Goal: Task Accomplishment & Management: Use online tool/utility

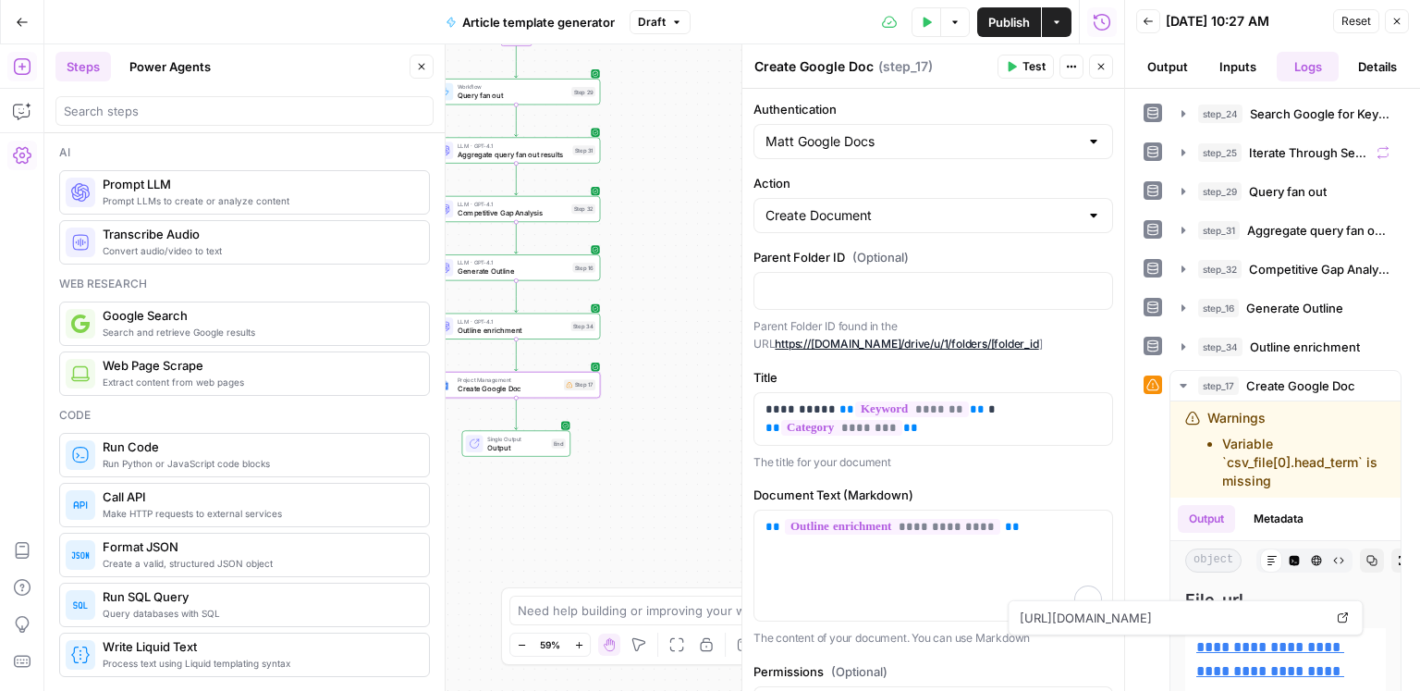
scroll to position [128, 0]
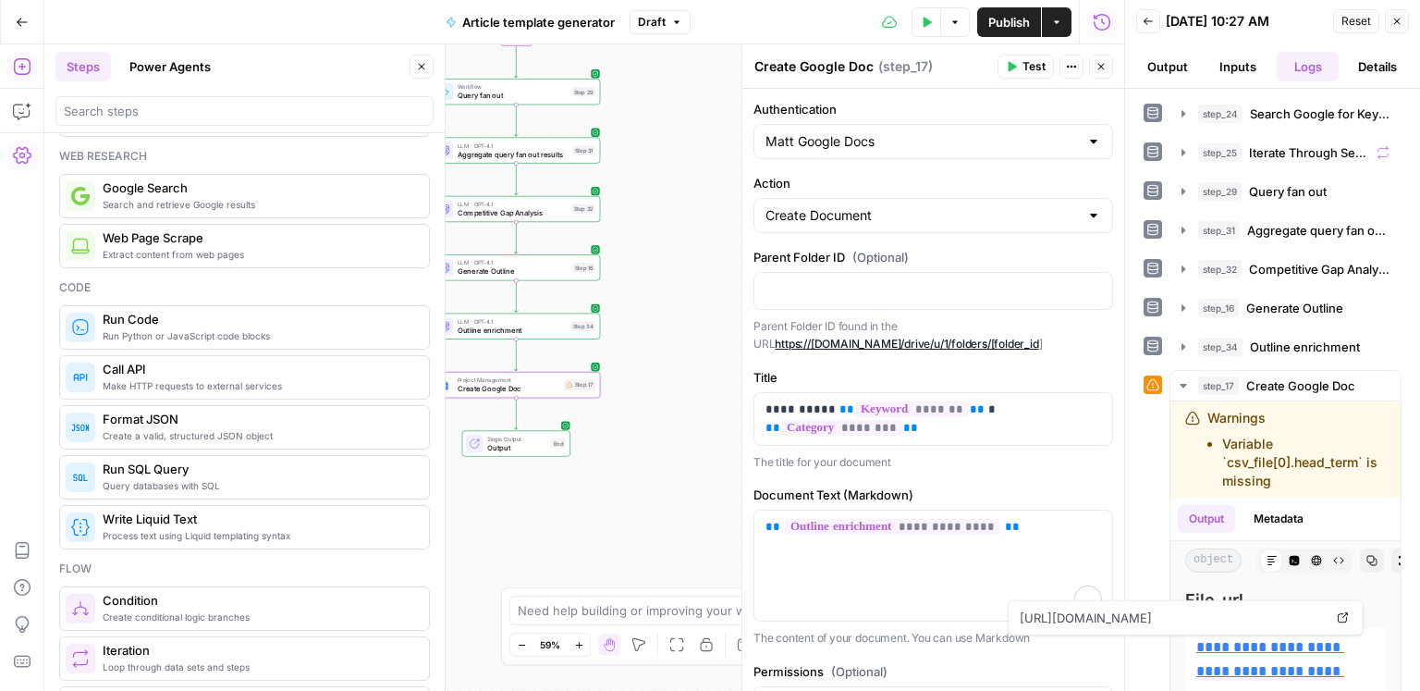
click at [423, 62] on icon "button" at bounding box center [421, 66] width 11 height 11
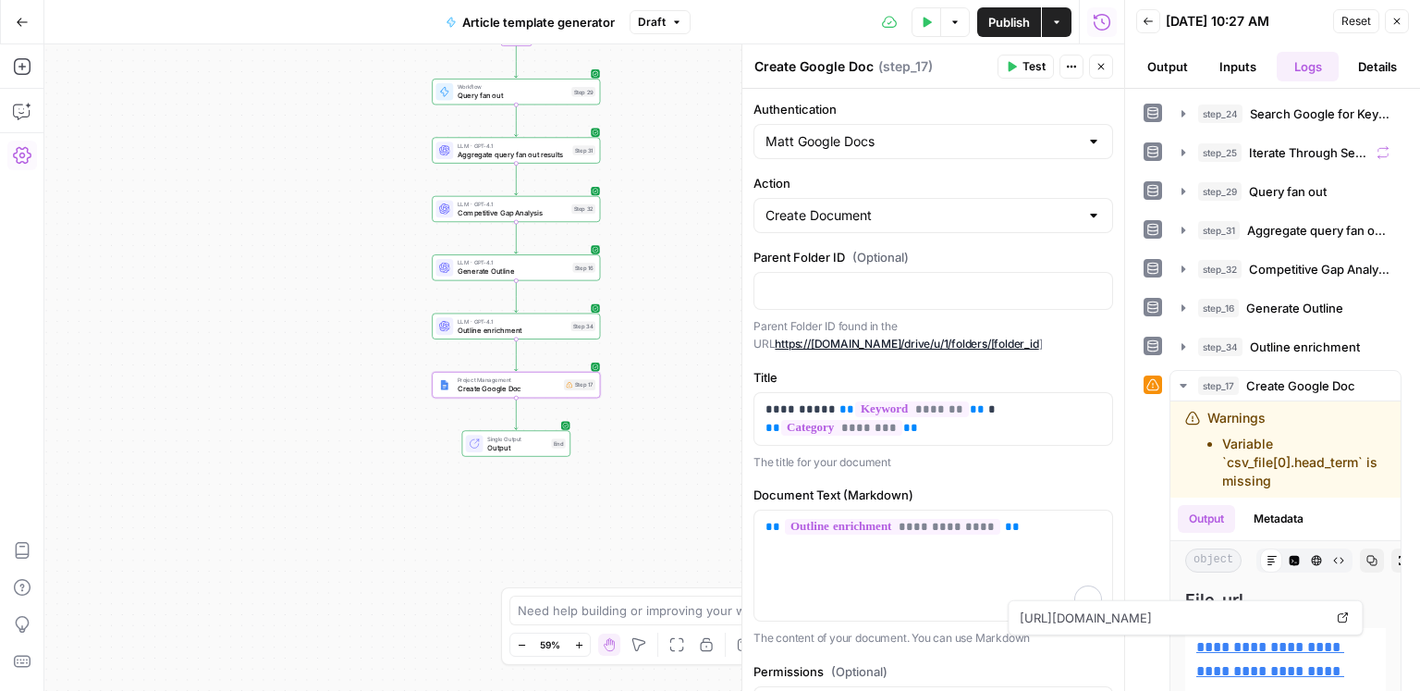
click at [1099, 73] on button "Close" at bounding box center [1101, 67] width 24 height 24
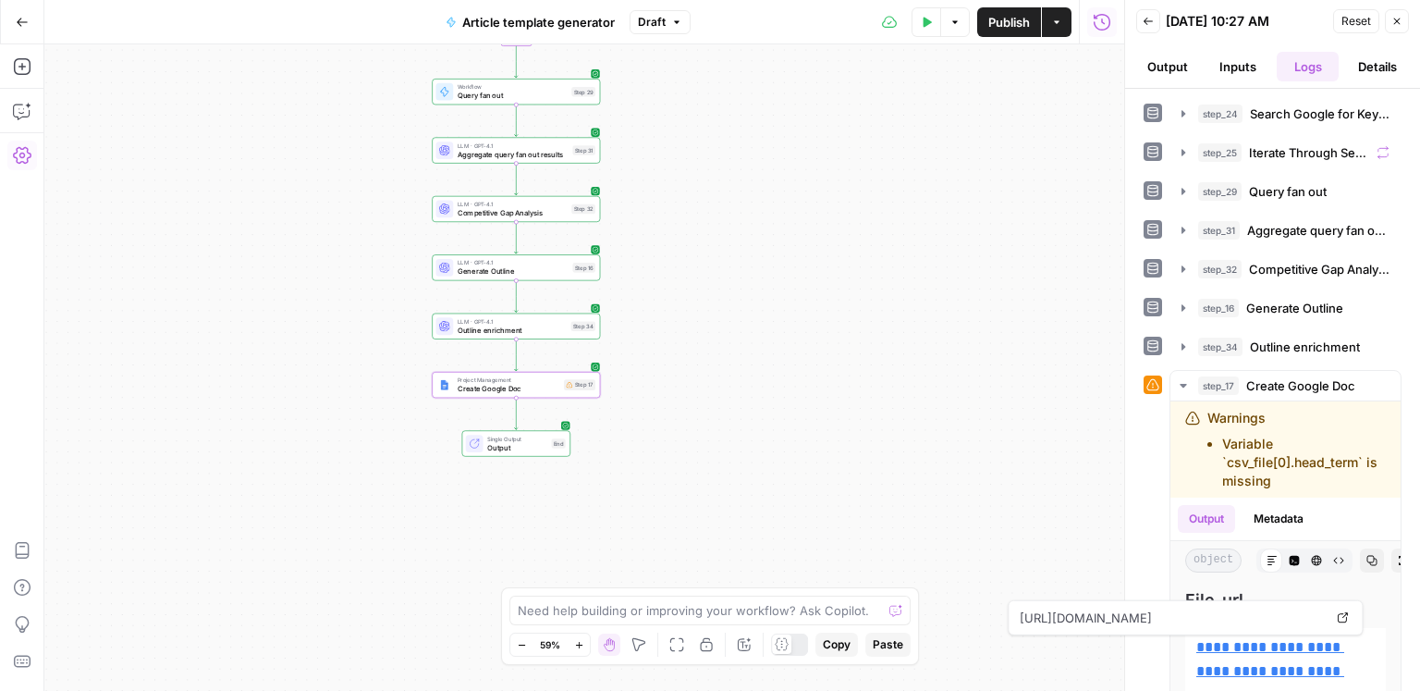
click at [1404, 24] on button "Close" at bounding box center [1397, 21] width 24 height 24
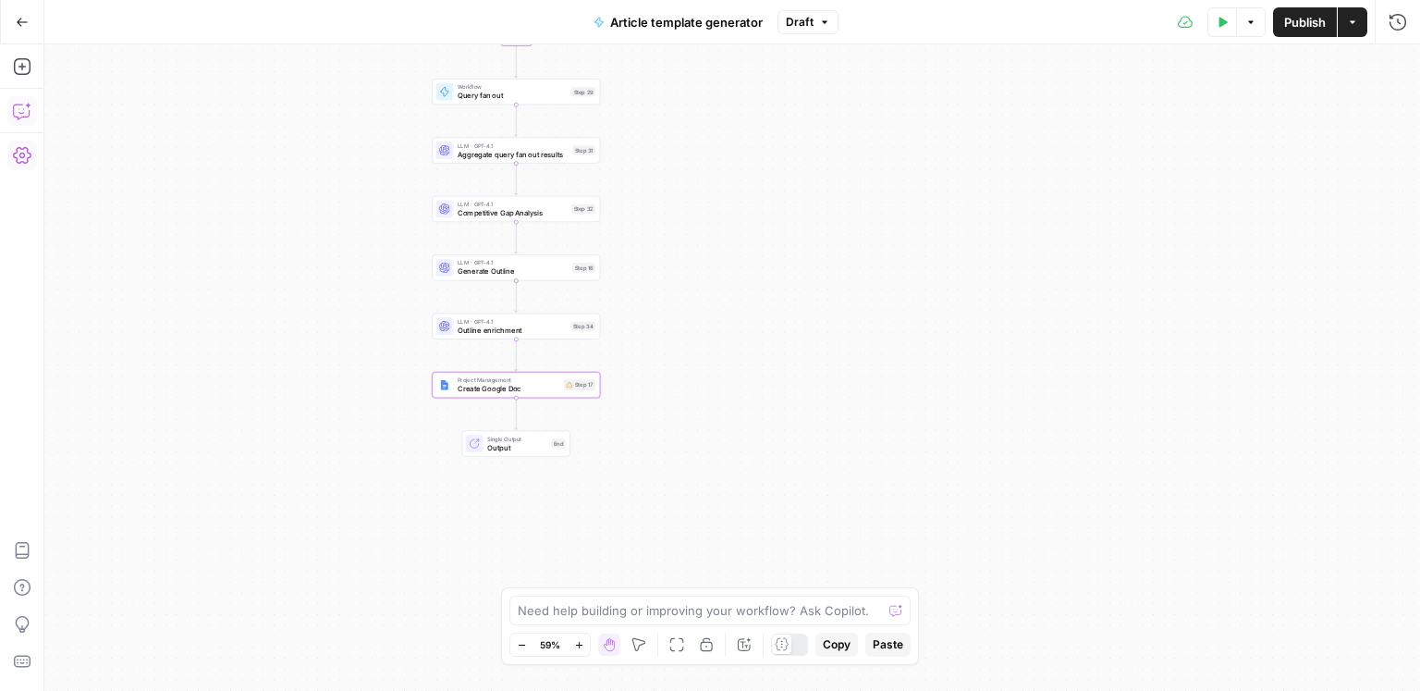
click at [27, 112] on icon "button" at bounding box center [22, 111] width 18 height 18
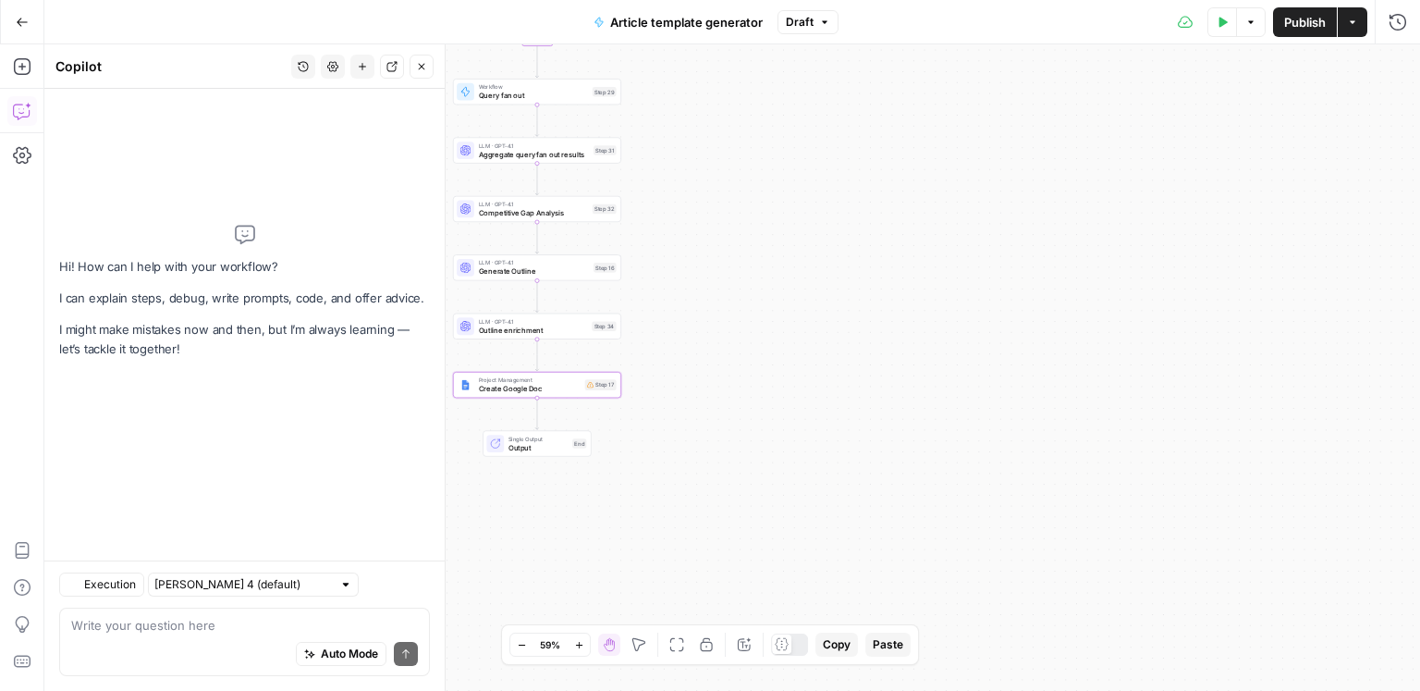
click at [170, 623] on textarea at bounding box center [244, 625] width 347 height 18
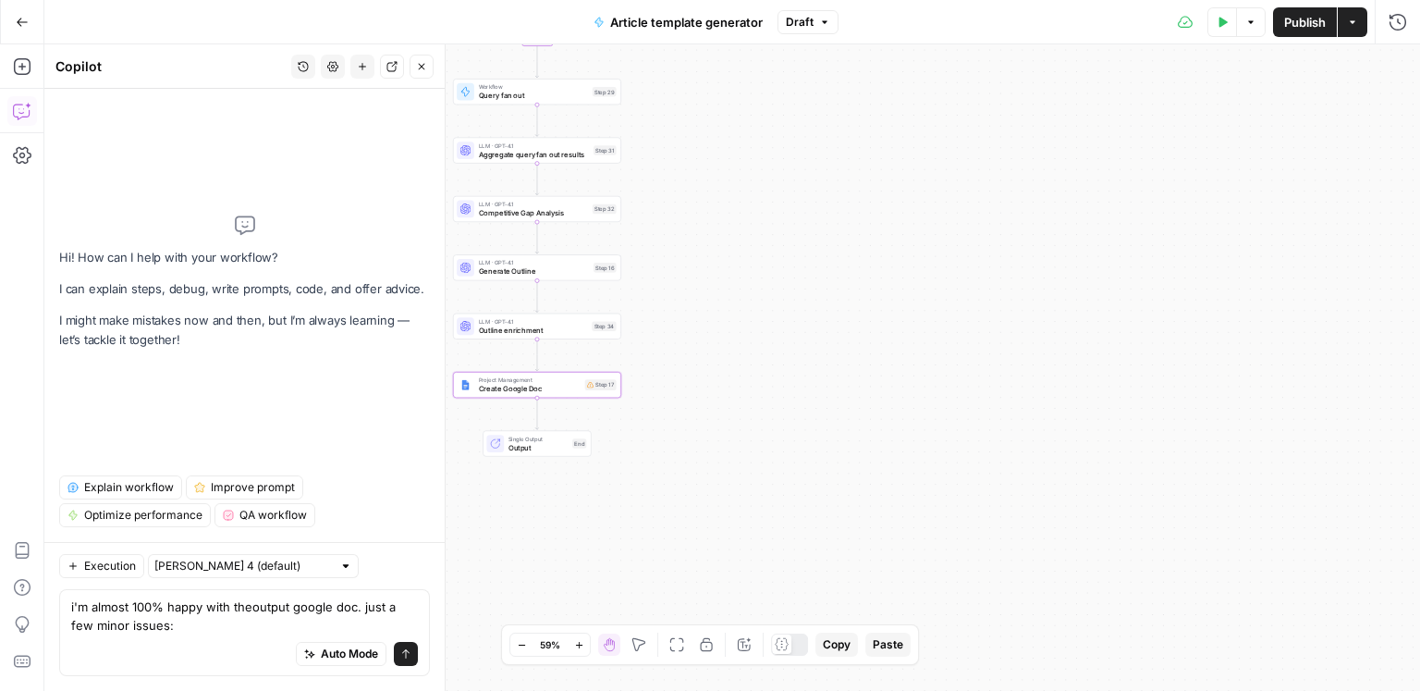
click at [159, 629] on textarea "i'm almost 100% happy with theoutput google doc. just a few minor issues:" at bounding box center [244, 615] width 347 height 37
click at [169, 620] on textarea "i'm almost 100% happy with theoutput google doc. just a few minor issues:" at bounding box center [244, 615] width 347 height 37
click at [191, 613] on textarea "i'm almost 100% happy with theoutput google doc. just a few minor issues:" at bounding box center [244, 615] width 347 height 37
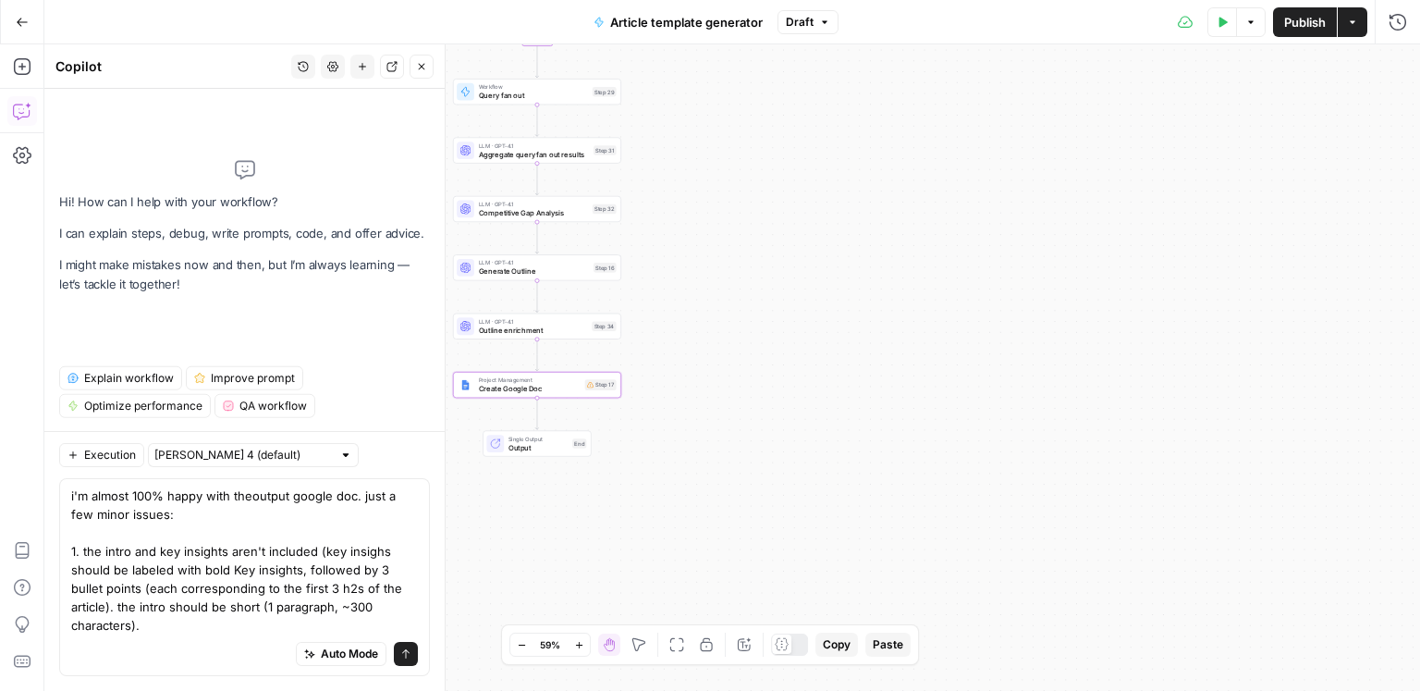
scroll to position [0, 0]
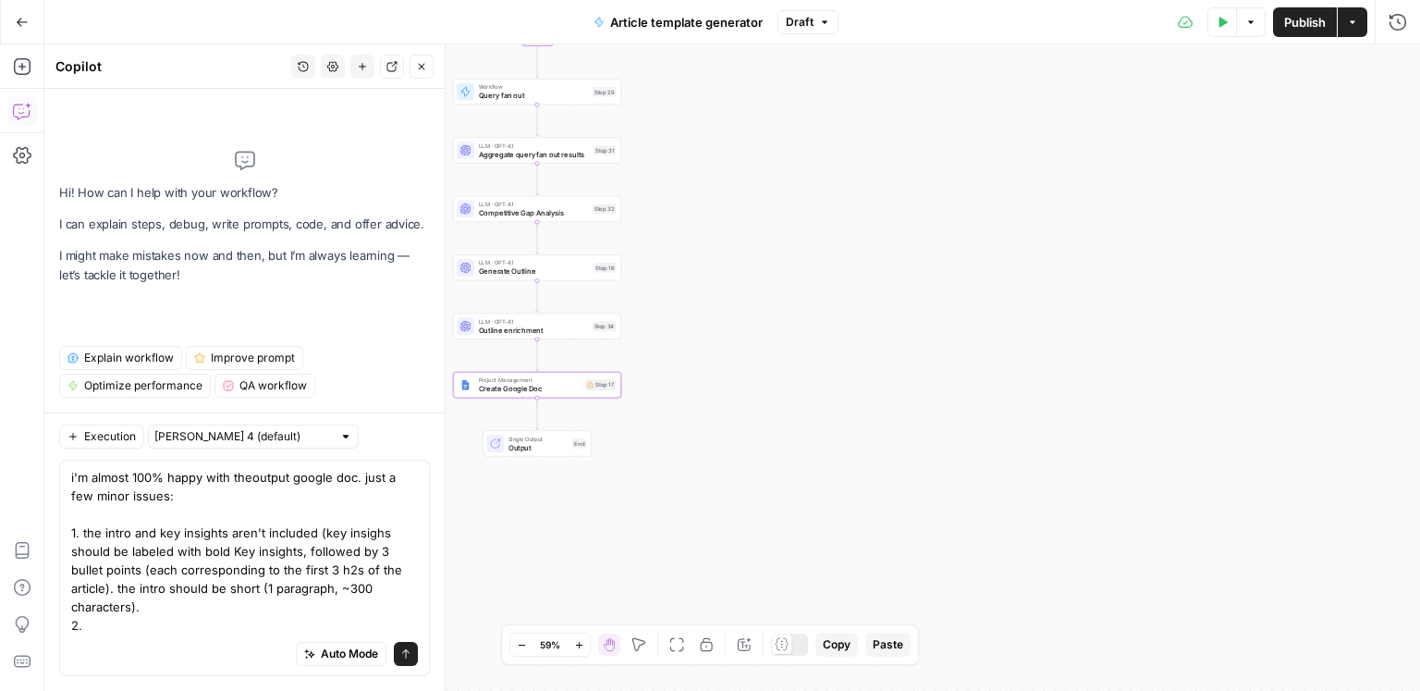
click at [410, 575] on textarea "i'm almost 100% happy with theoutput google doc. just a few minor issues: 1. th…" at bounding box center [244, 551] width 347 height 166
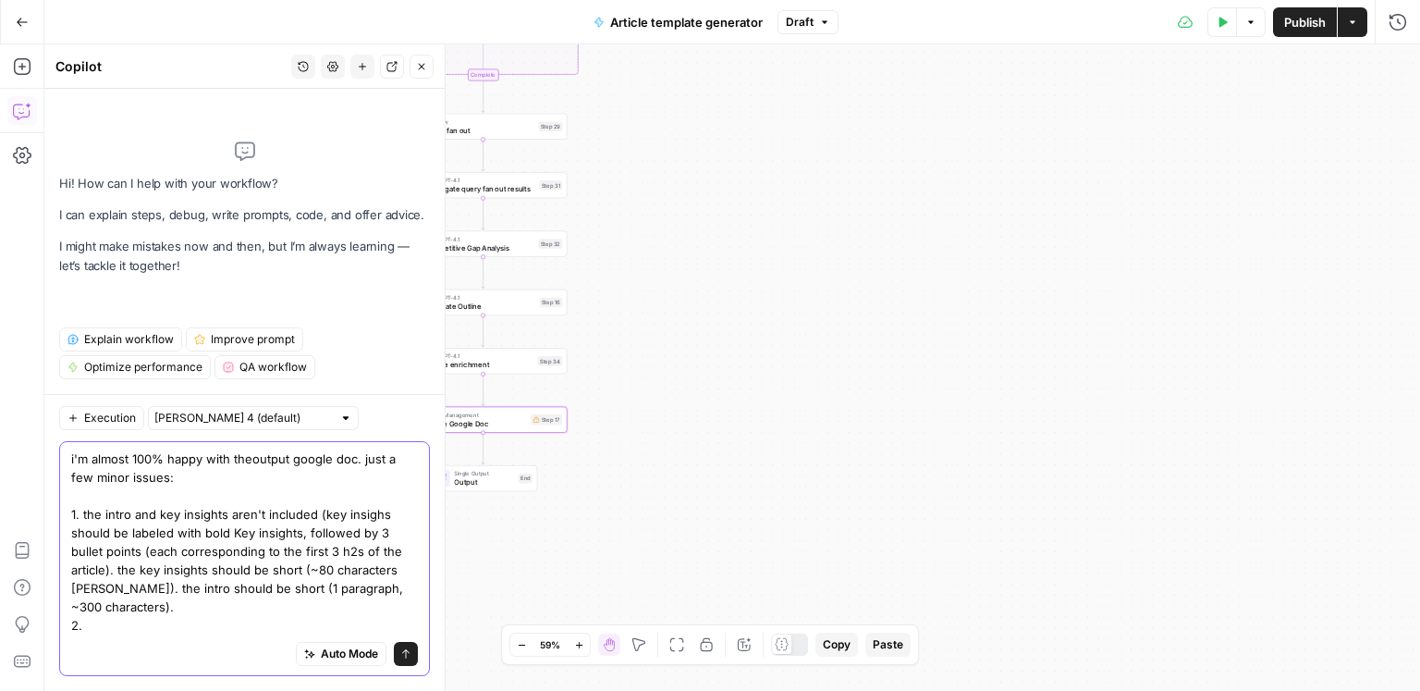
click at [382, 514] on textarea "i'm almost 100% happy with theoutput google doc. just a few minor issues: 1. th…" at bounding box center [244, 541] width 347 height 185
click at [377, 516] on textarea "i'm almost 100% happy with theoutput google doc. just a few minor issues: 1. th…" at bounding box center [244, 541] width 347 height 185
click at [196, 608] on textarea "i'm almost 100% happy with theoutput google doc. just a few minor issues: 1. th…" at bounding box center [244, 541] width 347 height 185
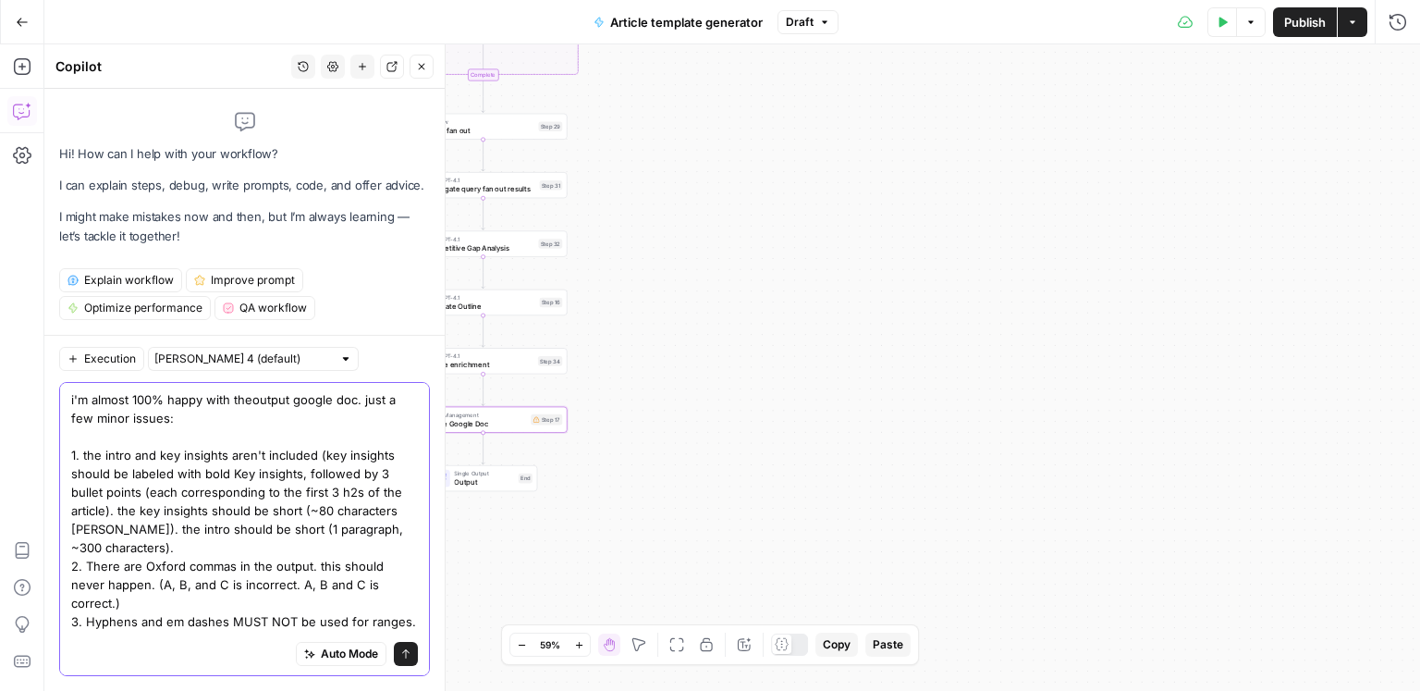
paste textarea "mobility may decrease in the next 3–5 years"
click at [294, 600] on textarea "i'm almost 100% happy with theoutput google doc. just a few minor issues: 1. th…" at bounding box center [244, 528] width 347 height 277
paste textarea "mobility may decrease in the next 3–5 years"
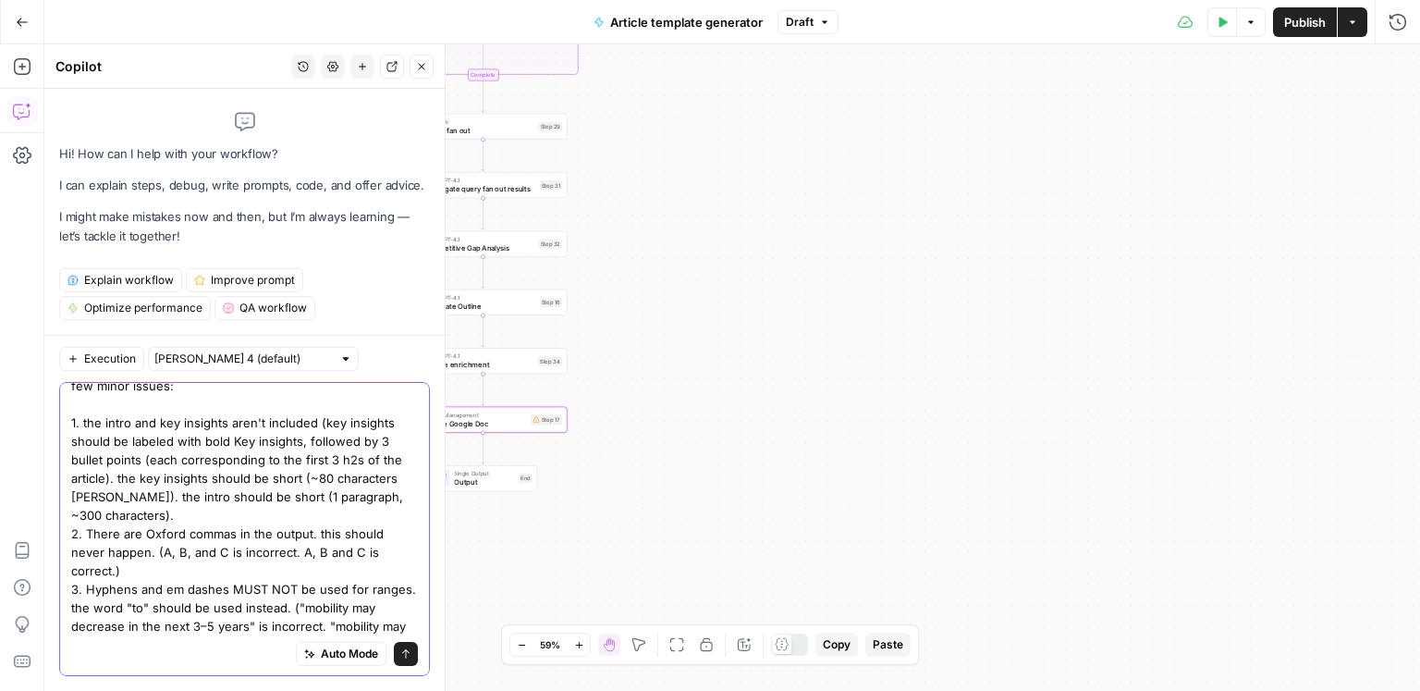
click at [202, 608] on textarea "i'm almost 100% happy with theoutput google doc. just a few minor issues: 1. th…" at bounding box center [244, 506] width 347 height 296
click at [266, 610] on textarea "i'm almost 100% happy with theoutput google doc. just a few minor issues: 1. th…" at bounding box center [244, 506] width 347 height 296
paste textarea "$2,000–$5,500"
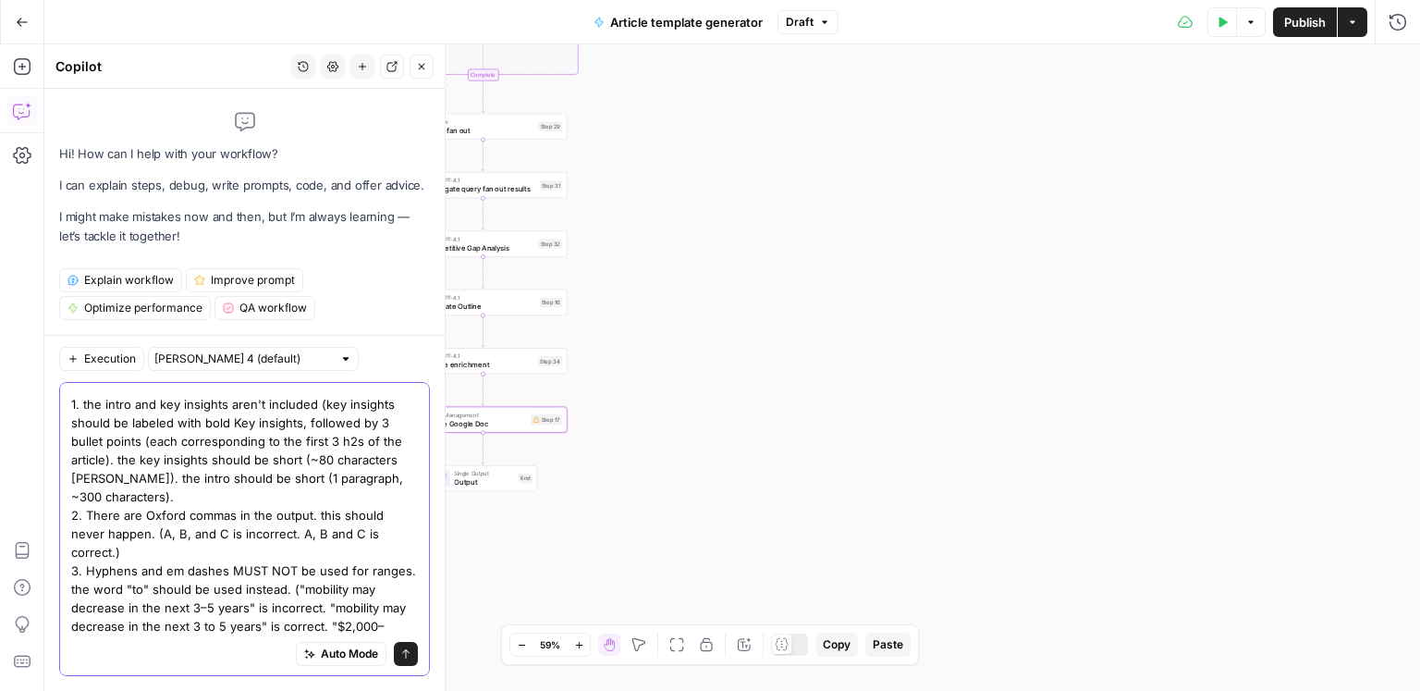
click at [384, 613] on textarea "i'm almost 100% happy with theoutput google doc. just a few minor issues: 1. th…" at bounding box center [244, 496] width 347 height 314
type textarea "i'm almost 100% happy with theoutput google doc. just a few minor issues: 1. th…"
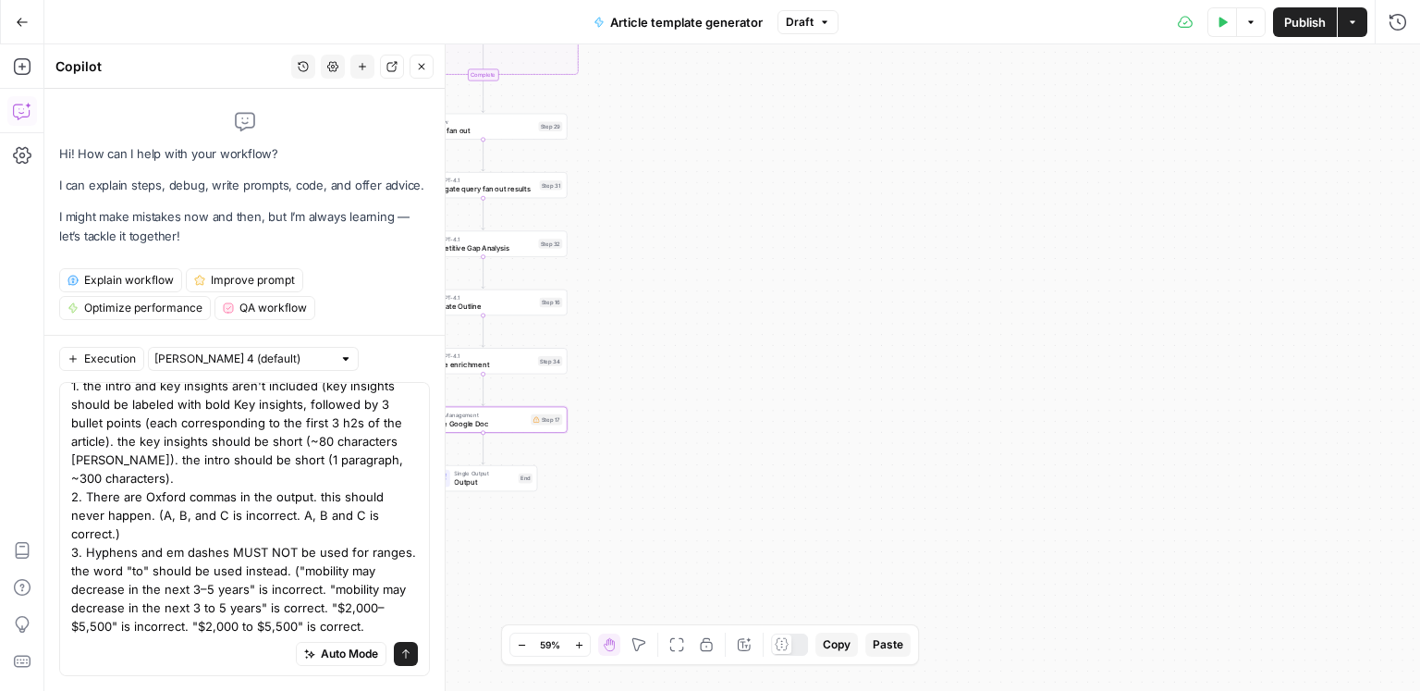
scroll to position [0, 0]
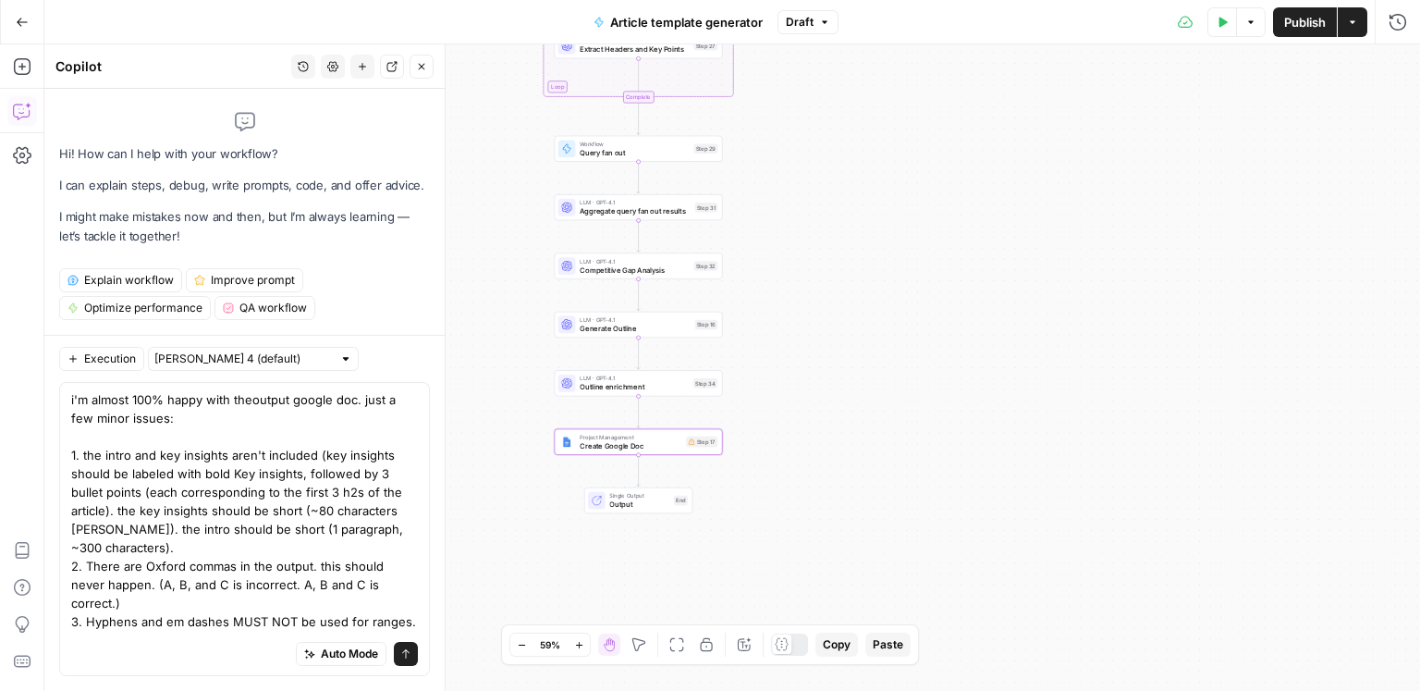
drag, startPoint x: 635, startPoint y: 325, endPoint x: 808, endPoint y: 351, distance: 174.8
click at [808, 350] on div "Workflow Input Settings Inputs Google Search Search Google for Keyword Step 24 …" at bounding box center [732, 367] width 1376 height 646
click at [658, 329] on span "Generate Outline" at bounding box center [652, 330] width 111 height 11
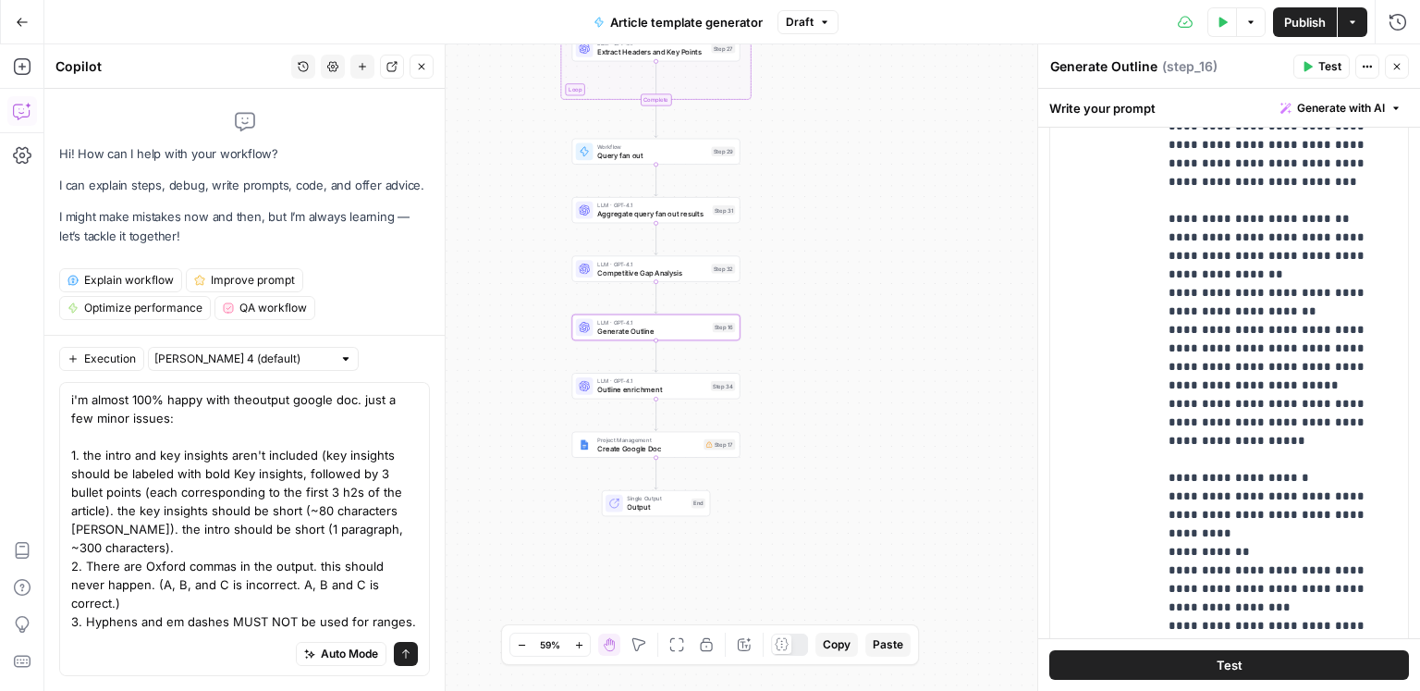
scroll to position [1017, 0]
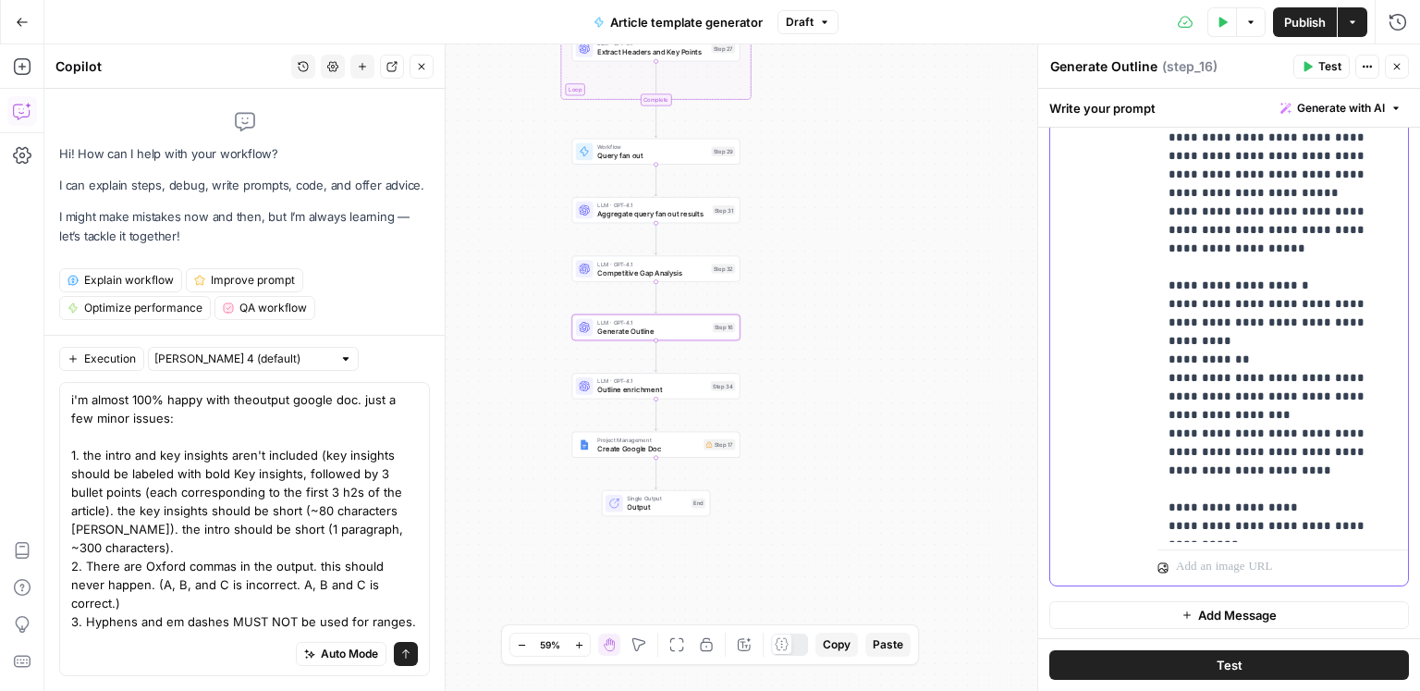
type input "article sour"
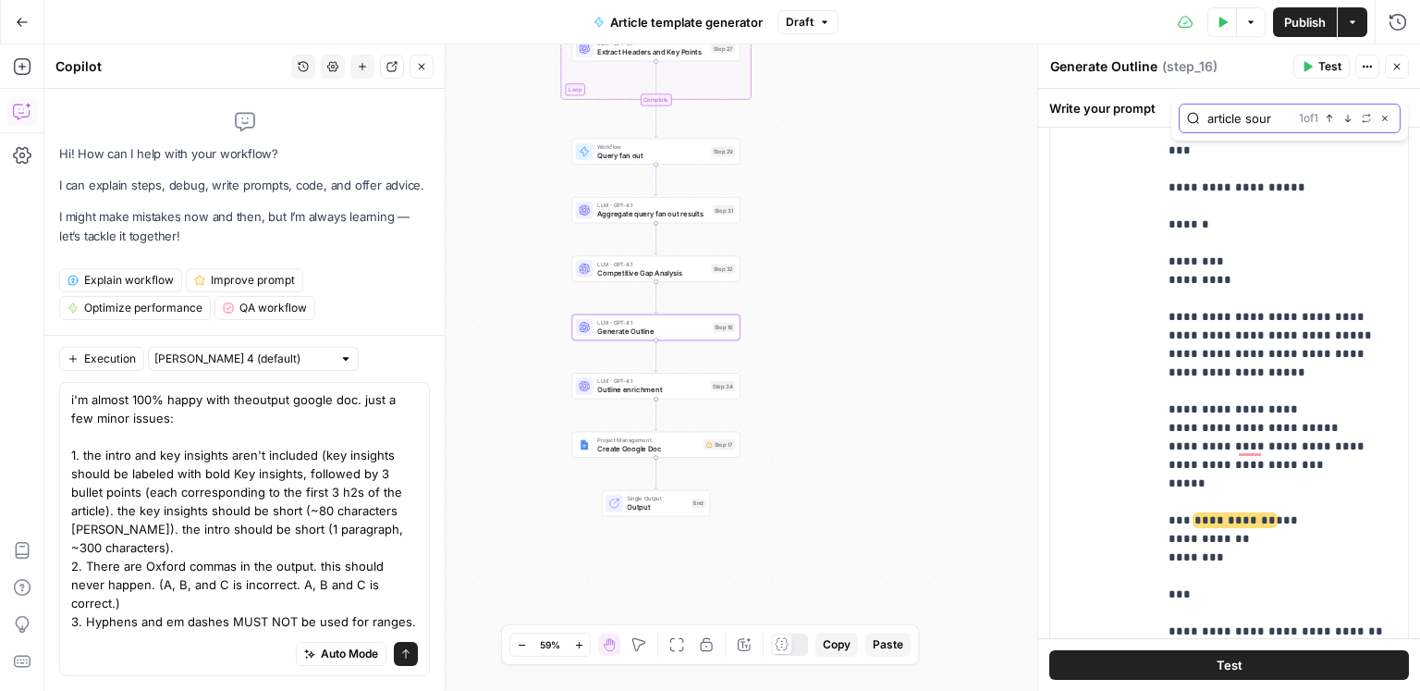
scroll to position [69, 0]
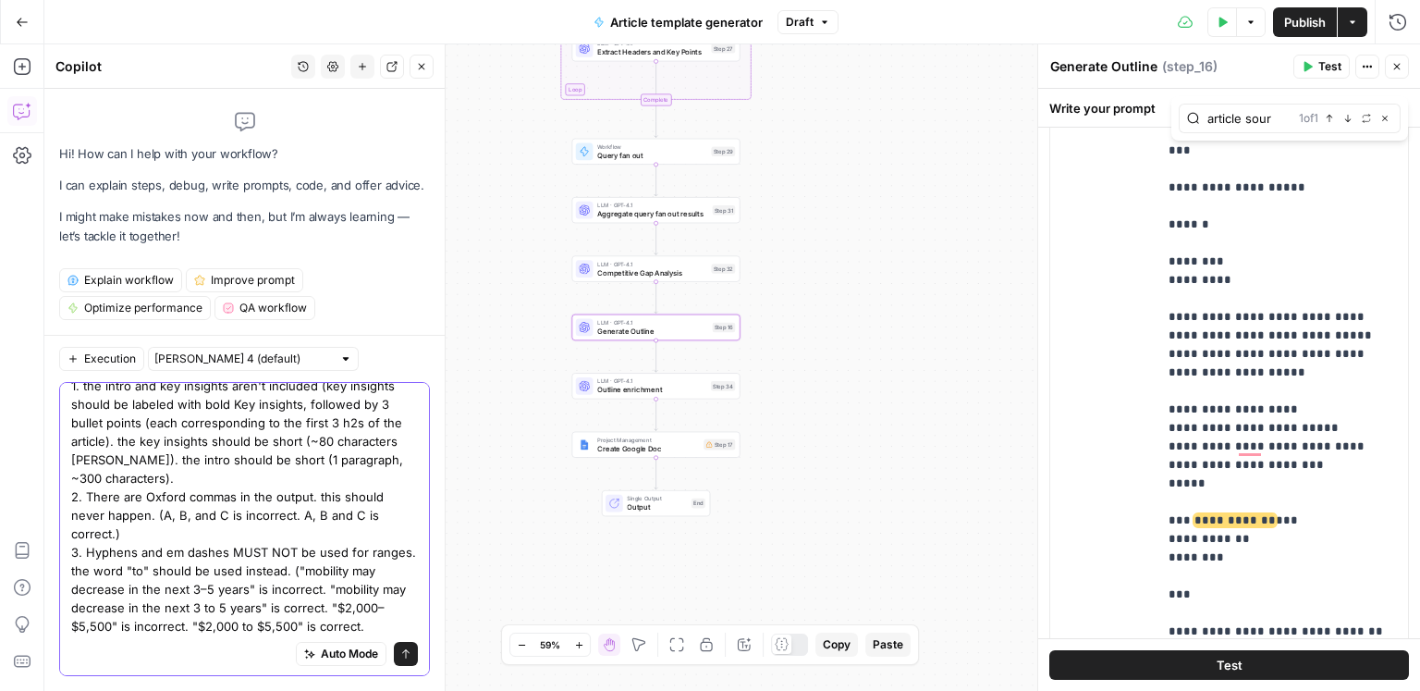
click at [247, 607] on textarea "i'm almost 100% happy with theoutput google doc. just a few minor issues: 1. th…" at bounding box center [244, 487] width 347 height 333
paste textarea "[Format sources in an ordered list, in this format: Source Name, “ Article Name…"
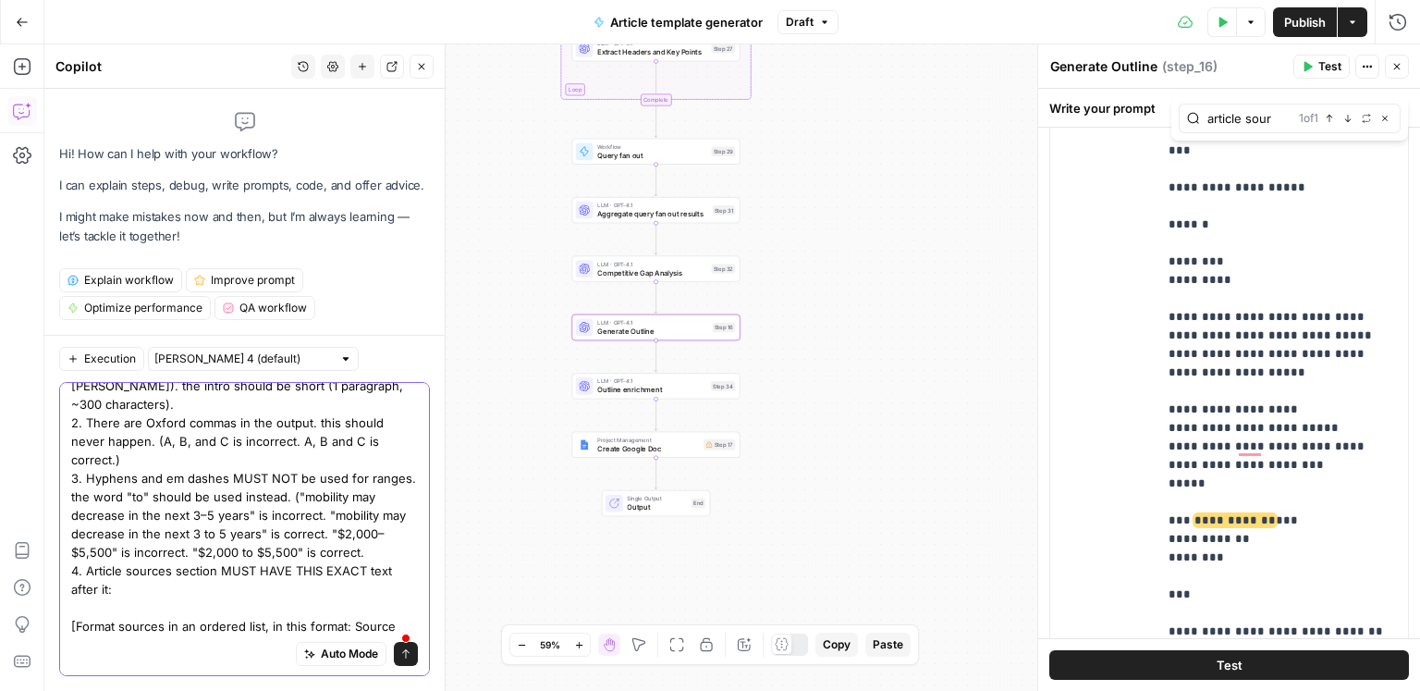
paste textarea "https://app.airops.com/public_apps/b5348fa9-31c0-4968-babf-9e6192b59c4a/run"
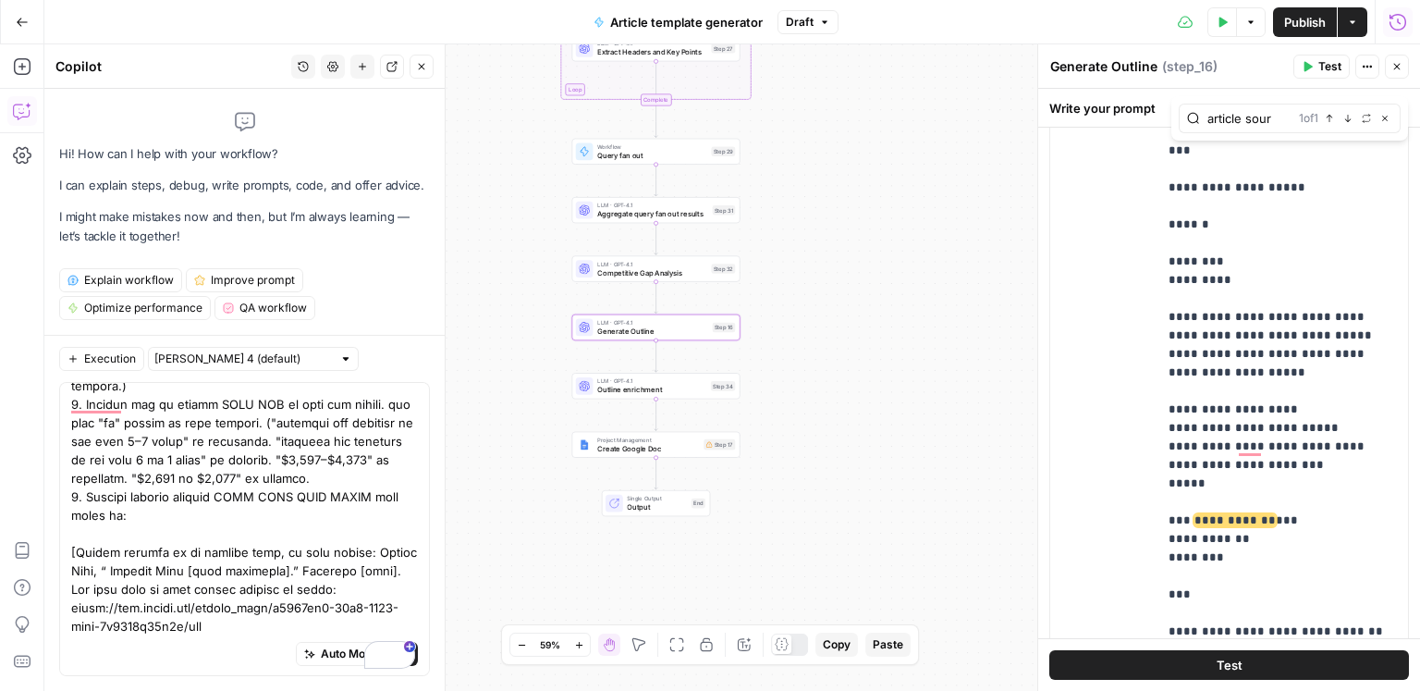
click at [1407, 26] on icon "button" at bounding box center [1398, 22] width 18 height 18
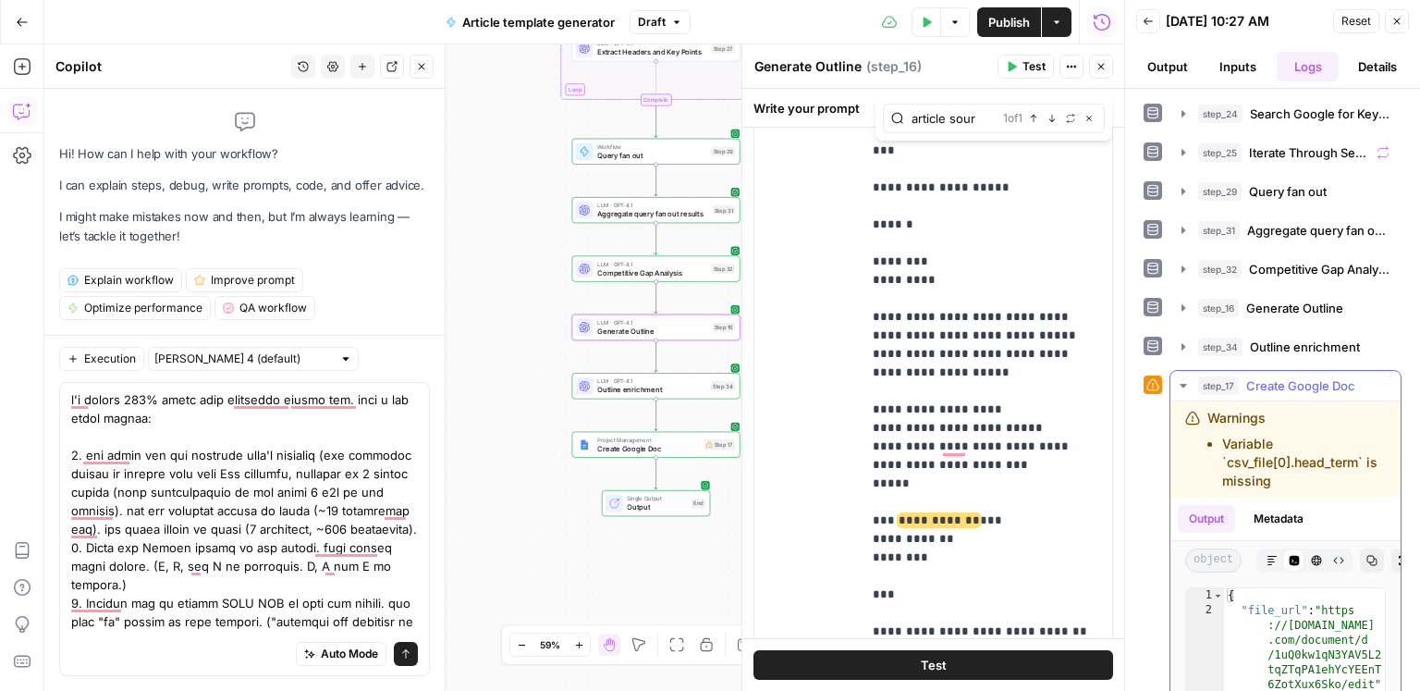
drag, startPoint x: 1314, startPoint y: 374, endPoint x: 1308, endPoint y: 354, distance: 20.2
click at [1314, 376] on span "Create Google Doc" at bounding box center [1300, 385] width 109 height 18
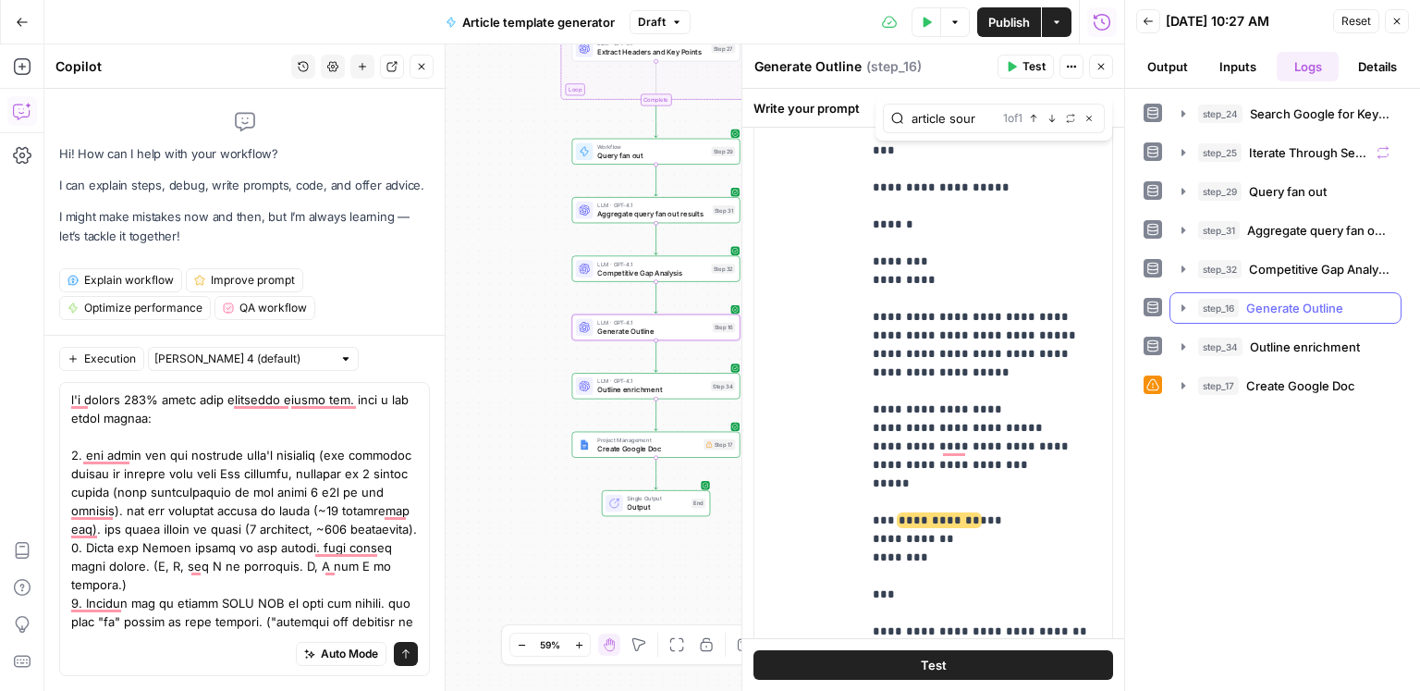
click at [1294, 311] on span "Generate Outline" at bounding box center [1294, 308] width 97 height 18
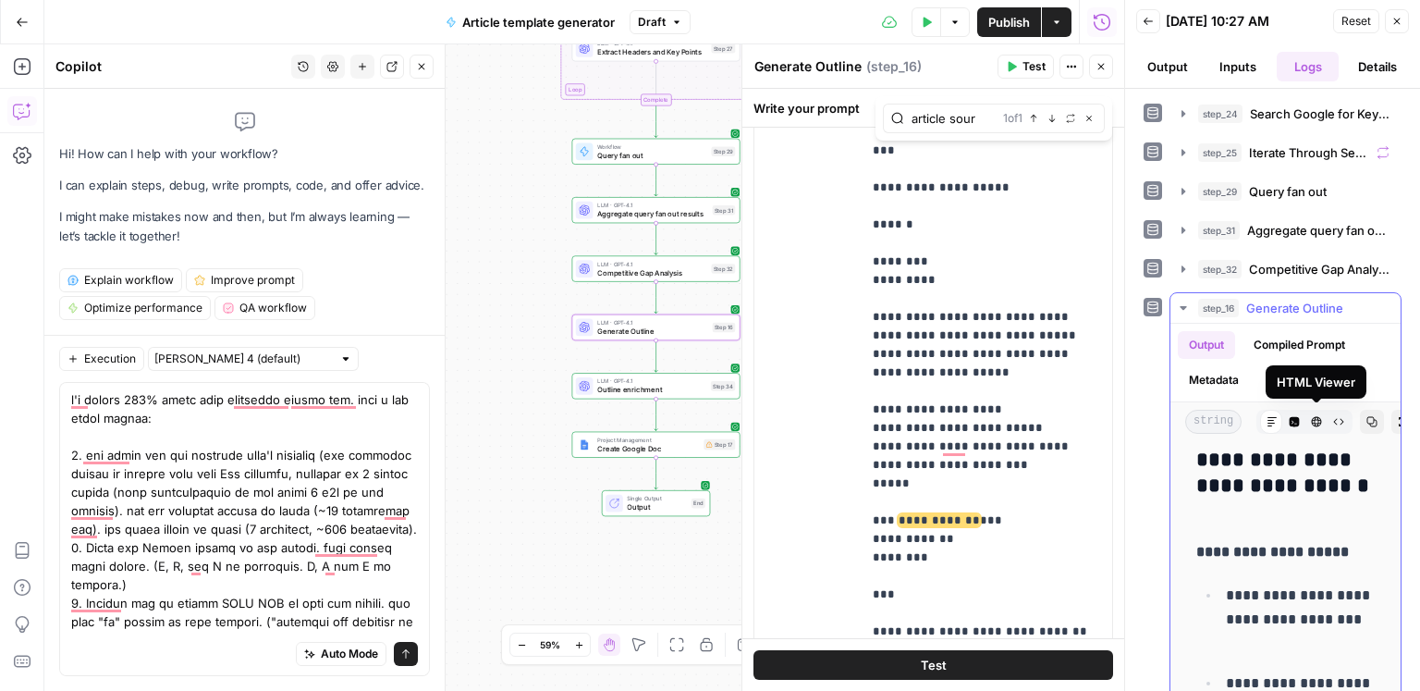
scroll to position [11580, 0]
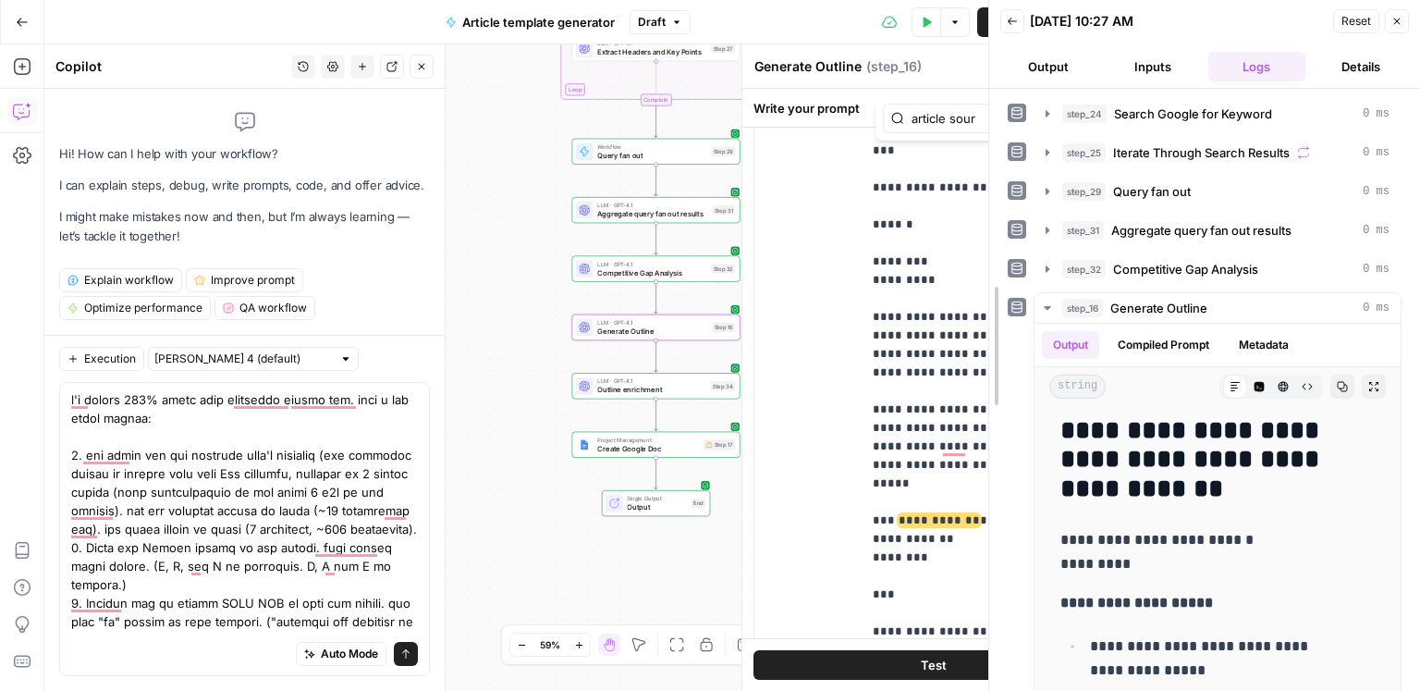
drag, startPoint x: 1122, startPoint y: 443, endPoint x: 1029, endPoint y: 445, distance: 93.4
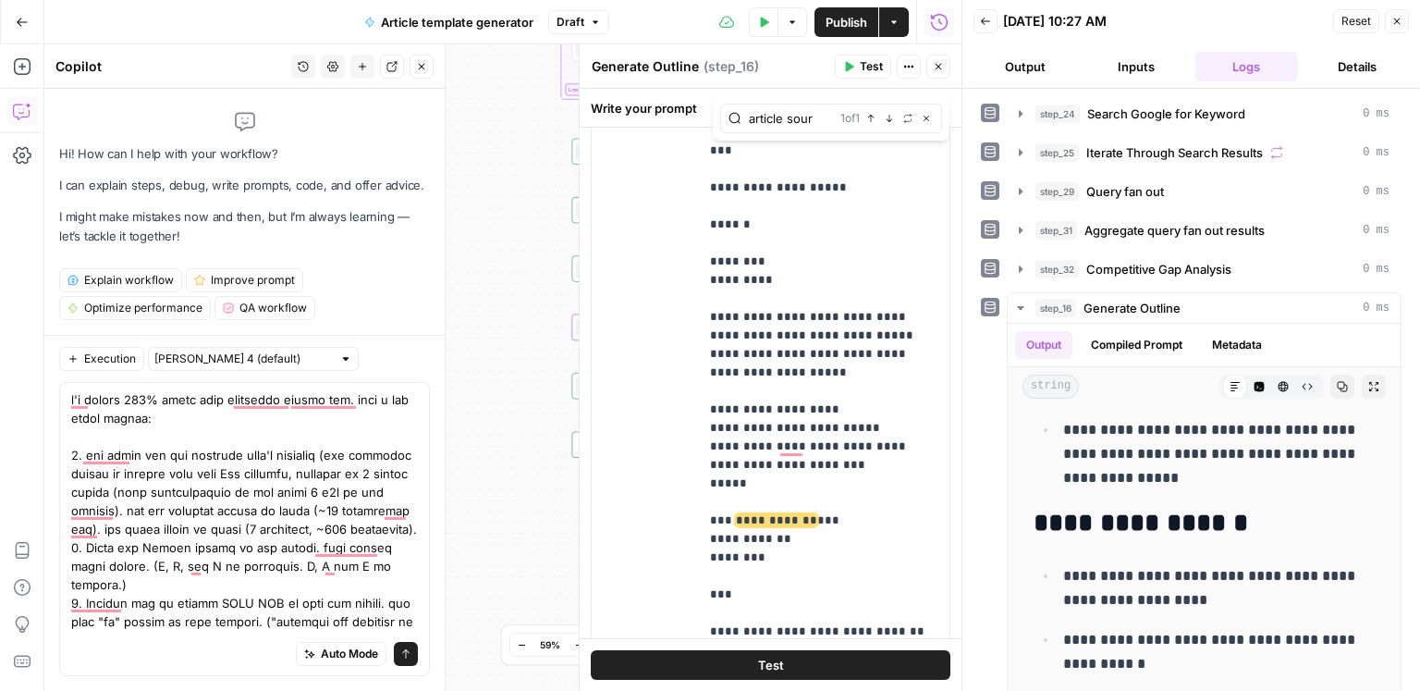
scroll to position [236, 0]
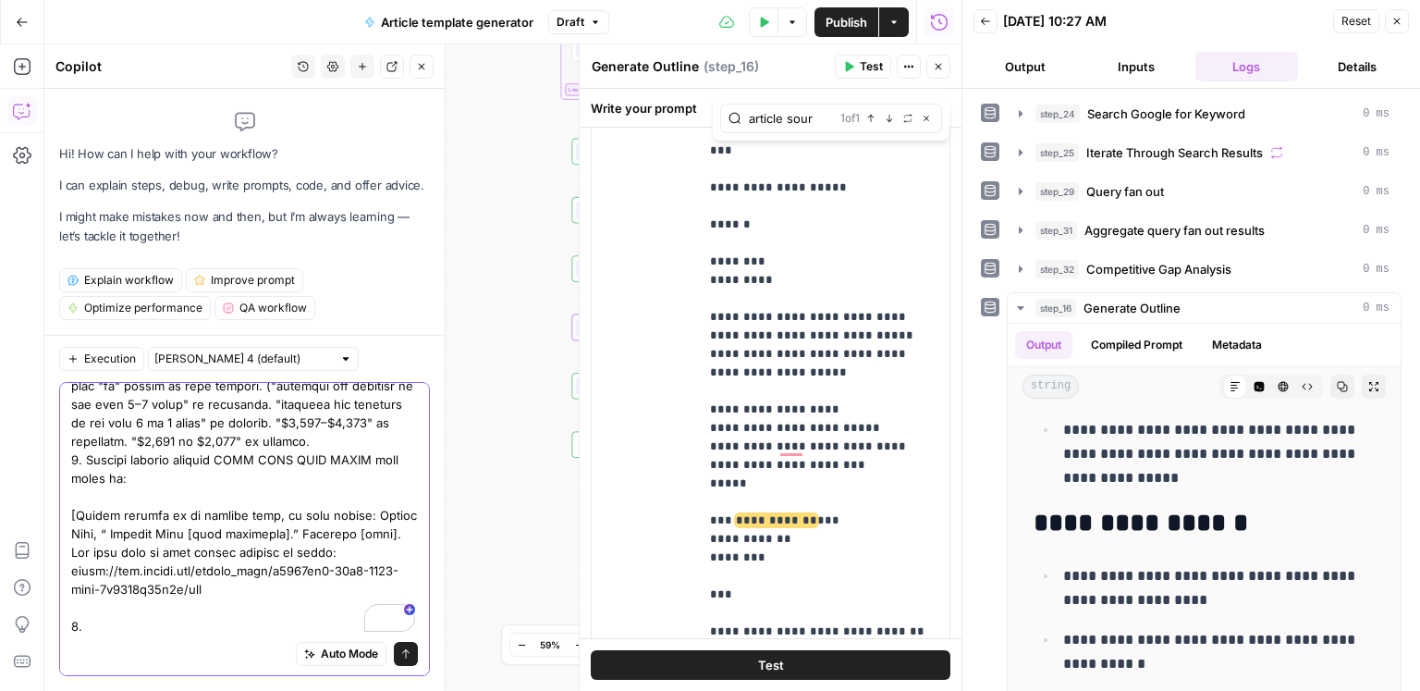
click at [149, 609] on textarea "To enrich screen reader interactions, please activate Accessibility in Grammarl…" at bounding box center [244, 394] width 347 height 481
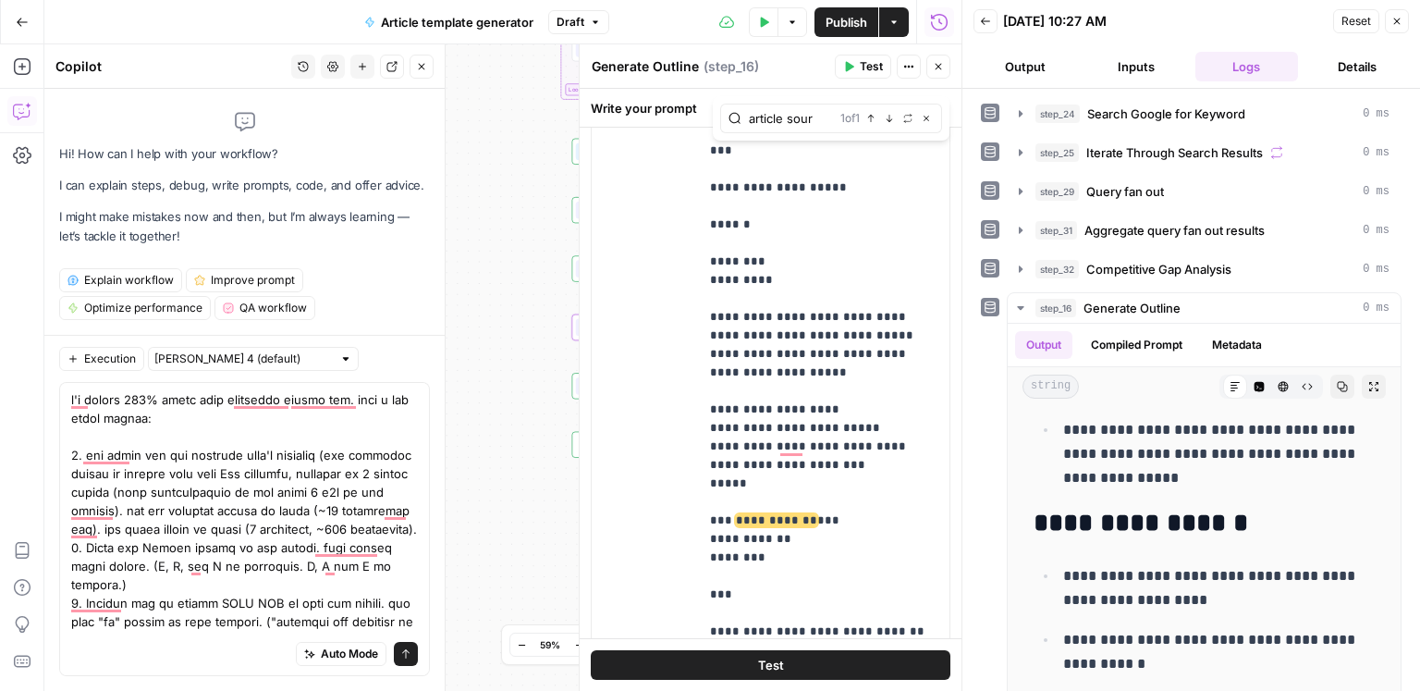
click at [1390, 24] on button "Close" at bounding box center [1397, 21] width 24 height 24
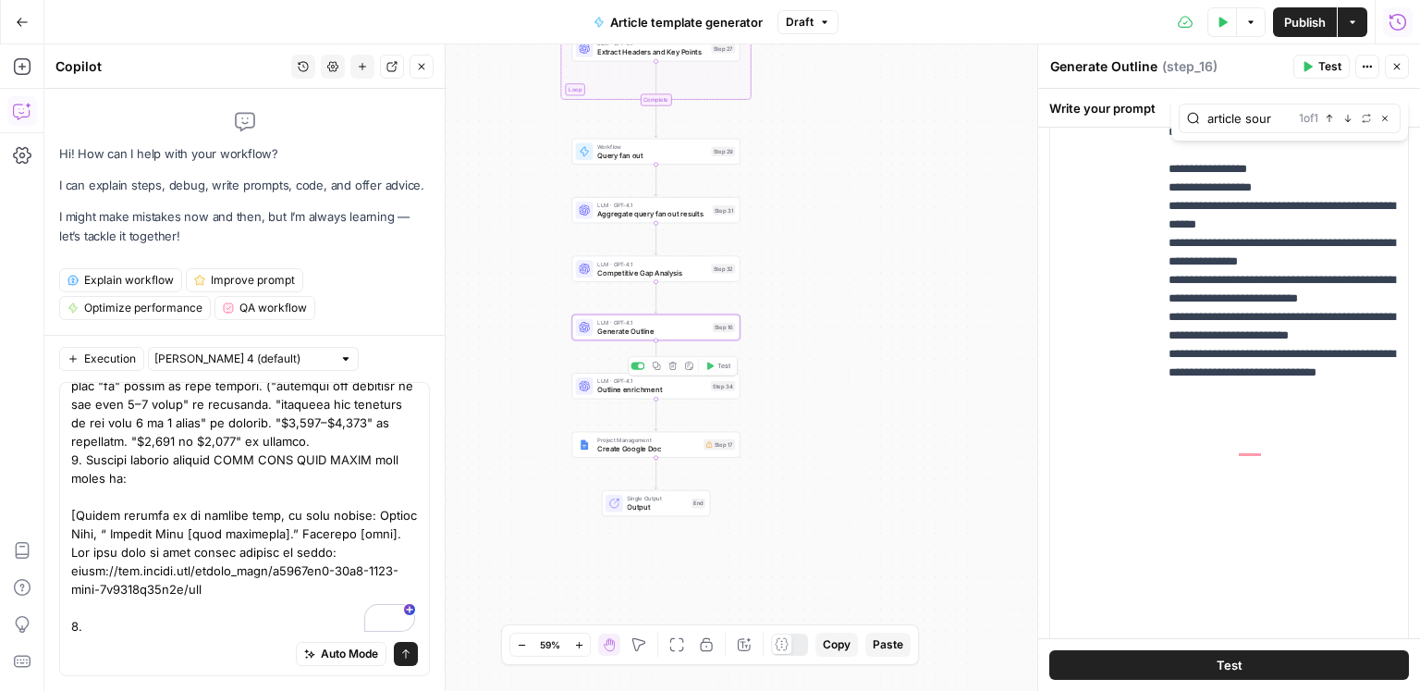
scroll to position [236, 0]
click at [187, 610] on textarea "To enrich screen reader interactions, please activate Accessibility in Grammarl…" at bounding box center [244, 394] width 347 height 481
click at [351, 557] on textarea "To enrich screen reader interactions, please activate Accessibility in Grammarl…" at bounding box center [244, 395] width 347 height 481
click at [376, 607] on textarea "To enrich screen reader interactions, please activate Accessibility in Grammarl…" at bounding box center [244, 395] width 347 height 481
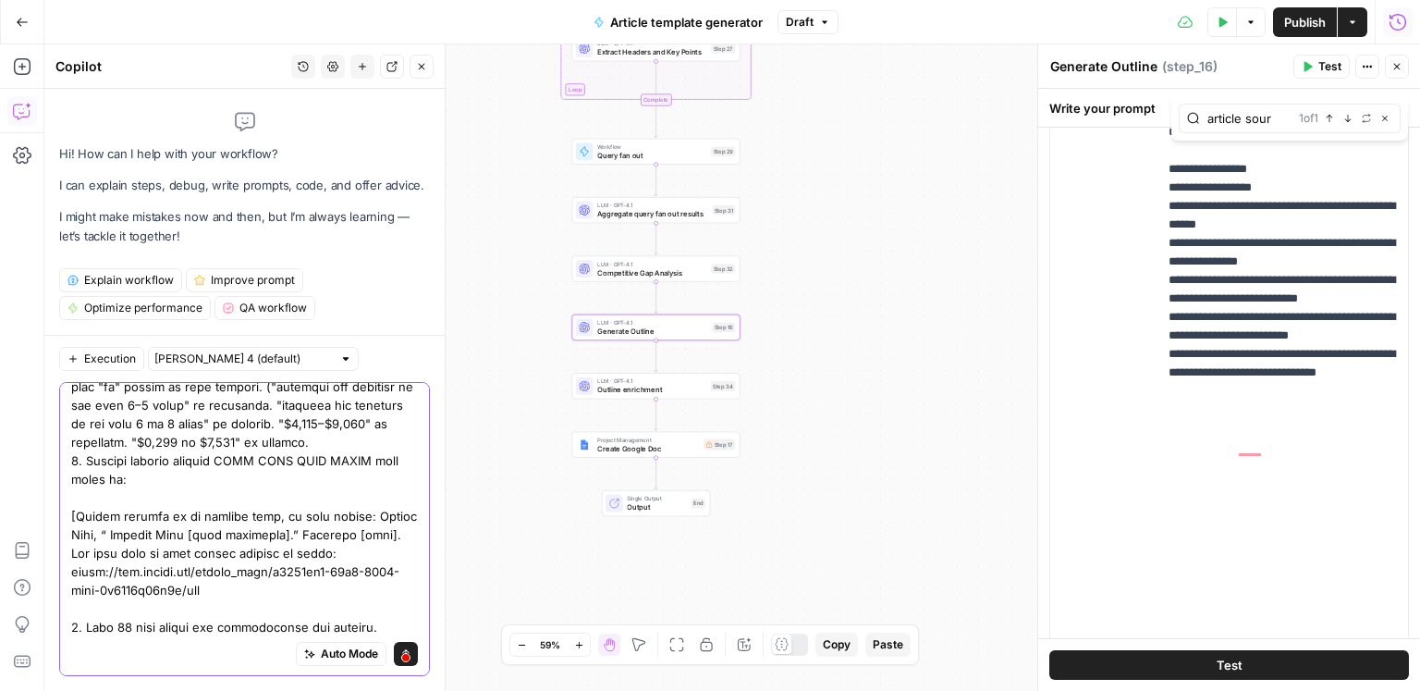
scroll to position [273, 0]
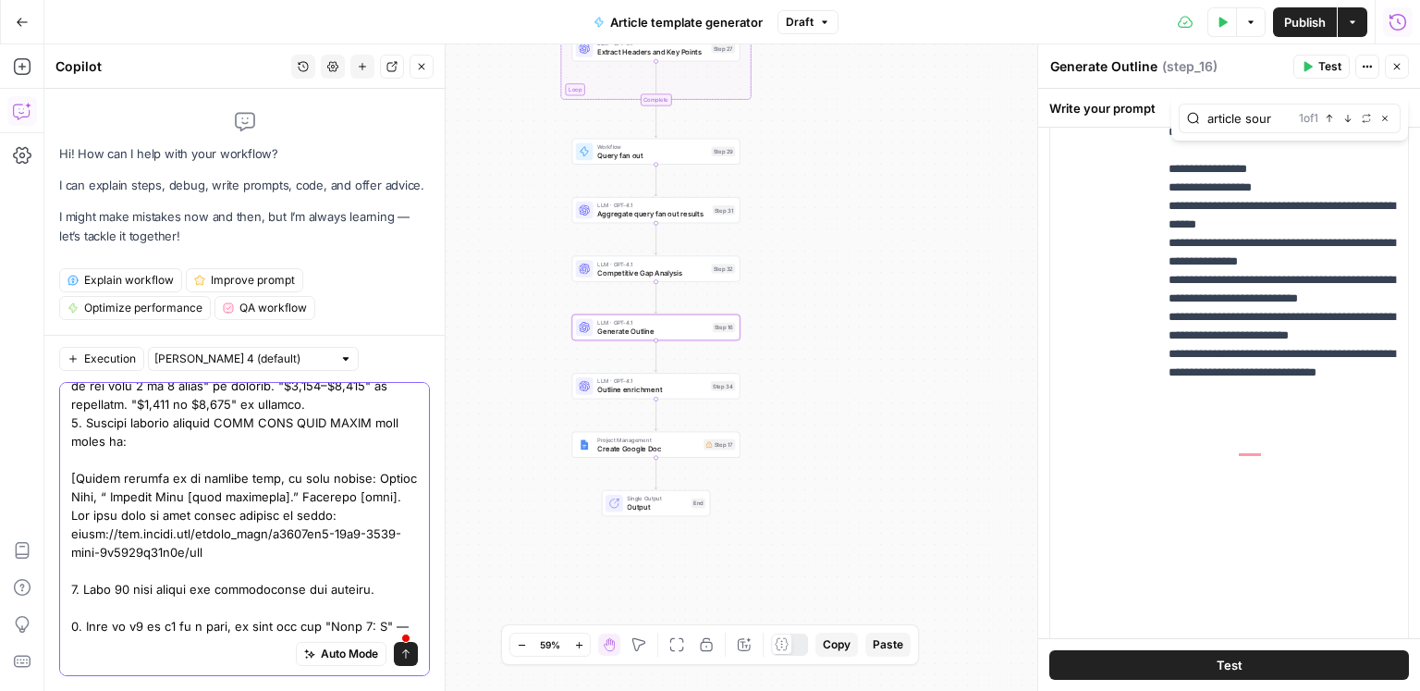
type textarea "i'm almost 100% happy with theoutput google doc. just a few minor issues: 1. th…"
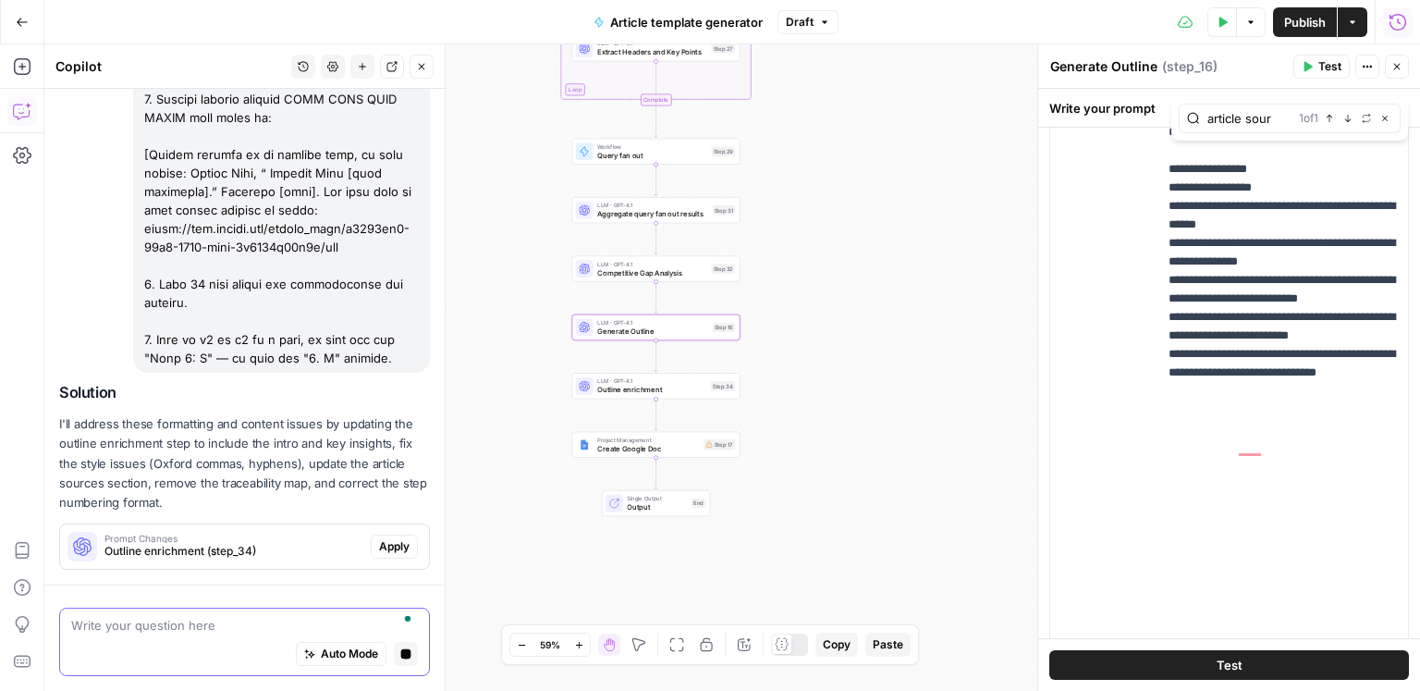
scroll to position [573, 0]
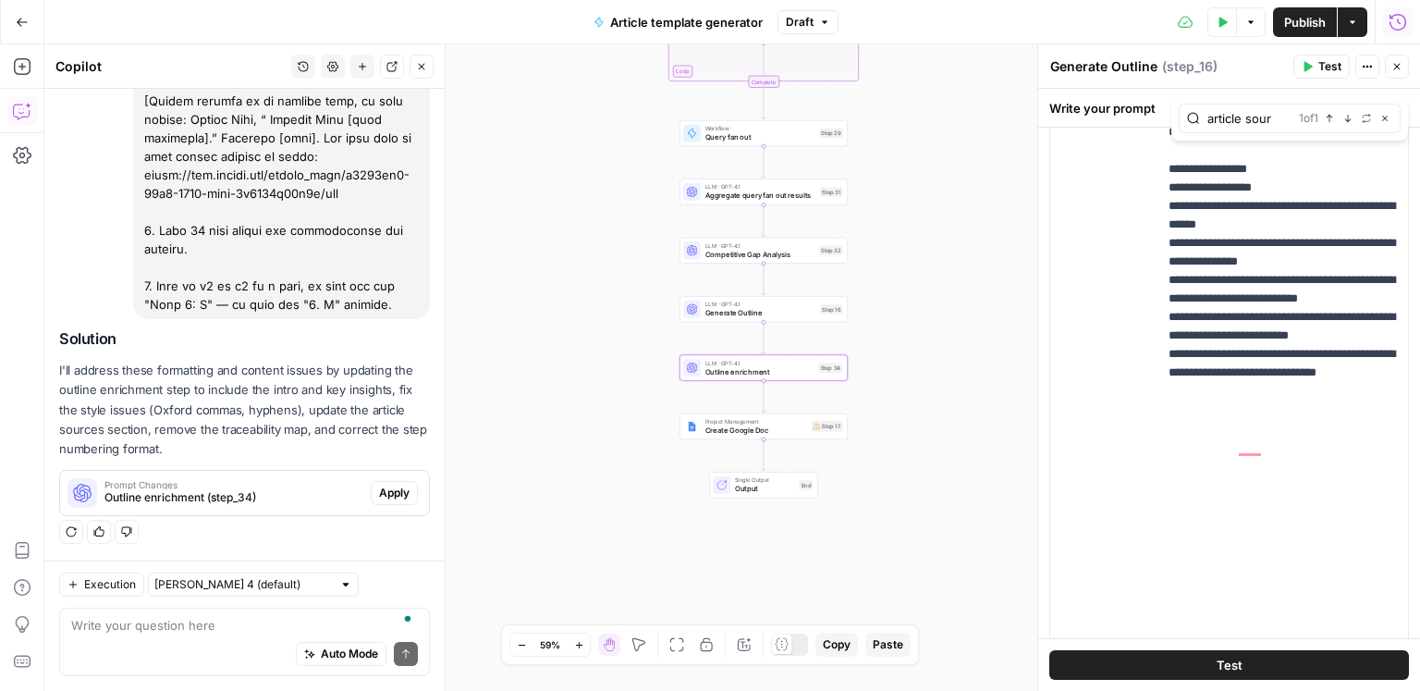
click at [394, 500] on span "Apply" at bounding box center [394, 493] width 31 height 17
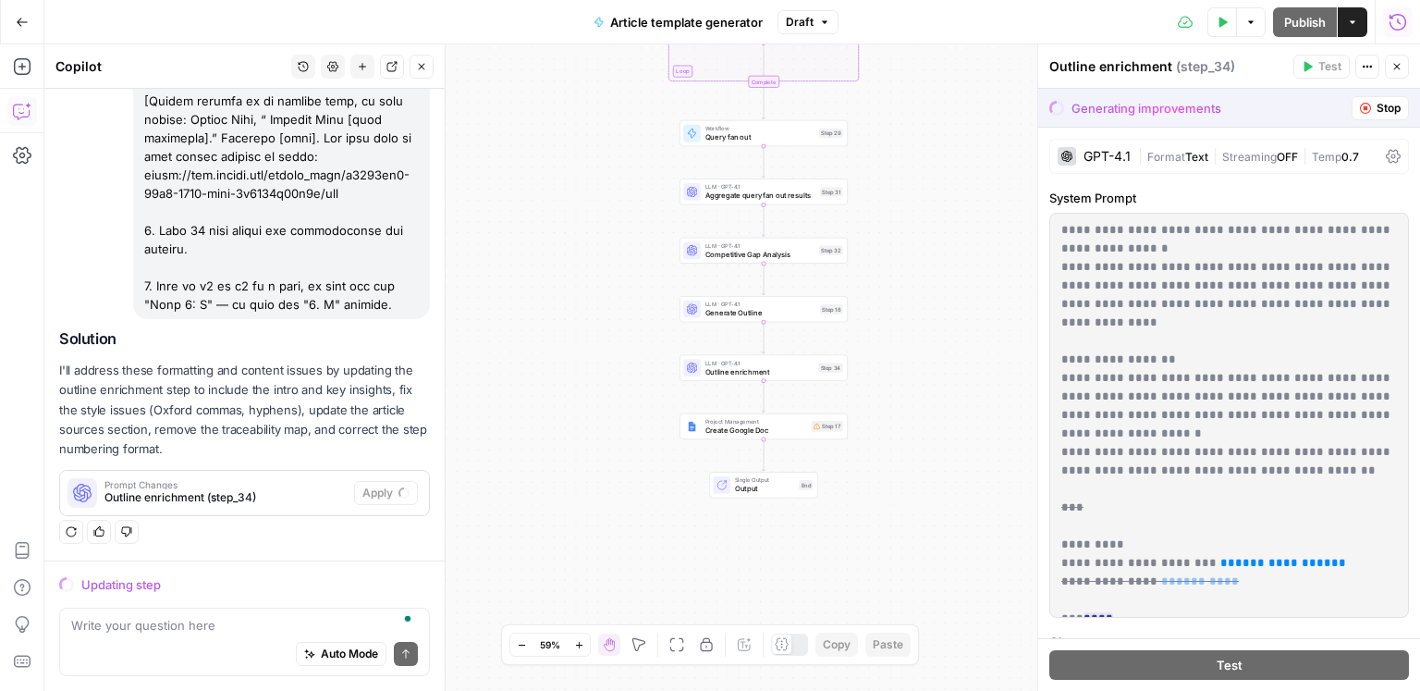
click at [1382, 111] on span "Stop" at bounding box center [1389, 108] width 24 height 17
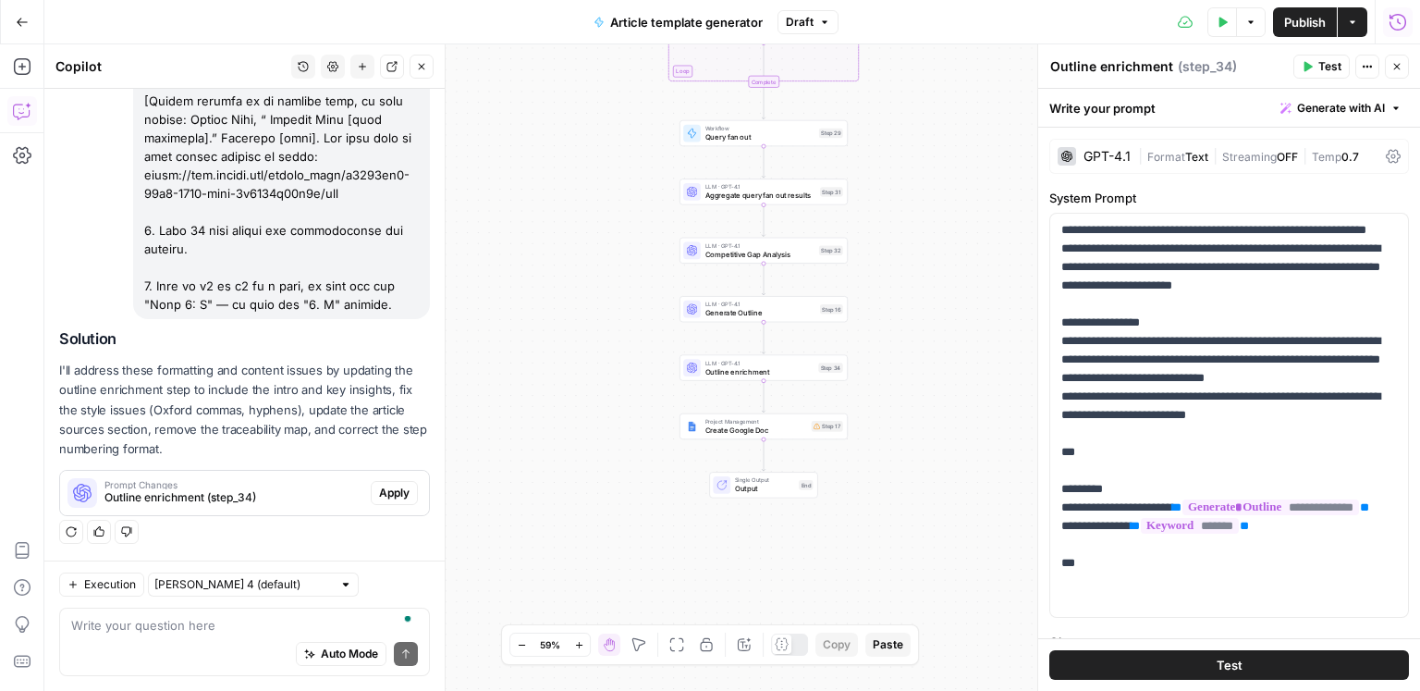
click at [1285, 22] on span "Publish" at bounding box center [1305, 22] width 42 height 18
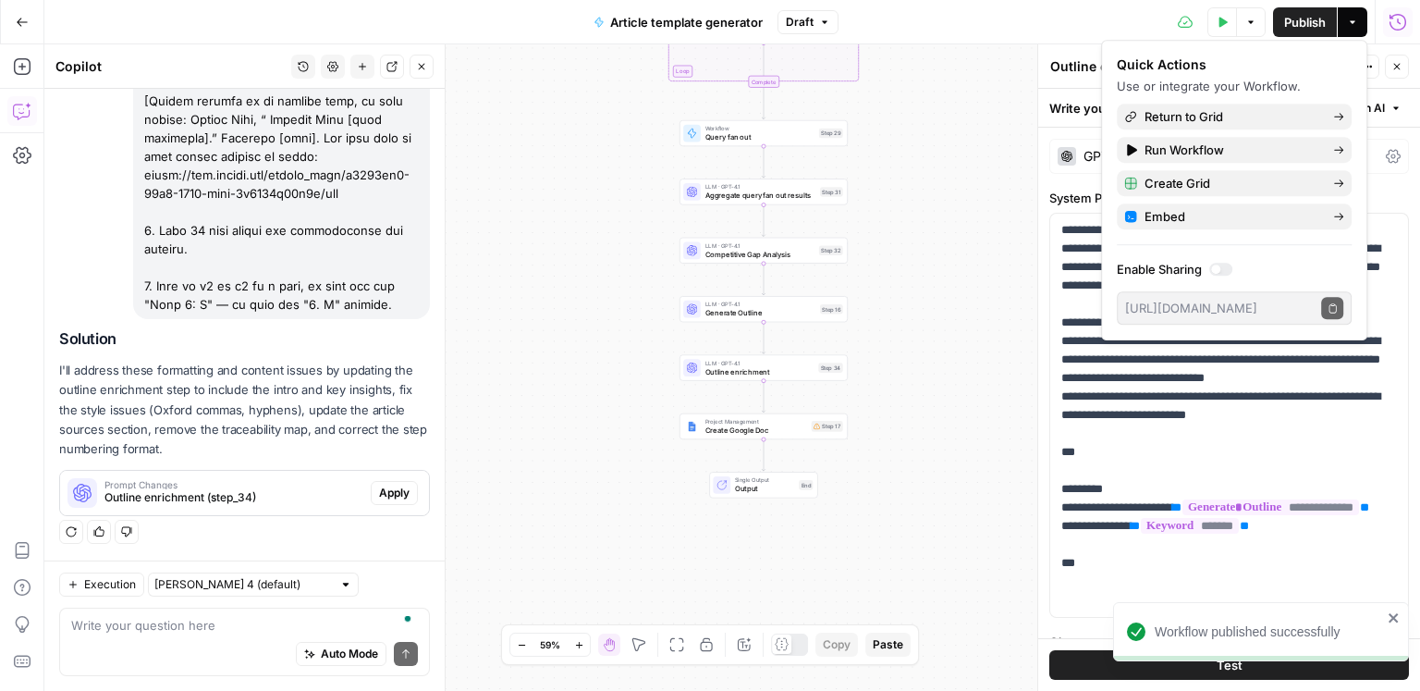
click at [816, 26] on button "Draft" at bounding box center [808, 22] width 61 height 24
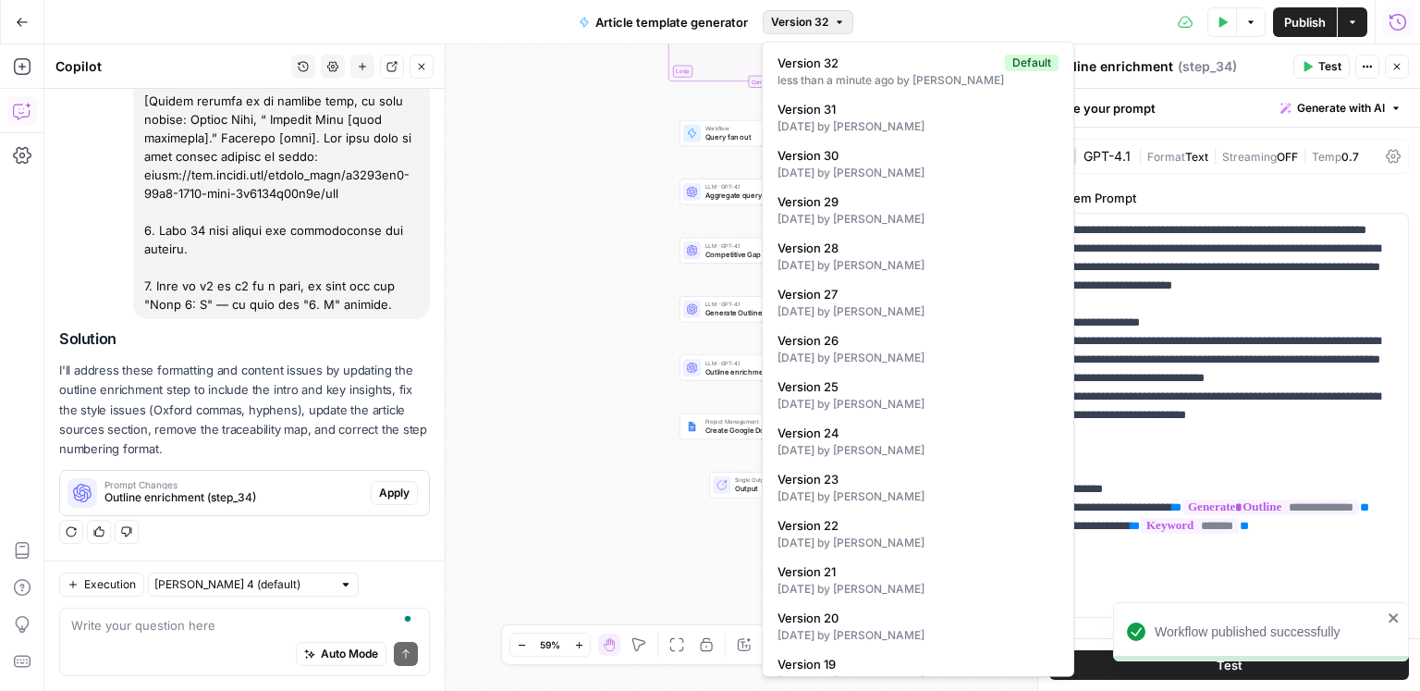
click at [816, 26] on span "Version 32" at bounding box center [799, 22] width 57 height 17
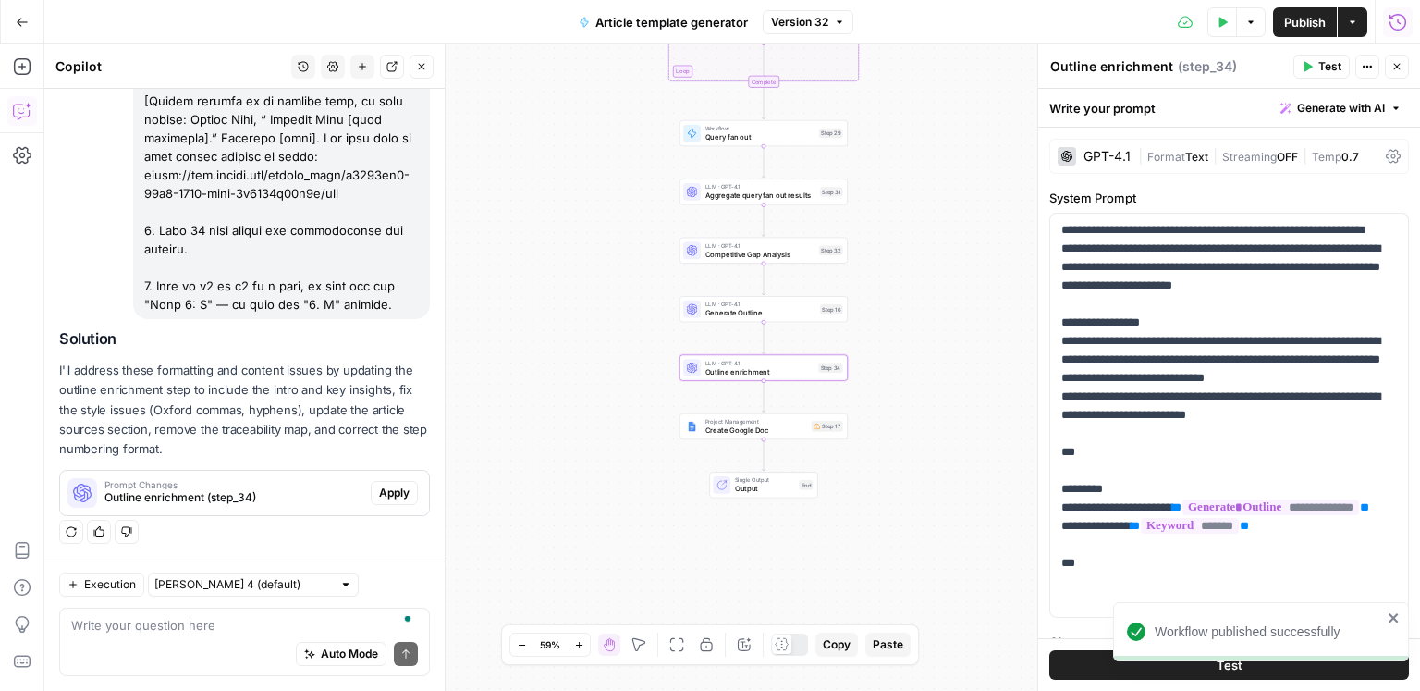
click at [397, 496] on span "Apply" at bounding box center [394, 493] width 31 height 17
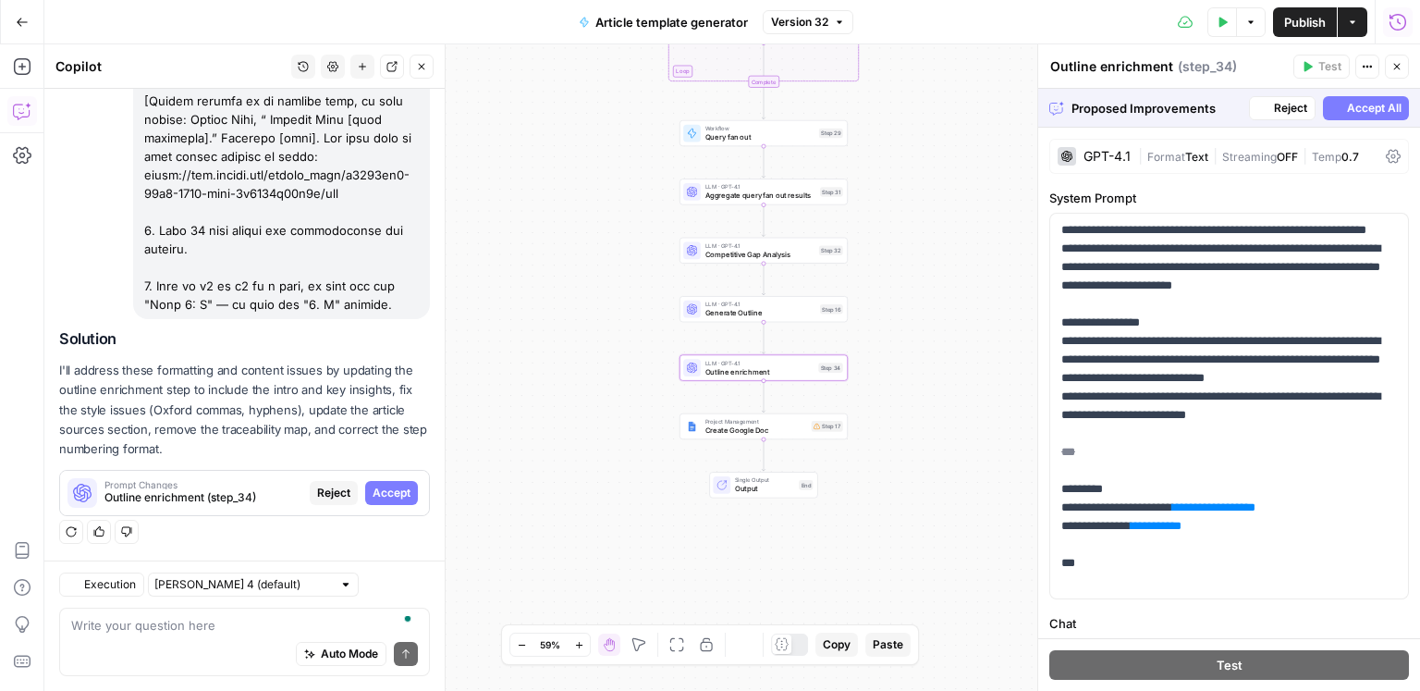
scroll to position [573, 0]
click at [1380, 110] on span "Accept All" at bounding box center [1374, 108] width 55 height 17
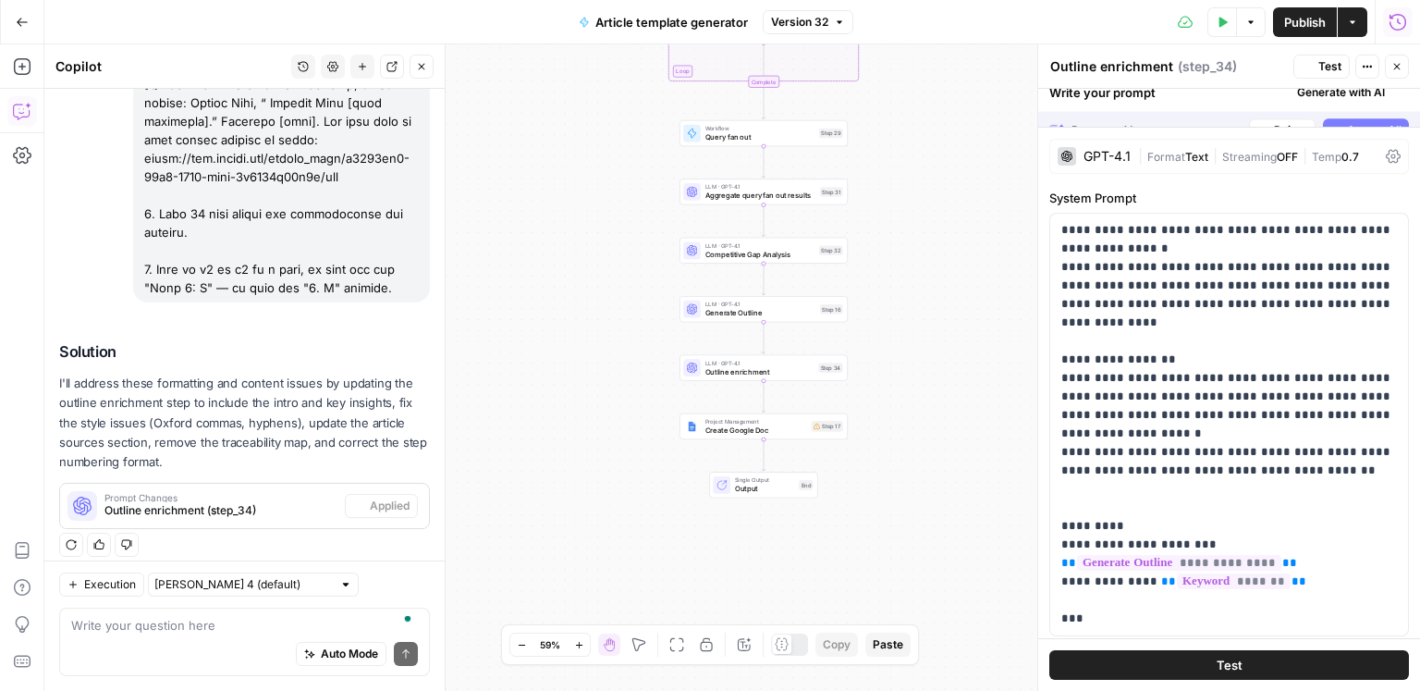
scroll to position [603, 0]
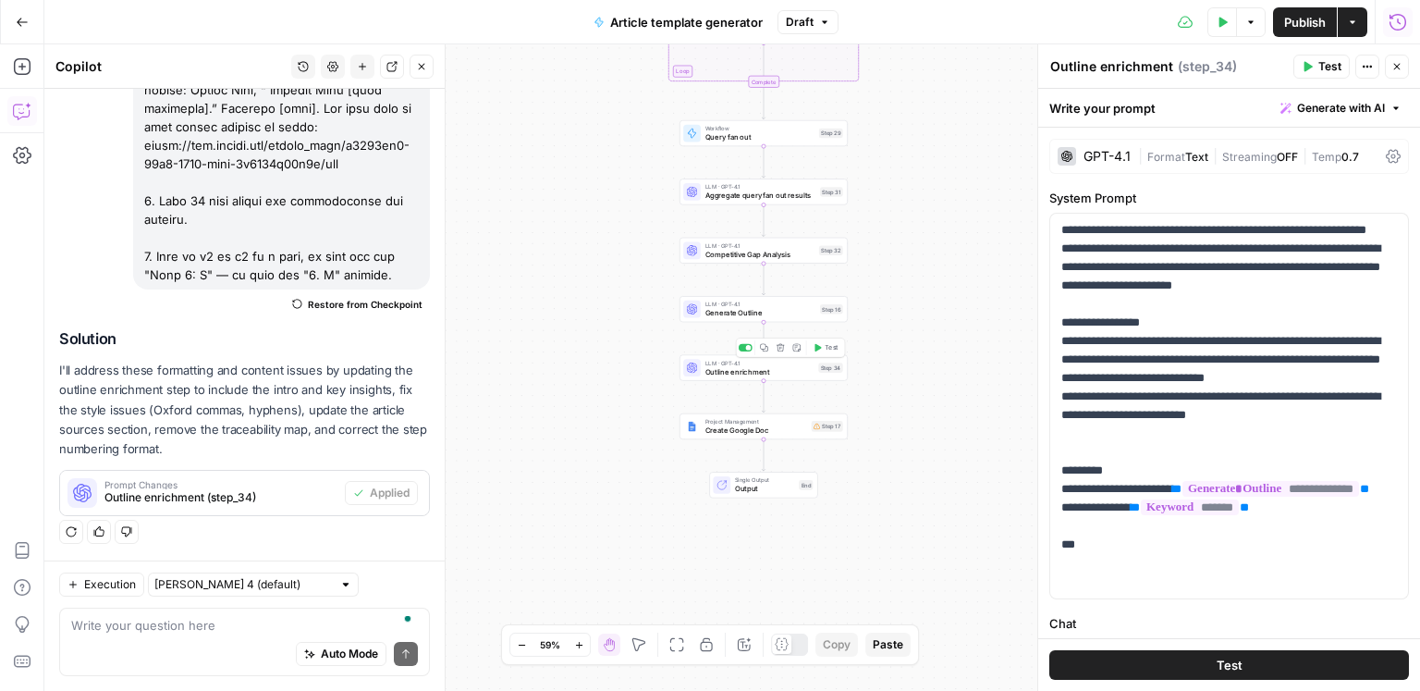
click at [825, 350] on span "Test" at bounding box center [831, 348] width 13 height 10
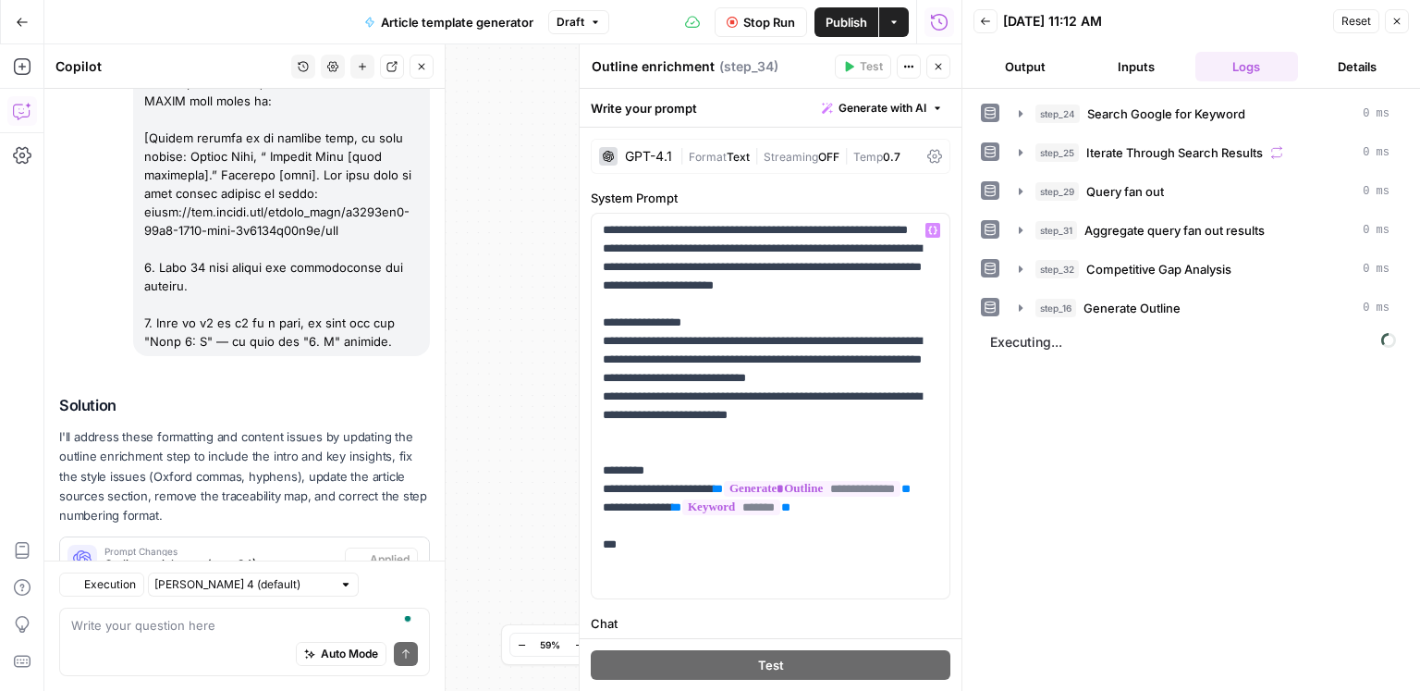
scroll to position [603, 0]
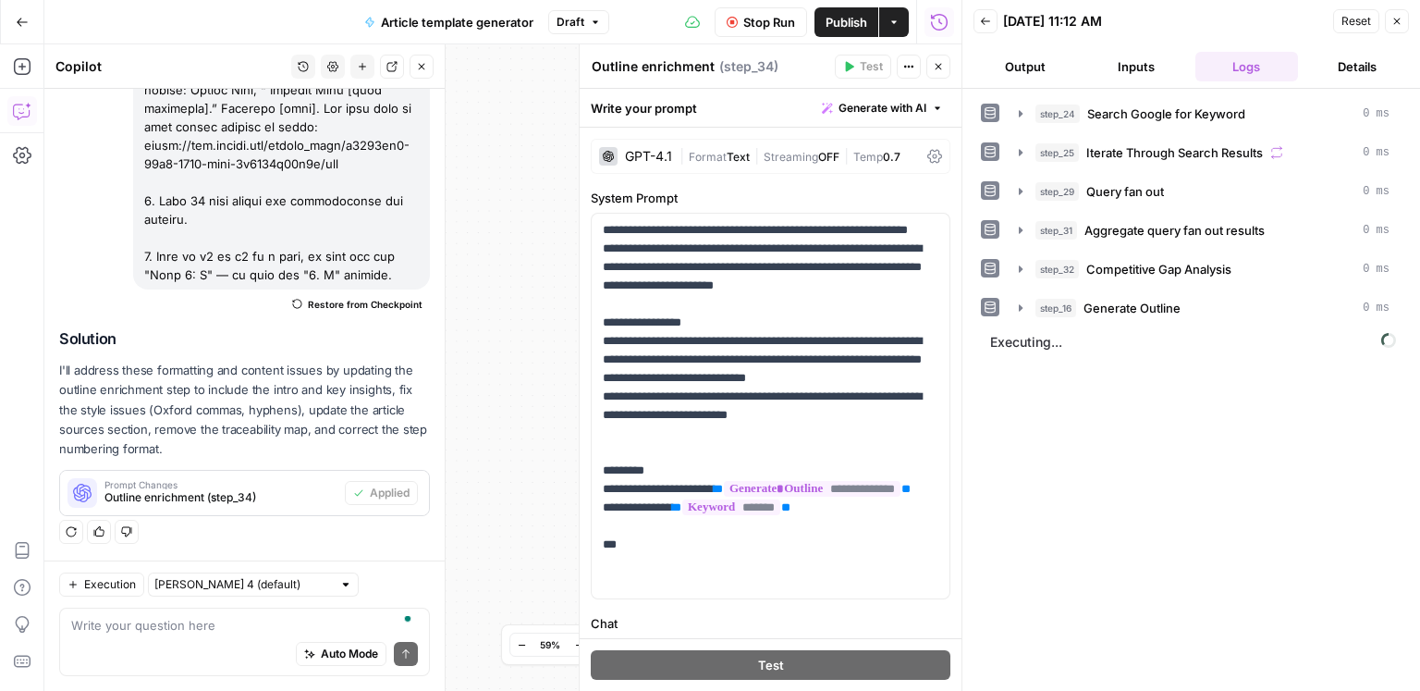
click at [939, 67] on icon "button" at bounding box center [938, 66] width 11 height 11
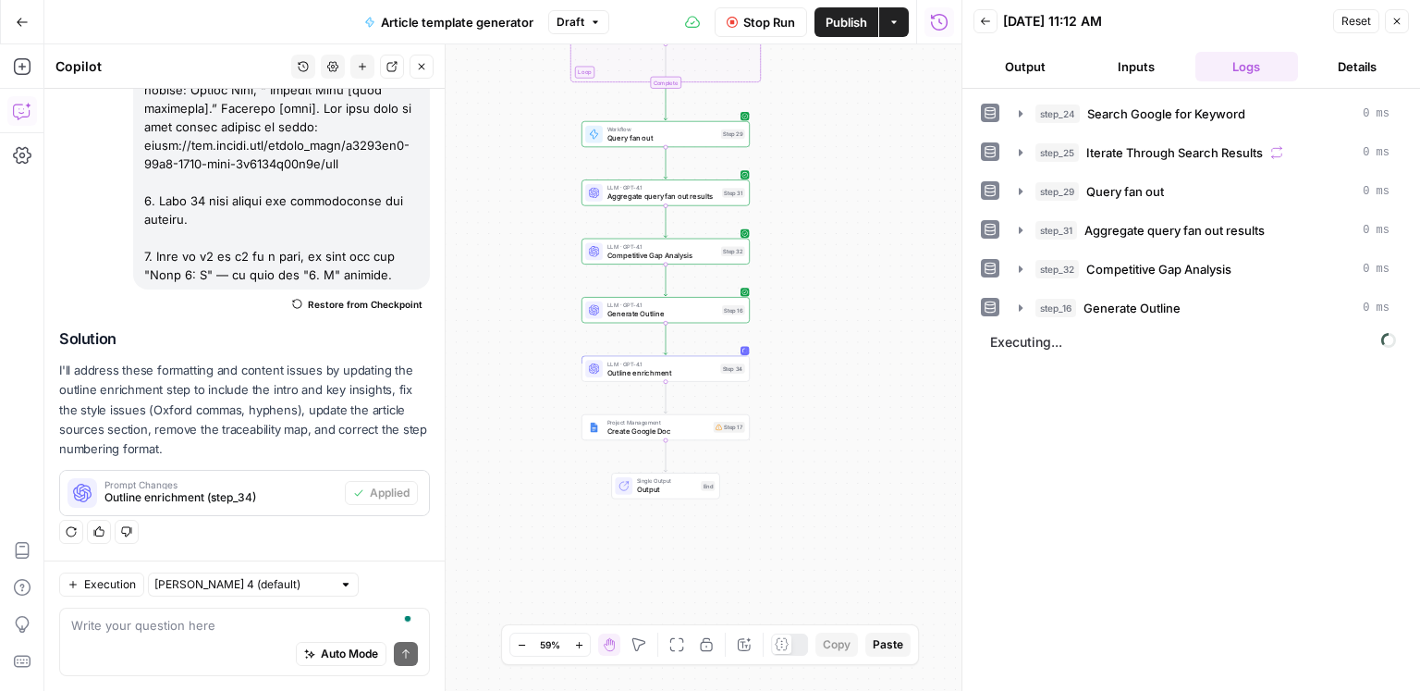
drag, startPoint x: 897, startPoint y: 367, endPoint x: 799, endPoint y: 368, distance: 98.0
click at [799, 368] on div "Workflow Input Settings Inputs Google Search Search Google for Keyword Step 24 …" at bounding box center [502, 367] width 917 height 646
click at [699, 428] on span "Create Google Doc" at bounding box center [658, 430] width 102 height 11
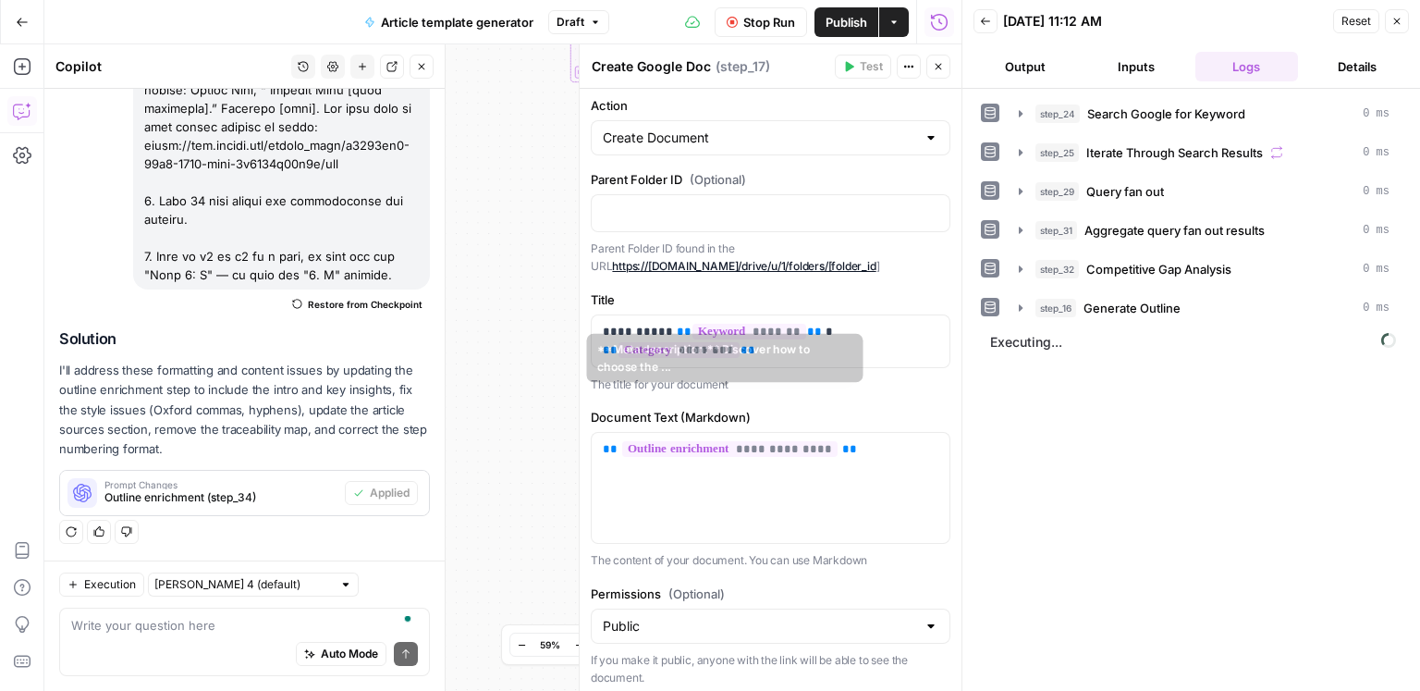
scroll to position [126, 0]
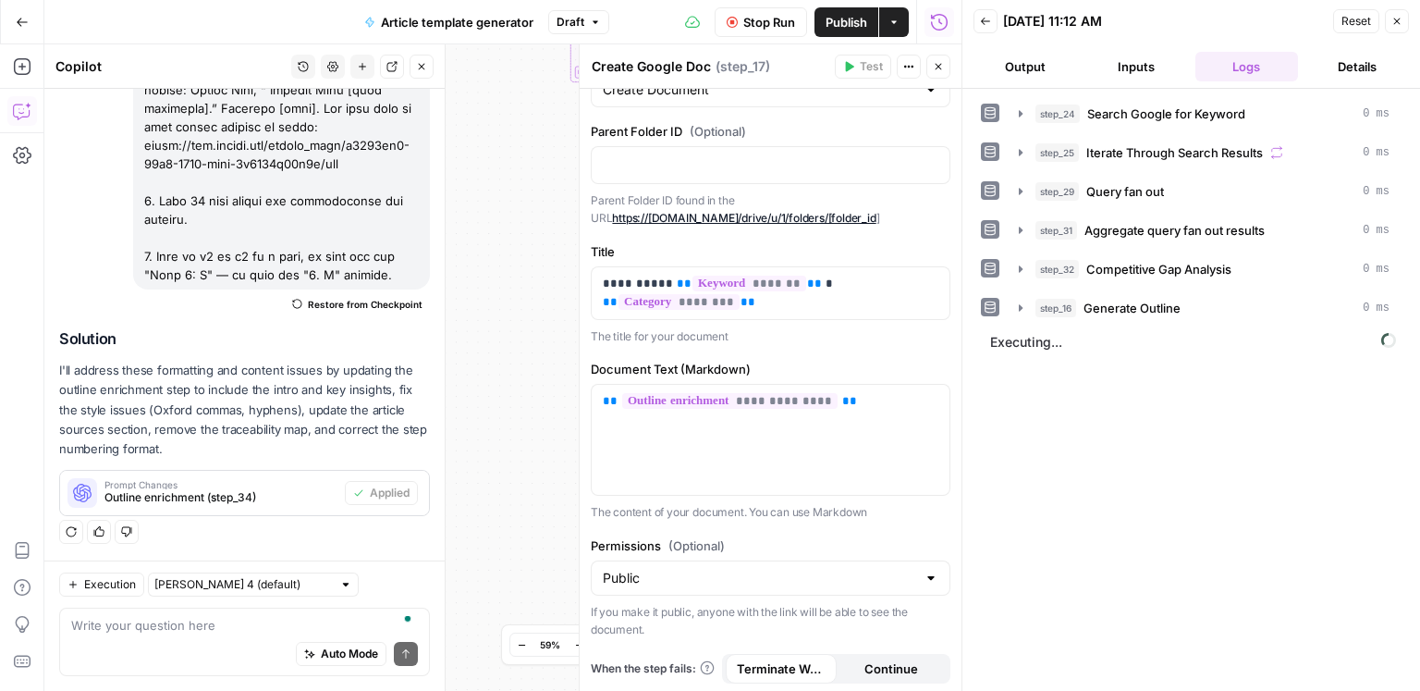
drag, startPoint x: 941, startPoint y: 72, endPoint x: 934, endPoint y: 92, distance: 21.6
click at [941, 72] on button "Close" at bounding box center [938, 67] width 24 height 24
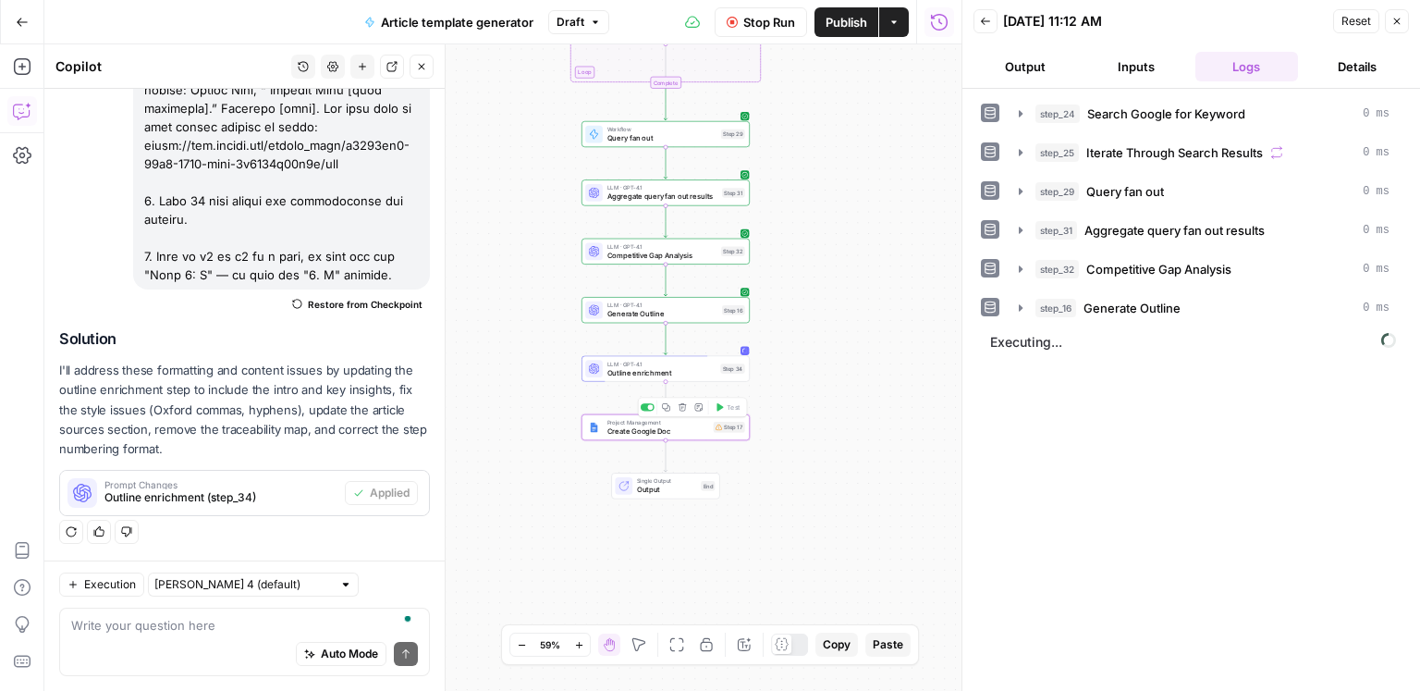
click at [638, 425] on span "Create Google Doc" at bounding box center [658, 430] width 102 height 11
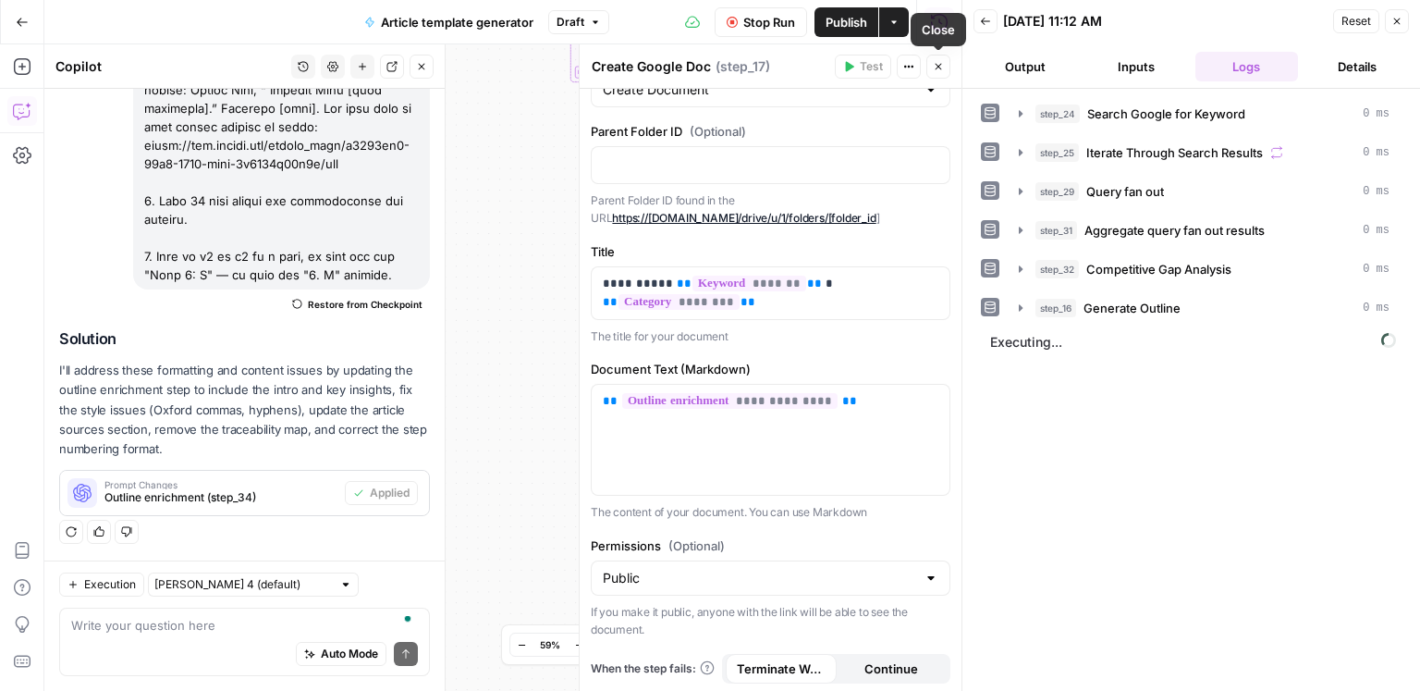
click at [940, 67] on icon "button" at bounding box center [938, 66] width 11 height 11
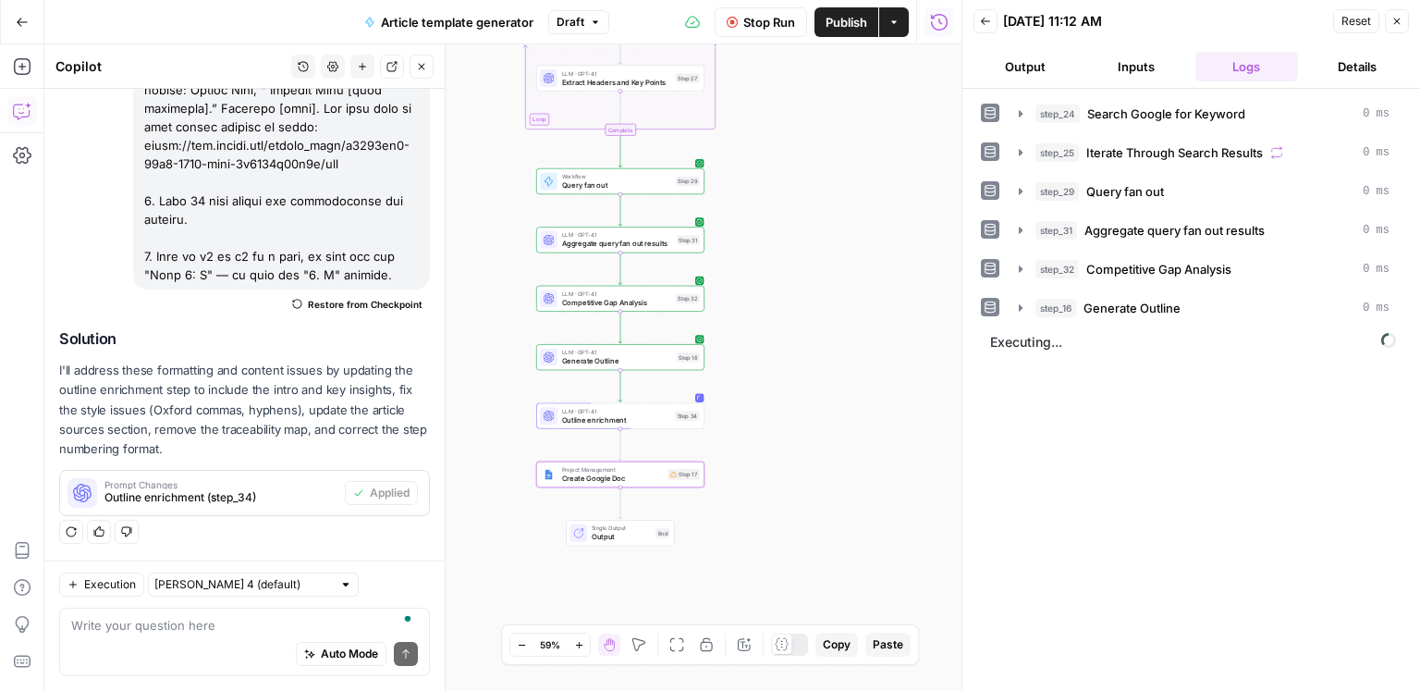
drag, startPoint x: 832, startPoint y: 388, endPoint x: 820, endPoint y: 403, distance: 19.1
click at [820, 403] on div "Workflow Input Settings Inputs Google Search Search Google for Keyword Step 24 …" at bounding box center [502, 367] width 917 height 646
drag, startPoint x: 828, startPoint y: 362, endPoint x: 780, endPoint y: 534, distance: 178.3
click at [779, 535] on div "Workflow Input Settings Inputs Google Search Search Google for Keyword Step 24 …" at bounding box center [502, 367] width 917 height 646
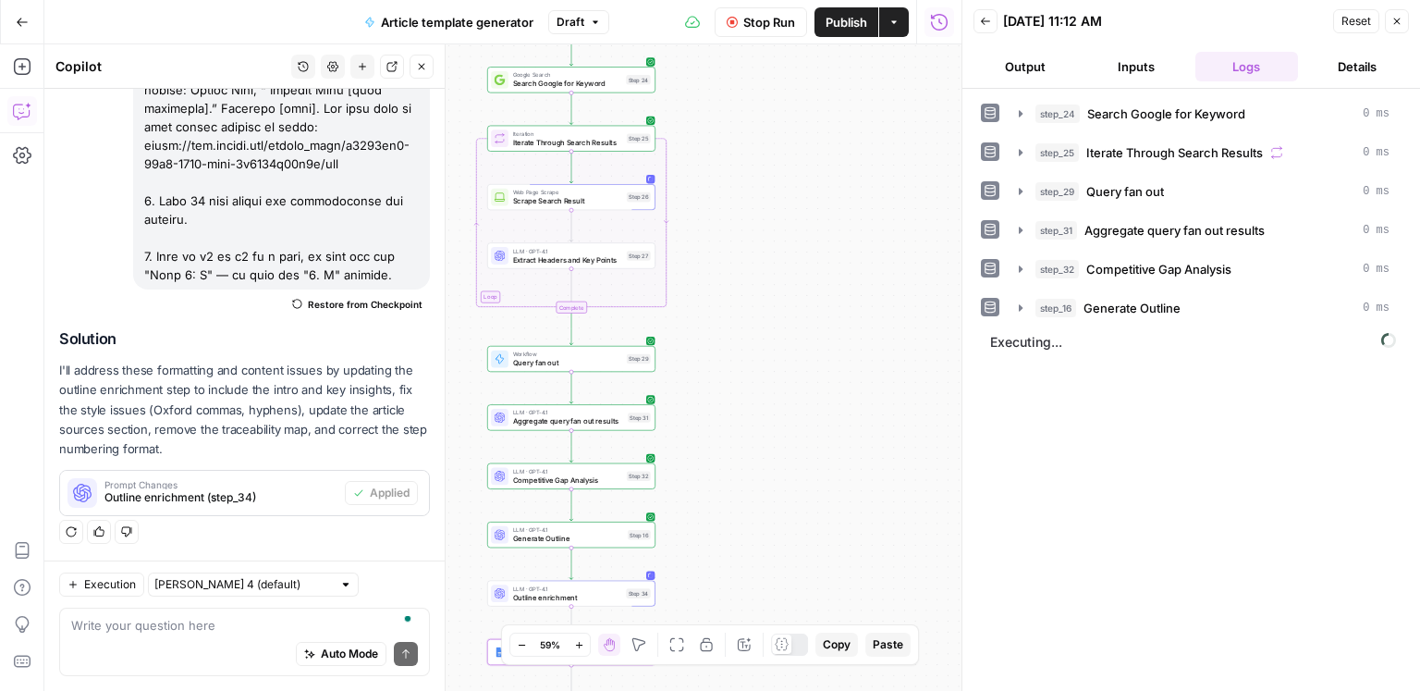
drag, startPoint x: 789, startPoint y: 265, endPoint x: 792, endPoint y: 411, distance: 145.2
click at [792, 411] on div "Workflow Input Settings Inputs Google Search Search Google for Keyword Step 24 …" at bounding box center [502, 367] width 917 height 646
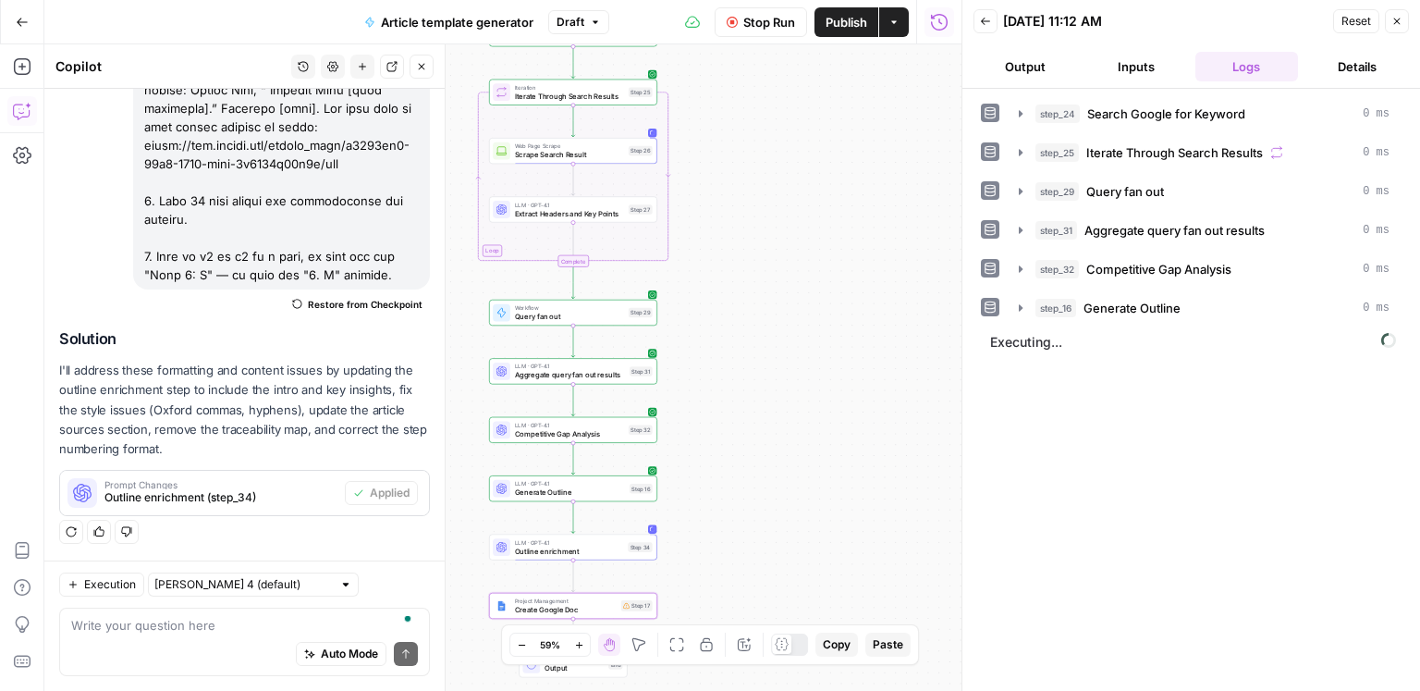
drag, startPoint x: 789, startPoint y: 379, endPoint x: 788, endPoint y: 202, distance: 177.5
click at [788, 203] on div "Workflow Input Settings Inputs Google Search Search Google for Keyword Step 24 …" at bounding box center [502, 367] width 917 height 646
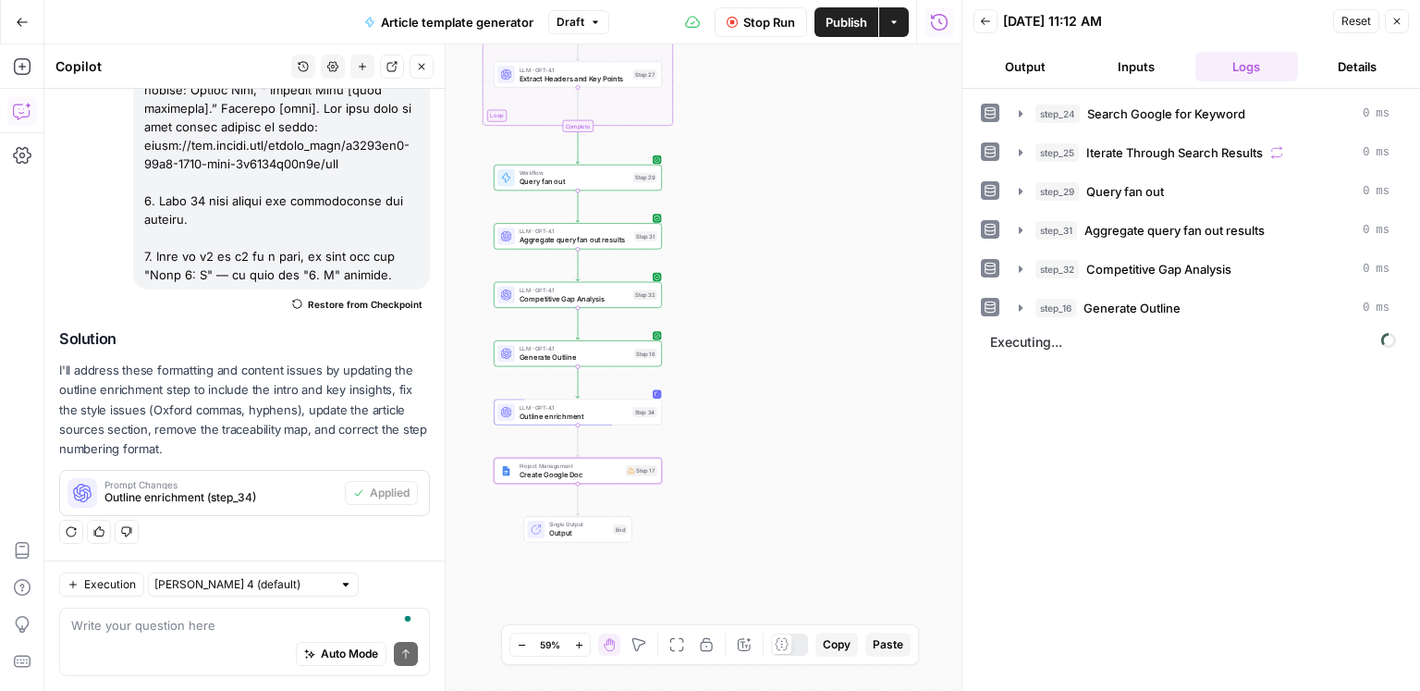
drag, startPoint x: 797, startPoint y: 342, endPoint x: 802, endPoint y: 212, distance: 130.5
click at [802, 212] on div "Workflow Input Settings Inputs Google Search Search Google for Keyword Step 24 …" at bounding box center [502, 367] width 917 height 646
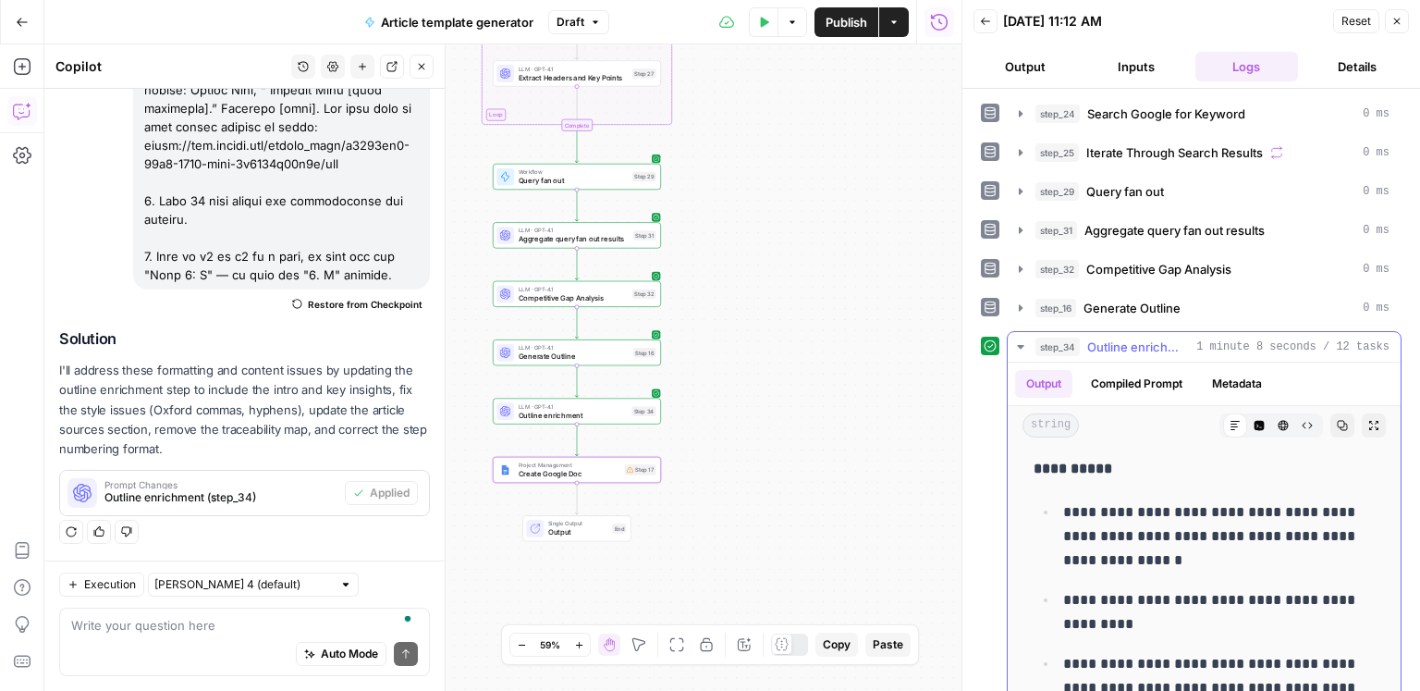
scroll to position [1446, 0]
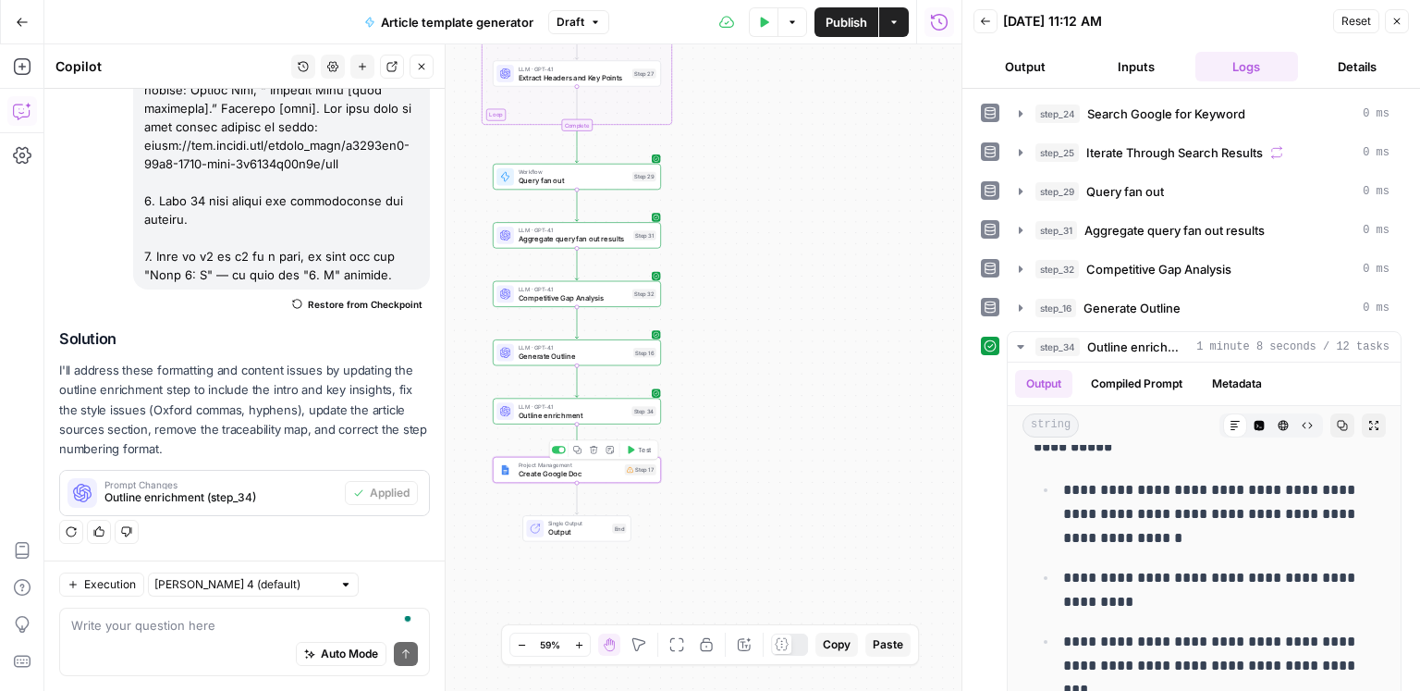
click at [644, 448] on span "Test" at bounding box center [644, 450] width 13 height 10
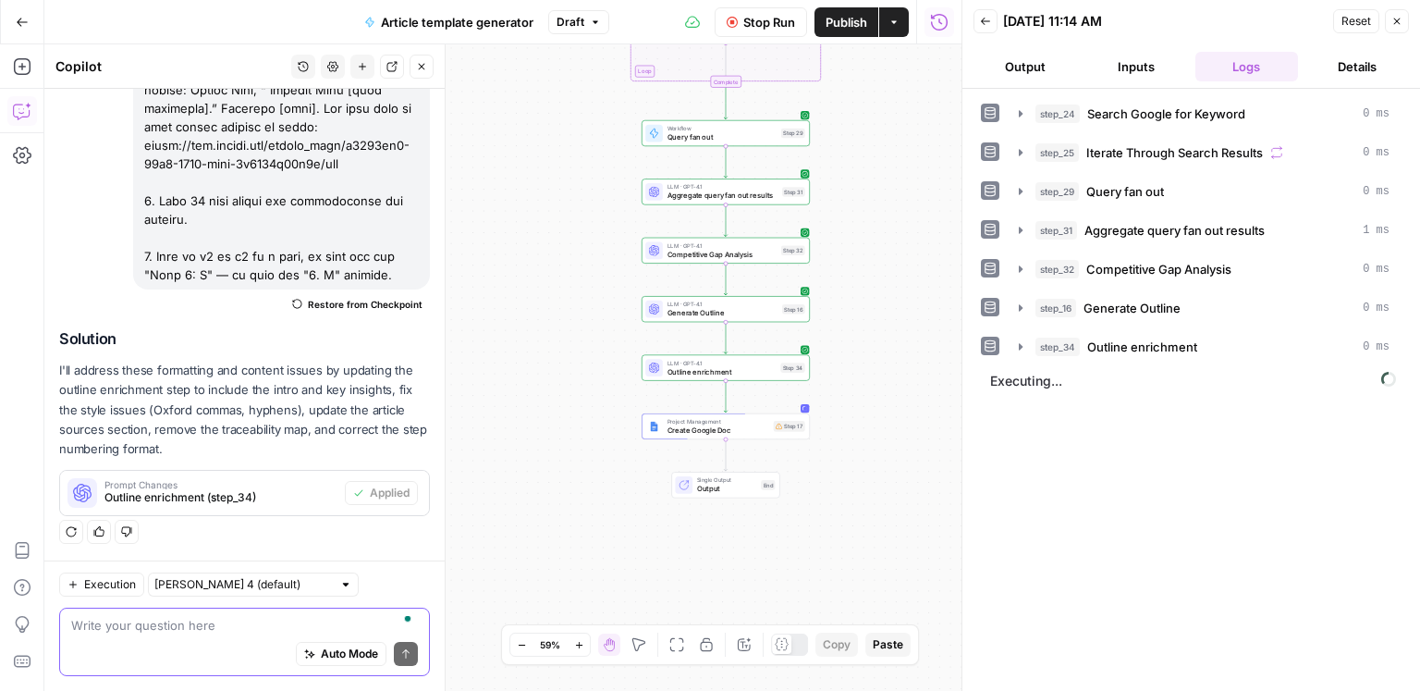
click at [156, 624] on textarea "To enrich screen reader interactions, please activate Accessibility in Grammarl…" at bounding box center [244, 625] width 347 height 18
click at [722, 371] on span "Outline enrichment" at bounding box center [722, 371] width 109 height 11
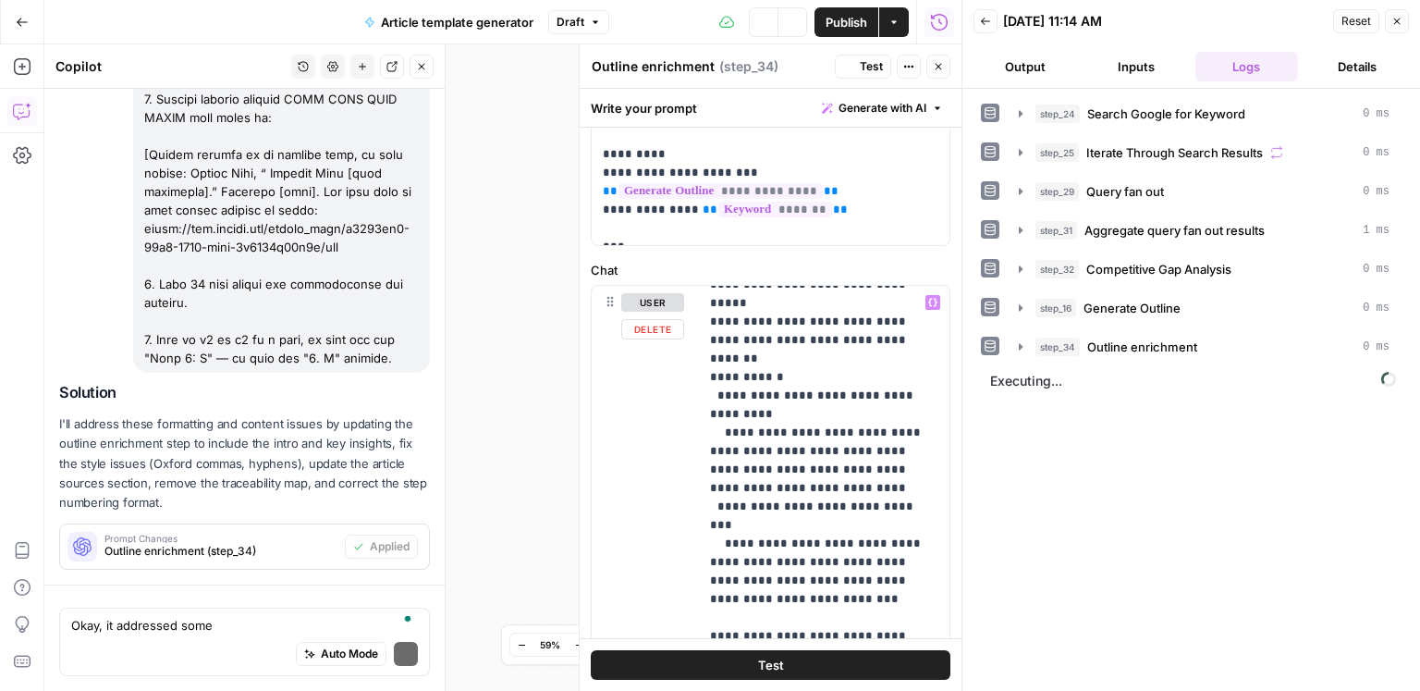
scroll to position [603, 0]
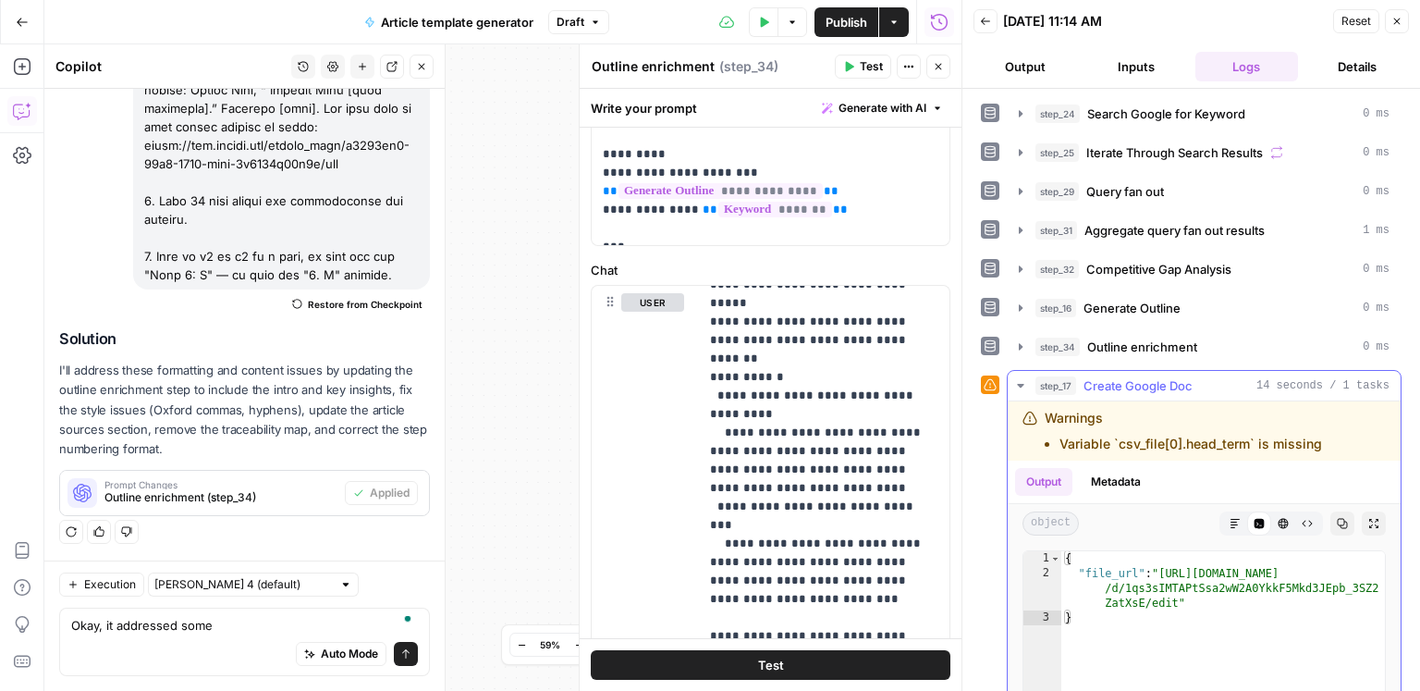
click at [1235, 526] on button "Markdown" at bounding box center [1235, 523] width 24 height 24
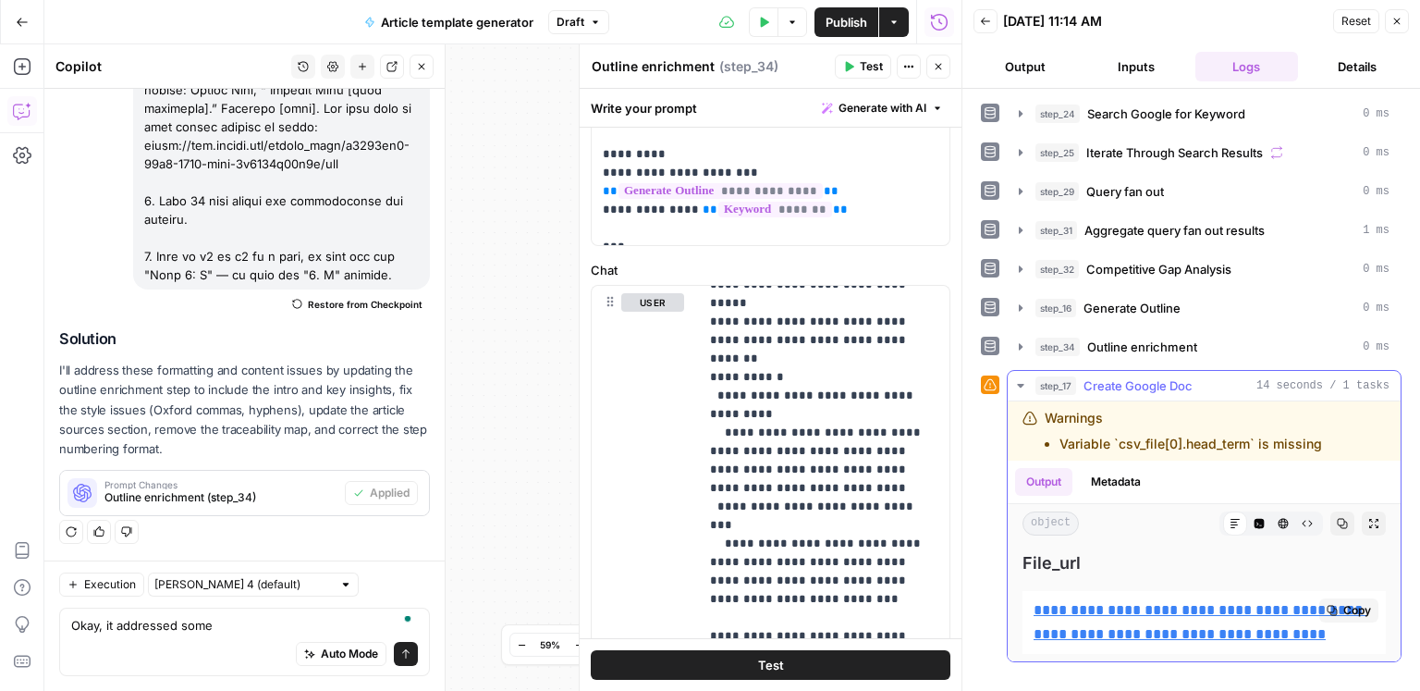
click at [1170, 608] on link "**********" at bounding box center [1200, 622] width 333 height 38
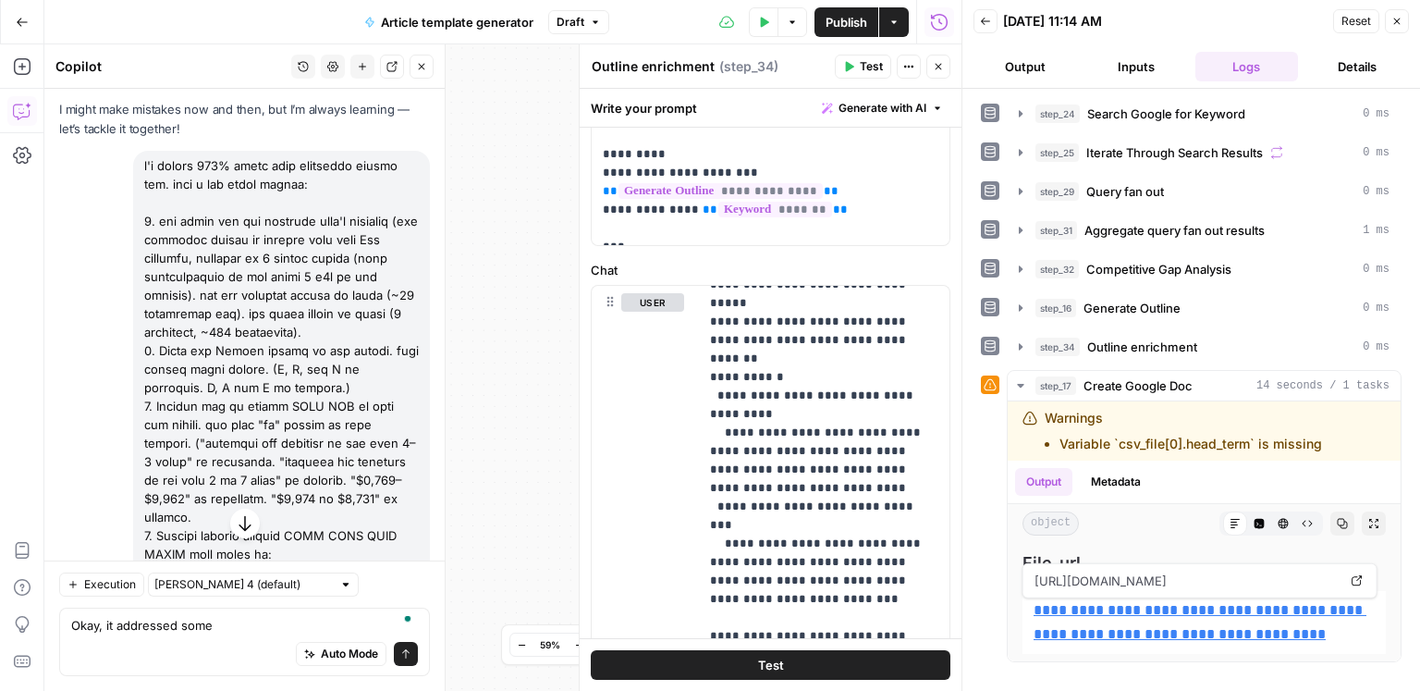
scroll to position [31, 0]
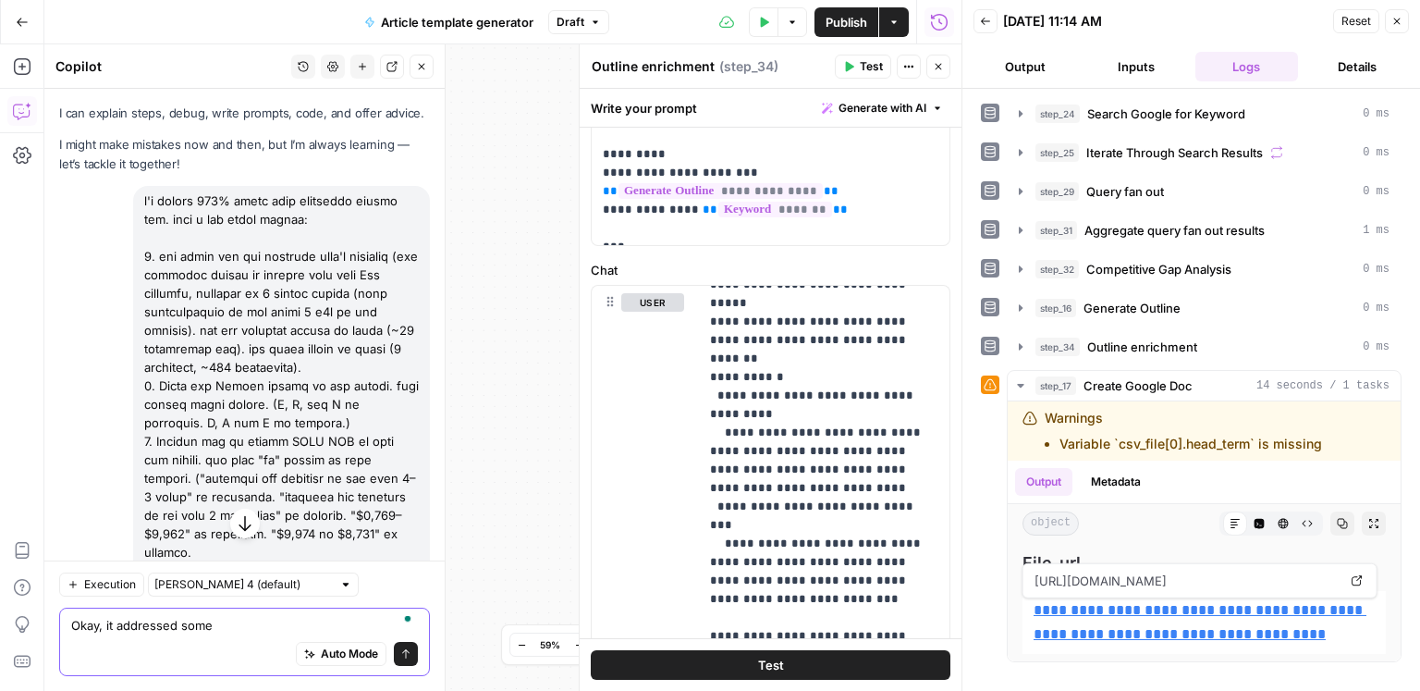
click at [243, 630] on textarea "Okay, it addressed some" at bounding box center [244, 625] width 347 height 18
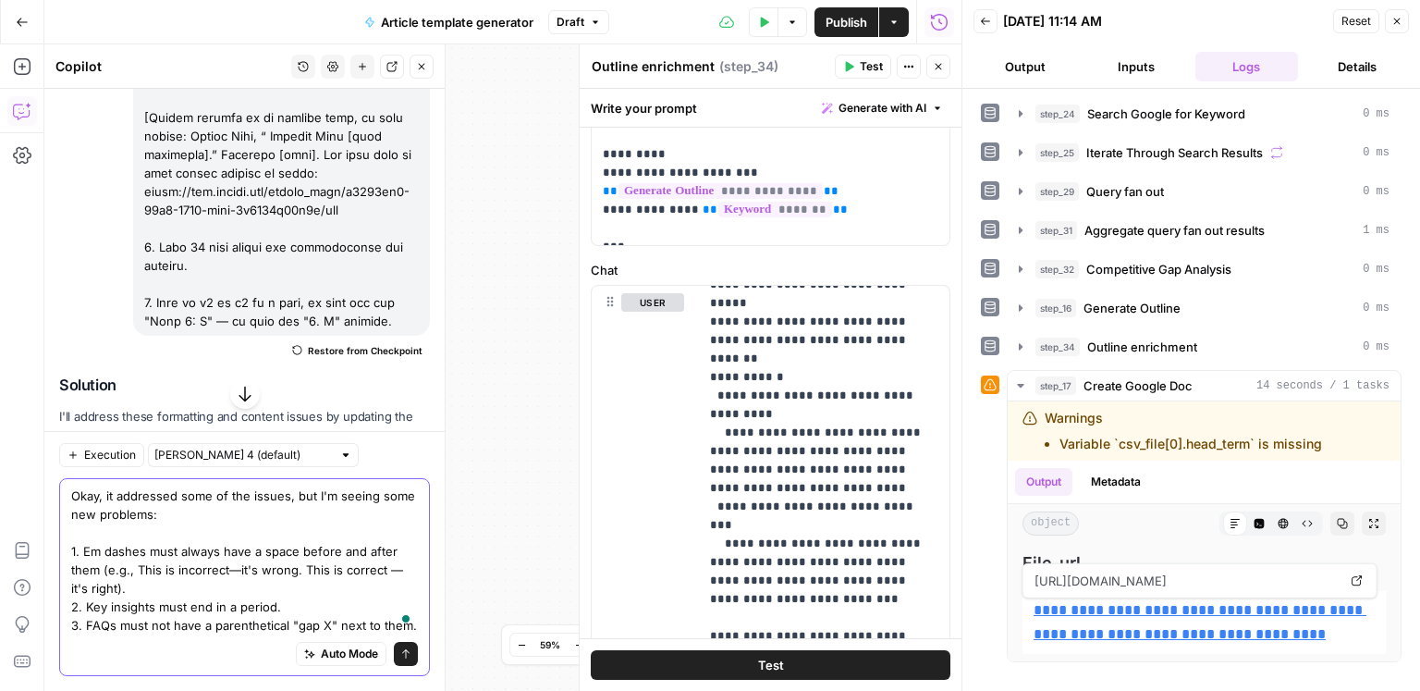
scroll to position [537, 0]
type textarea "Okay, it addressed some of the issues, but I'm seeing some new problems: 1. Em …"
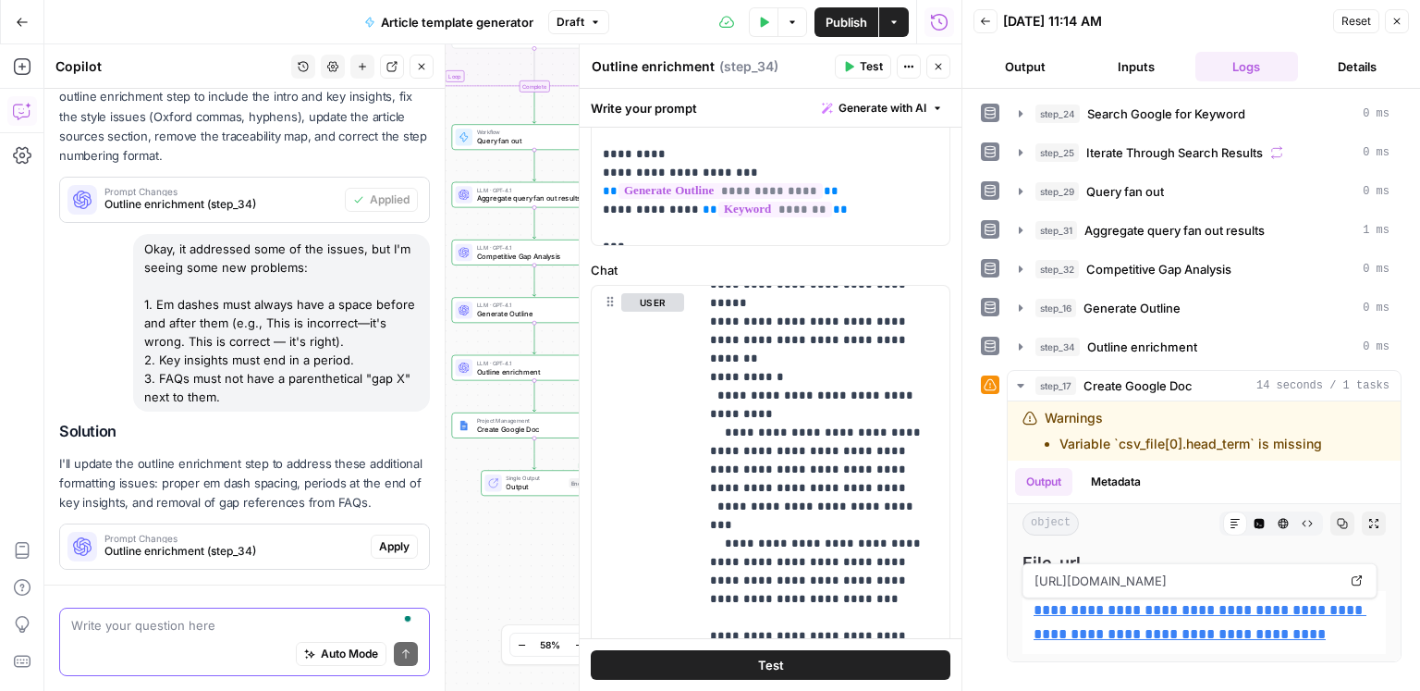
scroll to position [950, 0]
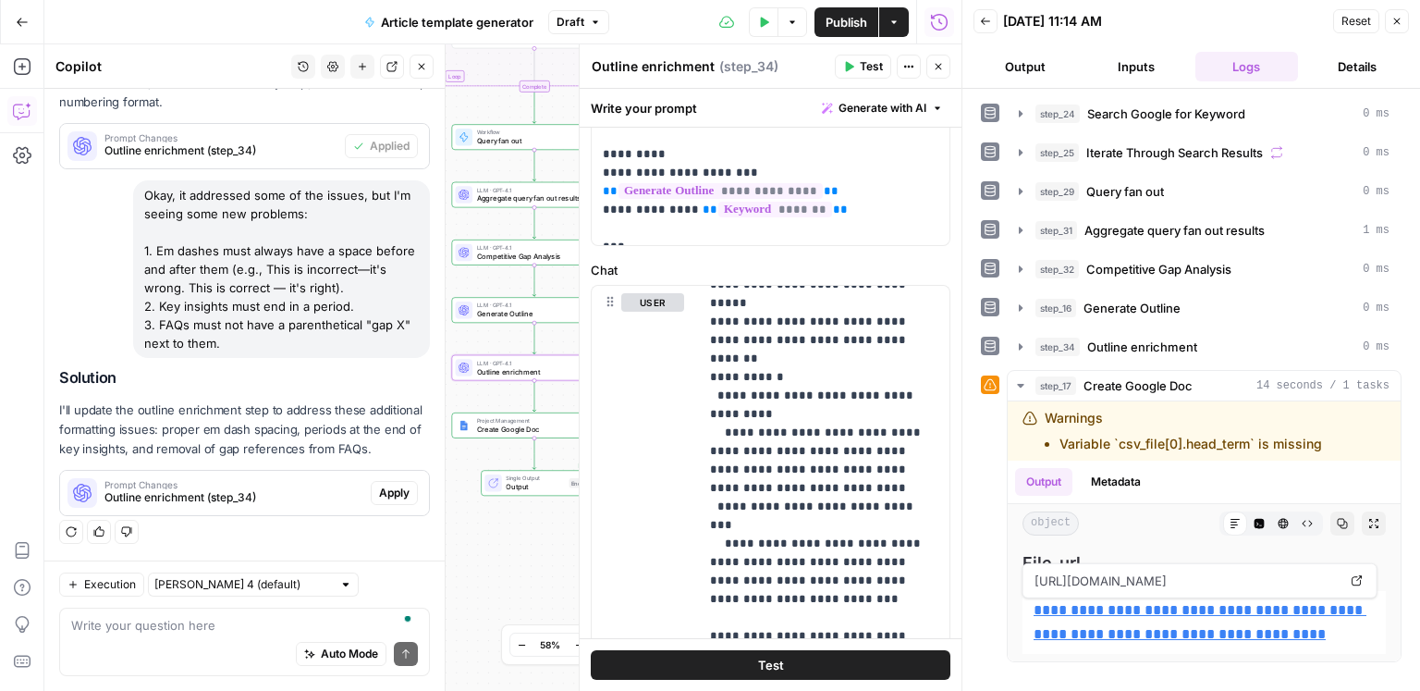
click at [399, 496] on span "Apply" at bounding box center [394, 493] width 31 height 17
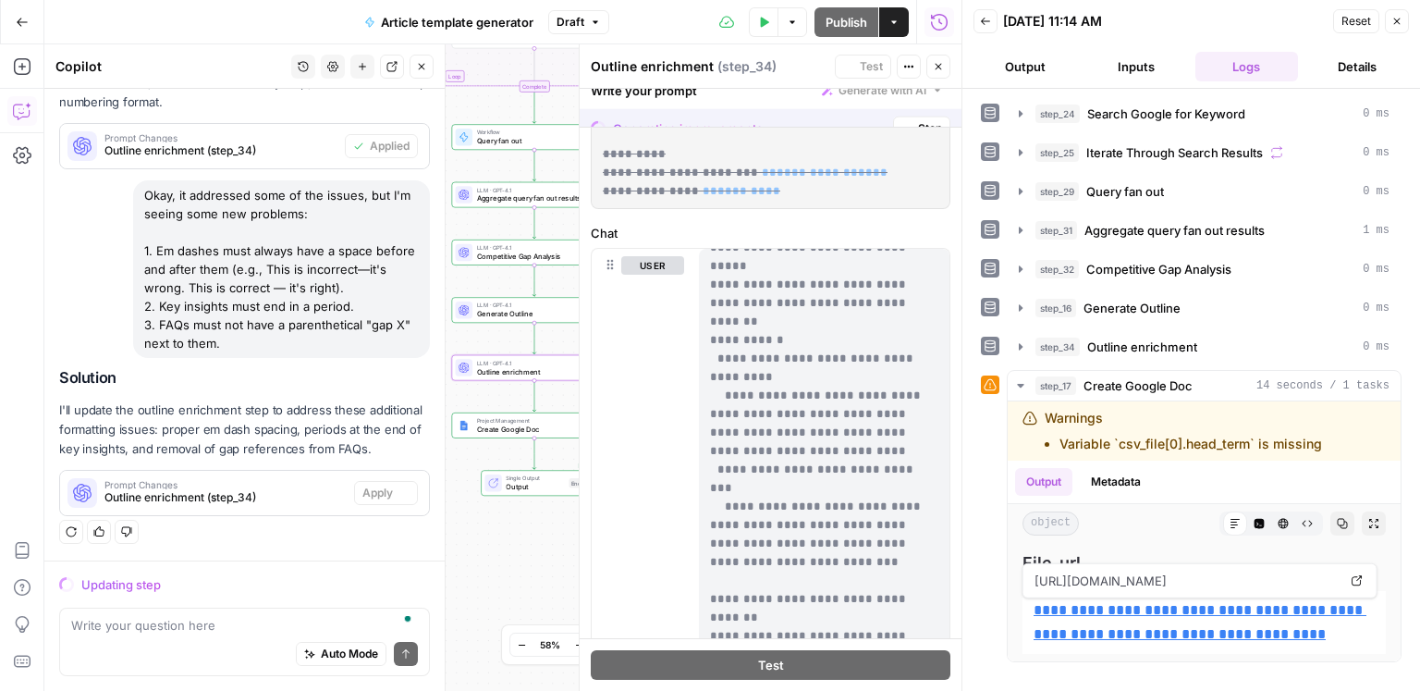
scroll to position [920, 0]
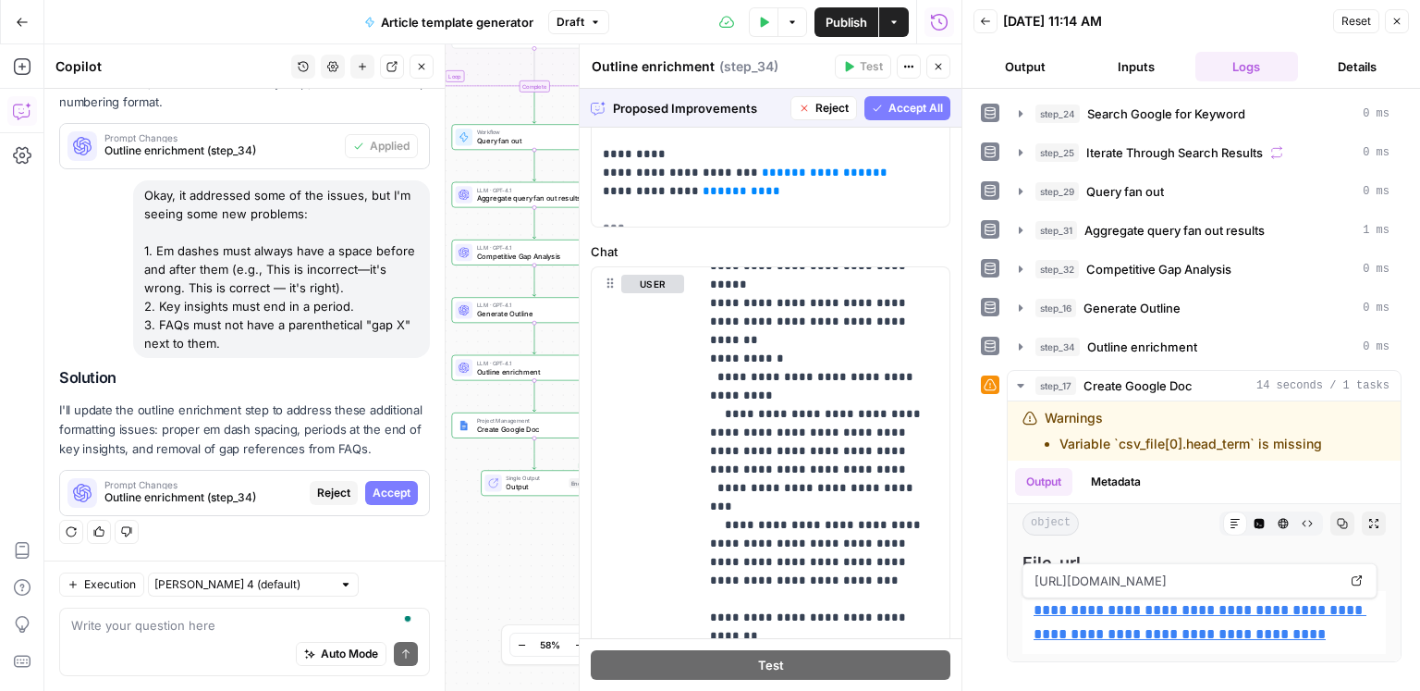
click at [903, 97] on button "Accept All" at bounding box center [908, 108] width 86 height 24
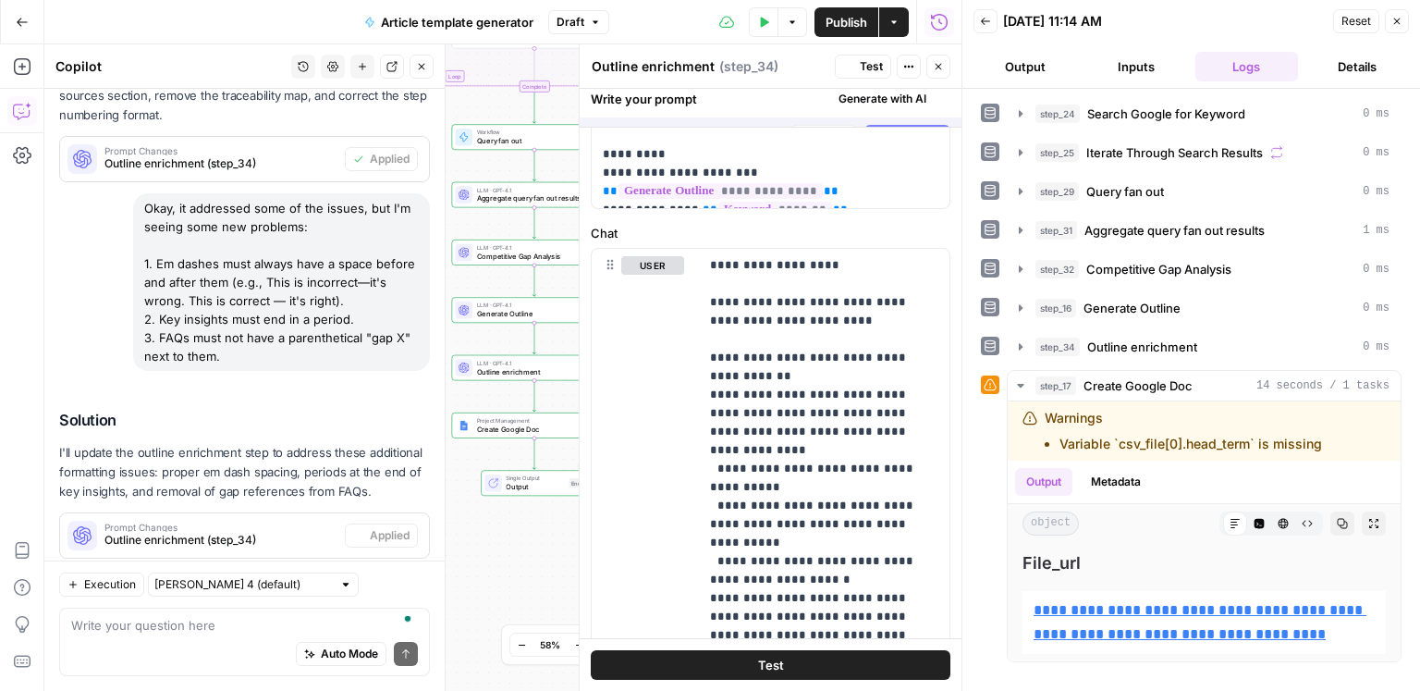
scroll to position [0, 0]
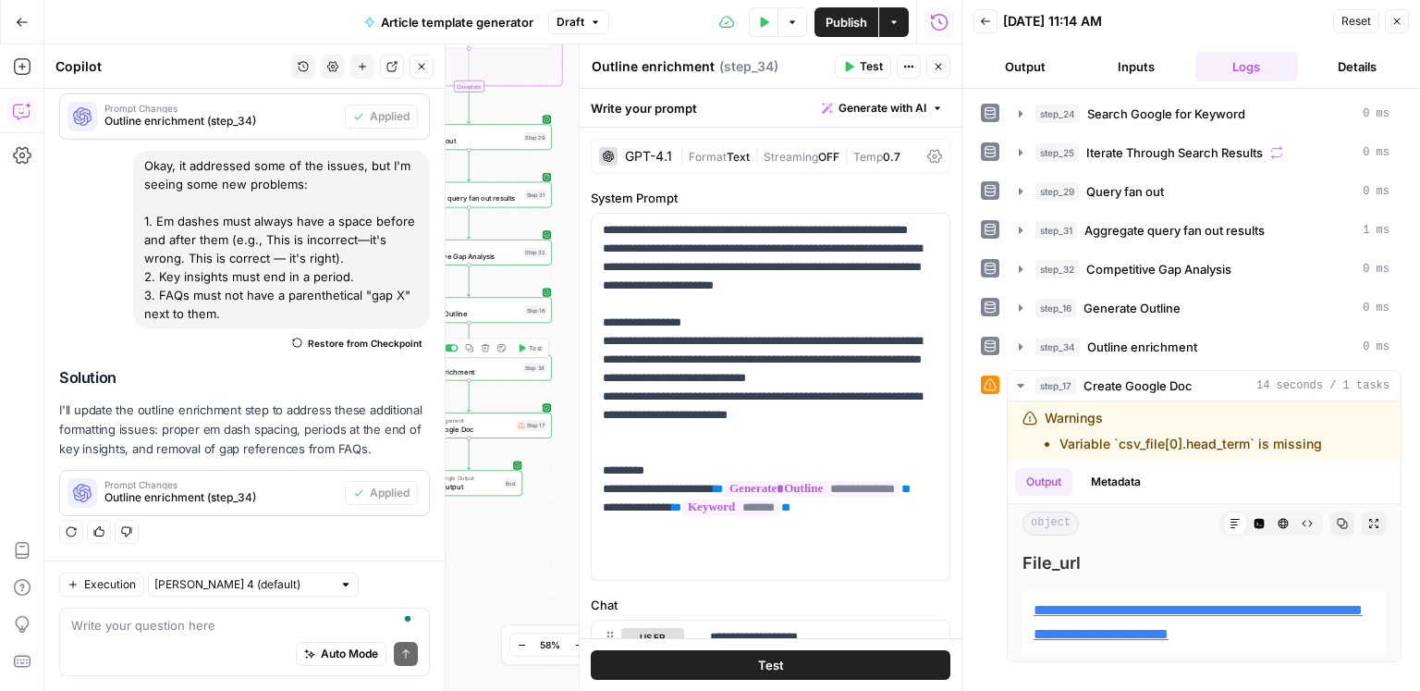
click at [532, 348] on span "Test" at bounding box center [535, 347] width 13 height 9
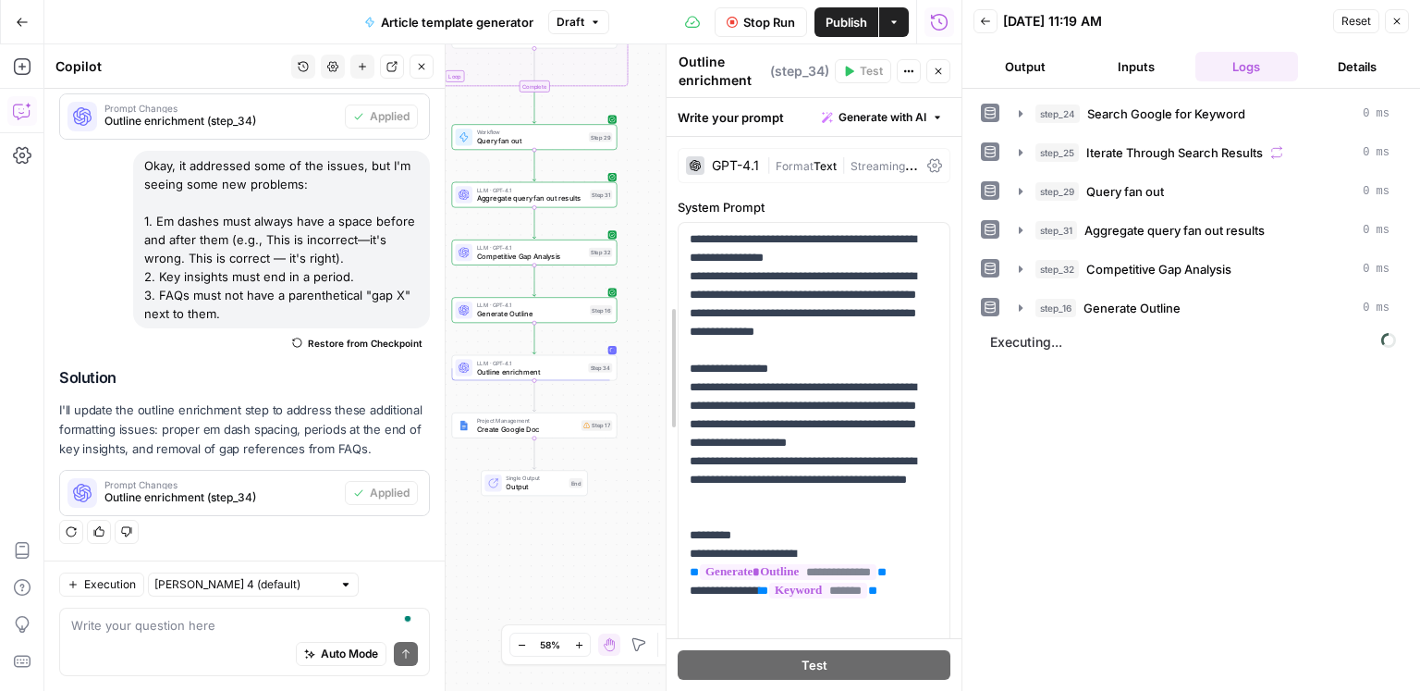
drag, startPoint x: 585, startPoint y: 209, endPoint x: 737, endPoint y: 215, distance: 151.8
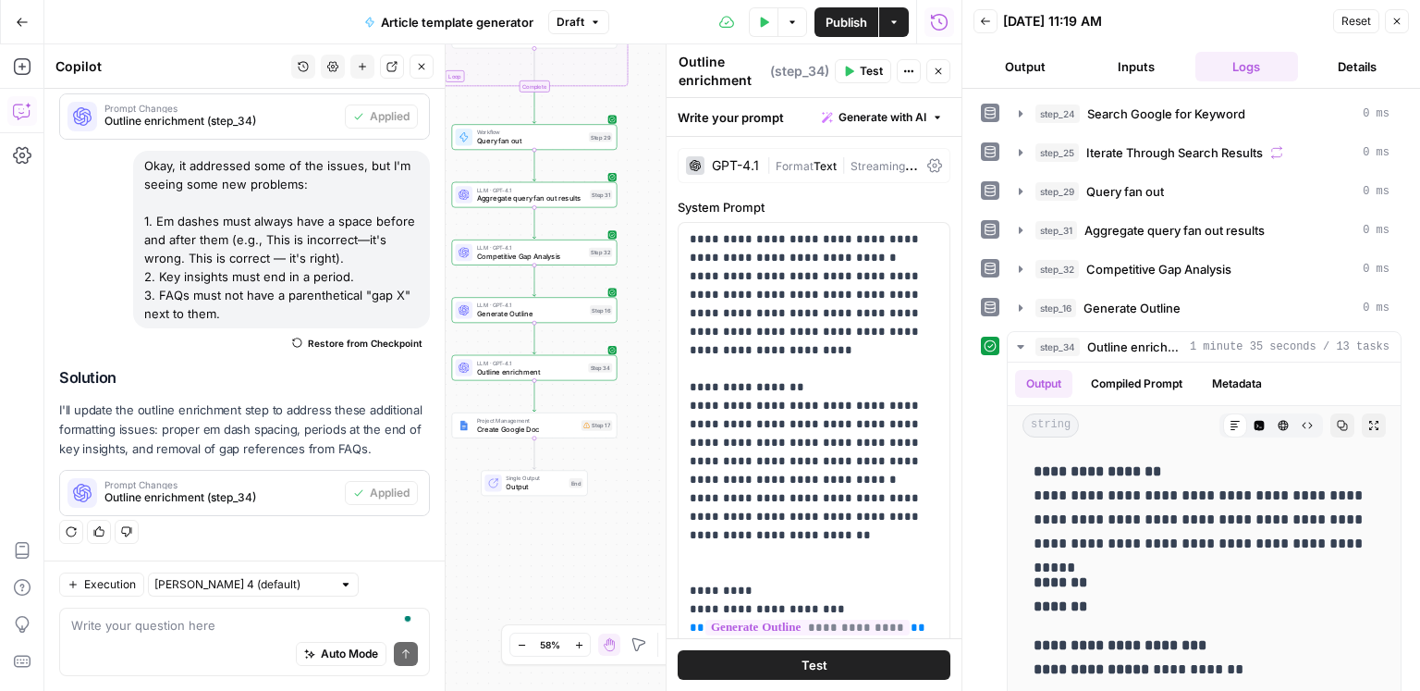
scroll to position [975, 0]
click at [1221, 377] on button "Metadata" at bounding box center [1237, 384] width 72 height 28
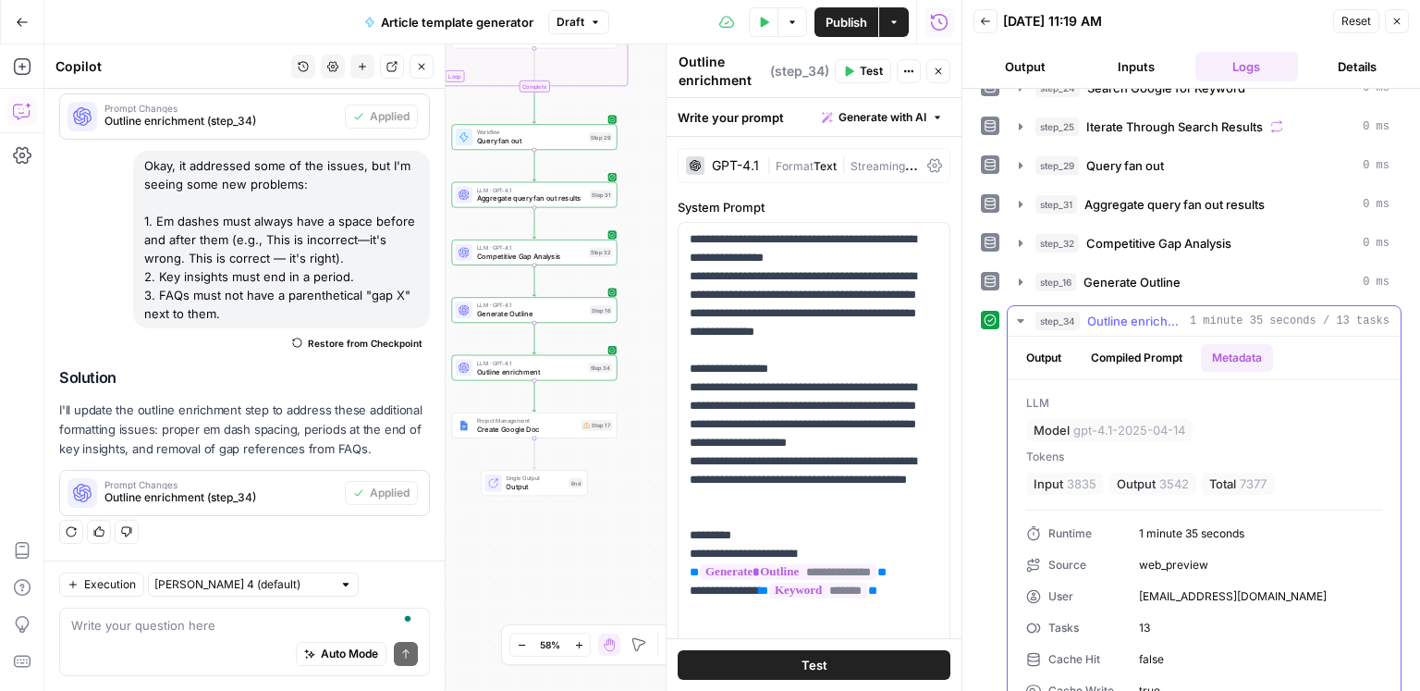
scroll to position [29, 0]
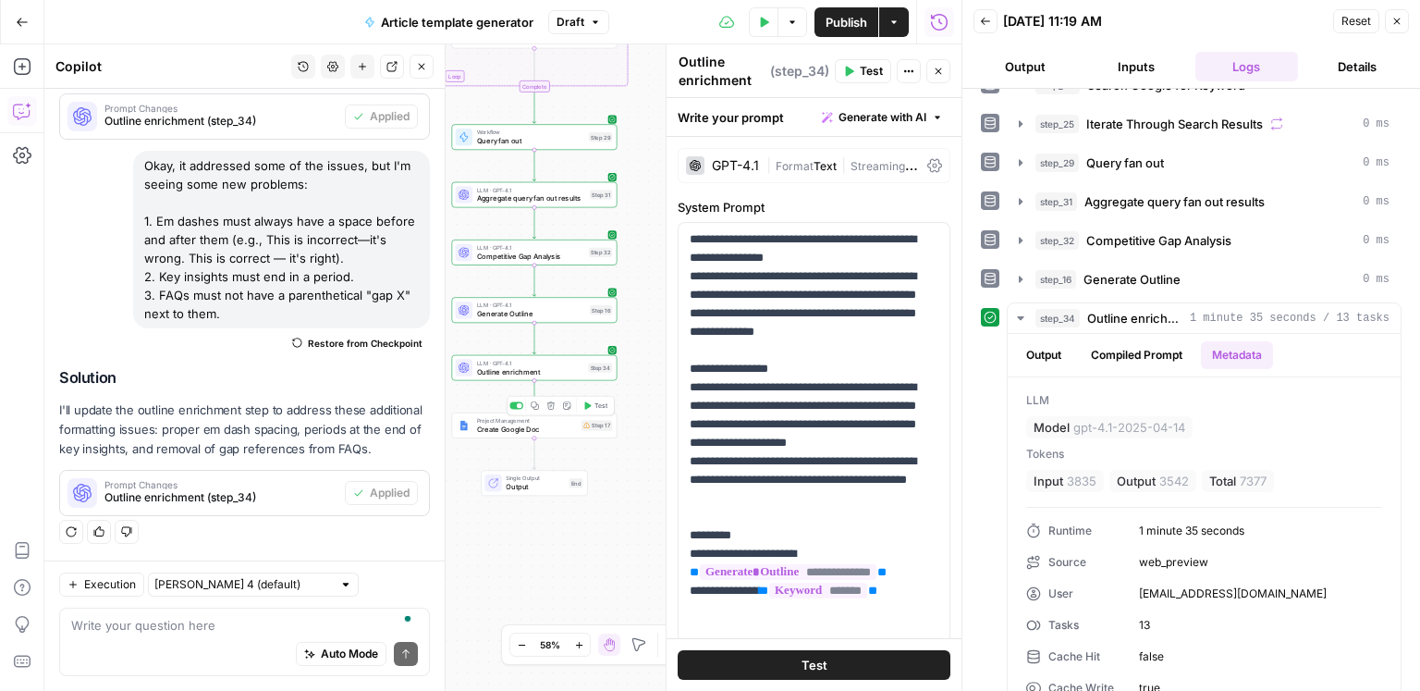
click at [604, 411] on button "Test" at bounding box center [595, 406] width 33 height 14
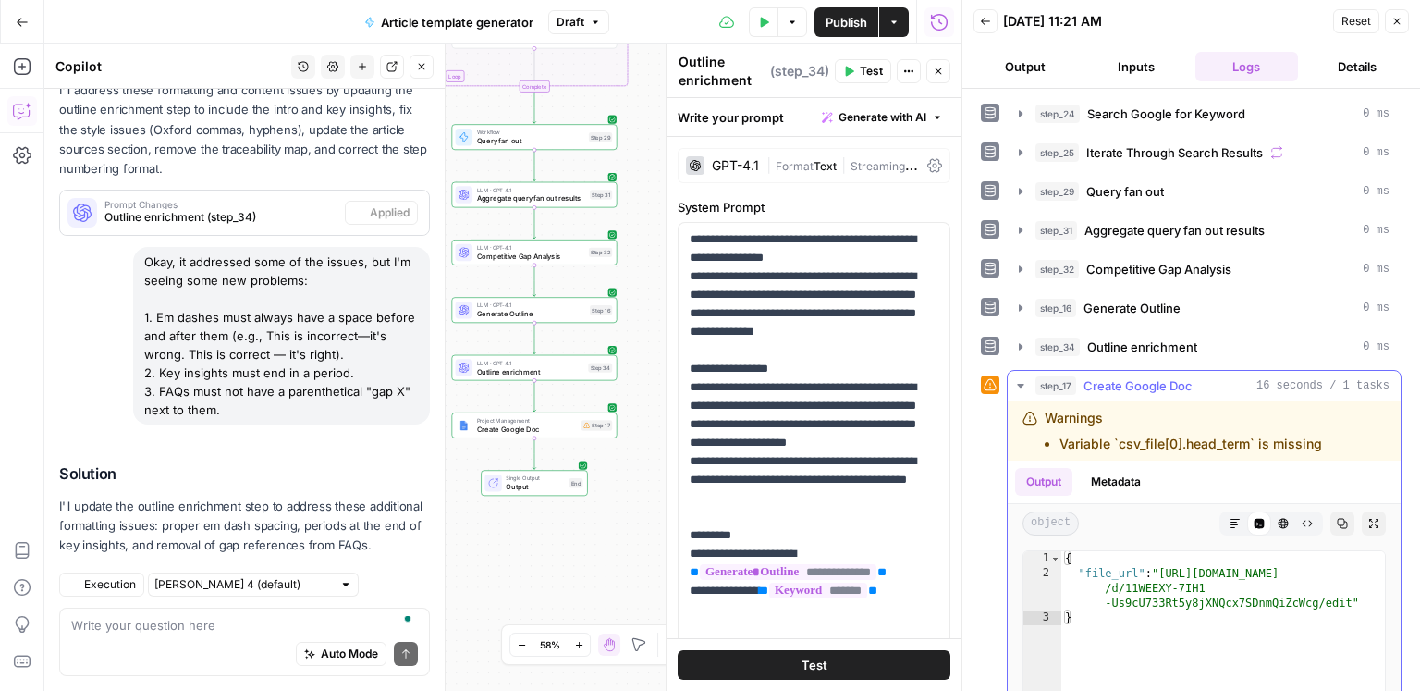
scroll to position [979, 0]
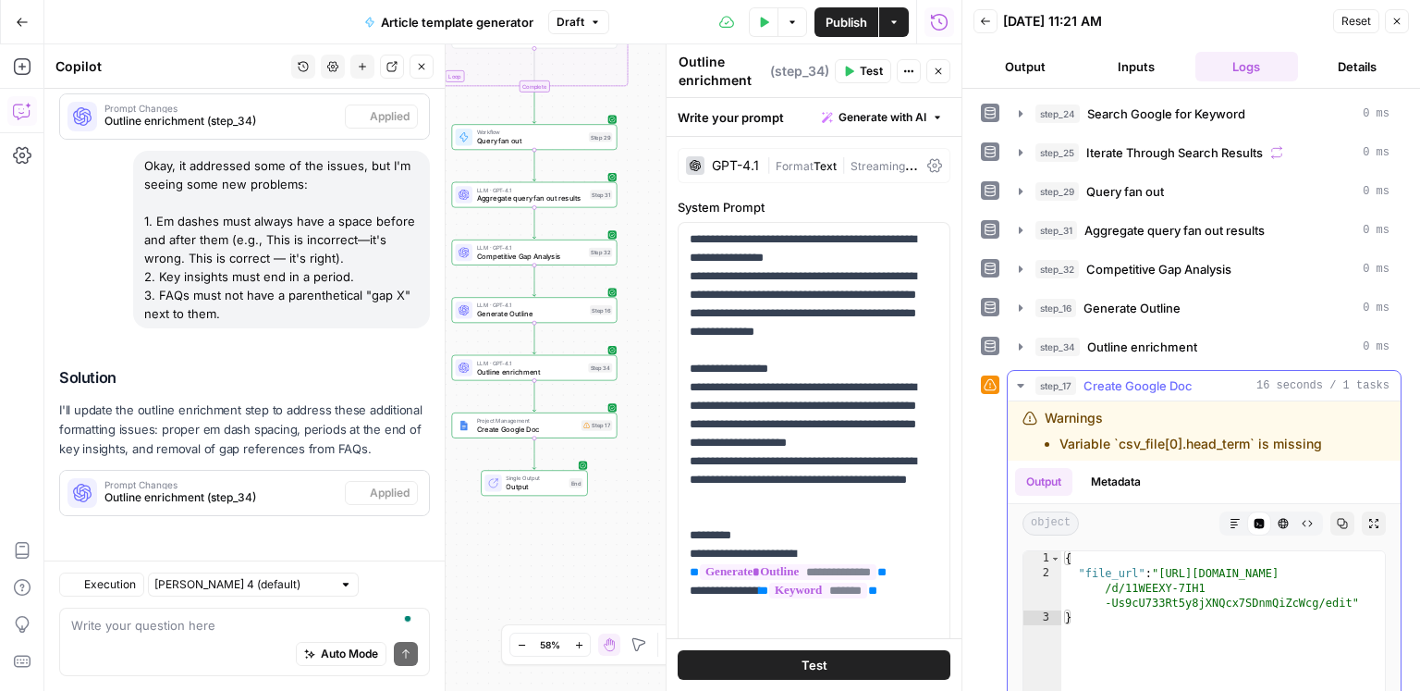
click at [1219, 504] on div "object Markdown Code Editor HTML Viewer Raw Output Copy Expand Output" at bounding box center [1204, 523] width 393 height 39
click at [1221, 512] on div "Markdown Code Editor HTML Viewer Raw Output" at bounding box center [1272, 523] width 104 height 24
click at [1225, 520] on button "Markdown" at bounding box center [1235, 523] width 24 height 24
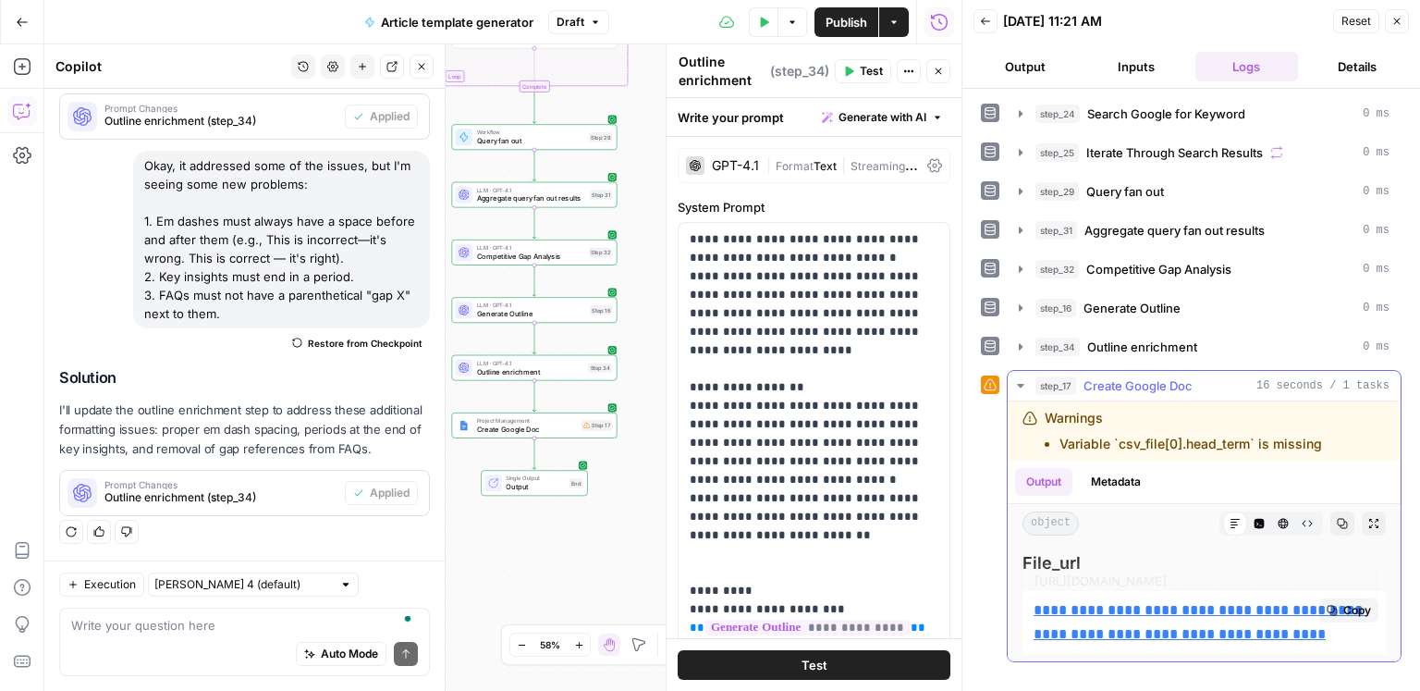
click at [1167, 606] on link "**********" at bounding box center [1200, 622] width 333 height 38
click at [174, 626] on textarea "To enrich screen reader interactions, please activate Accessibility in Grammarl…" at bounding box center [244, 625] width 347 height 18
click at [236, 627] on textarea "To enrich screen reader interactions, please activate Accessibility in Grammarl…" at bounding box center [244, 625] width 347 height 18
type textarea "f"
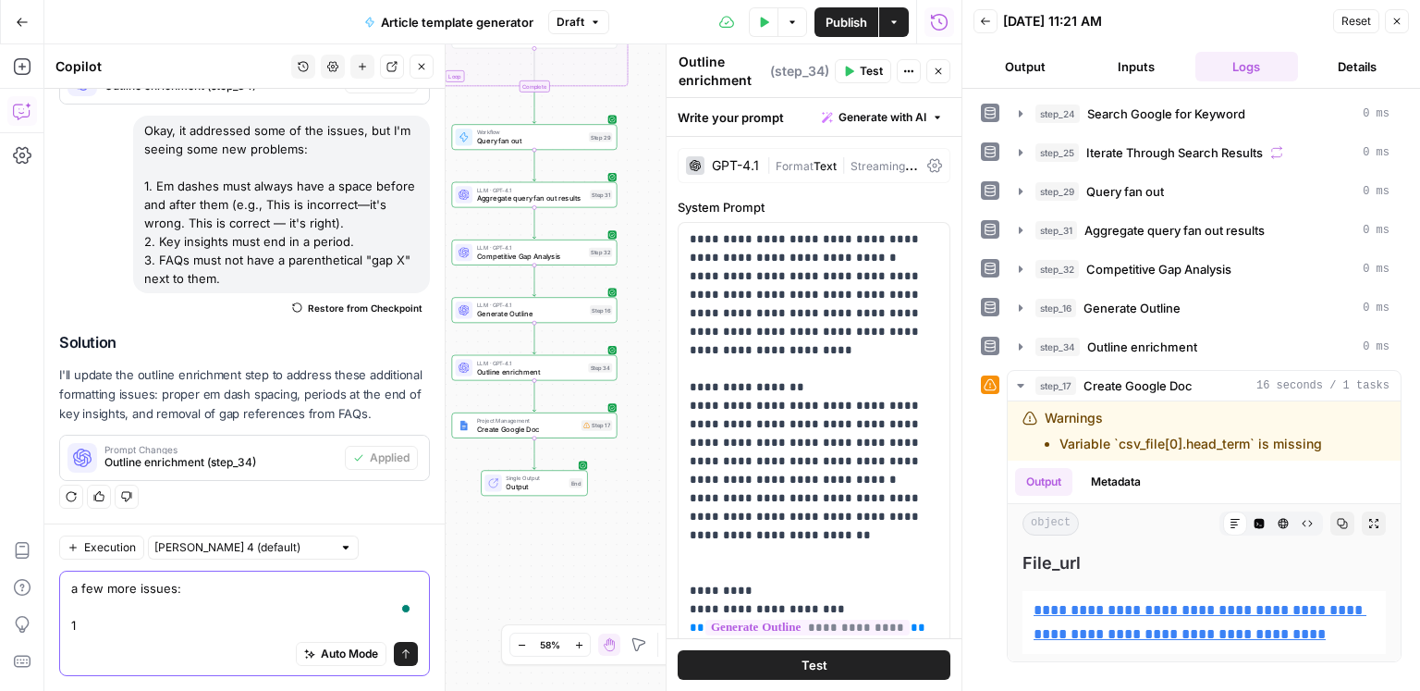
scroll to position [1016, 0]
click at [1120, 299] on span "Generate Outline" at bounding box center [1132, 308] width 97 height 18
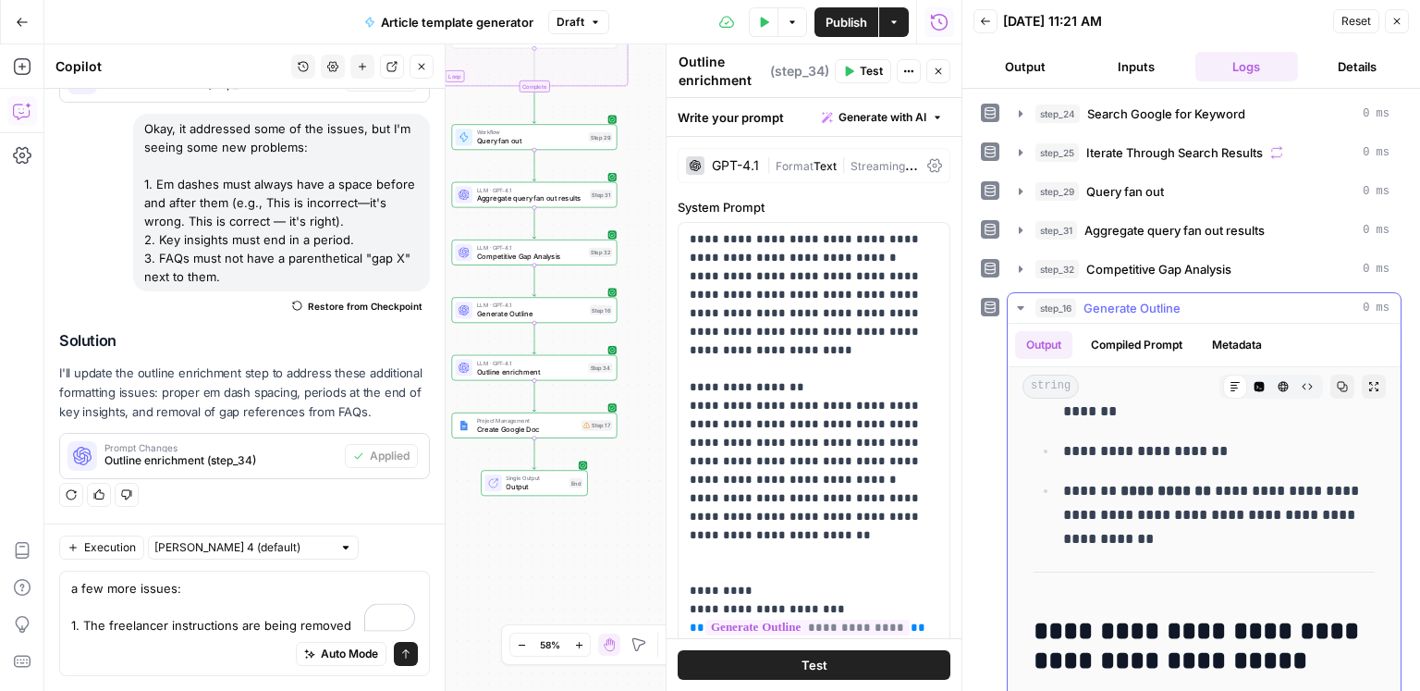
scroll to position [642, 0]
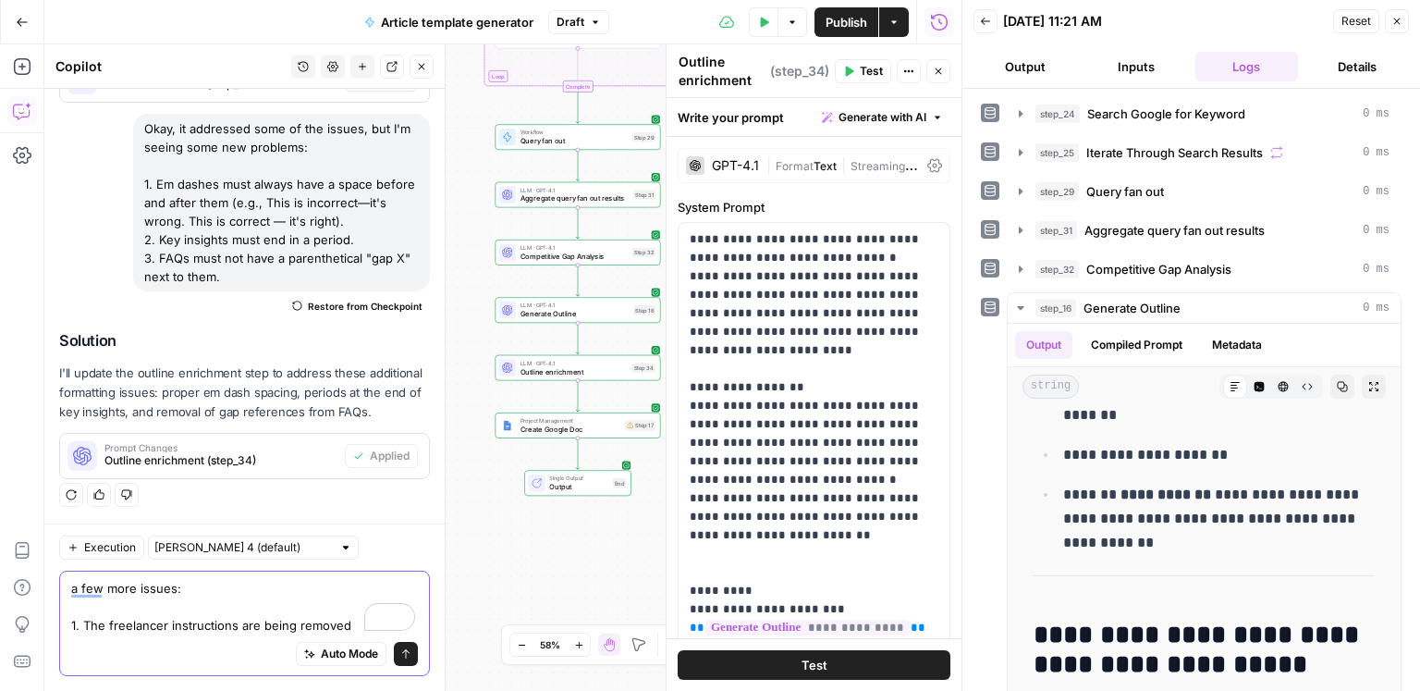
click at [342, 627] on textarea "a few more issues: 1. The freelancer instructions are being removed" at bounding box center [244, 606] width 347 height 55
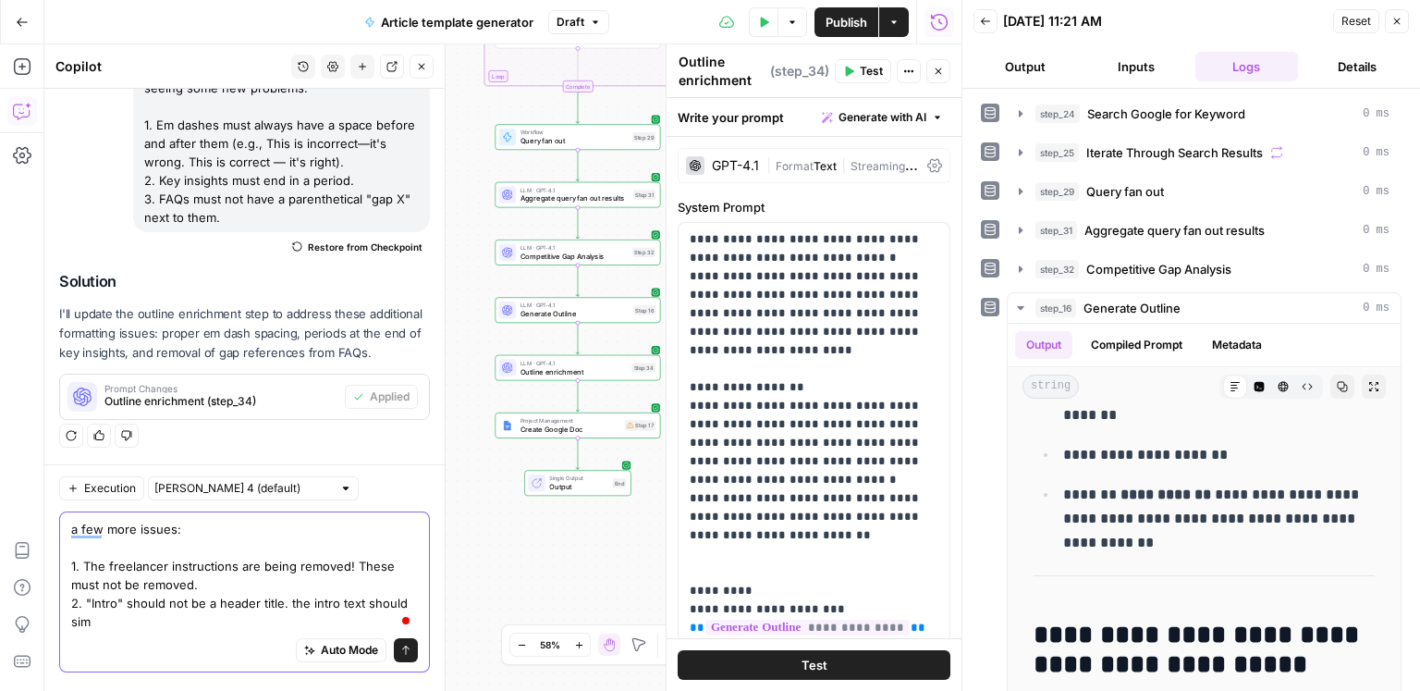
scroll to position [1090, 0]
drag, startPoint x: 215, startPoint y: 576, endPoint x: 196, endPoint y: 571, distance: 19.1
click at [215, 576] on textarea "a few more issues: 1. The freelancer instructions are being removed! These must…" at bounding box center [244, 575] width 347 height 111
drag, startPoint x: 163, startPoint y: 607, endPoint x: 63, endPoint y: 613, distance: 100.1
click at [60, 614] on div "Execution Claude Sonnet 4 (default) a few more issues: 1. The freelancer instru…" at bounding box center [244, 575] width 400 height 223
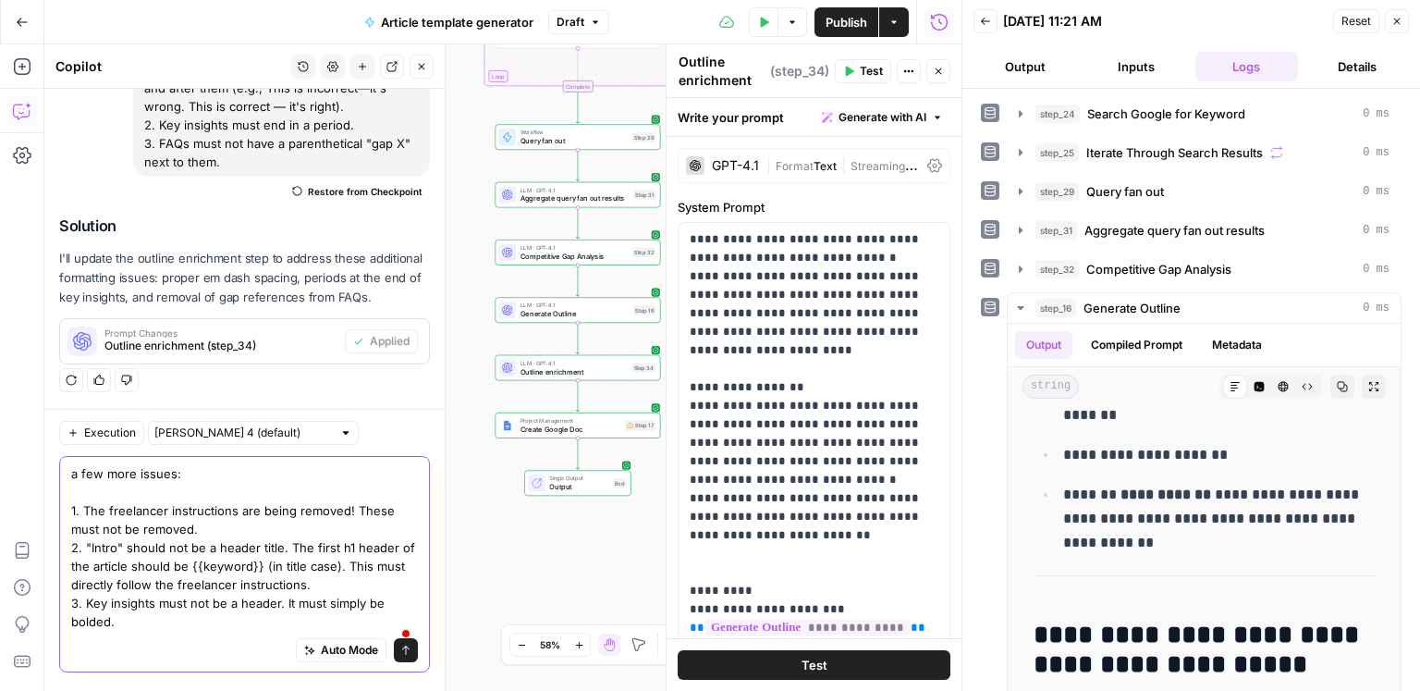
scroll to position [1164, 0]
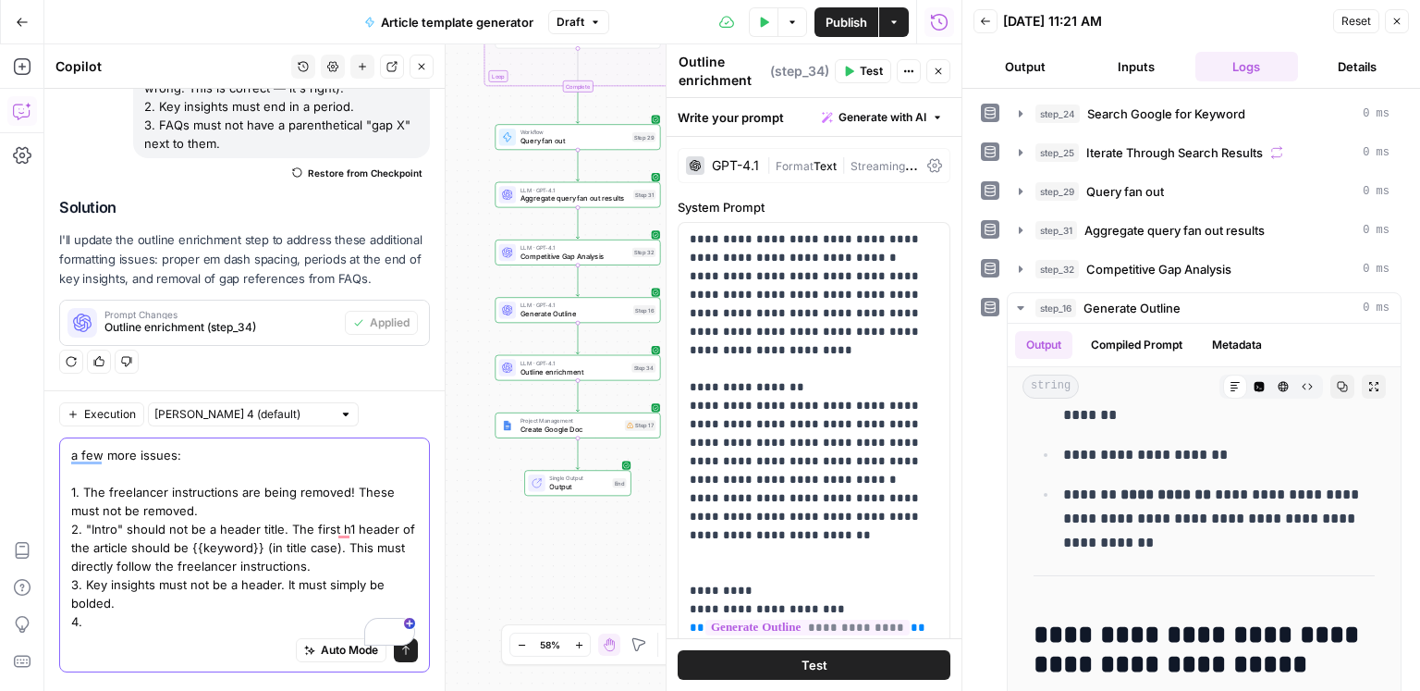
click at [271, 609] on textarea "a few more issues: 1. The freelancer instructions are being removed! These must…" at bounding box center [244, 538] width 347 height 185
drag, startPoint x: 251, startPoint y: 607, endPoint x: 246, endPoint y: 590, distance: 18.4
click at [246, 590] on textarea "a few more issues: 1. The freelancer instructions are being removed! These must…" at bounding box center [244, 538] width 347 height 185
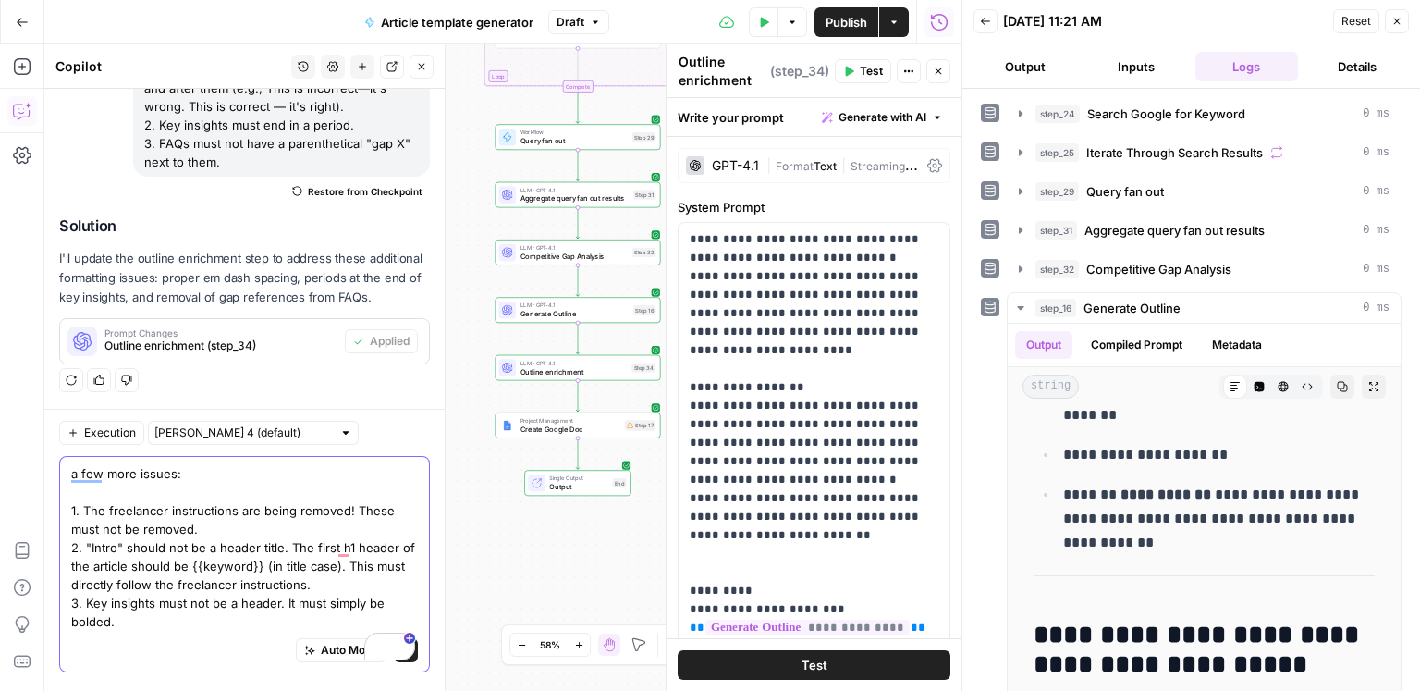
scroll to position [1146, 0]
type textarea "a few more issues: 1. The freelancer instructions are being removed! These must…"
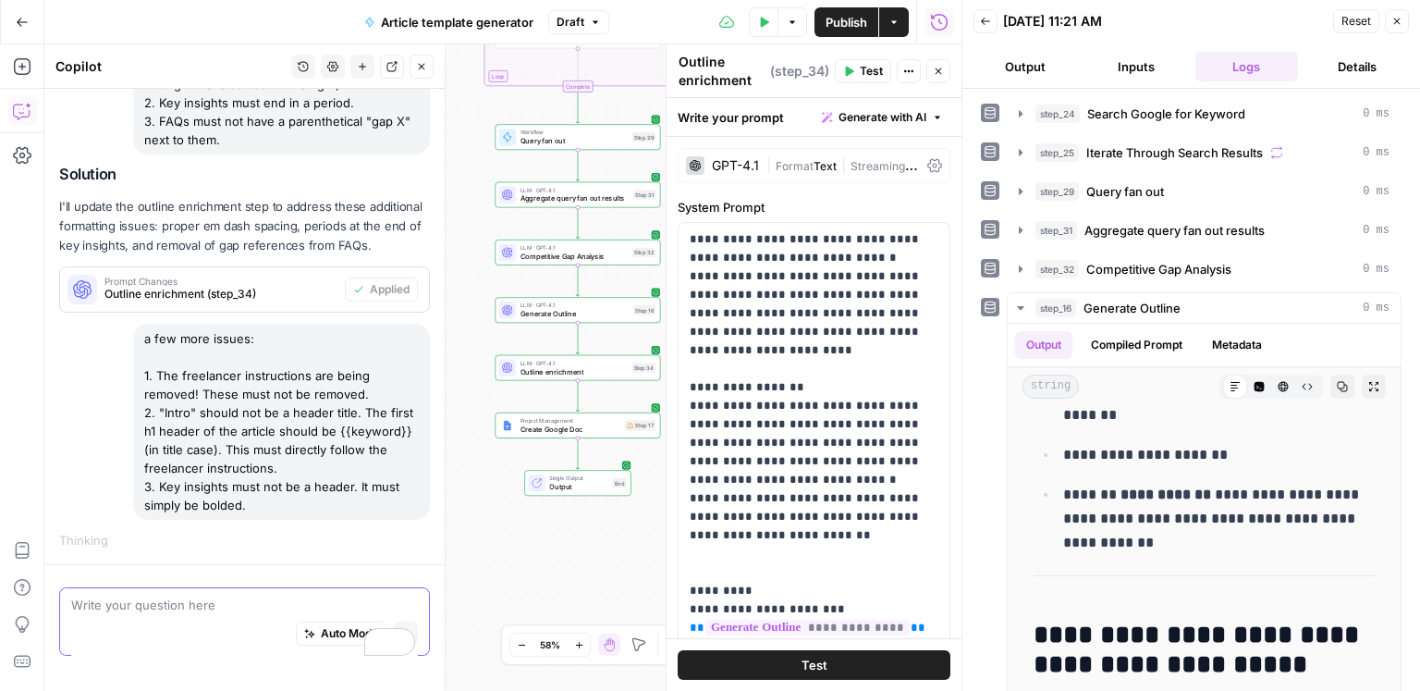
scroll to position [1122, 0]
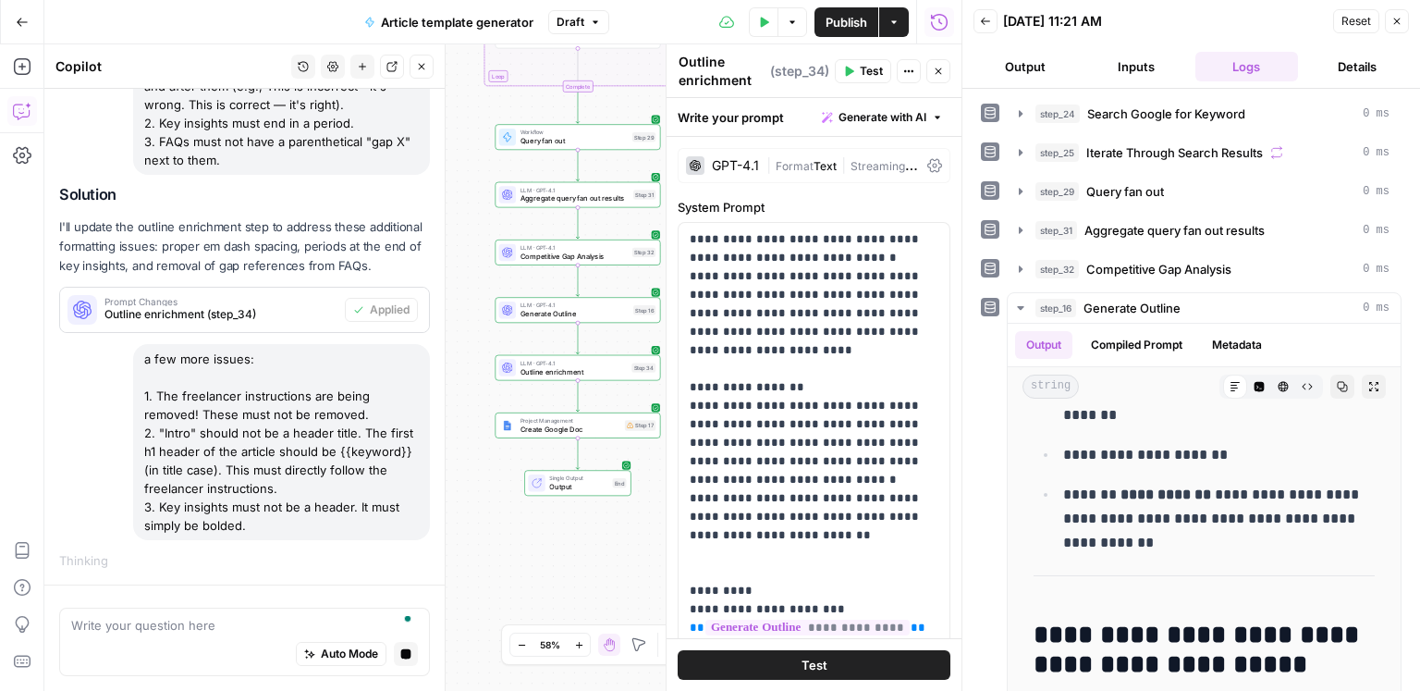
click at [609, 253] on span "Competitive Gap Analysis" at bounding box center [575, 256] width 108 height 11
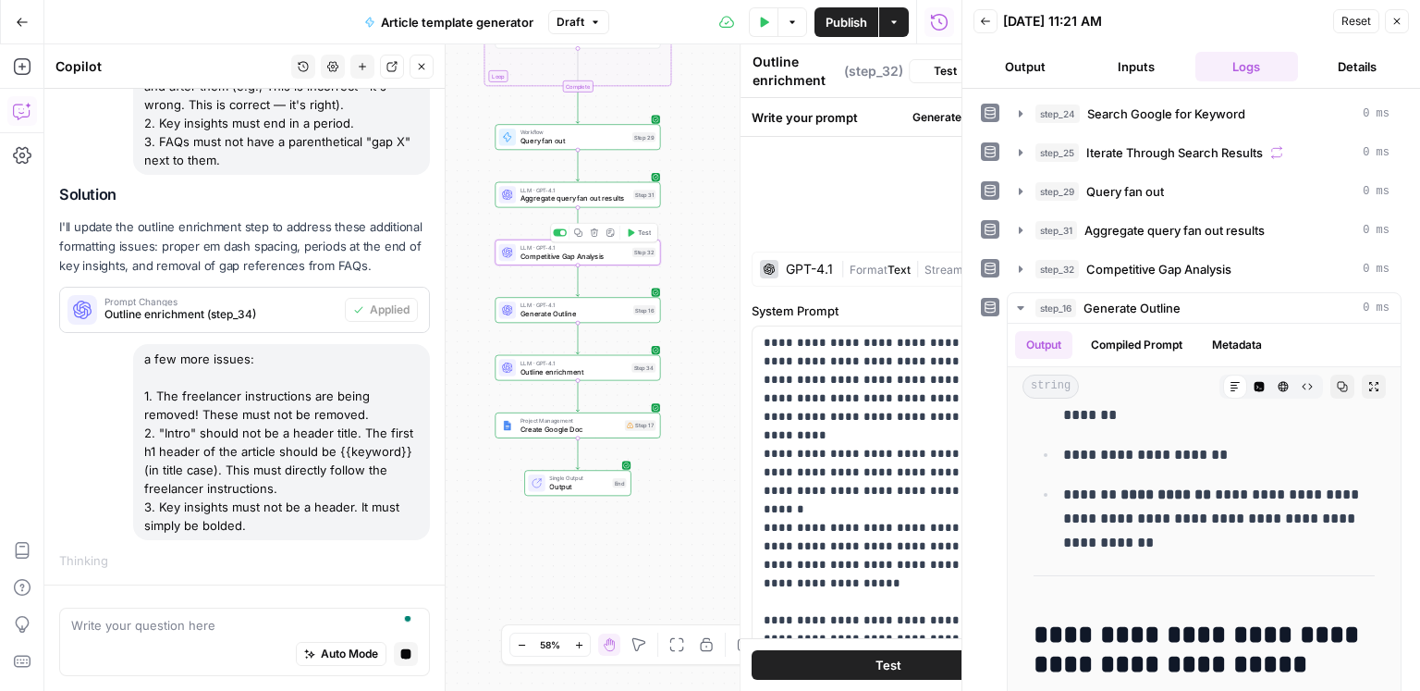
type textarea "Competitive Gap Analysis"
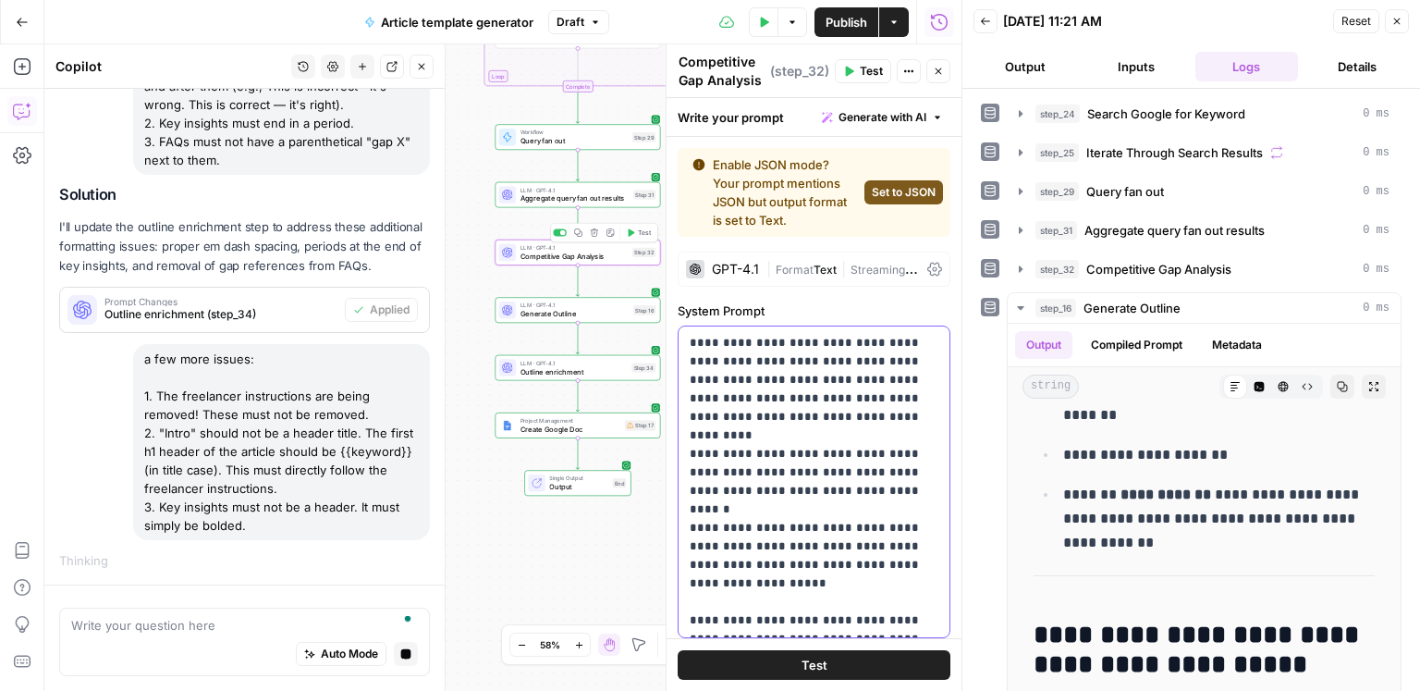
click at [876, 414] on p "**********" at bounding box center [815, 482] width 250 height 296
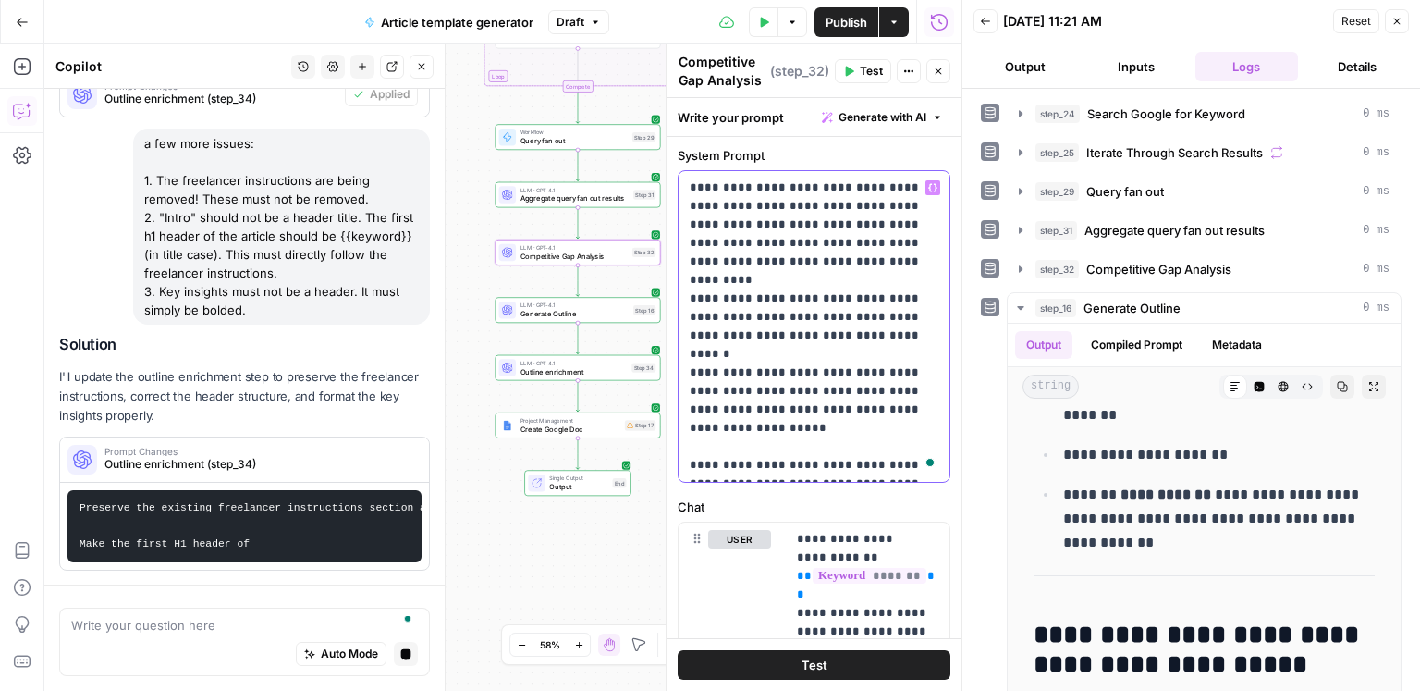
scroll to position [1338, 0]
click at [783, 337] on p "**********" at bounding box center [815, 326] width 250 height 296
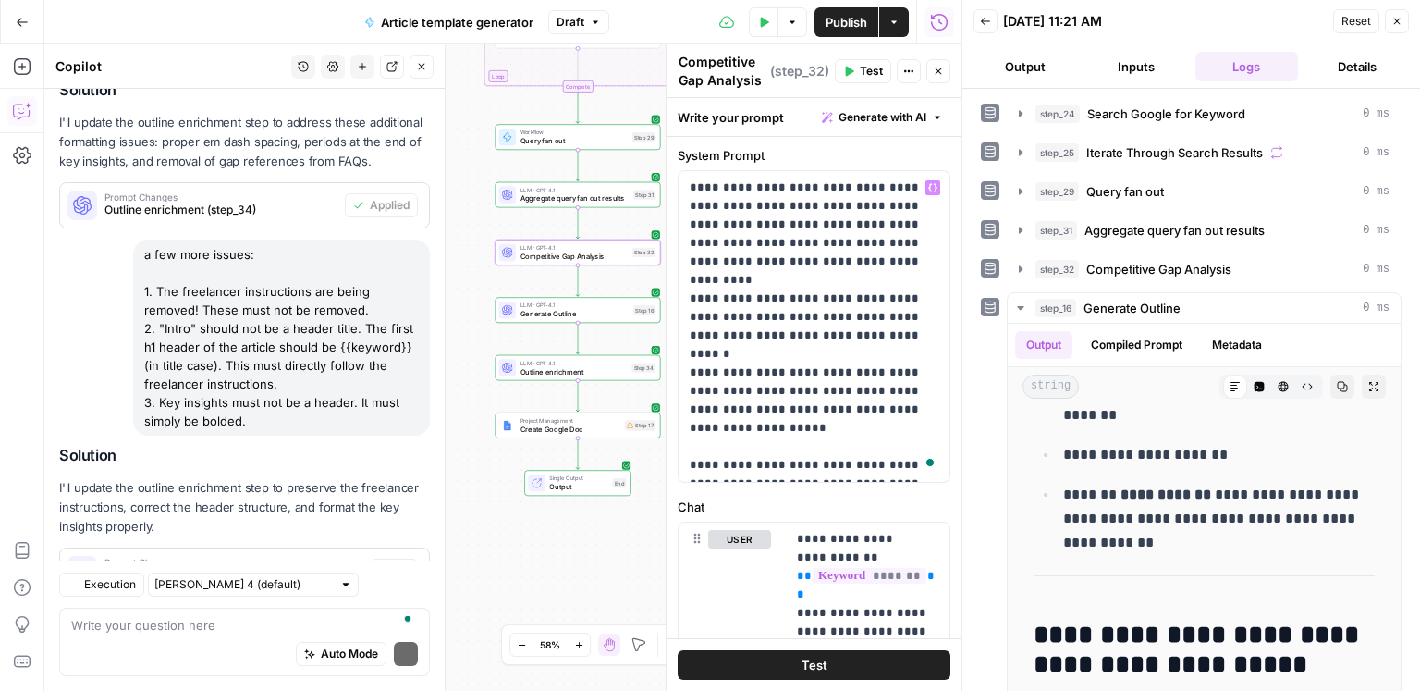
scroll to position [1362, 0]
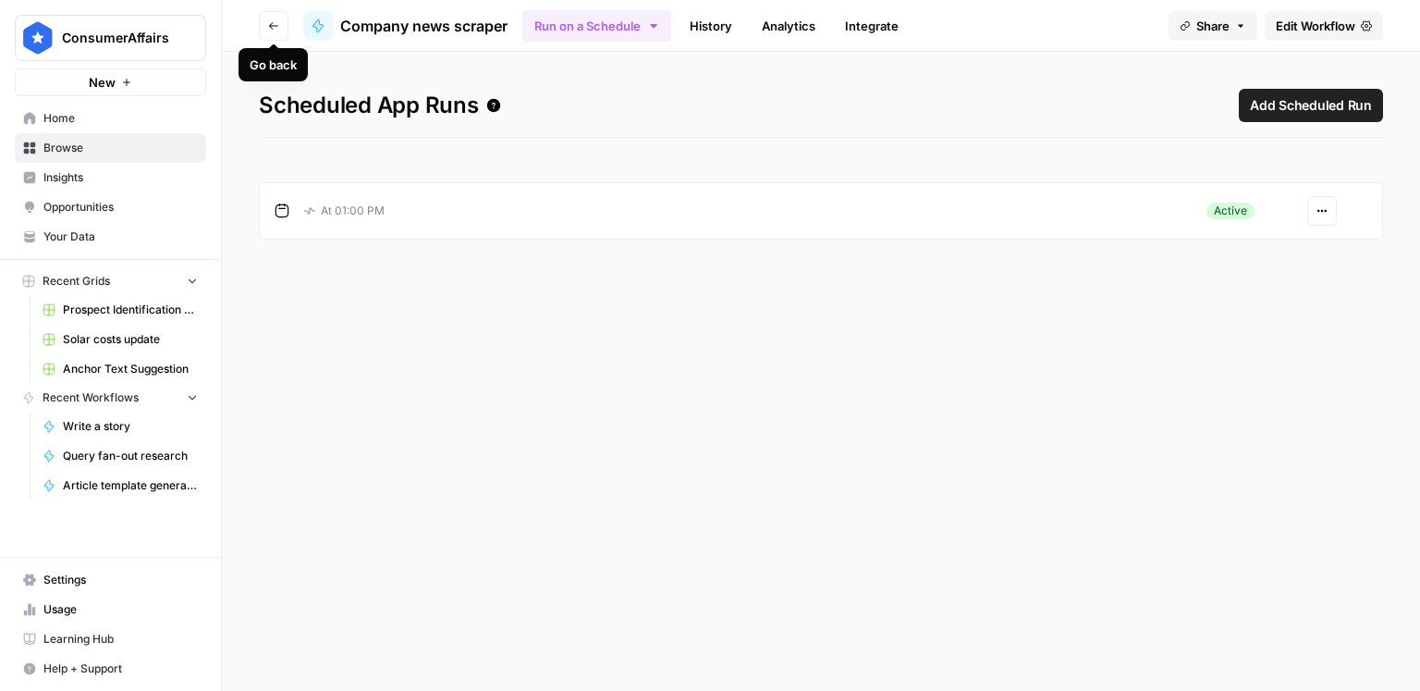
click at [278, 31] on button "Go back" at bounding box center [274, 26] width 30 height 30
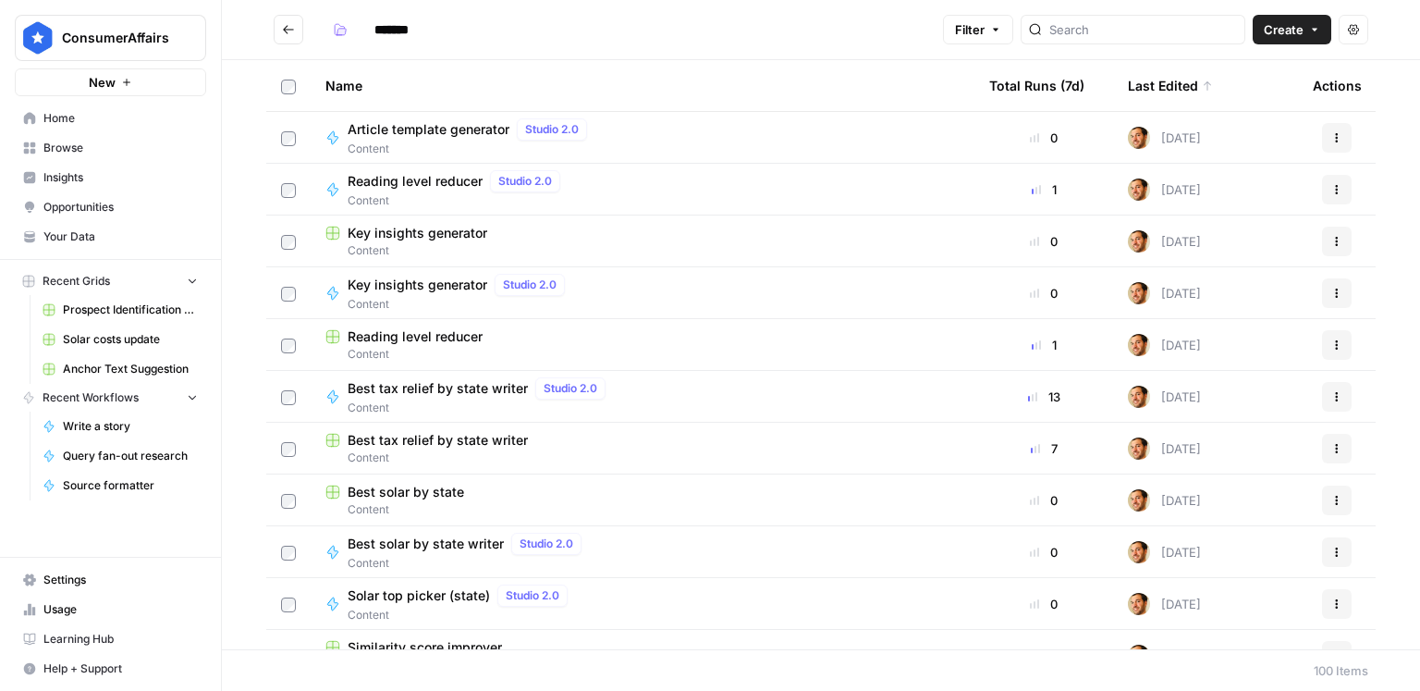
click at [436, 182] on span "Reading level reducer" at bounding box center [415, 181] width 135 height 18
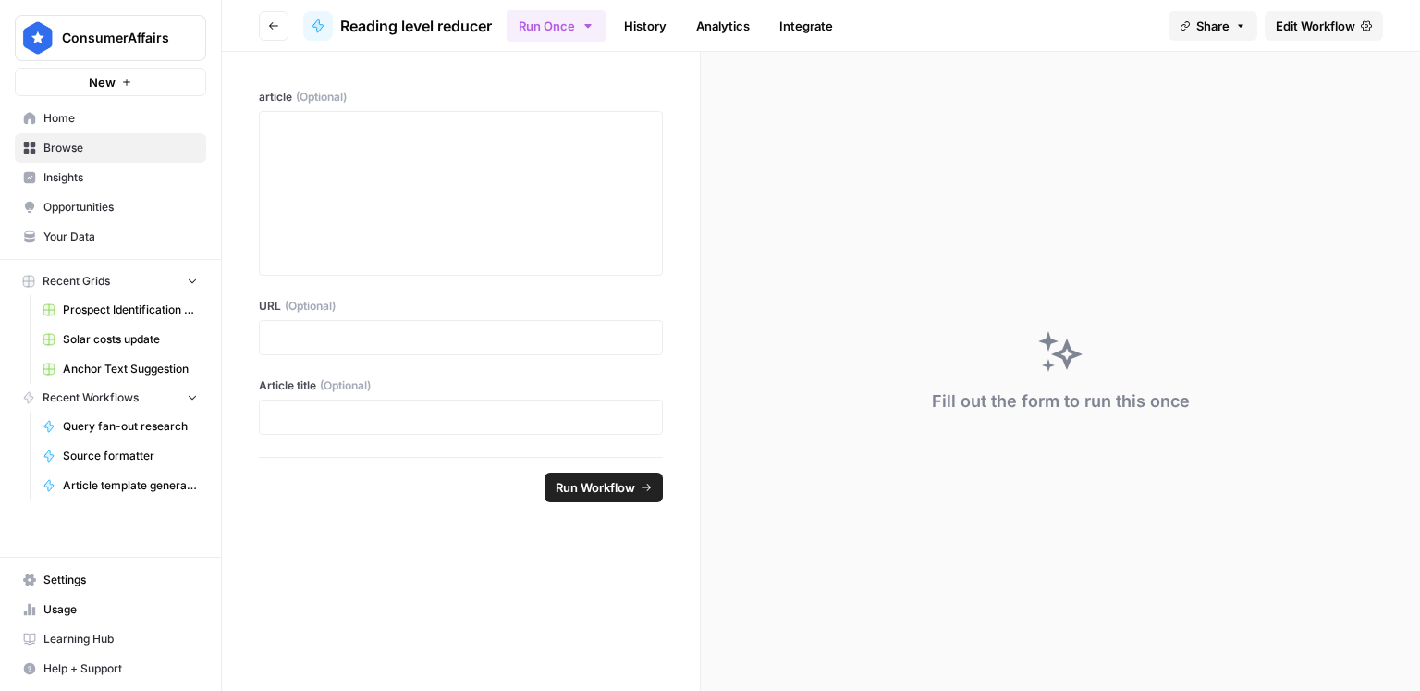
click at [327, 348] on div at bounding box center [461, 337] width 404 height 35
click at [301, 347] on div at bounding box center [461, 337] width 404 height 35
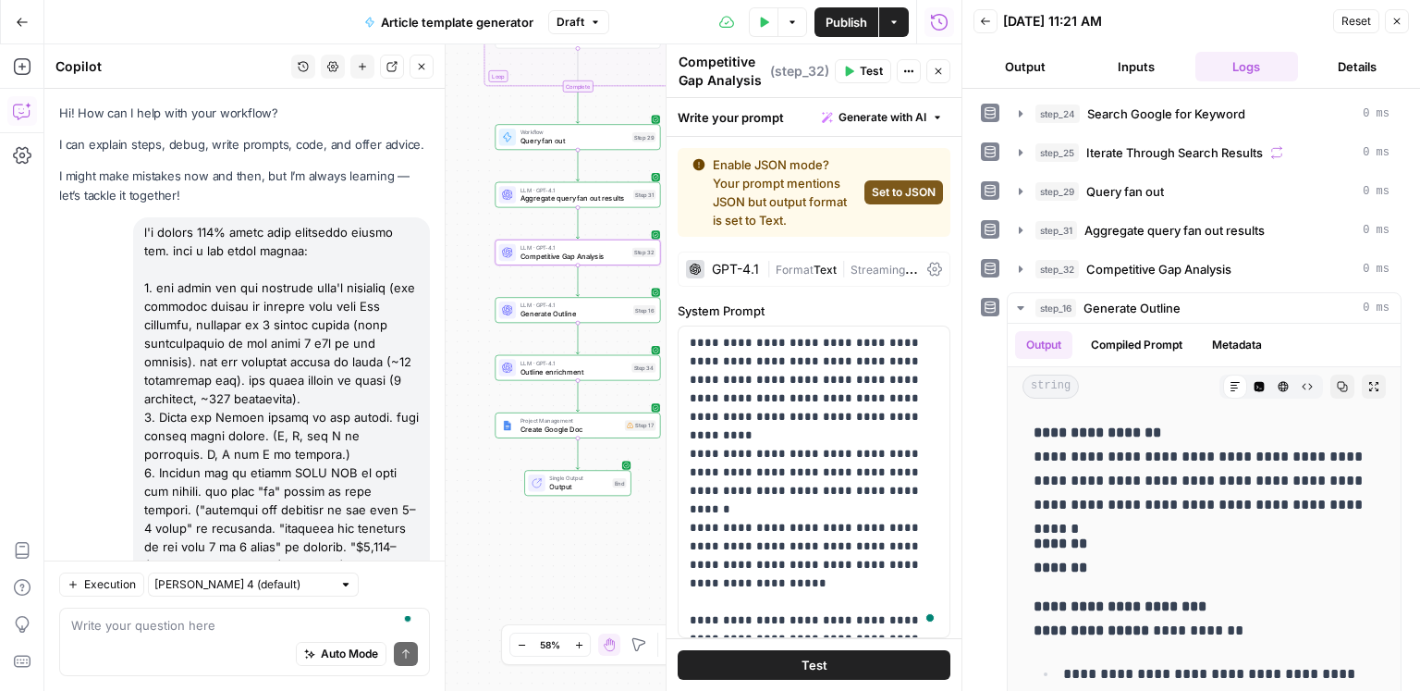
scroll to position [155, 0]
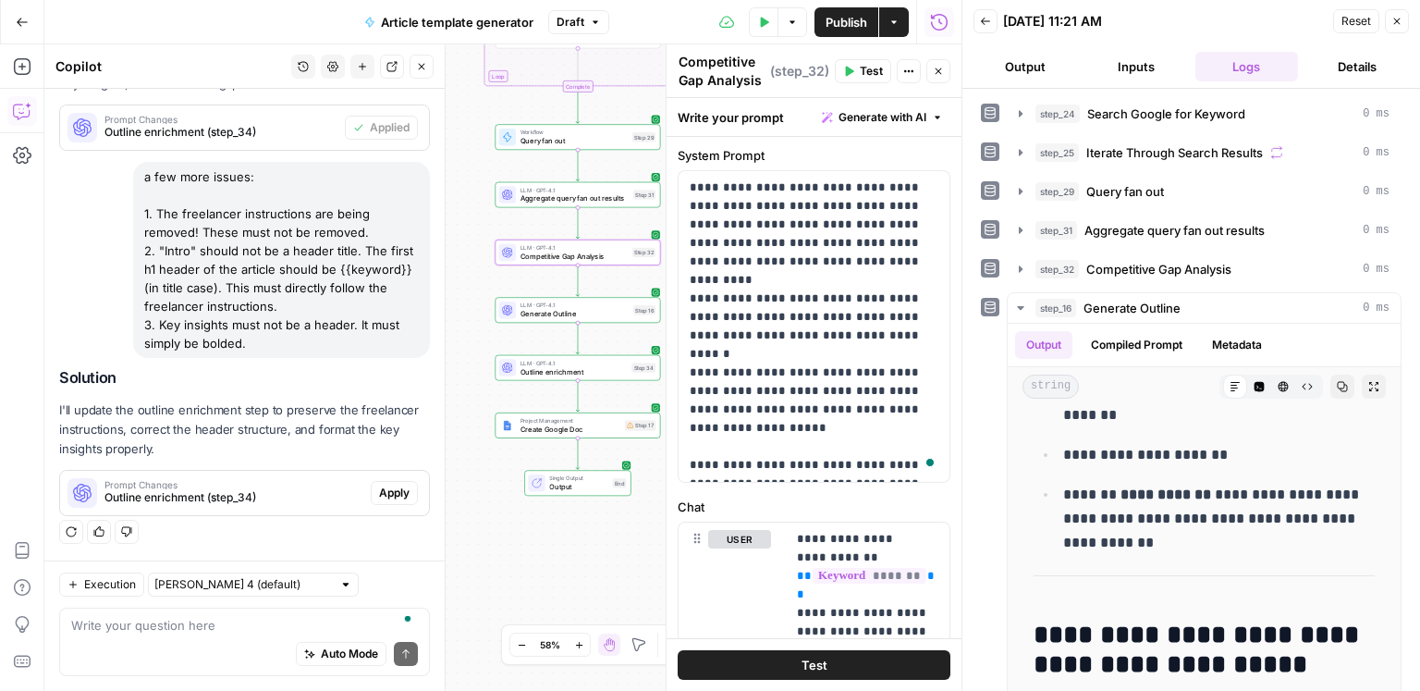
click at [395, 495] on span "Apply" at bounding box center [394, 493] width 31 height 17
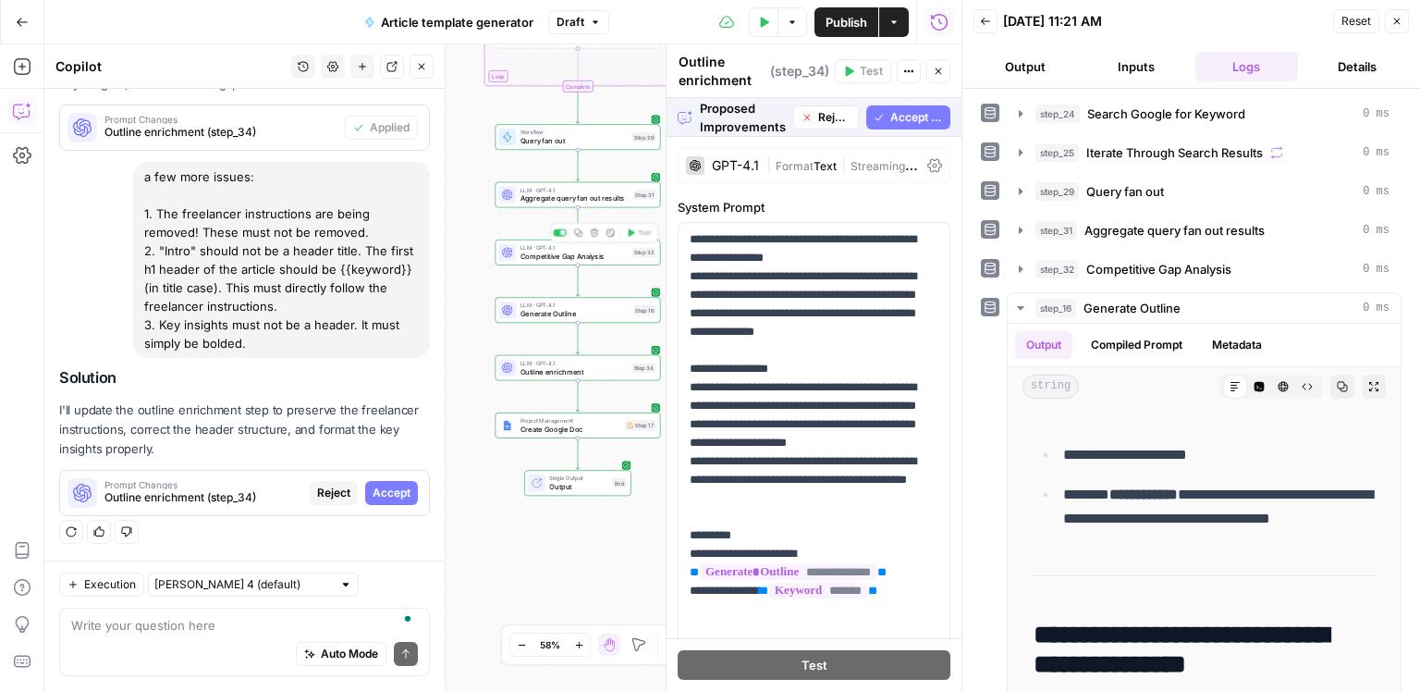
scroll to position [1303, 0]
click at [911, 117] on span "Accept All" at bounding box center [916, 117] width 53 height 17
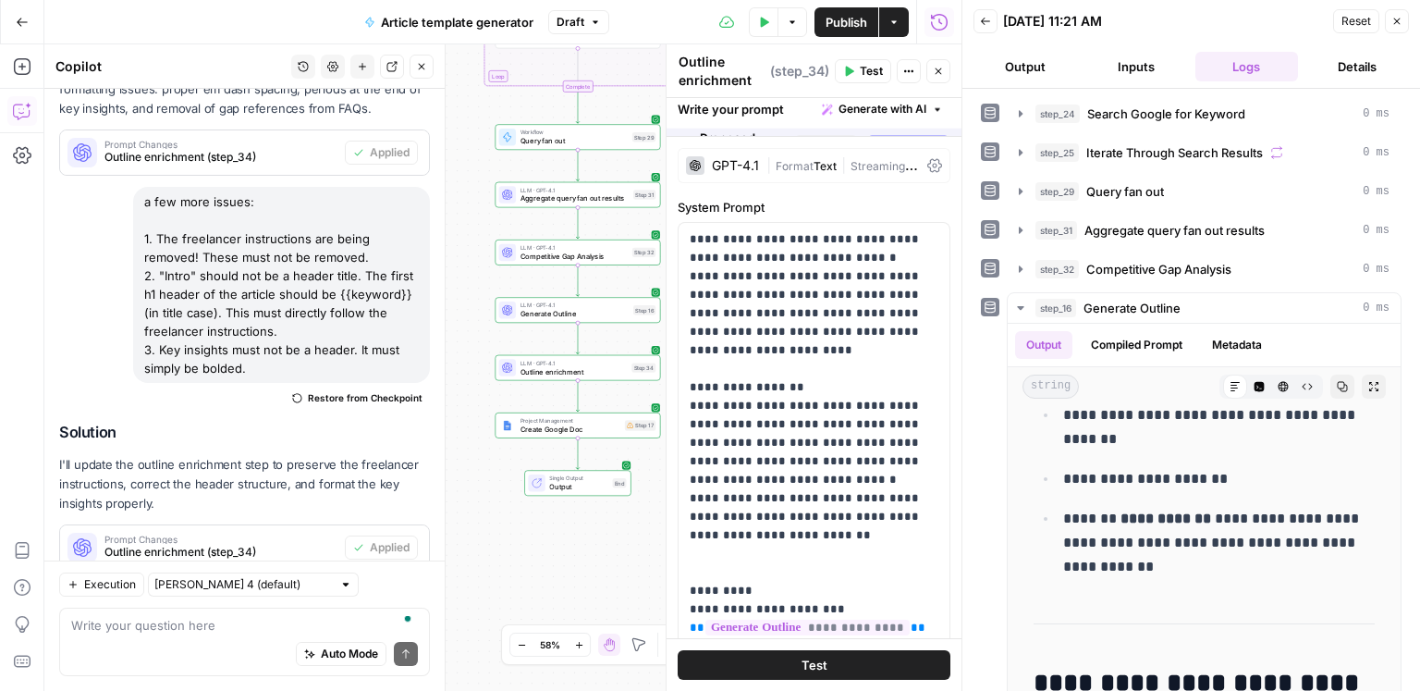
scroll to position [0, 0]
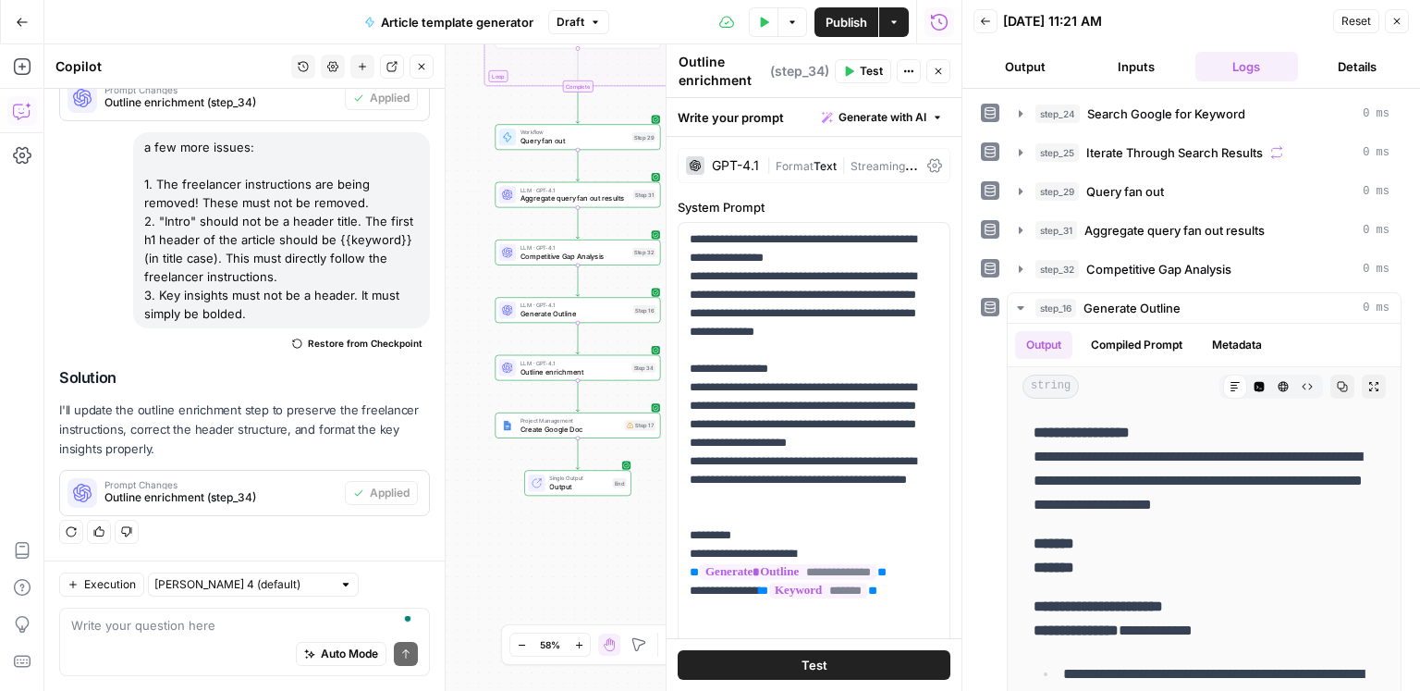
click at [860, 76] on span "Test" at bounding box center [871, 71] width 23 height 17
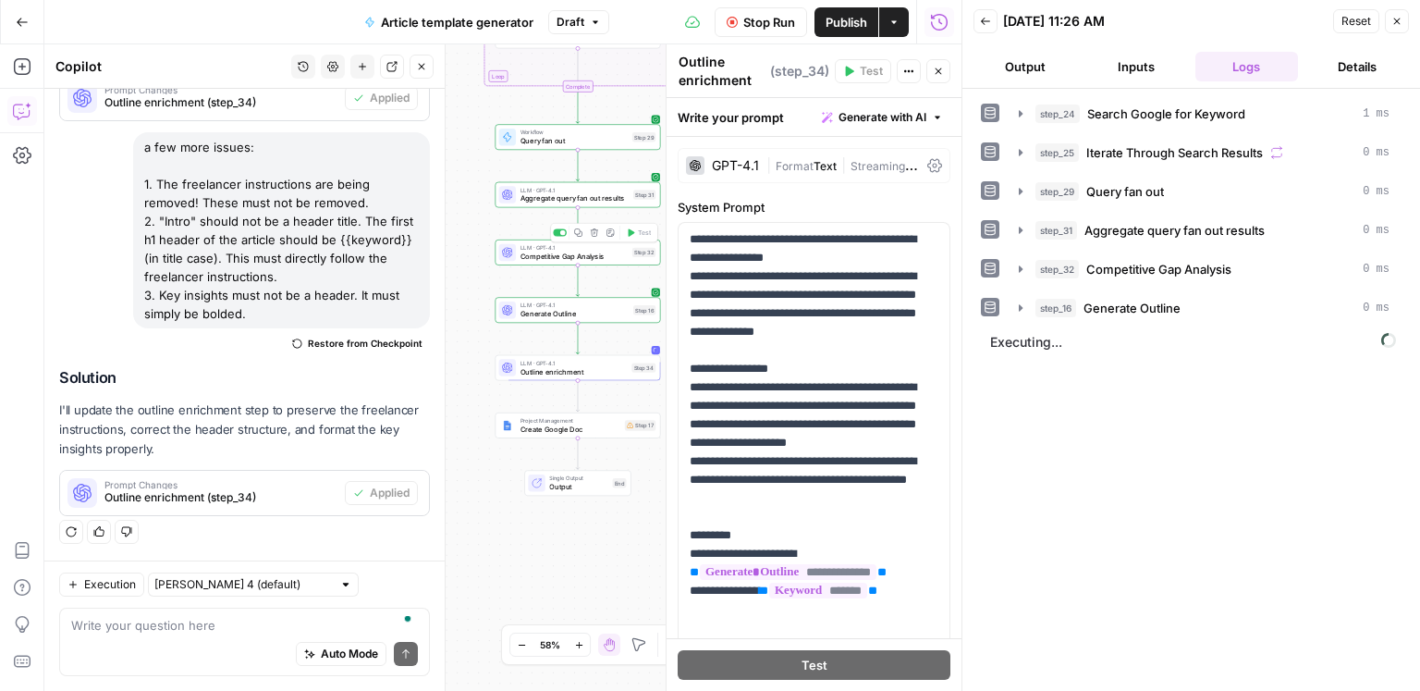
click at [599, 259] on span "Competitive Gap Analysis" at bounding box center [575, 256] width 108 height 11
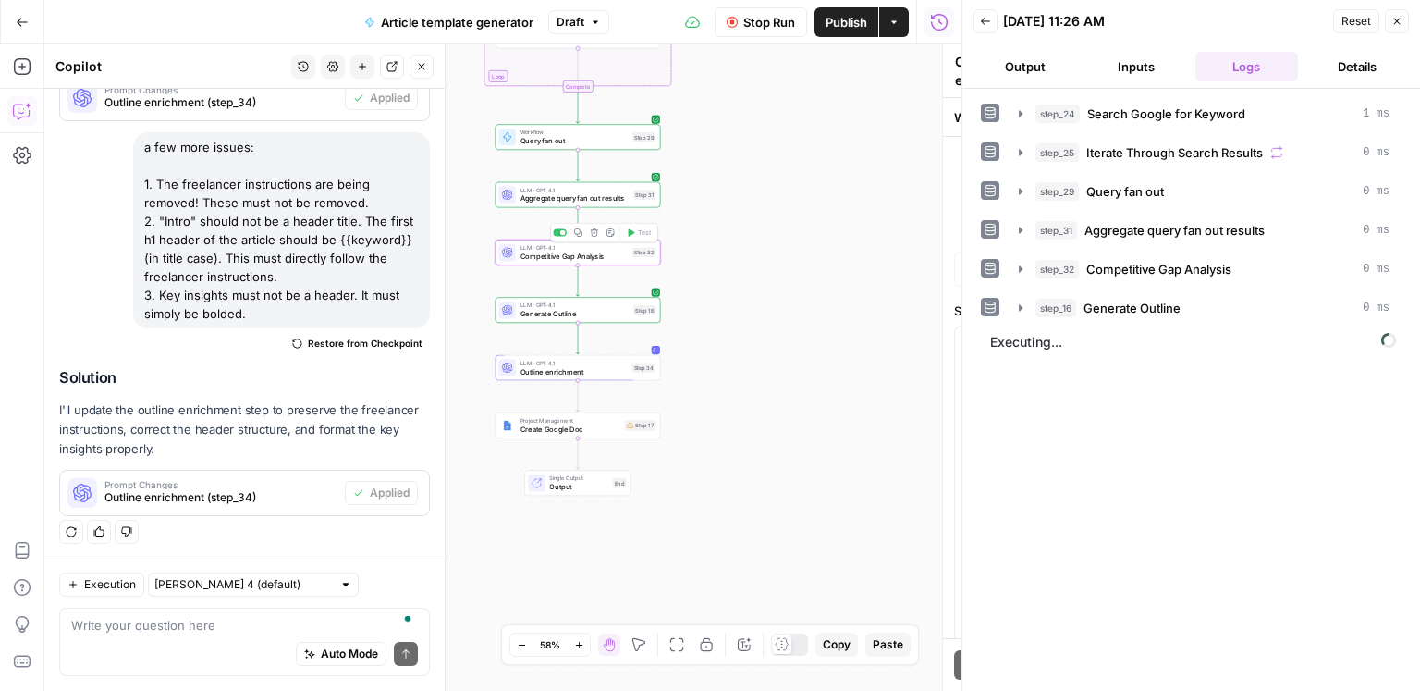
type textarea "Competitive Gap Analysis"
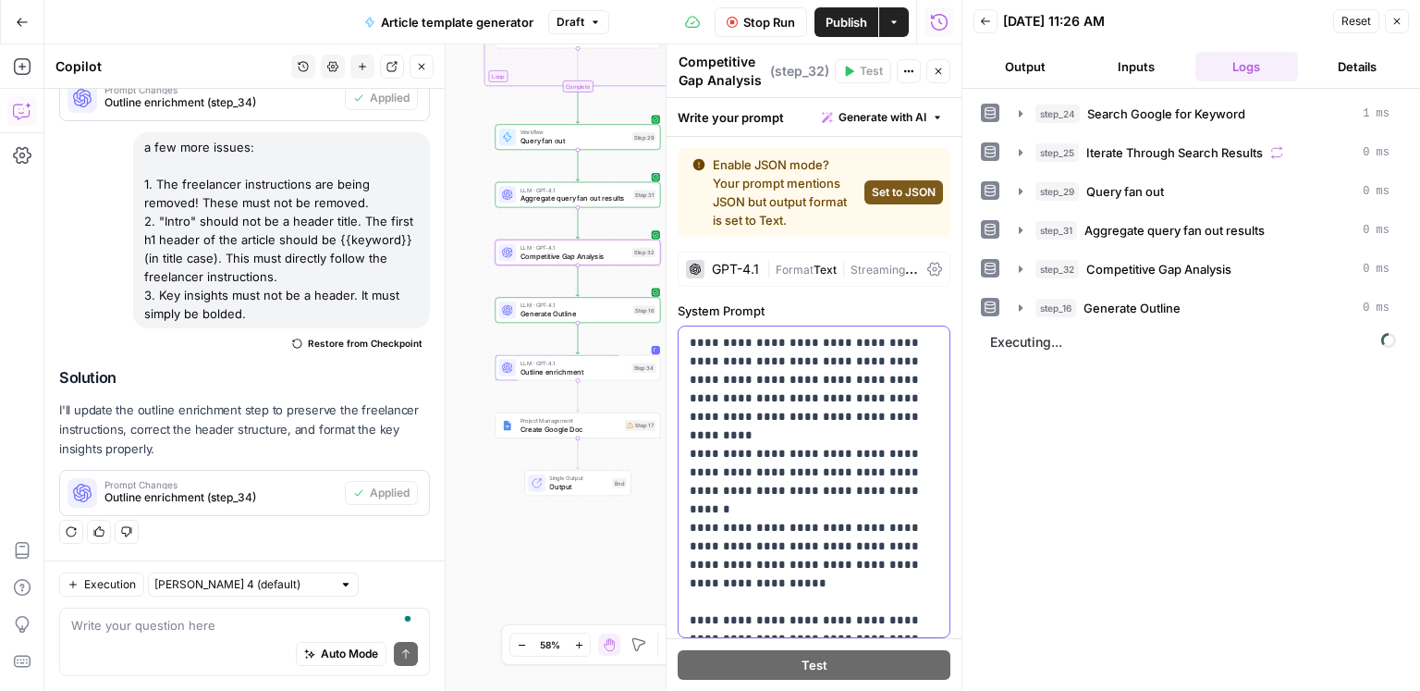
click at [843, 460] on p "**********" at bounding box center [815, 482] width 250 height 296
click at [808, 398] on p "**********" at bounding box center [815, 482] width 250 height 296
click at [794, 405] on p "**********" at bounding box center [815, 482] width 250 height 296
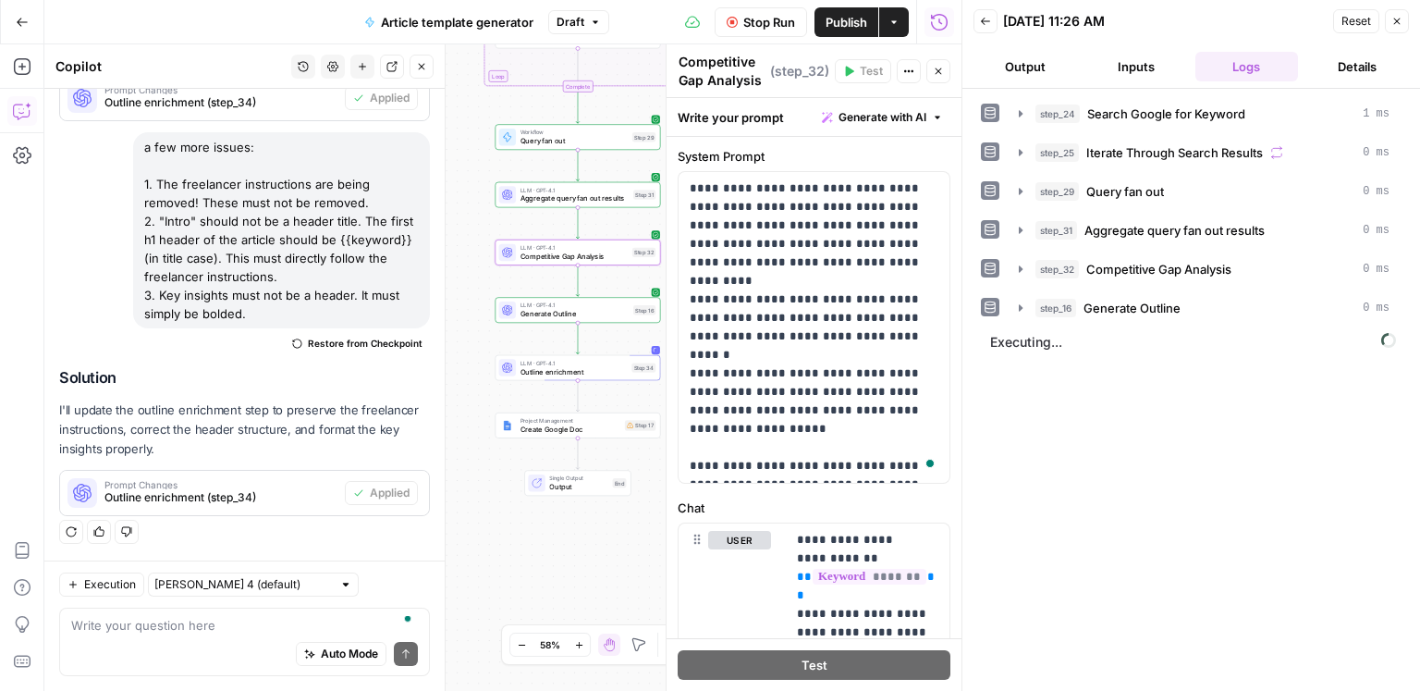
scroll to position [342, 0]
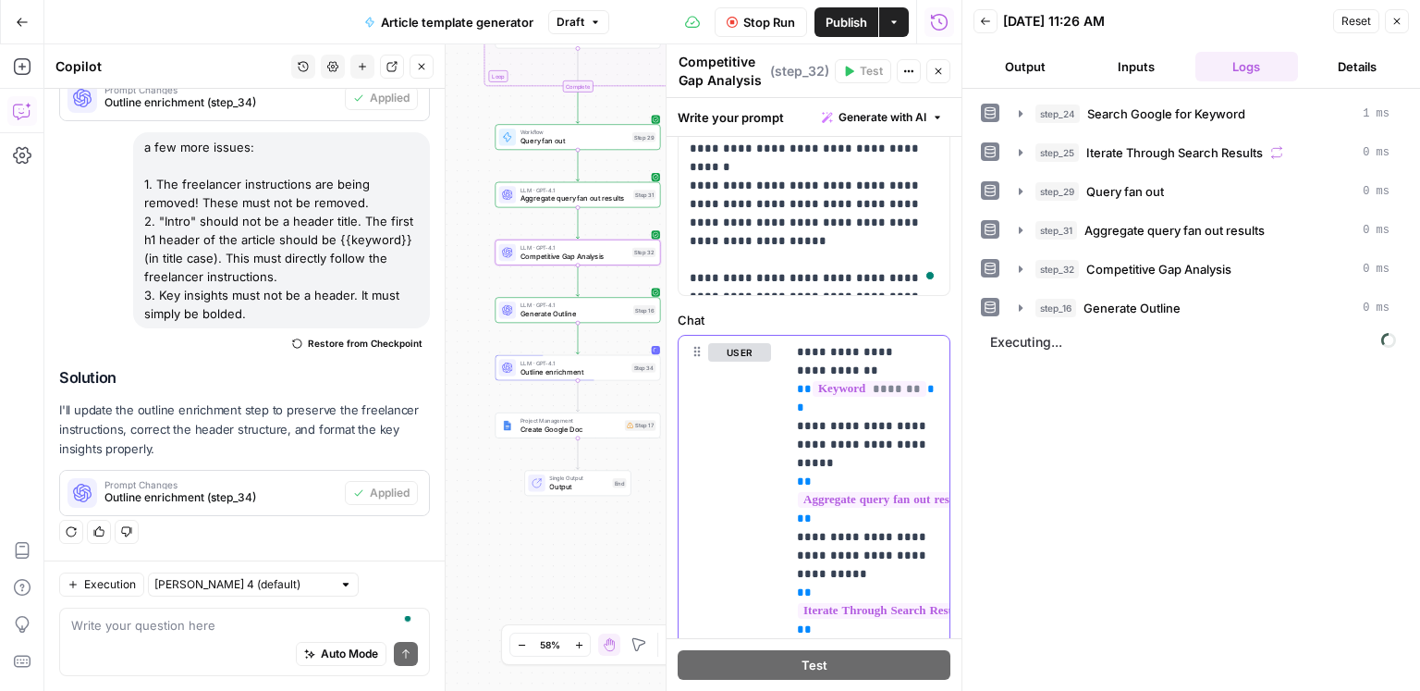
click at [595, 309] on span "Generate Outline" at bounding box center [575, 314] width 109 height 11
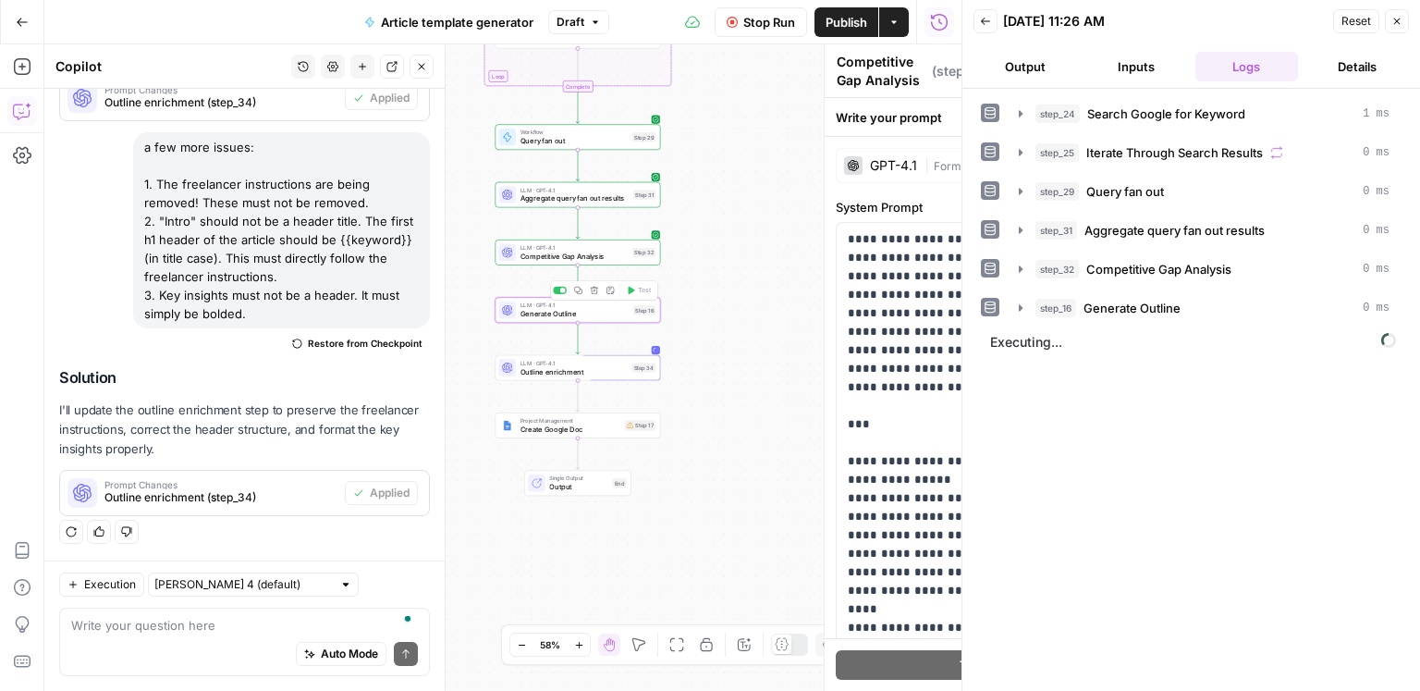
type textarea "Generate Outline"
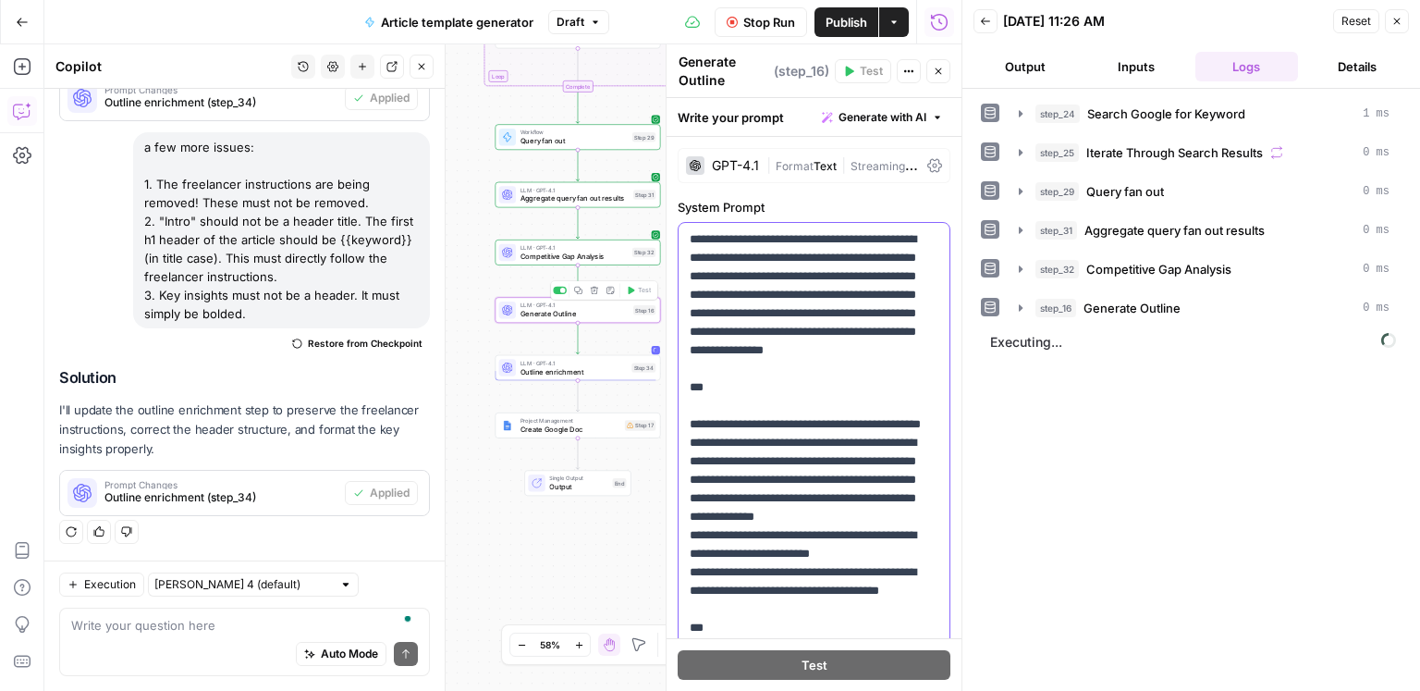
click at [788, 353] on p "**********" at bounding box center [815, 609] width 250 height 758
click at [789, 337] on p "**********" at bounding box center [815, 609] width 250 height 758
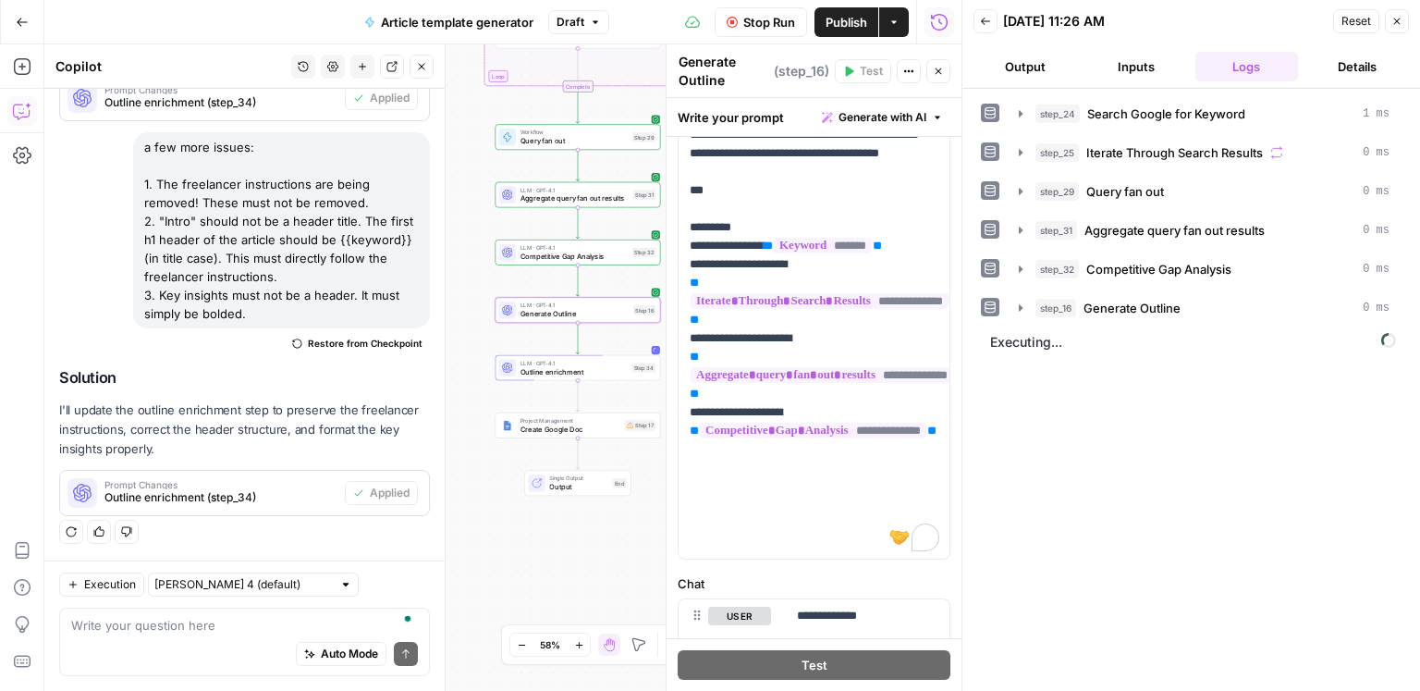
scroll to position [926, 0]
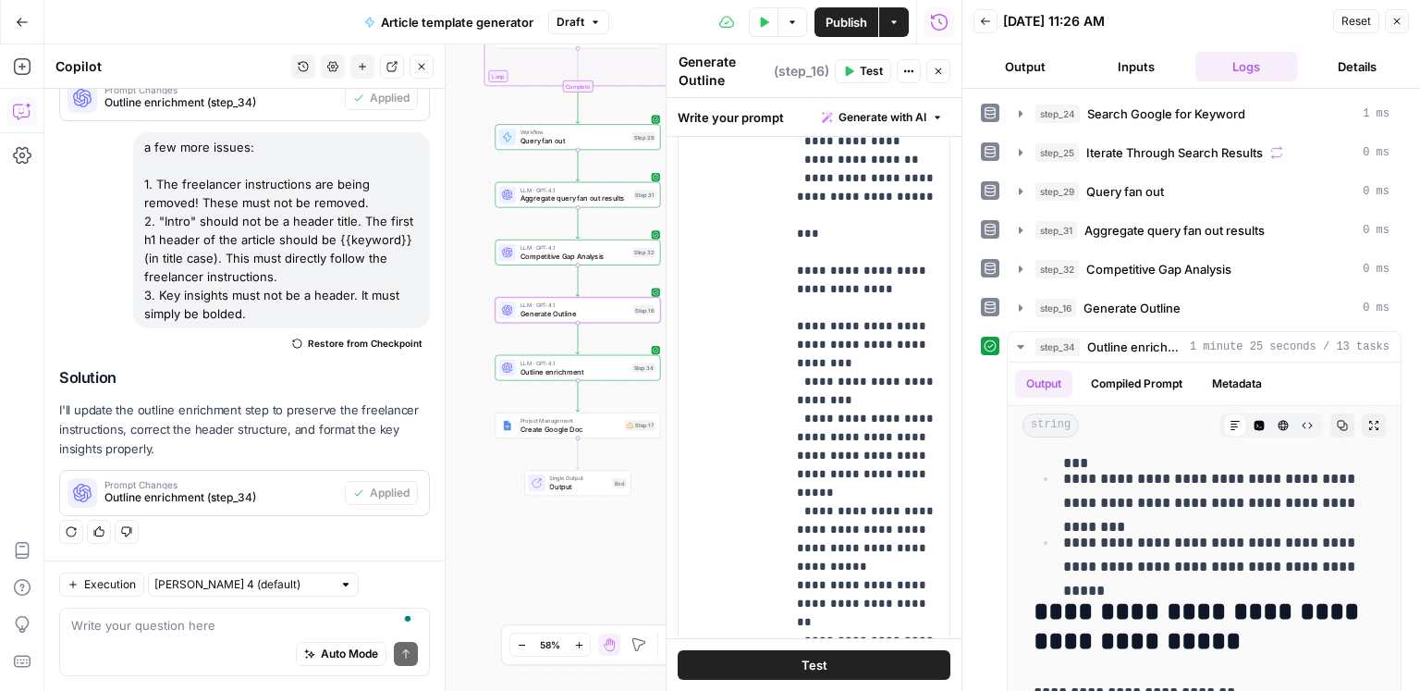
scroll to position [1110, 0]
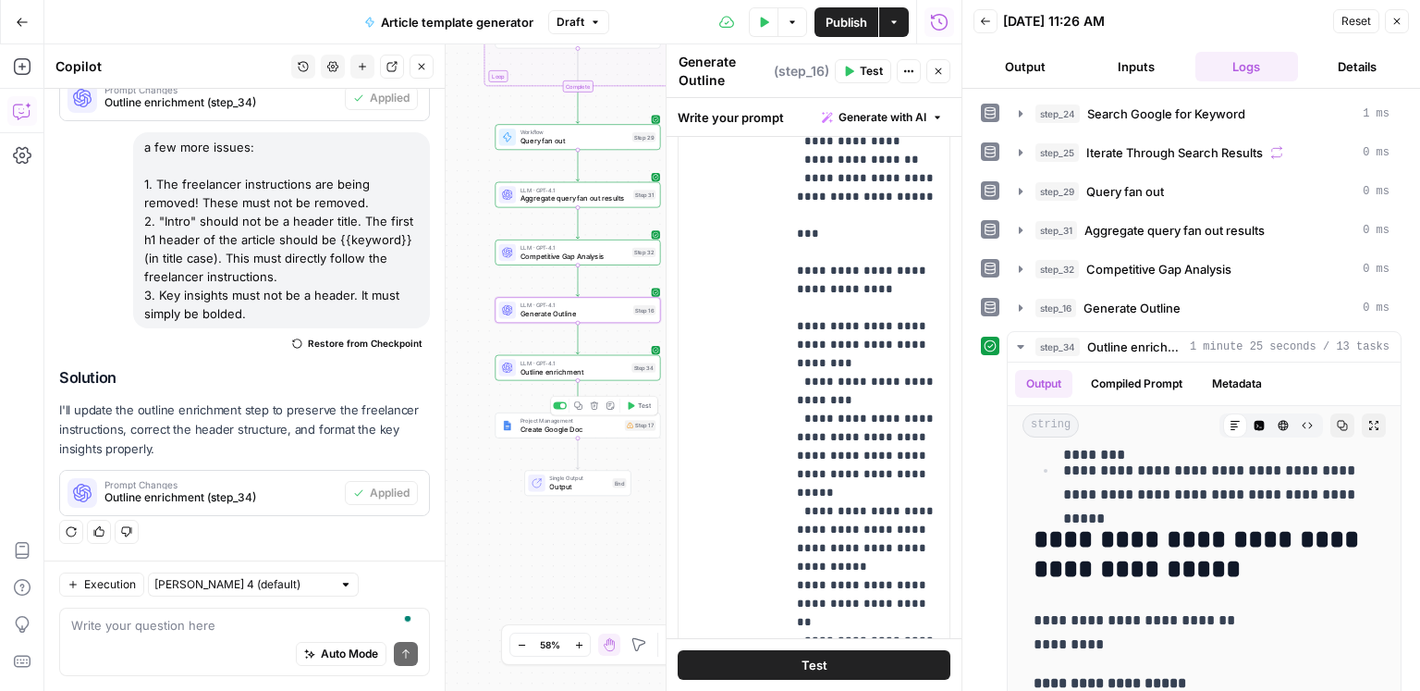
click at [640, 409] on span "Test" at bounding box center [644, 404] width 13 height 9
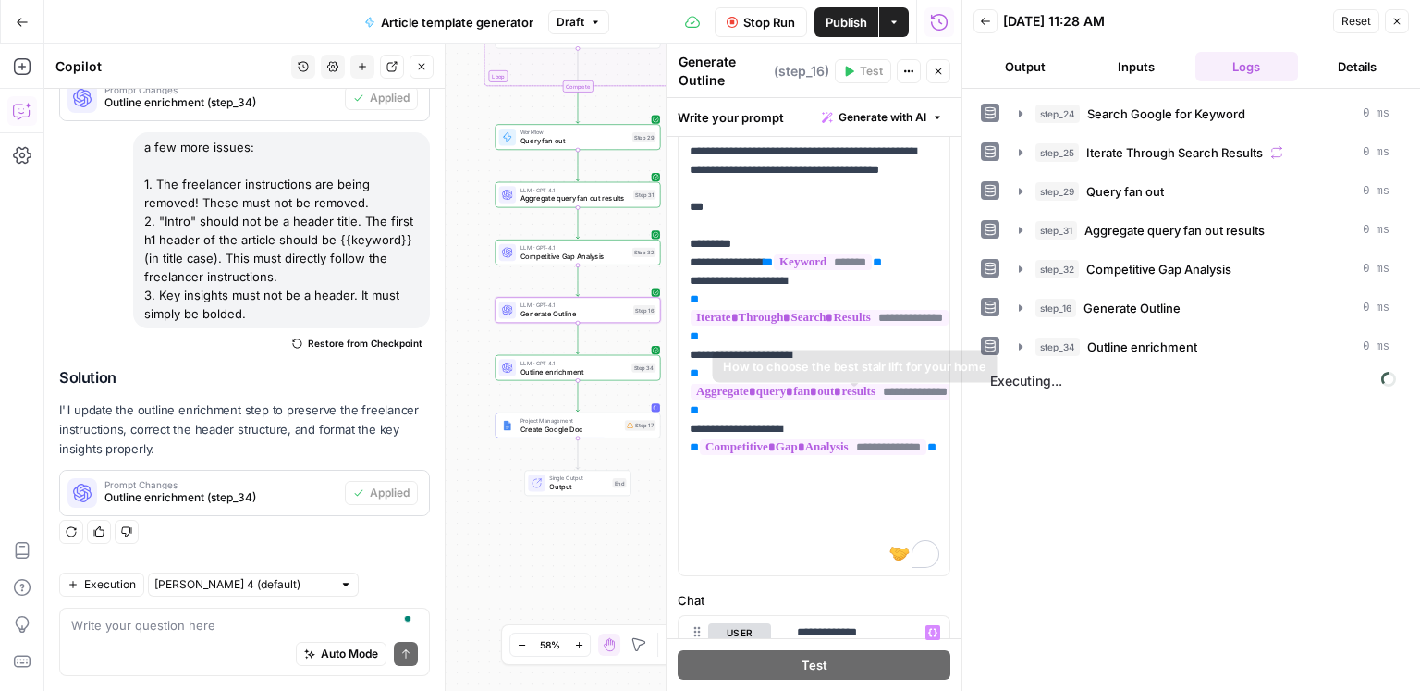
scroll to position [278, 0]
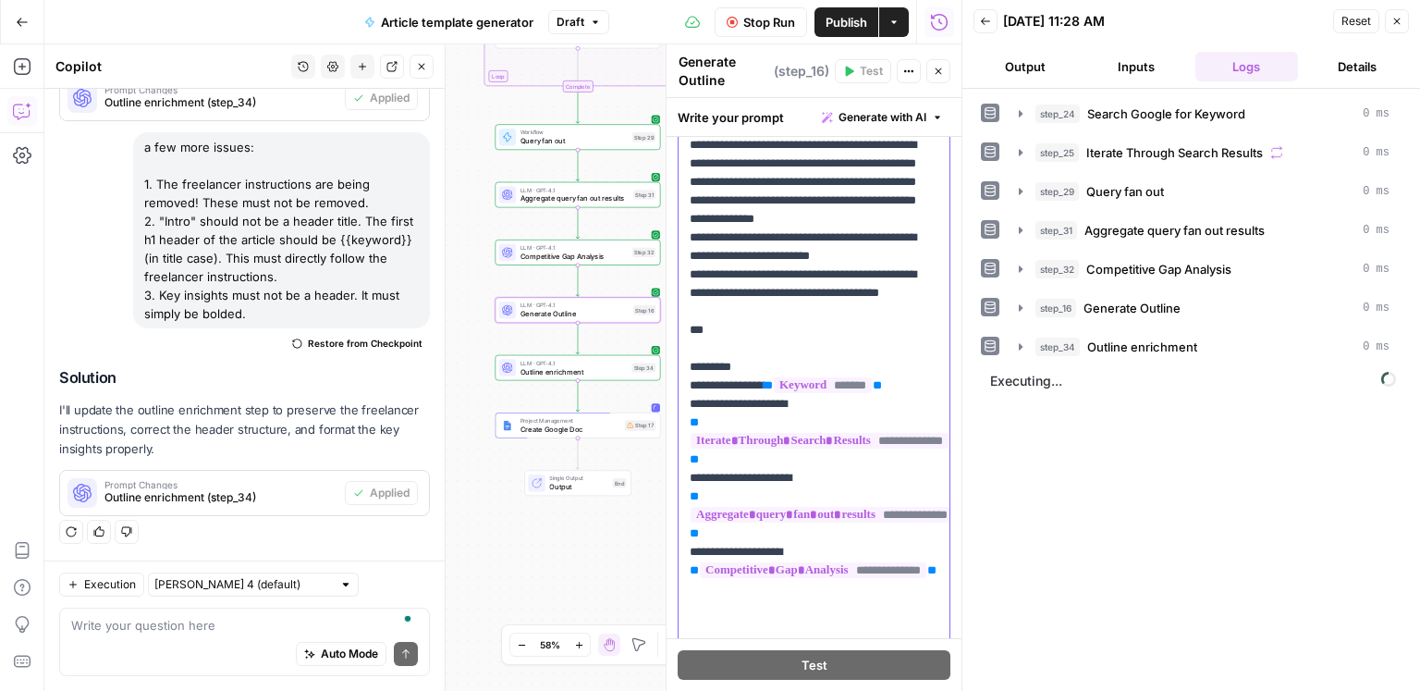
click at [846, 356] on p "**********" at bounding box center [815, 312] width 250 height 758
click at [829, 332] on p "**********" at bounding box center [815, 312] width 250 height 758
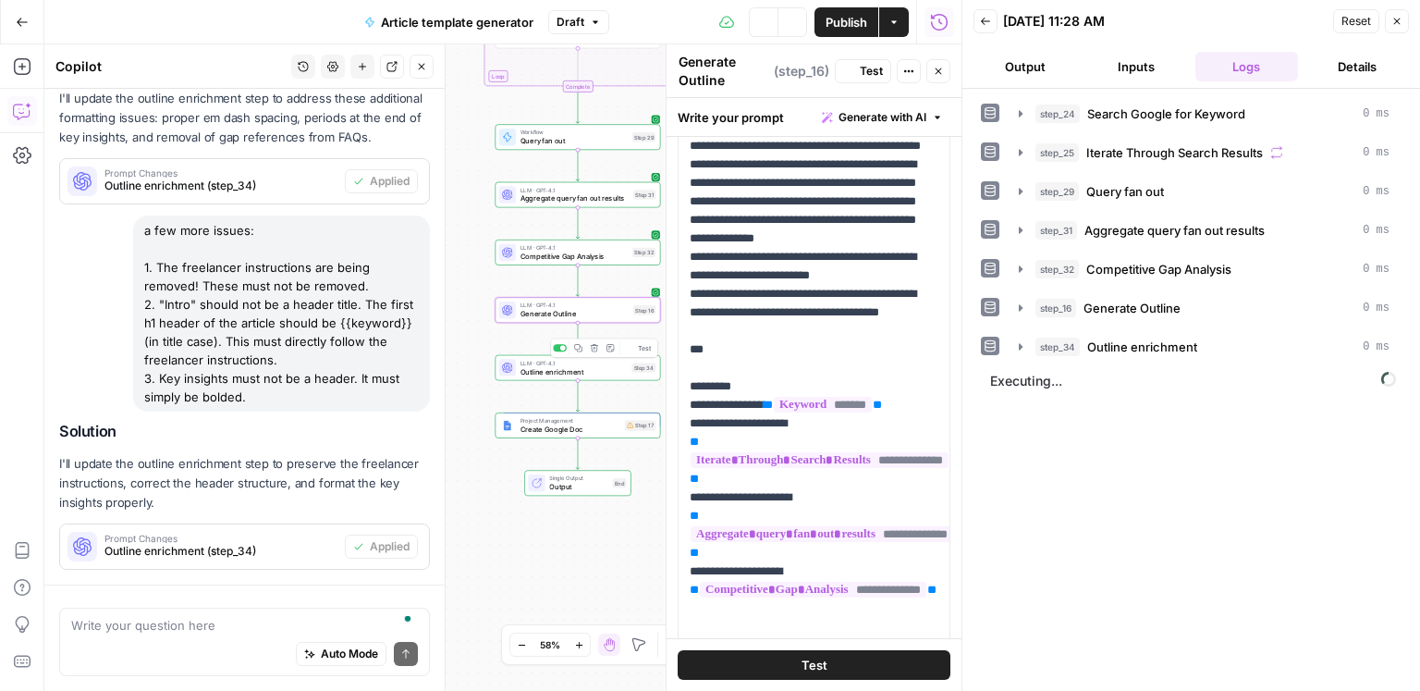
click at [587, 372] on span "Outline enrichment" at bounding box center [574, 371] width 107 height 11
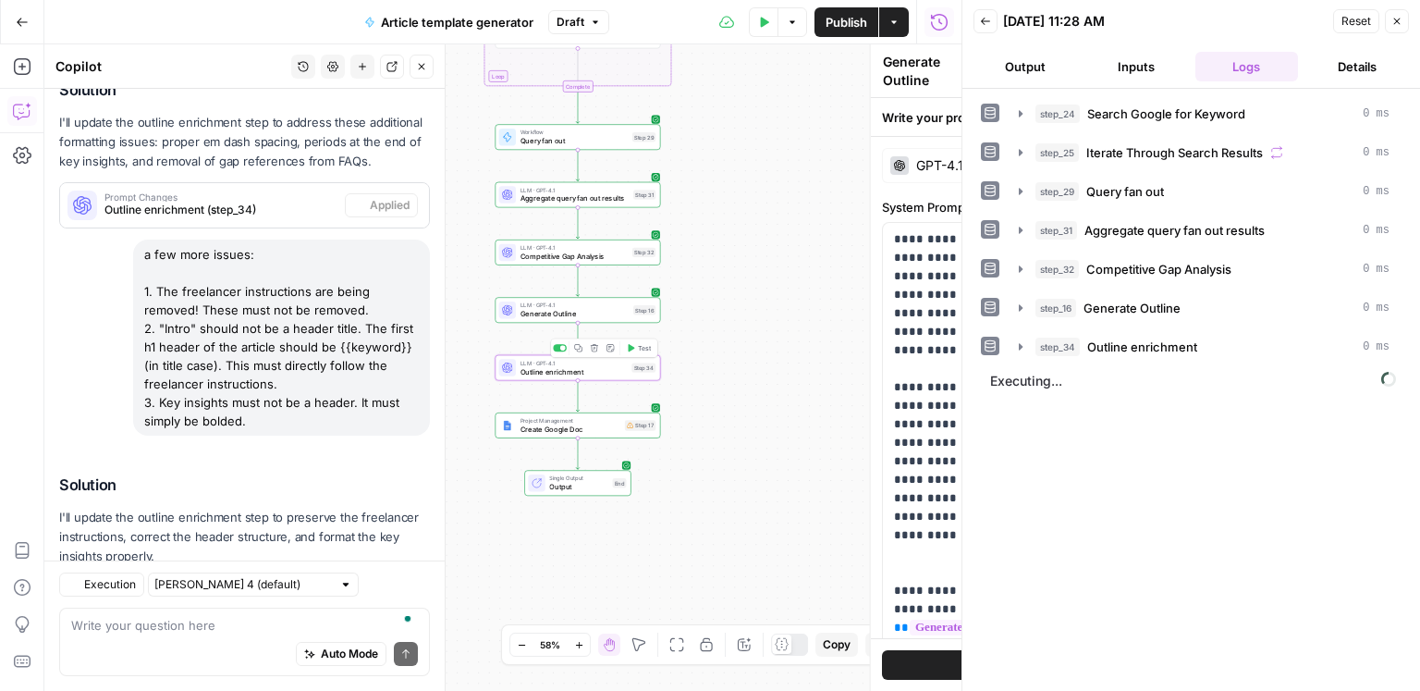
type textarea "Outline enrichment"
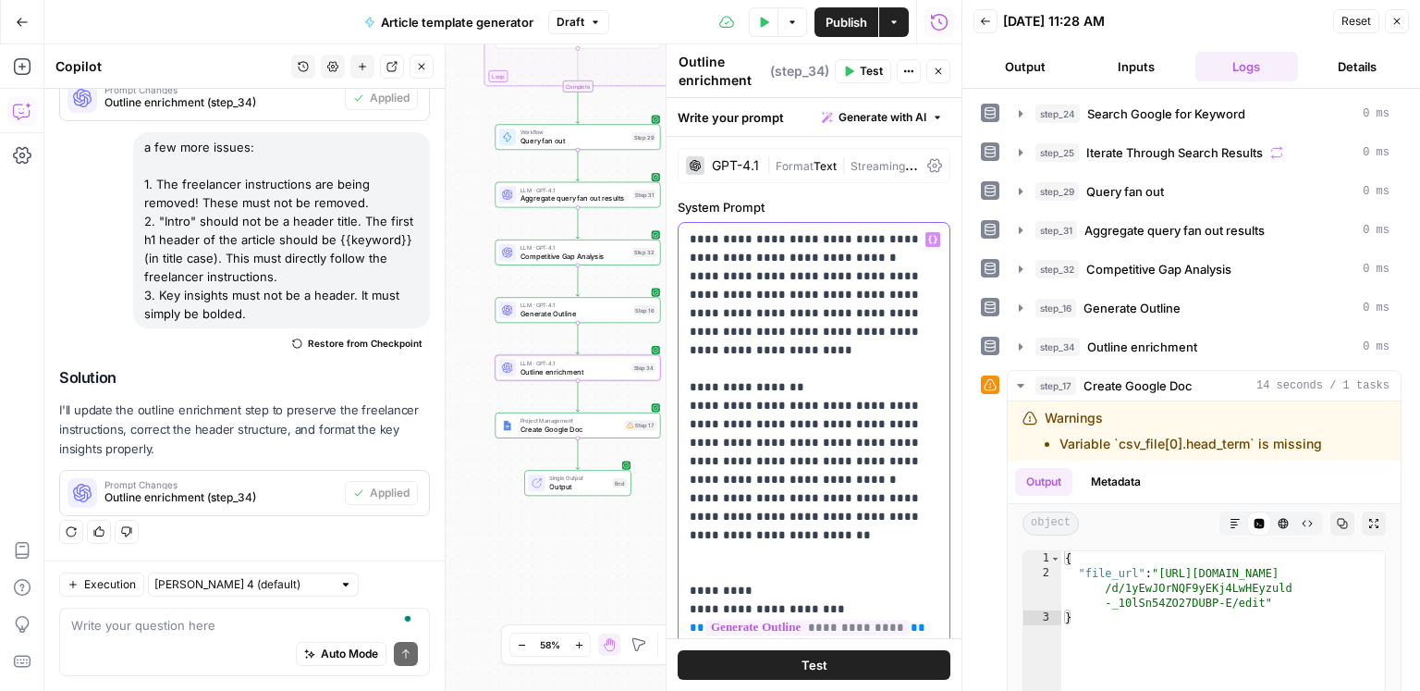
click at [815, 435] on p "**********" at bounding box center [815, 433] width 250 height 407
click at [1230, 523] on icon "button" at bounding box center [1235, 523] width 11 height 11
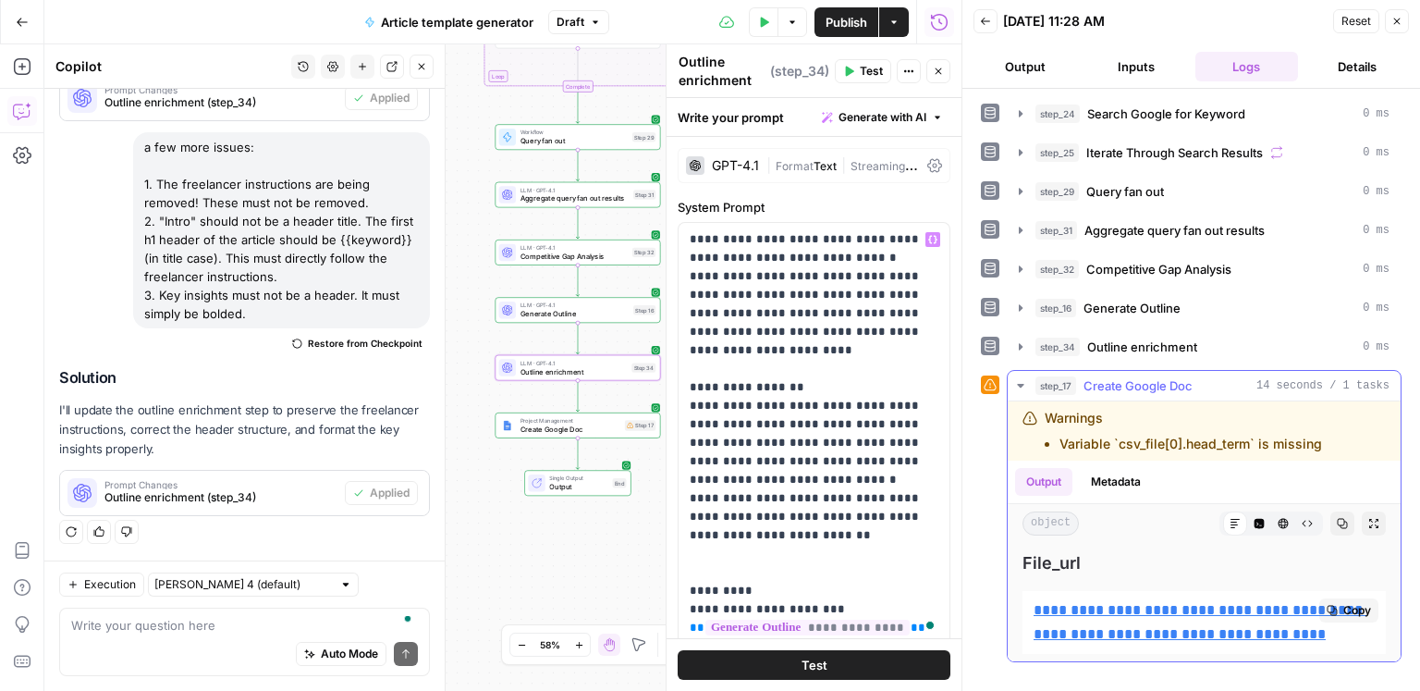
click at [1138, 606] on link "**********" at bounding box center [1200, 622] width 333 height 38
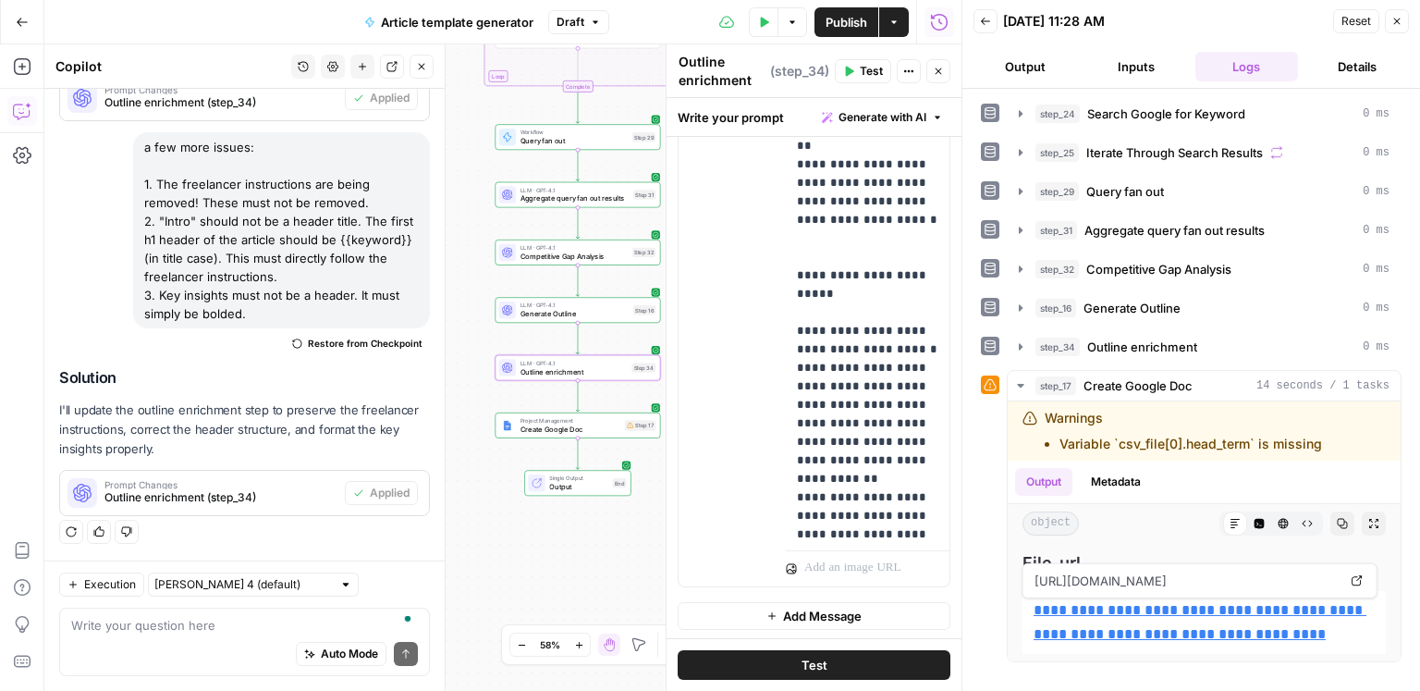
scroll to position [1772, 0]
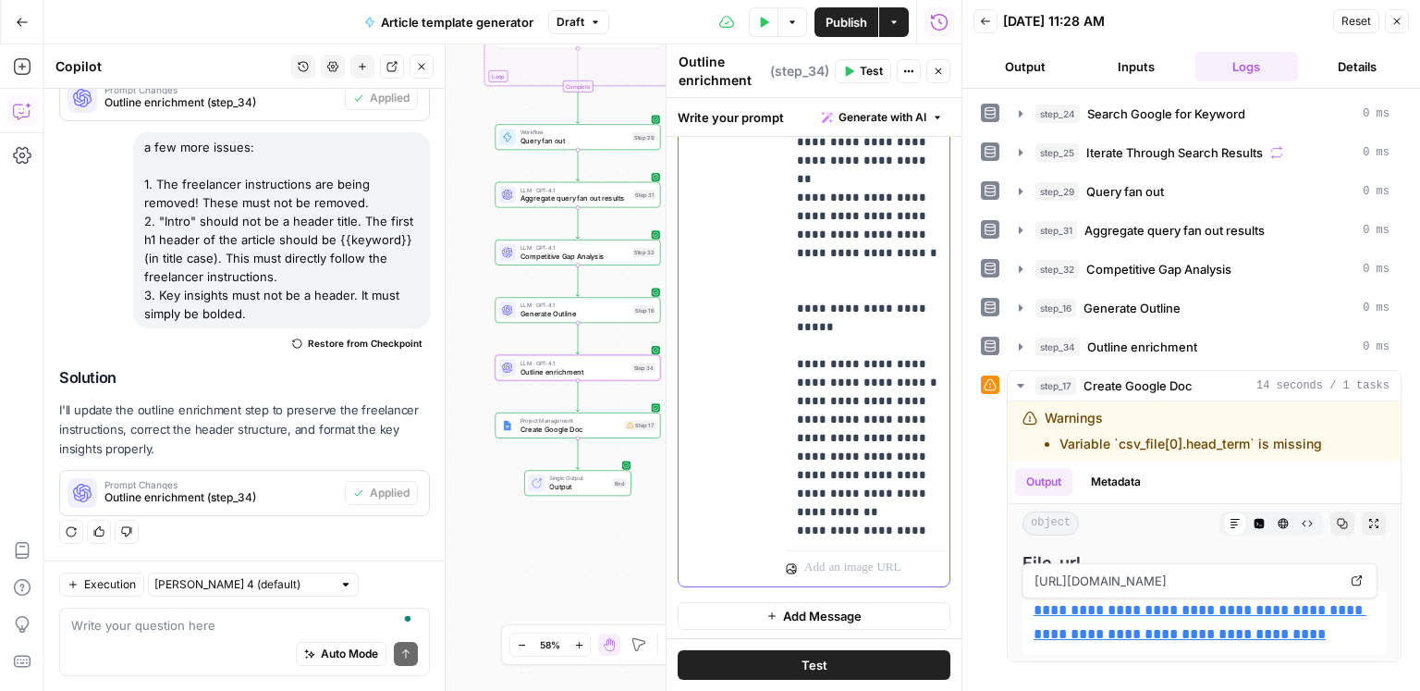
drag, startPoint x: 934, startPoint y: 366, endPoint x: 783, endPoint y: 269, distance: 179.3
click at [783, 269] on div "**********" at bounding box center [814, 187] width 271 height 797
copy p "**********"
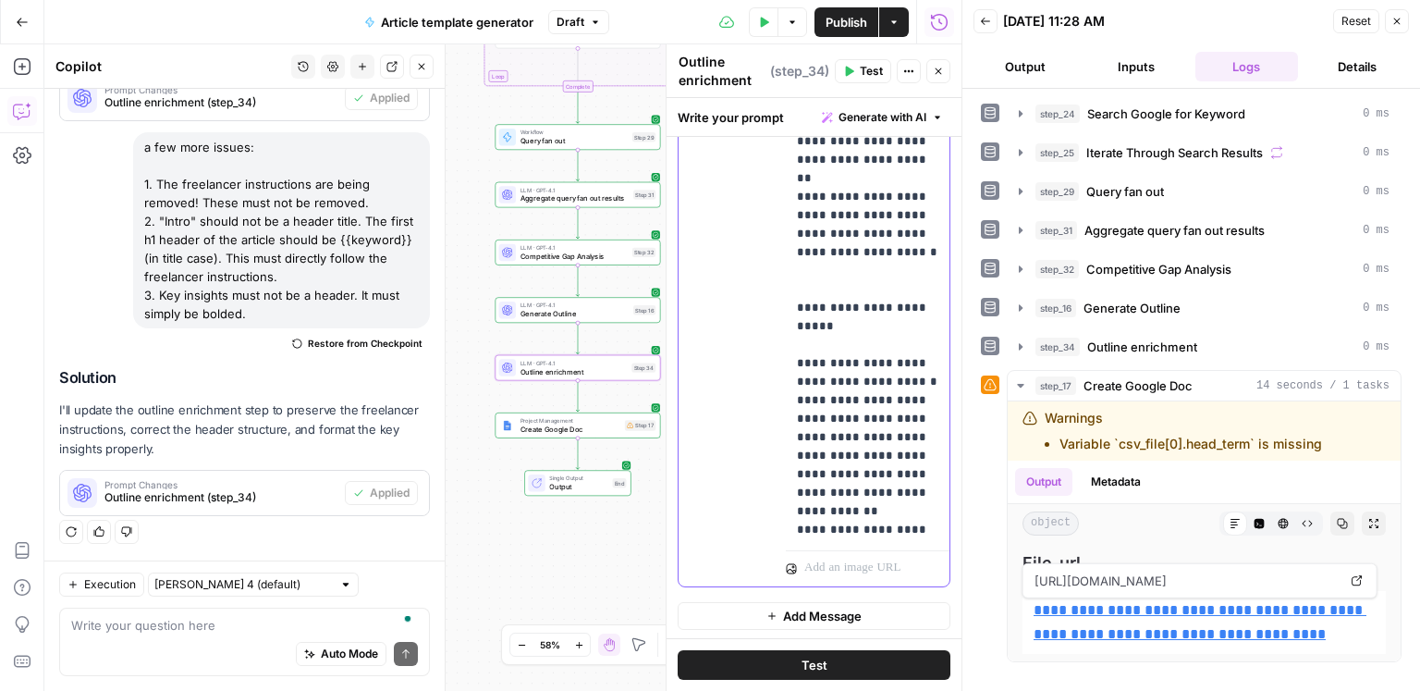
click at [1137, 348] on span "Outline enrichment" at bounding box center [1142, 346] width 110 height 18
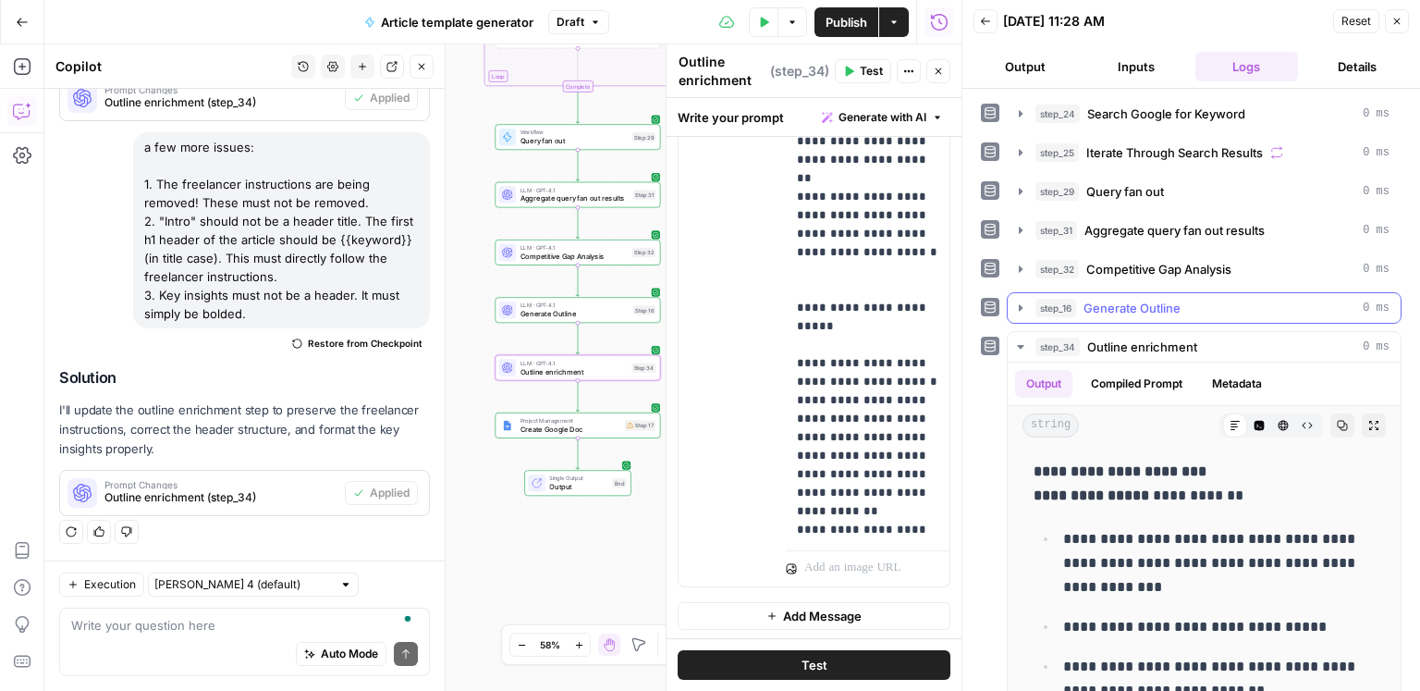
click at [1139, 308] on span "Generate Outline" at bounding box center [1132, 308] width 97 height 18
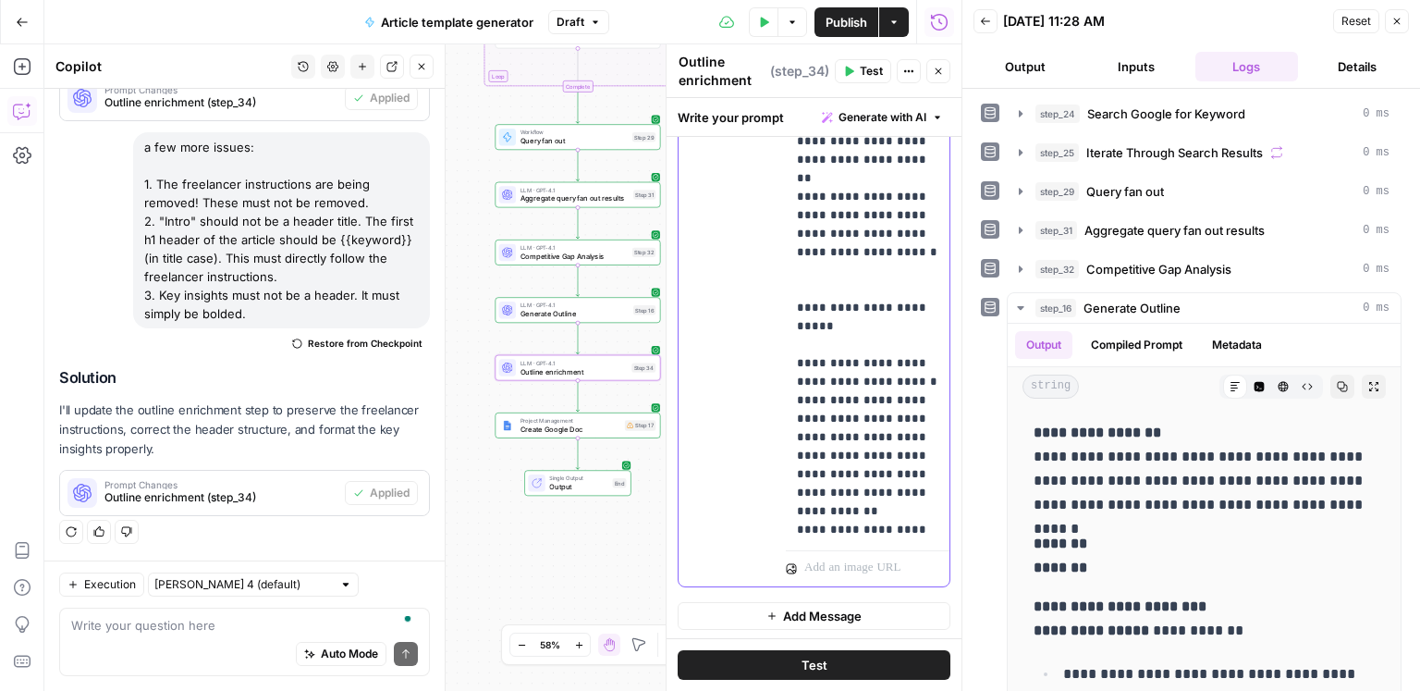
drag, startPoint x: 905, startPoint y: 304, endPoint x: 844, endPoint y: 290, distance: 62.6
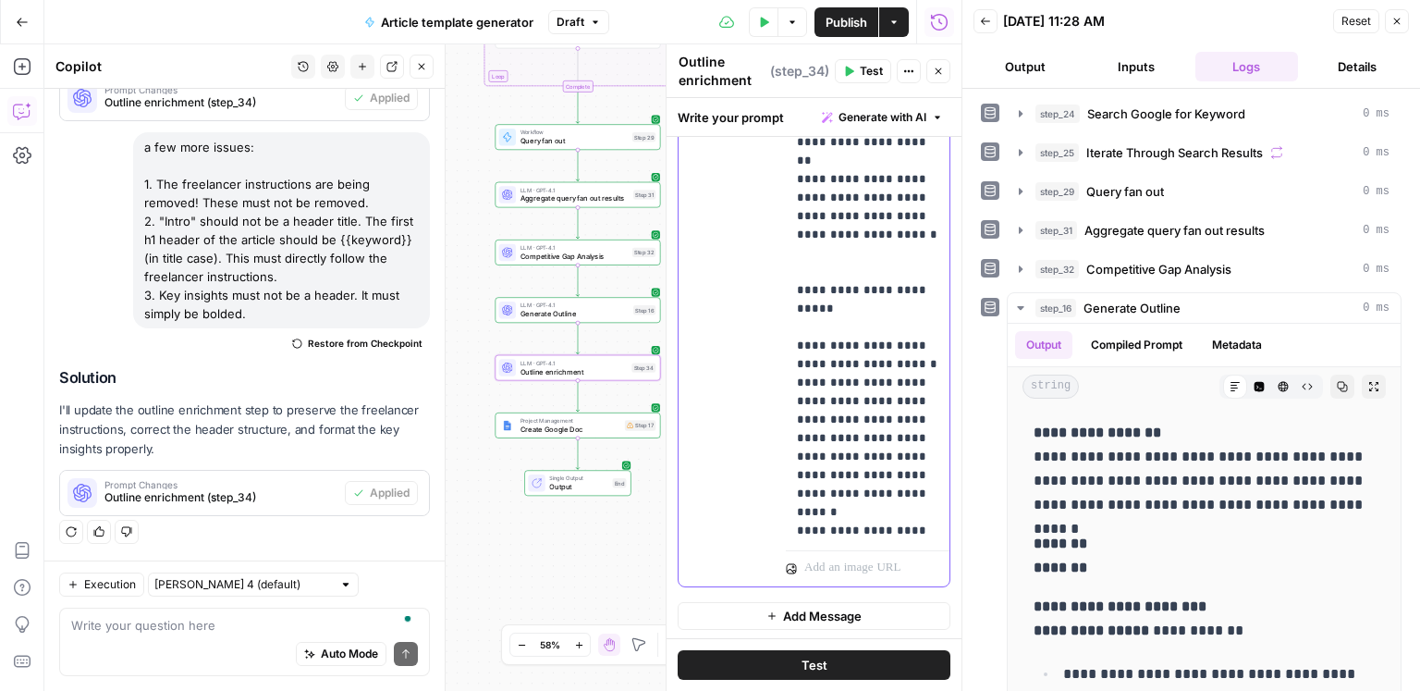
scroll to position [1809, 0]
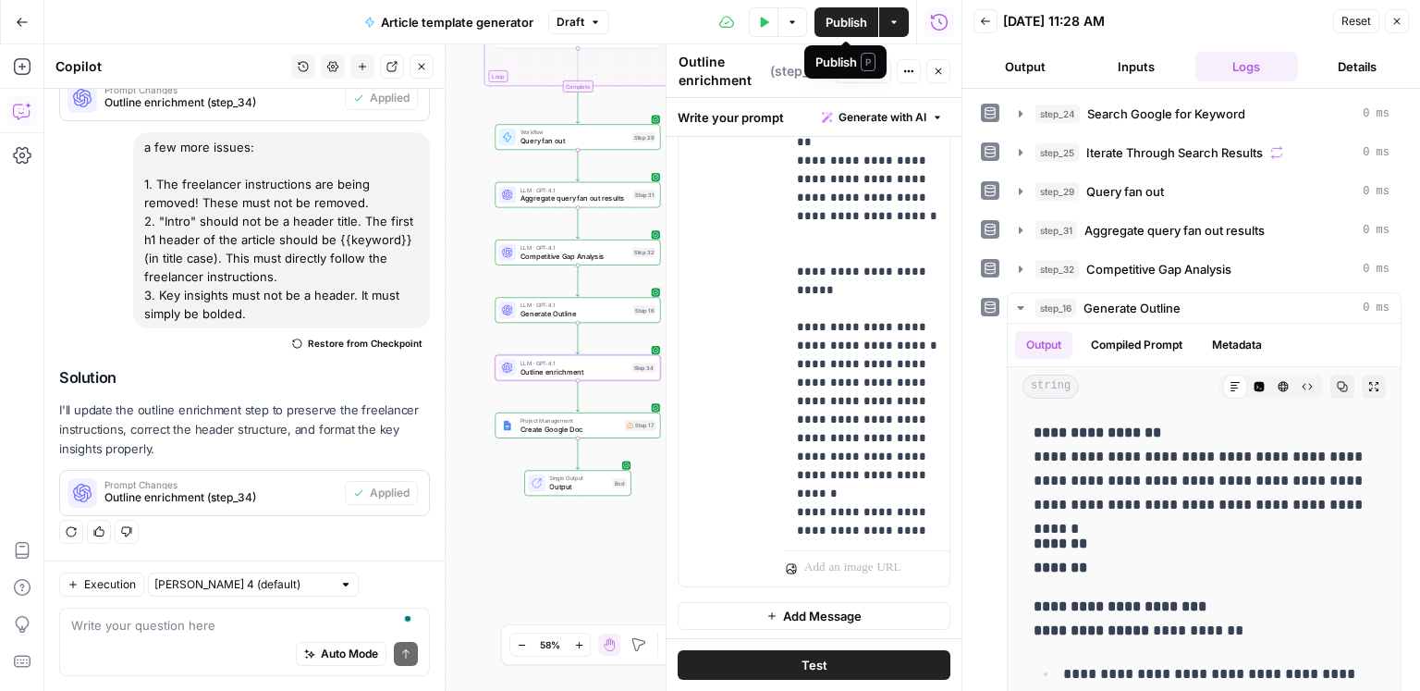
click at [840, 26] on span "Publish" at bounding box center [847, 22] width 42 height 18
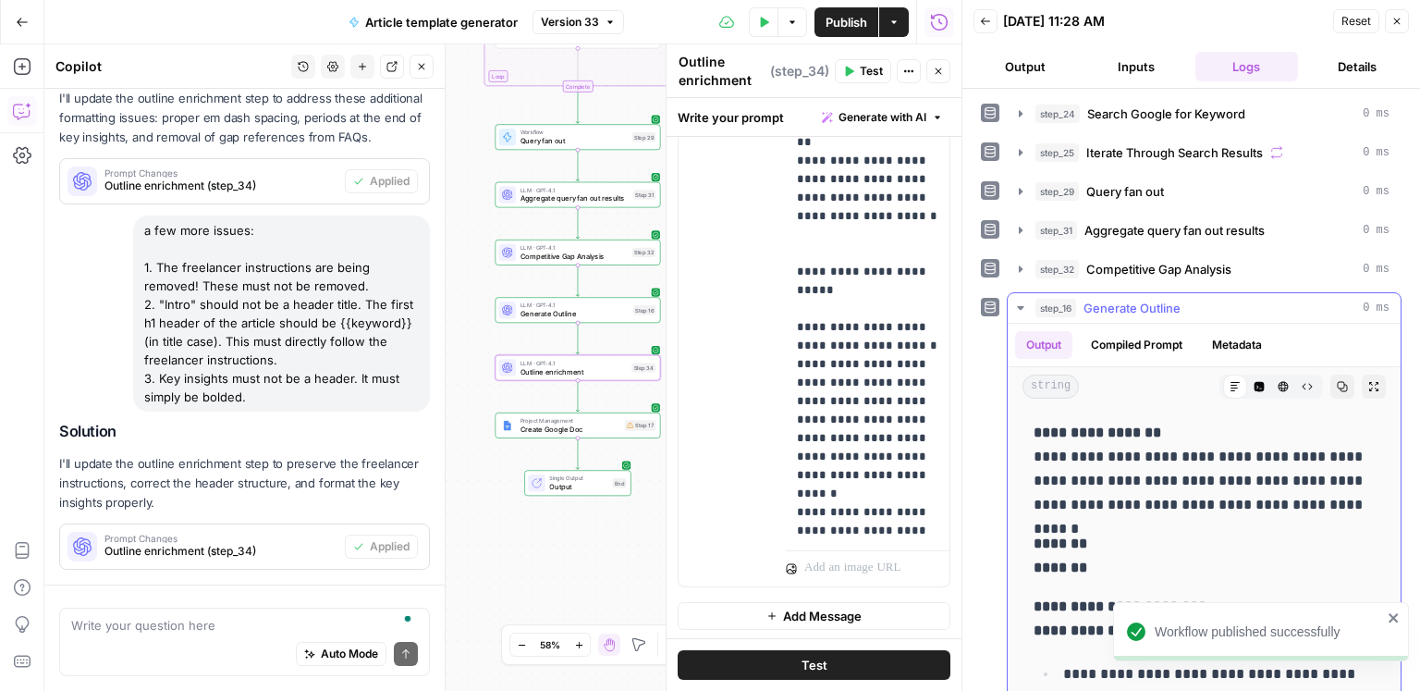
scroll to position [1392, 0]
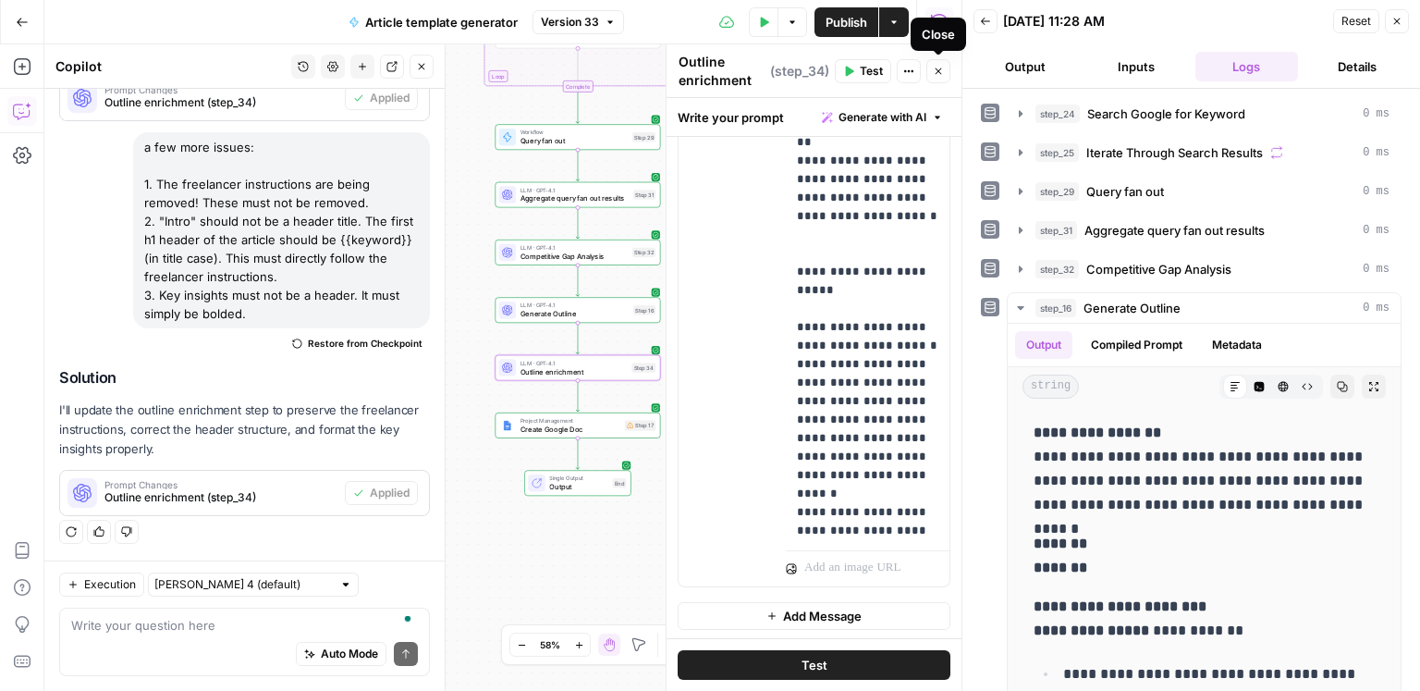
click at [950, 67] on button "Close" at bounding box center [938, 71] width 24 height 24
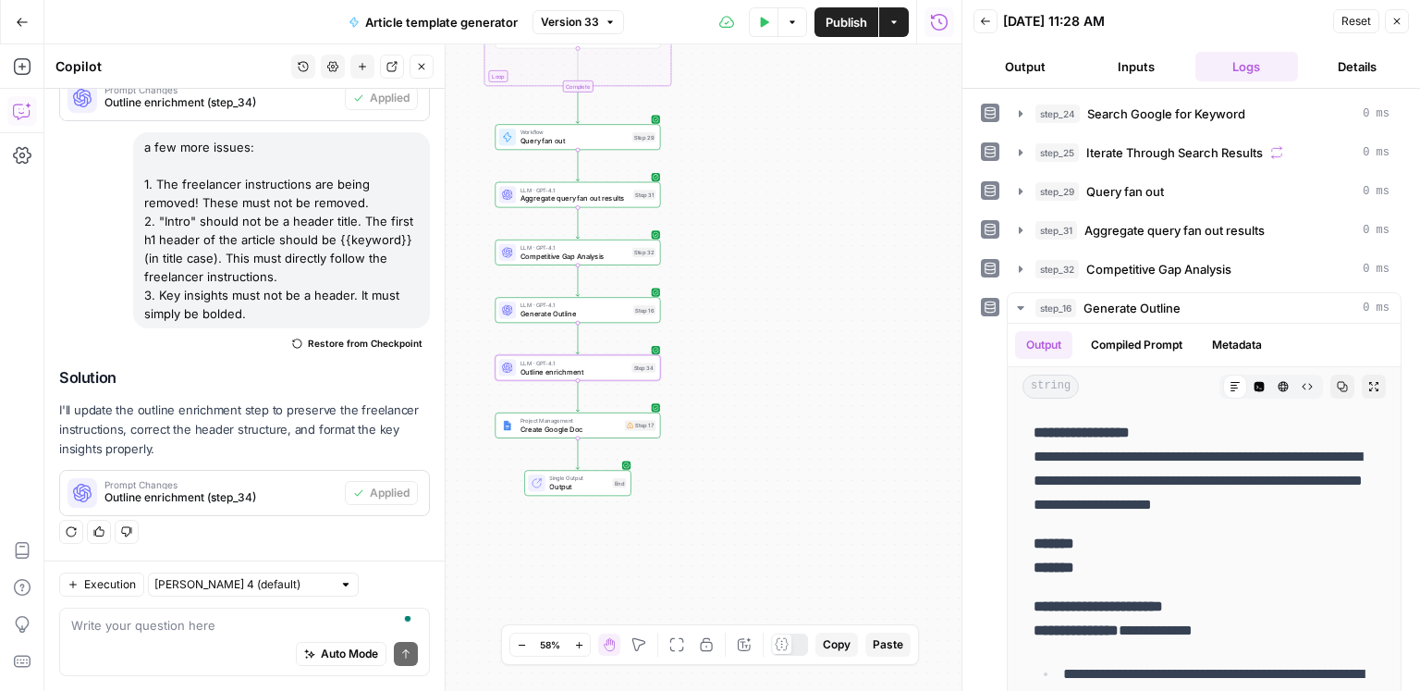
click at [1399, 19] on icon "button" at bounding box center [1397, 21] width 11 height 11
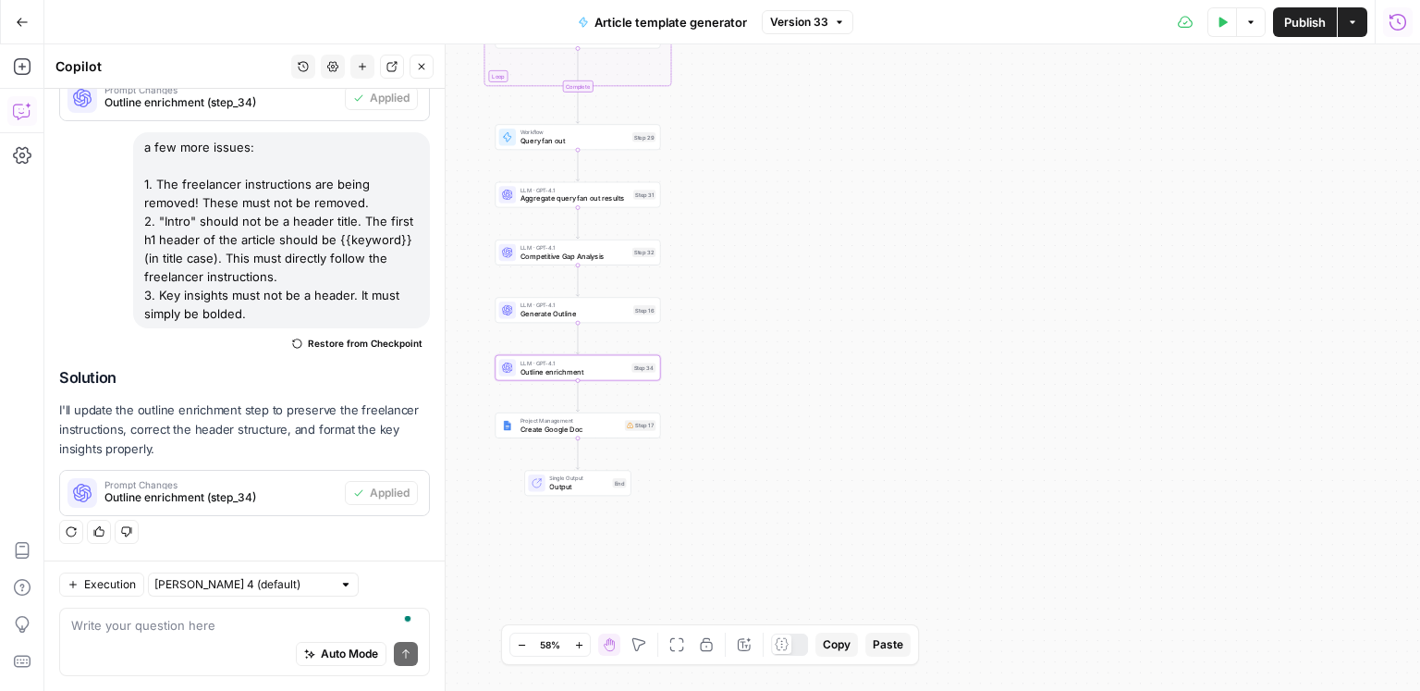
click at [423, 64] on icon "button" at bounding box center [422, 67] width 6 height 6
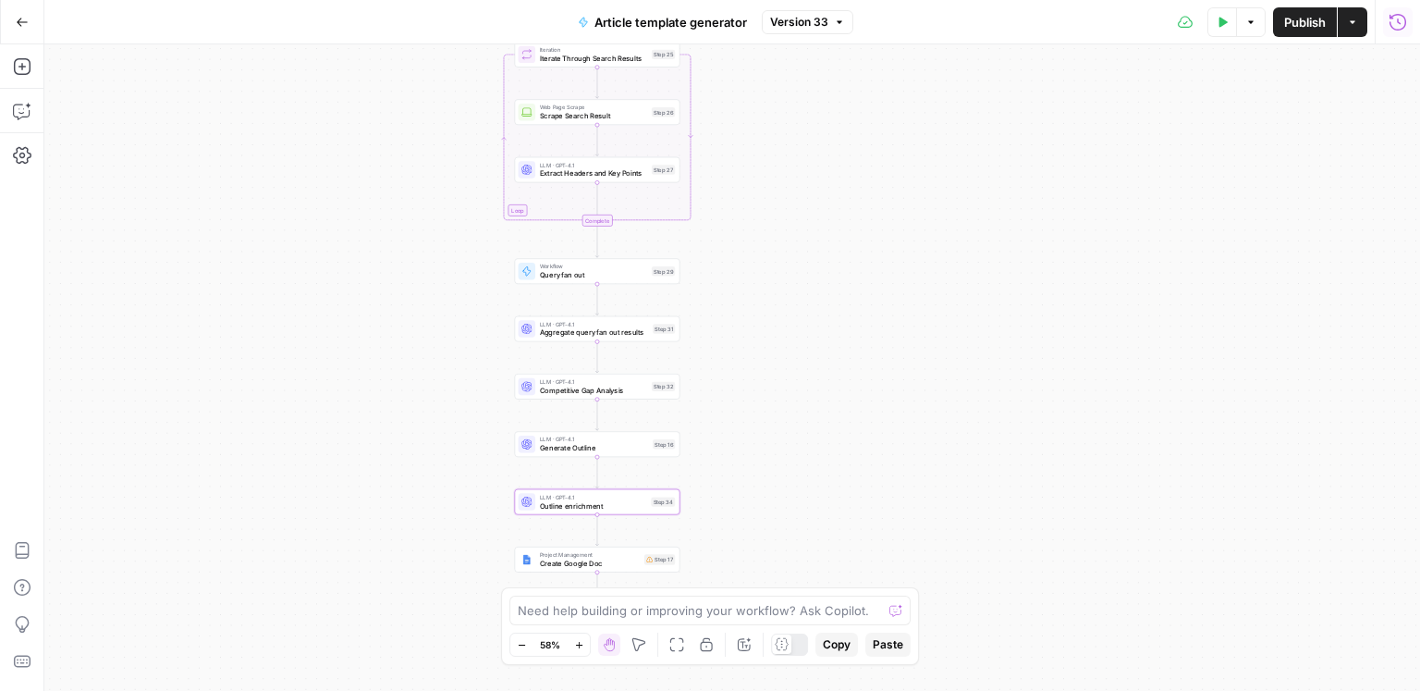
drag, startPoint x: 782, startPoint y: 156, endPoint x: 799, endPoint y: 301, distance: 145.2
click at [789, 306] on div "Workflow Input Settings Inputs Google Search Search Google for Keyword Step 24 …" at bounding box center [732, 367] width 1376 height 646
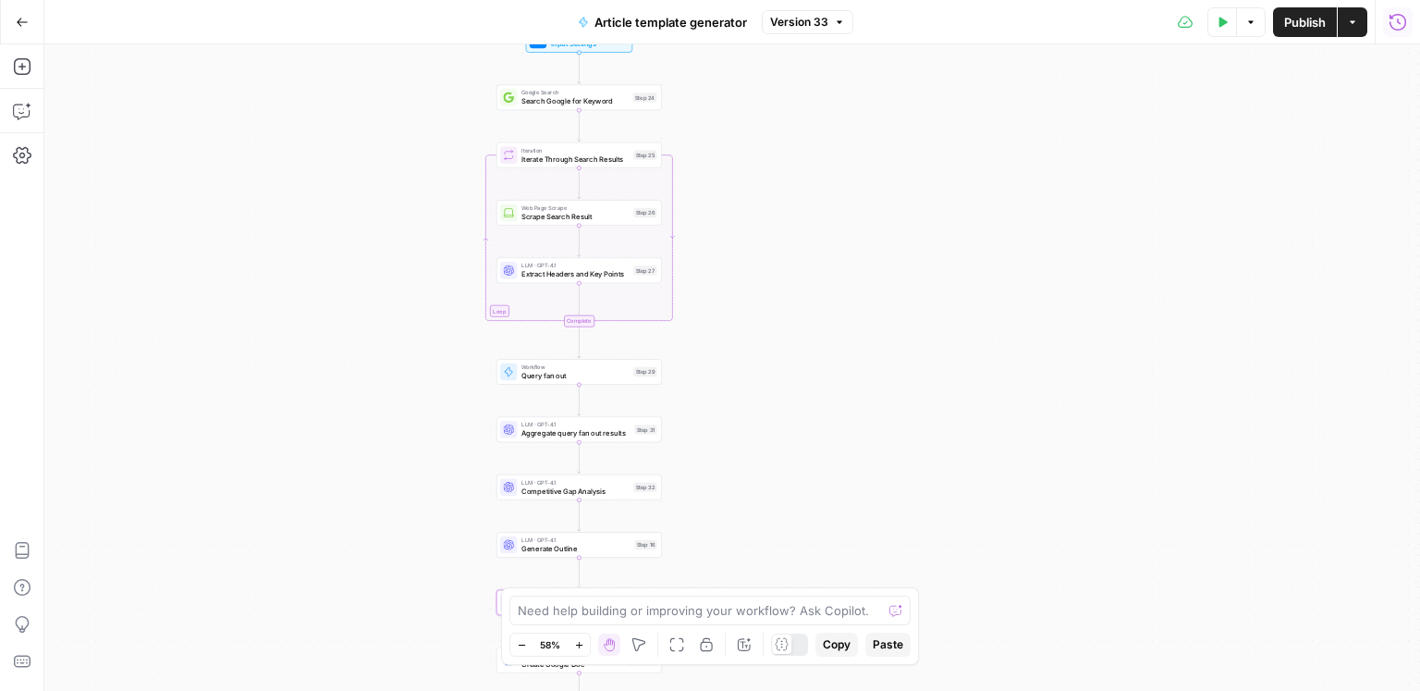
drag, startPoint x: 816, startPoint y: 290, endPoint x: 808, endPoint y: 386, distance: 96.5
click at [808, 386] on div "Workflow Input Settings Inputs Google Search Search Google for Keyword Step 24 …" at bounding box center [732, 367] width 1376 height 646
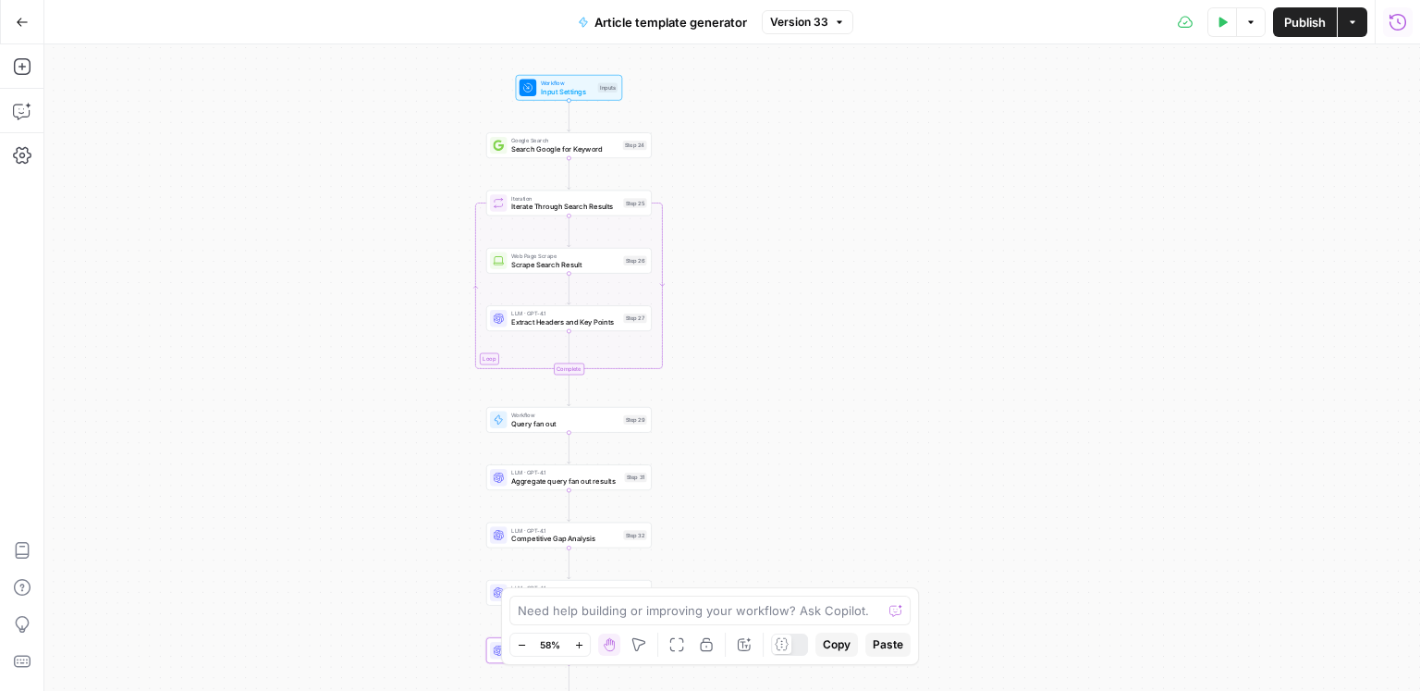
drag, startPoint x: 806, startPoint y: 346, endPoint x: 809, endPoint y: 362, distance: 16.0
click at [797, 395] on div "Workflow Input Settings Inputs Google Search Search Google for Keyword Step 24 …" at bounding box center [732, 367] width 1376 height 646
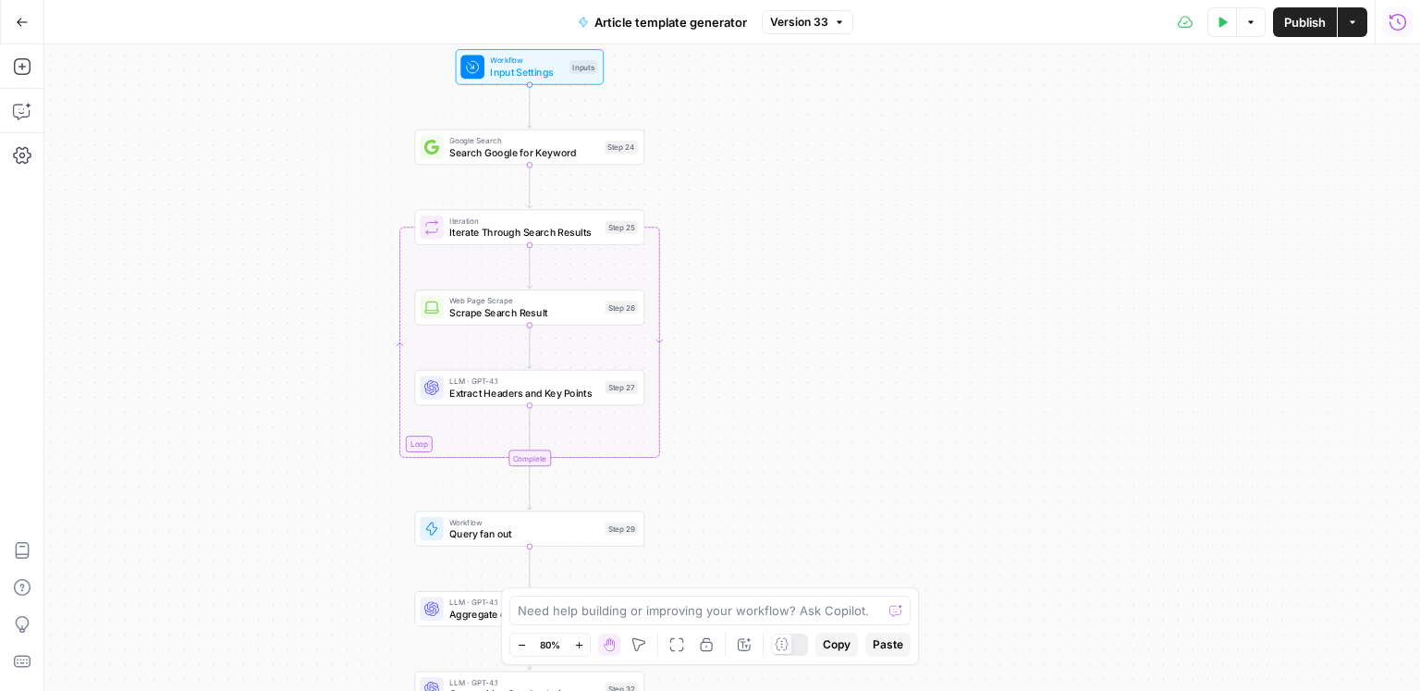
drag, startPoint x: 797, startPoint y: 319, endPoint x: 888, endPoint y: 367, distance: 102.6
click at [888, 367] on div "Workflow Input Settings Inputs Google Search Search Google for Keyword Step 24 …" at bounding box center [732, 367] width 1376 height 646
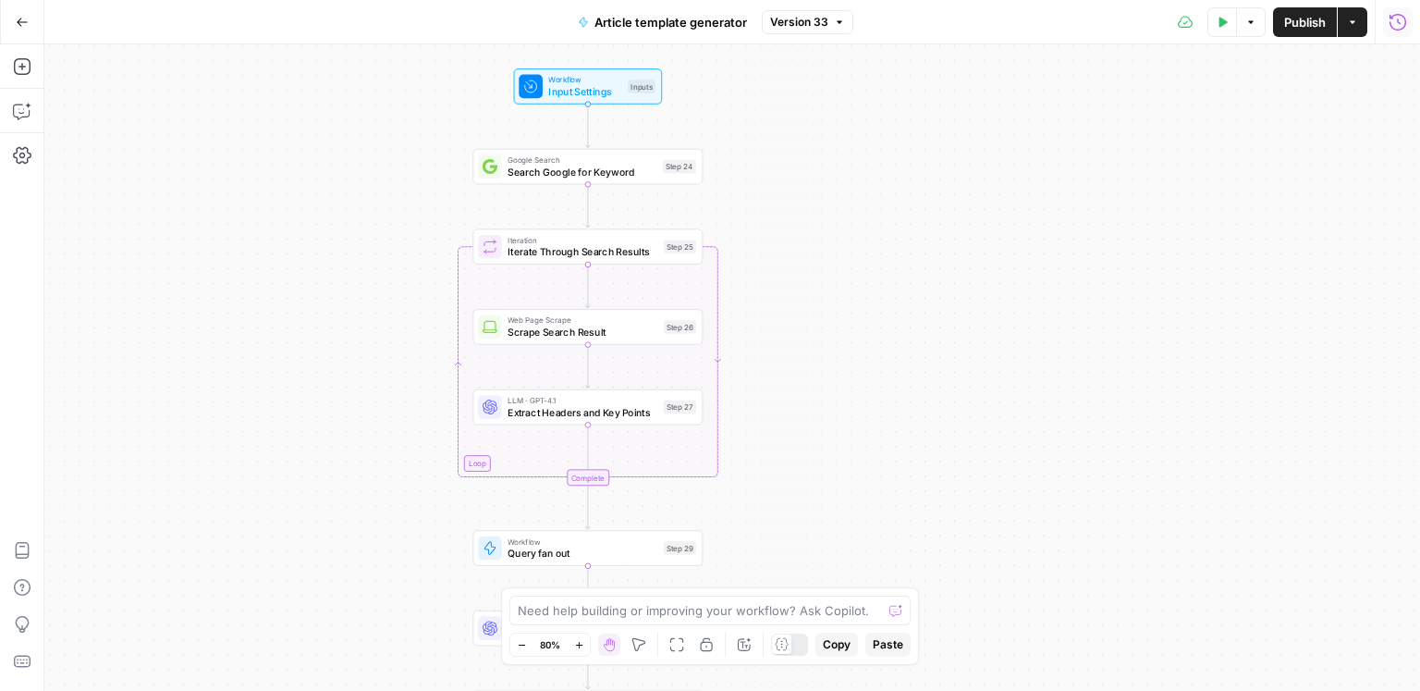
drag, startPoint x: 930, startPoint y: 386, endPoint x: 955, endPoint y: 373, distance: 28.6
click at [955, 373] on div "Workflow Input Settings Inputs Google Search Search Google for Keyword Step 24 …" at bounding box center [732, 367] width 1376 height 646
click at [969, 345] on div "Workflow Input Settings Inputs Google Search Search Google for Keyword Step 24 …" at bounding box center [732, 367] width 1376 height 646
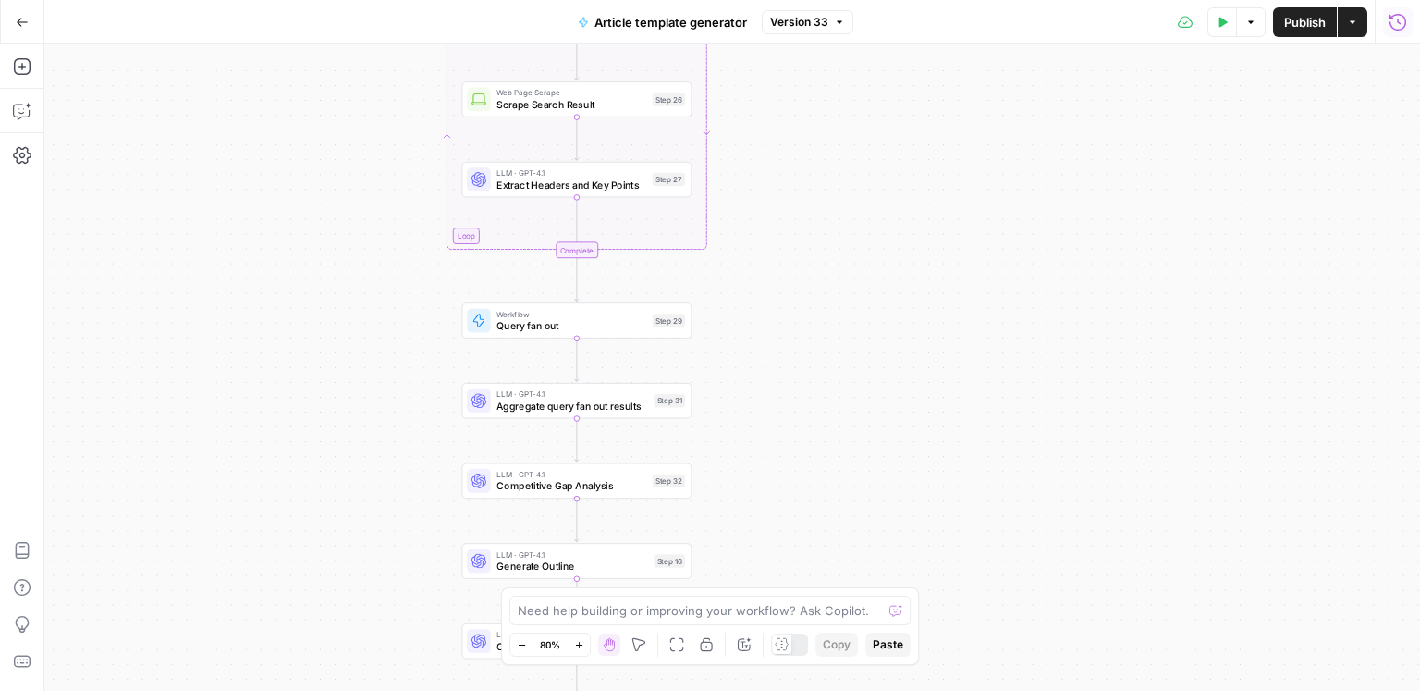
drag, startPoint x: 990, startPoint y: 425, endPoint x: 976, endPoint y: 158, distance: 267.6
click at [976, 158] on div "Workflow Input Settings Inputs Google Search Search Google for Keyword Step 24 …" at bounding box center [732, 367] width 1376 height 646
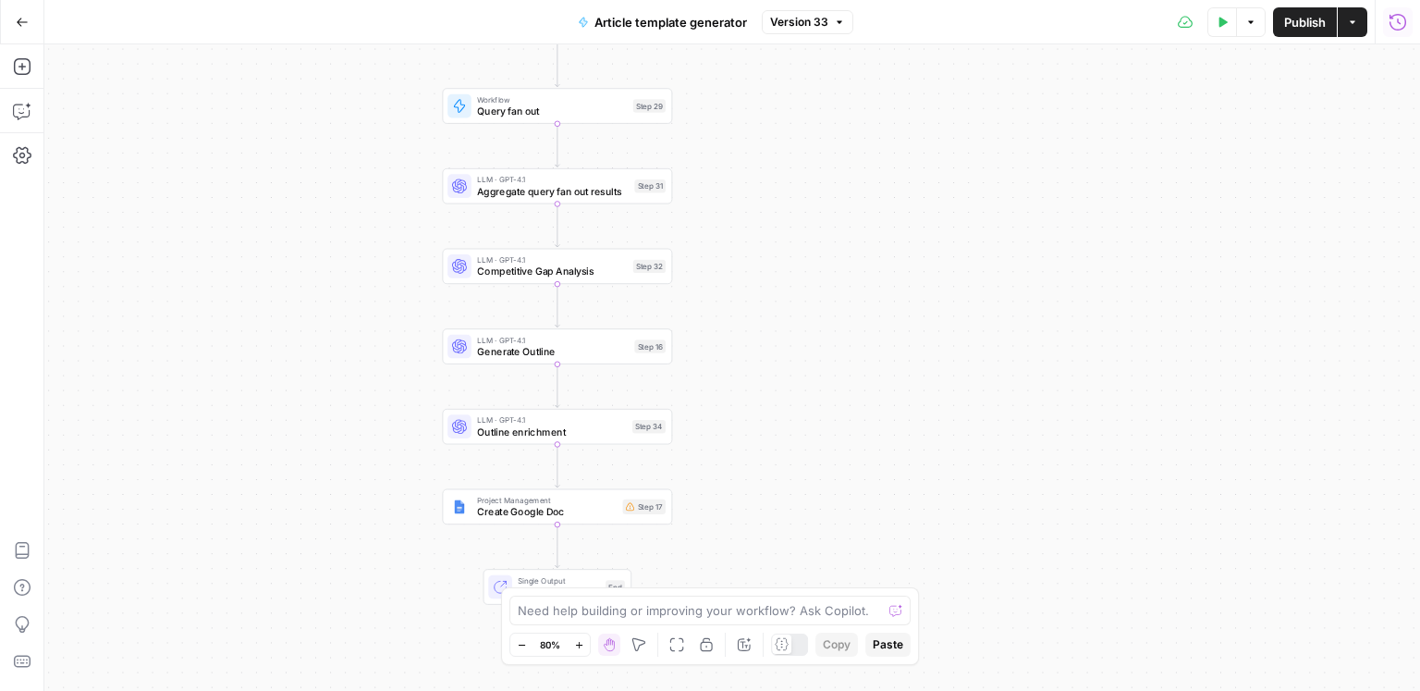
drag, startPoint x: 926, startPoint y: 459, endPoint x: 909, endPoint y: 284, distance: 175.5
click at [909, 284] on div "Workflow Input Settings Inputs Google Search Search Google for Keyword Step 24 …" at bounding box center [732, 367] width 1376 height 646
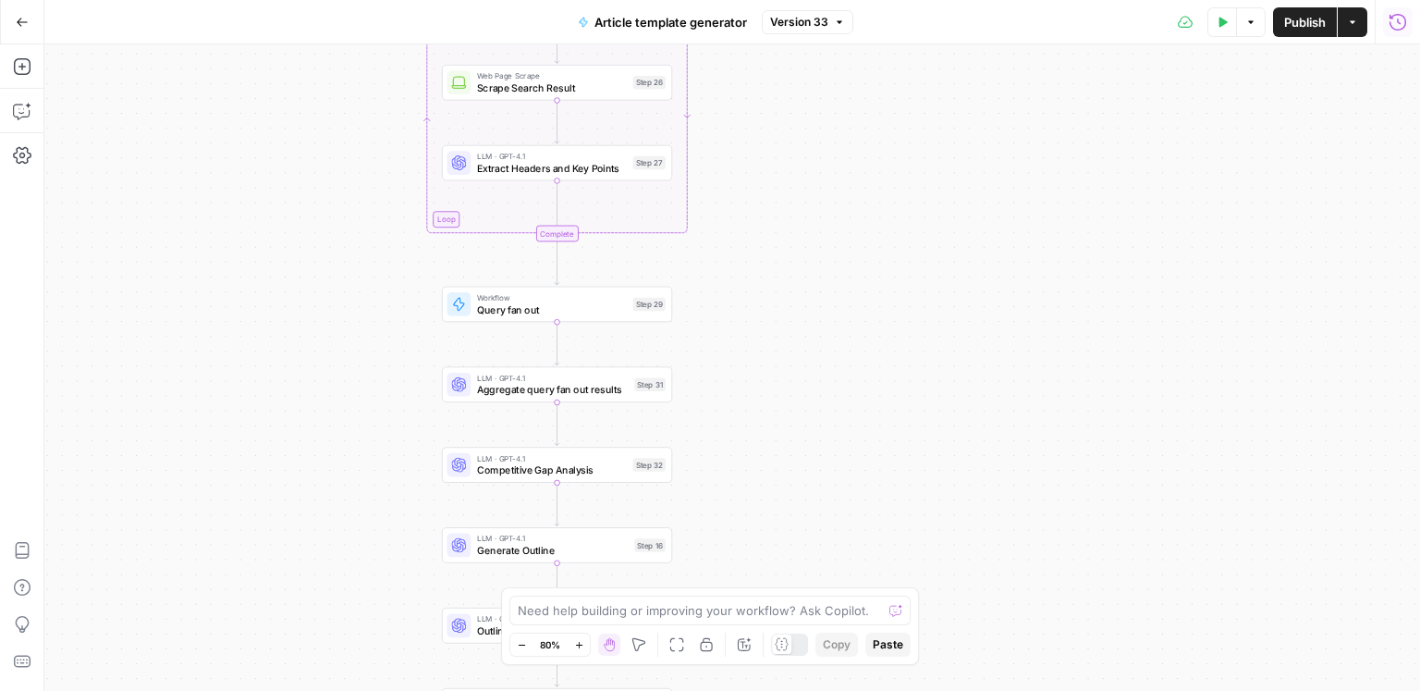
click at [595, 169] on span "Extract Headers and Key Points" at bounding box center [552, 168] width 150 height 15
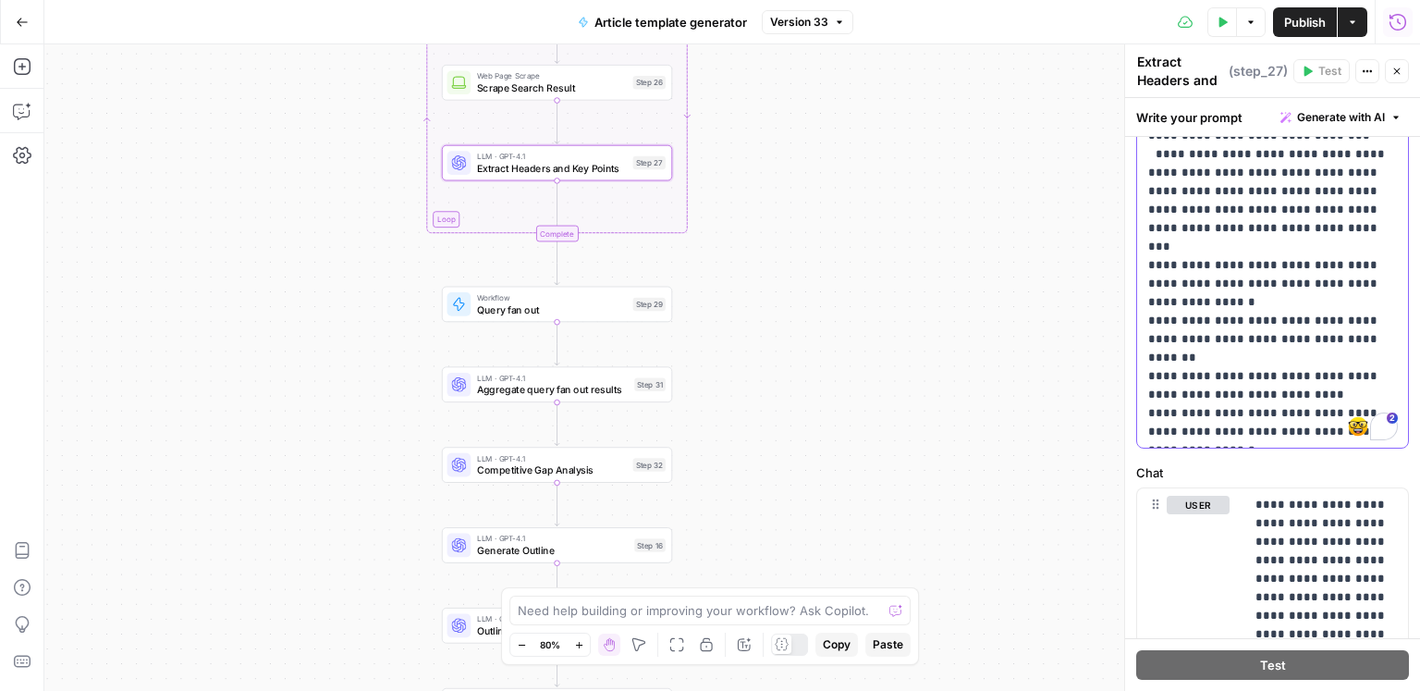
scroll to position [804, 0]
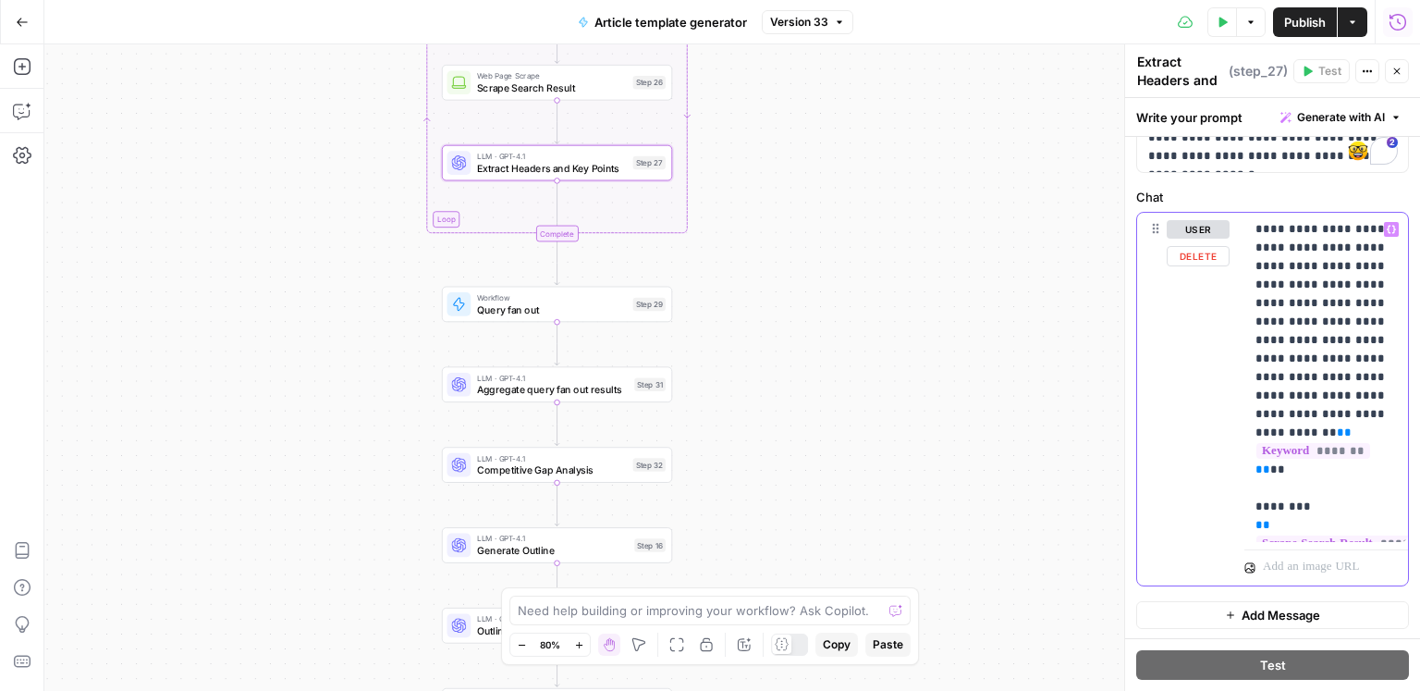
click at [1304, 334] on p "**********" at bounding box center [1327, 377] width 142 height 314
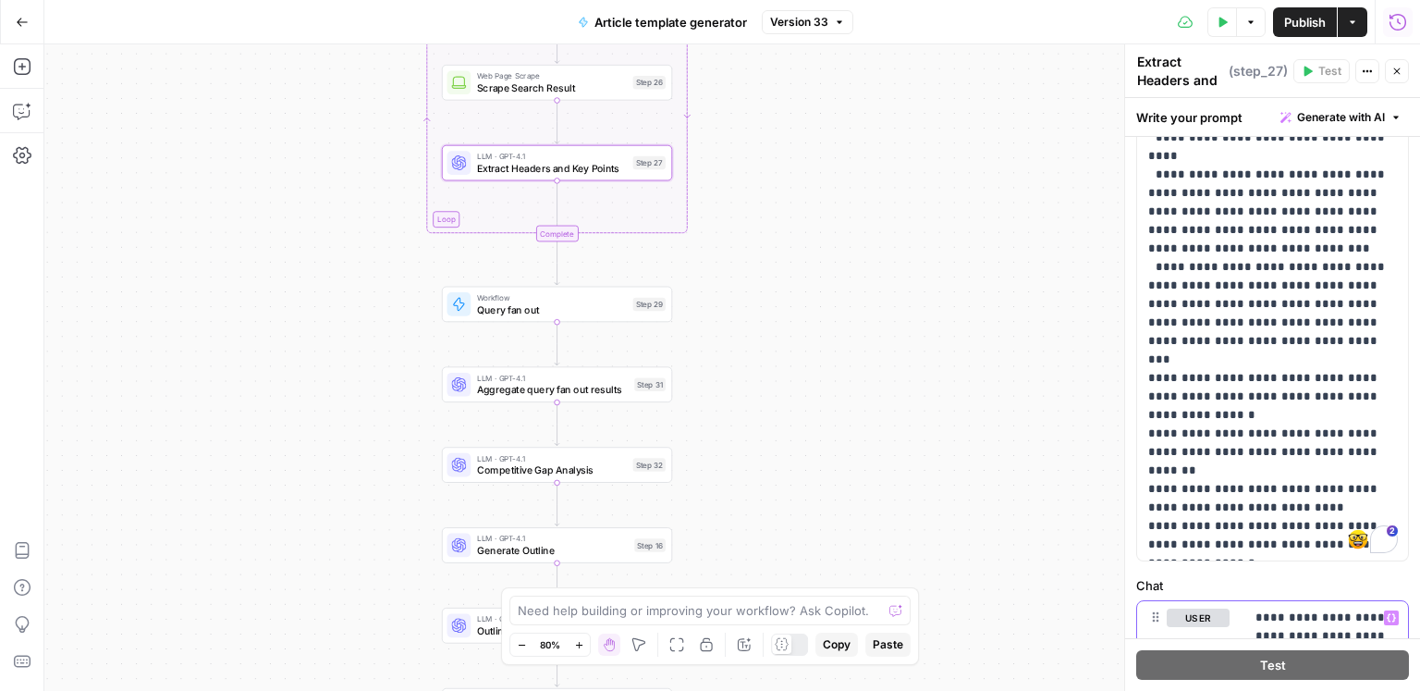
scroll to position [376, 0]
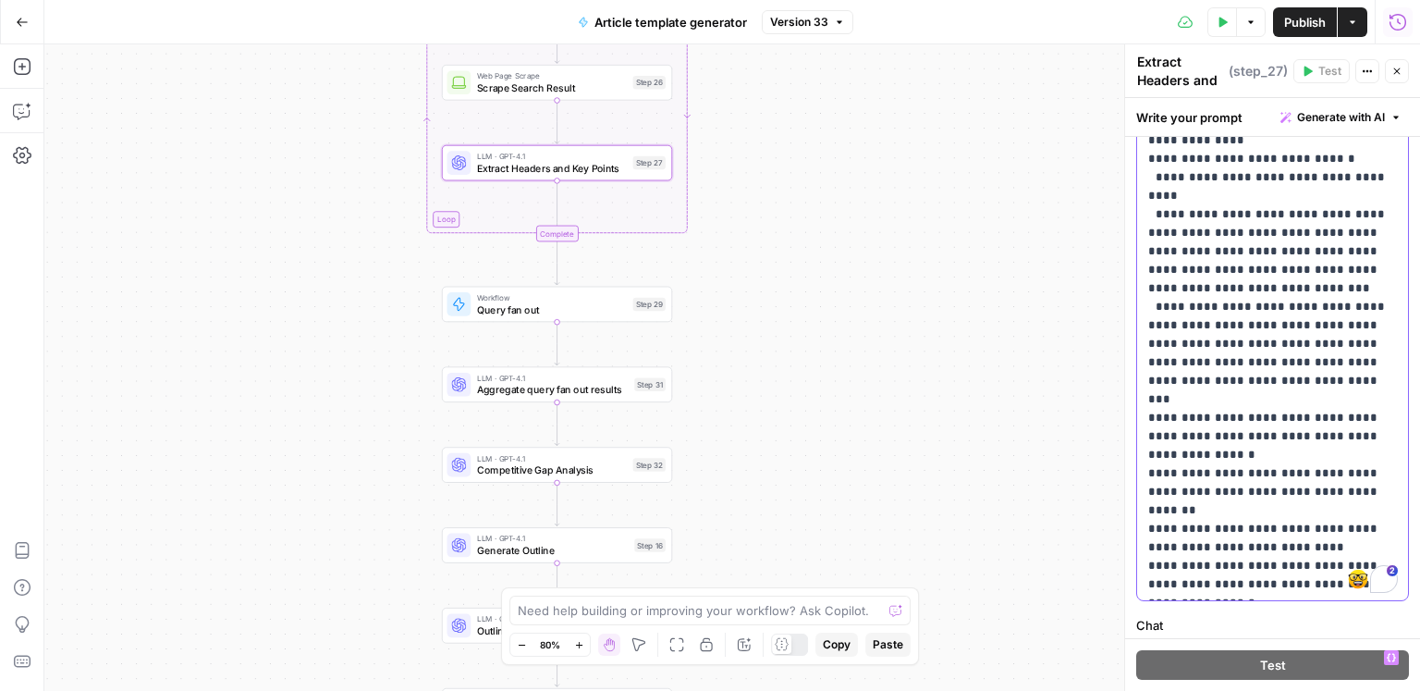
click at [1233, 385] on p "**********" at bounding box center [1273, 381] width 250 height 1054
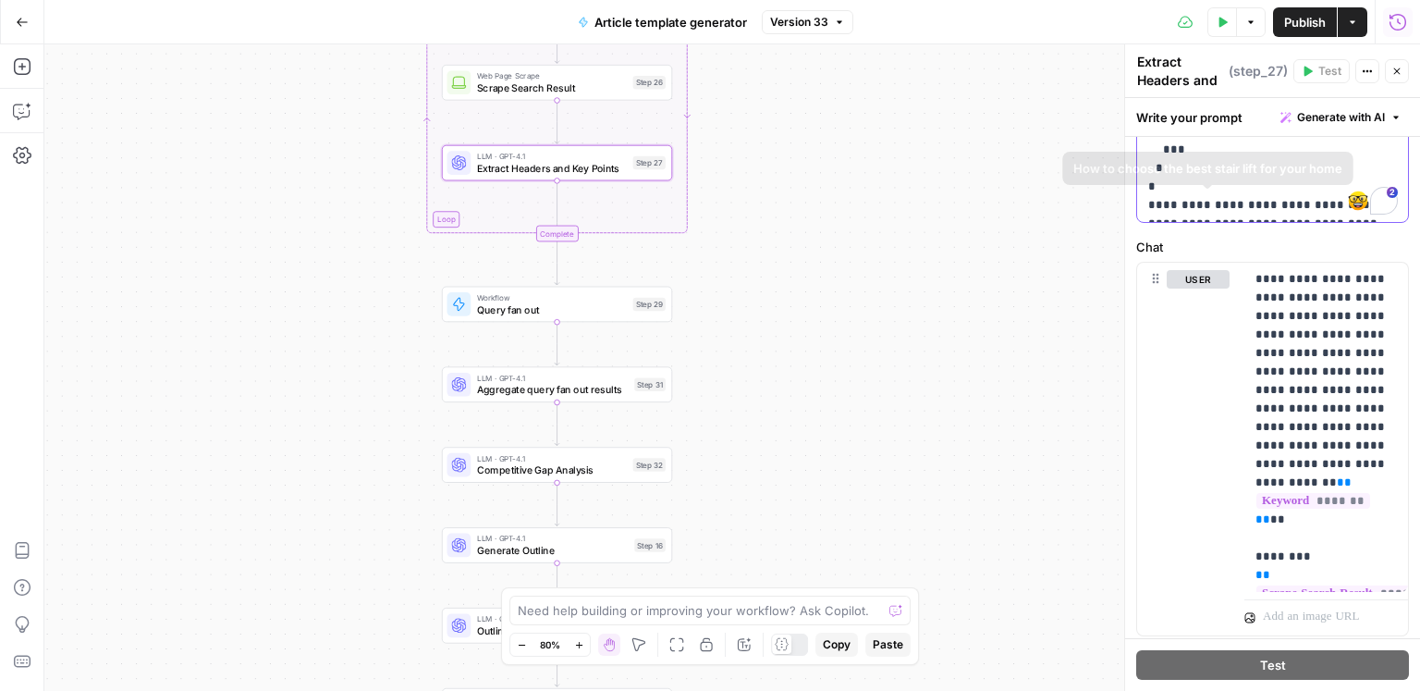
scroll to position [758, 0]
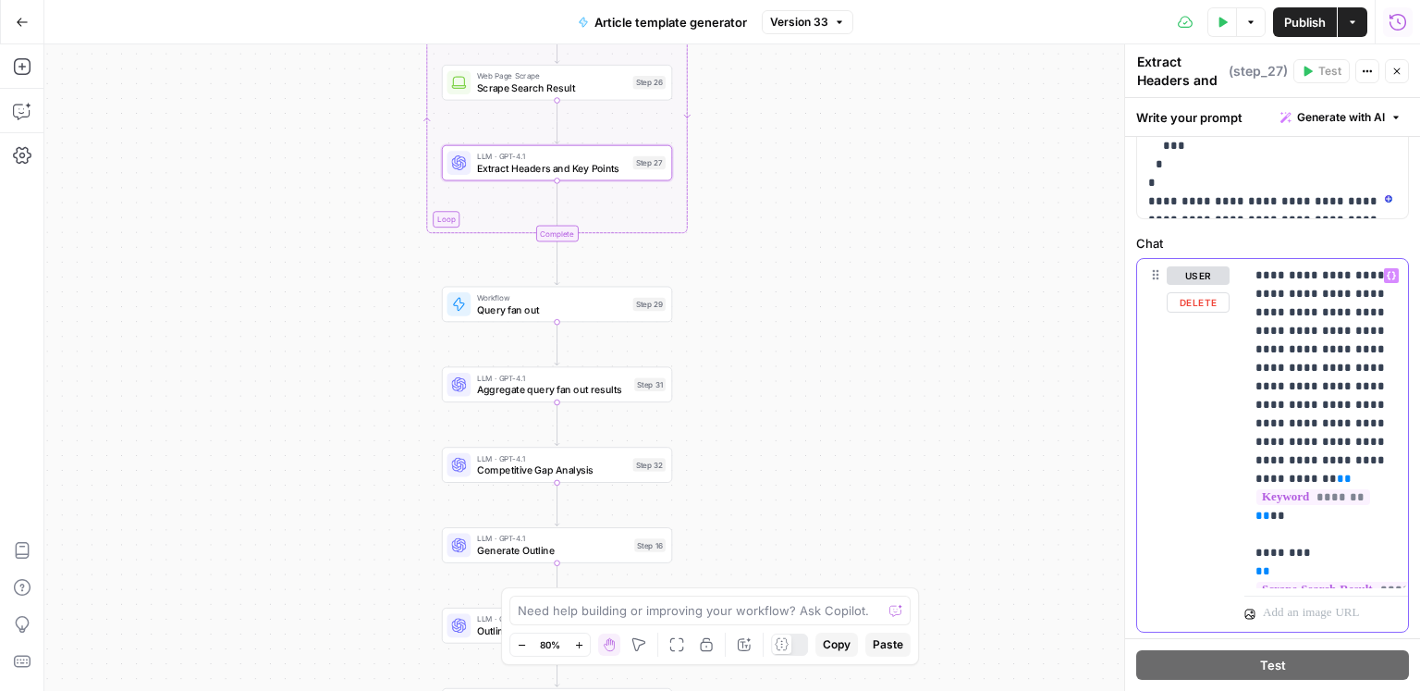
click at [1321, 341] on p "**********" at bounding box center [1327, 423] width 142 height 314
click at [590, 390] on span "Aggregate query fan out results" at bounding box center [553, 389] width 152 height 15
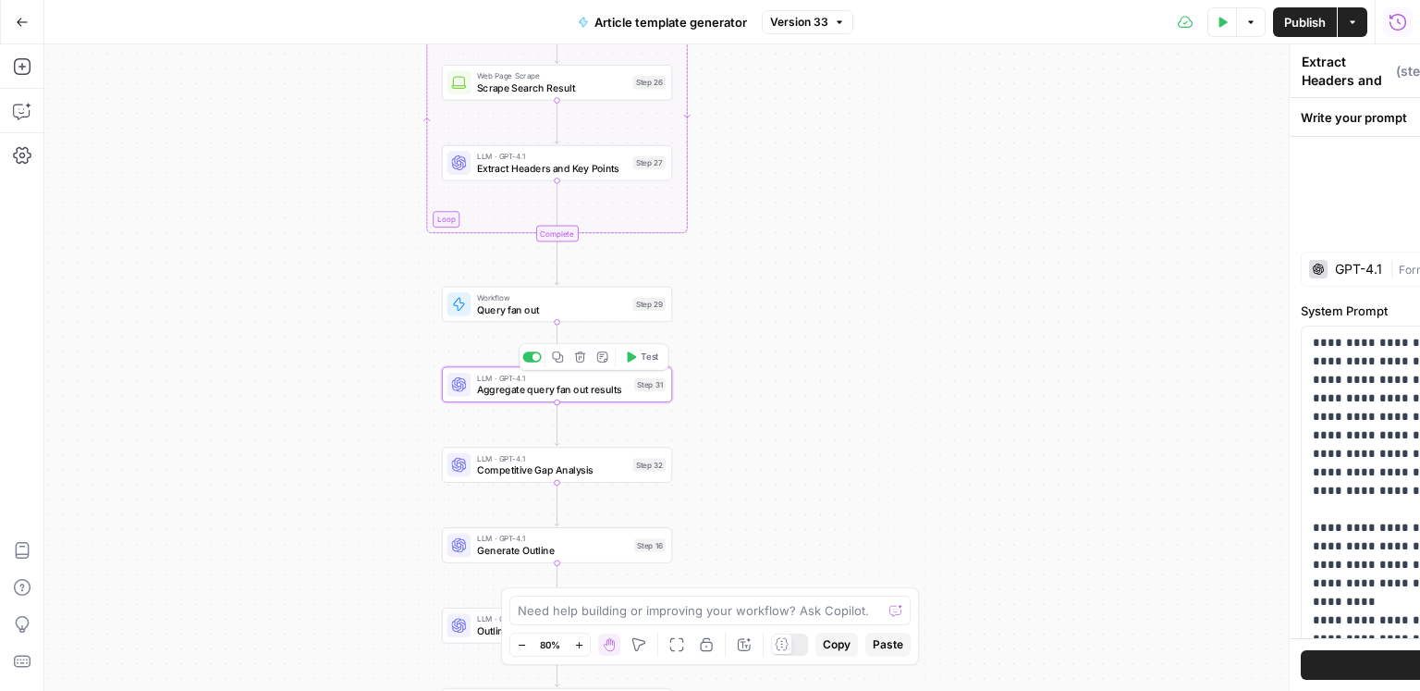
type textarea "Aggregate query fan out results"
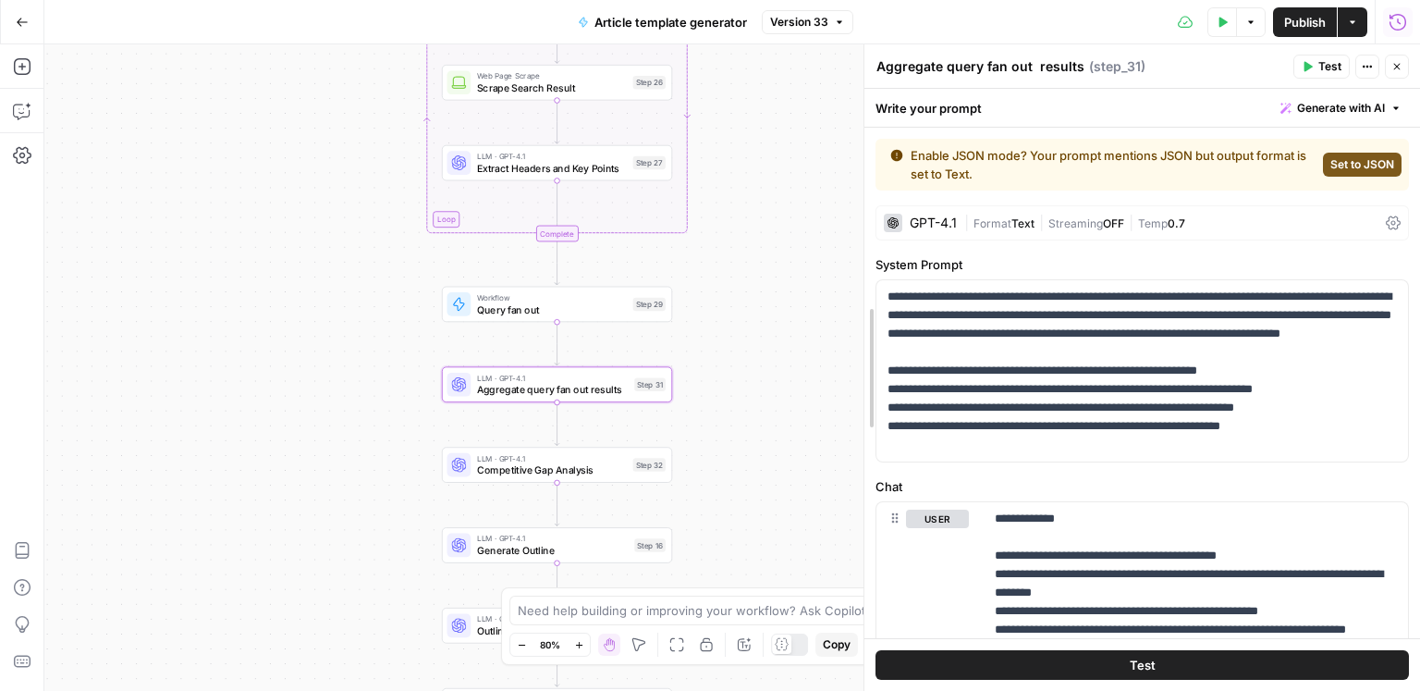
drag, startPoint x: 1132, startPoint y: 430, endPoint x: 916, endPoint y: 409, distance: 216.5
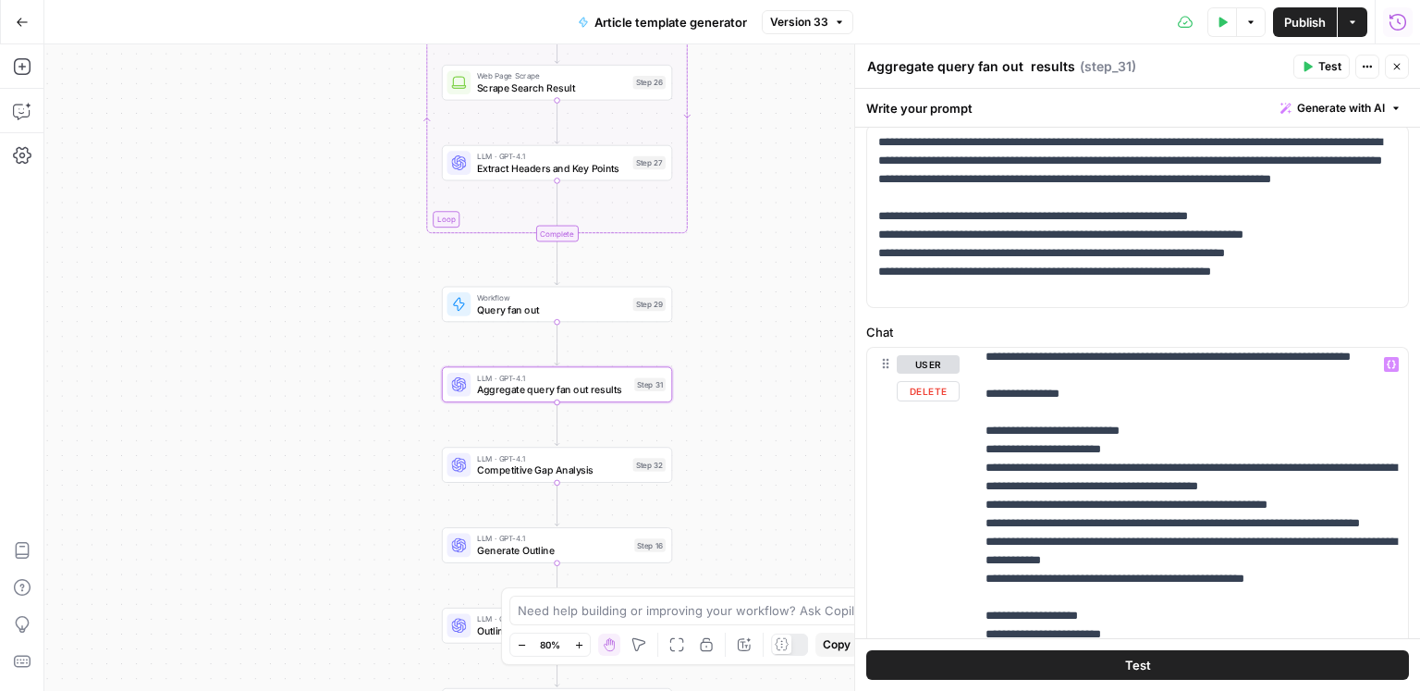
scroll to position [139, 0]
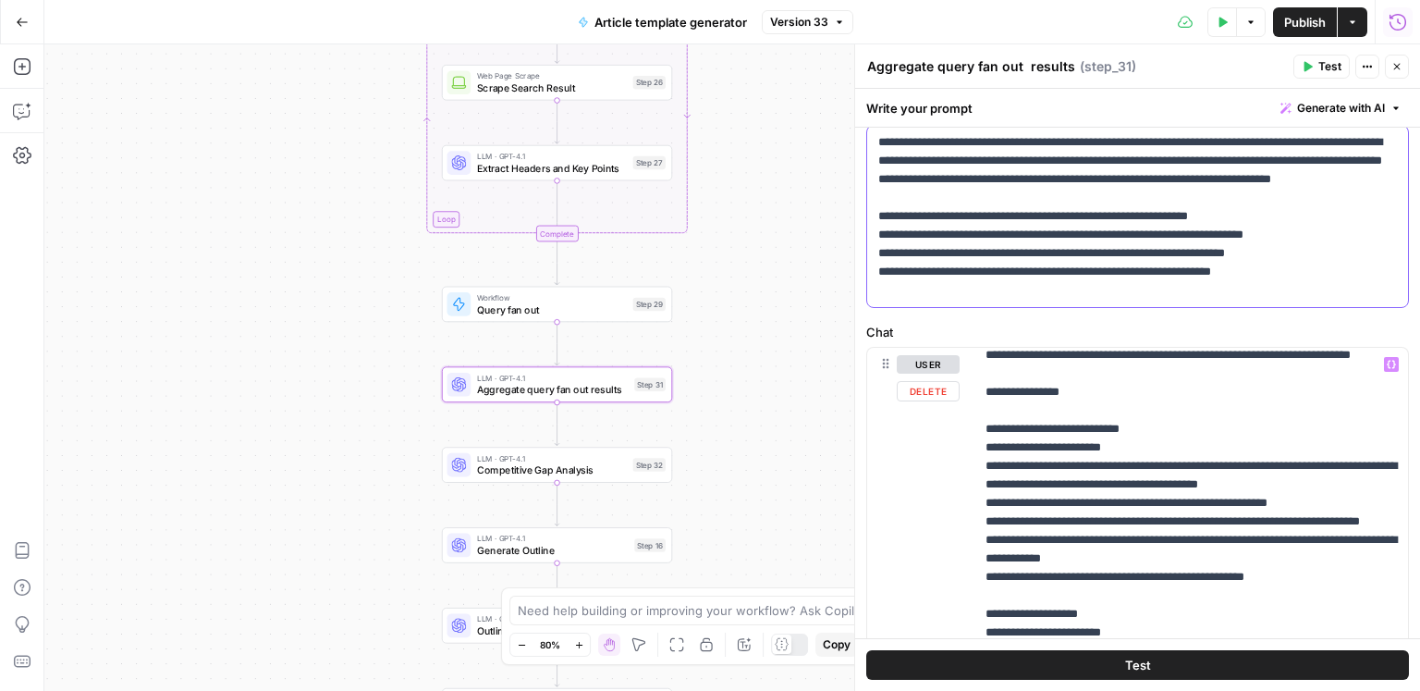
click at [1084, 251] on p "**********" at bounding box center [1138, 216] width 520 height 166
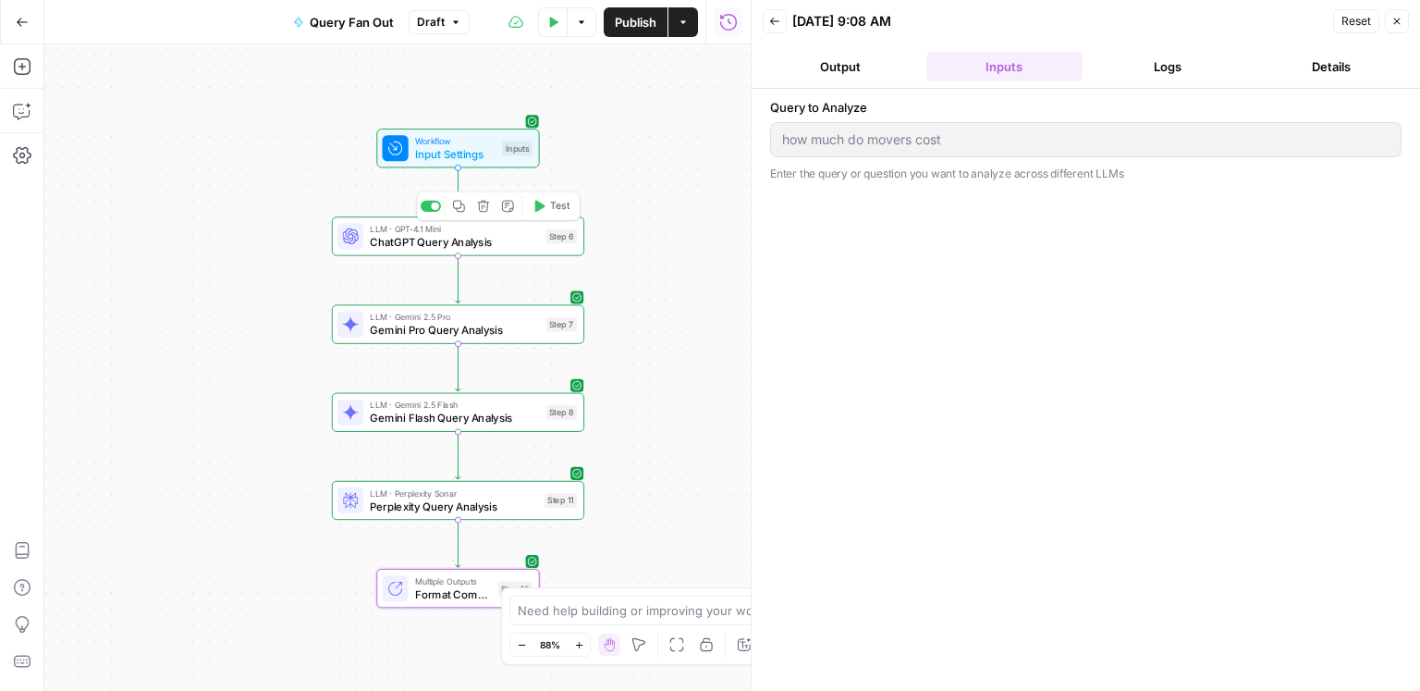
click at [469, 242] on span "ChatGPT Query Analysis" at bounding box center [454, 242] width 169 height 17
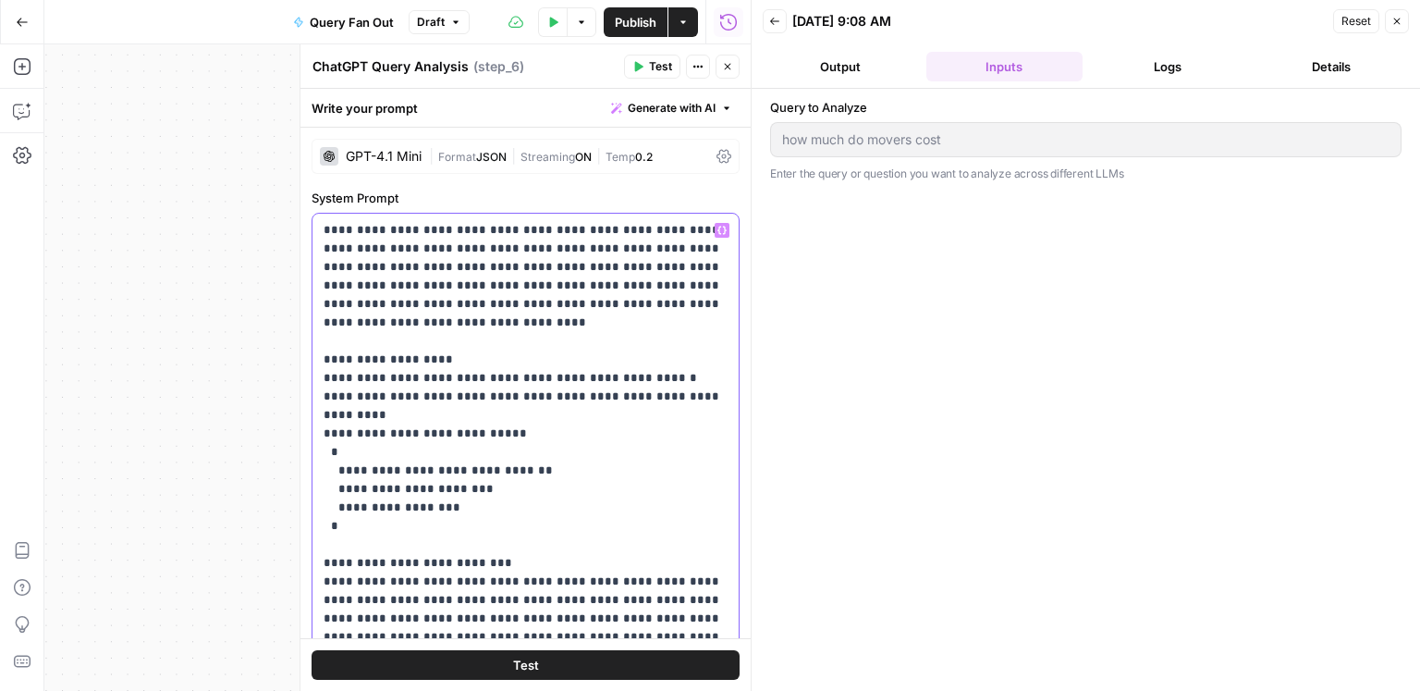
click at [569, 329] on p "**********" at bounding box center [526, 618] width 405 height 795
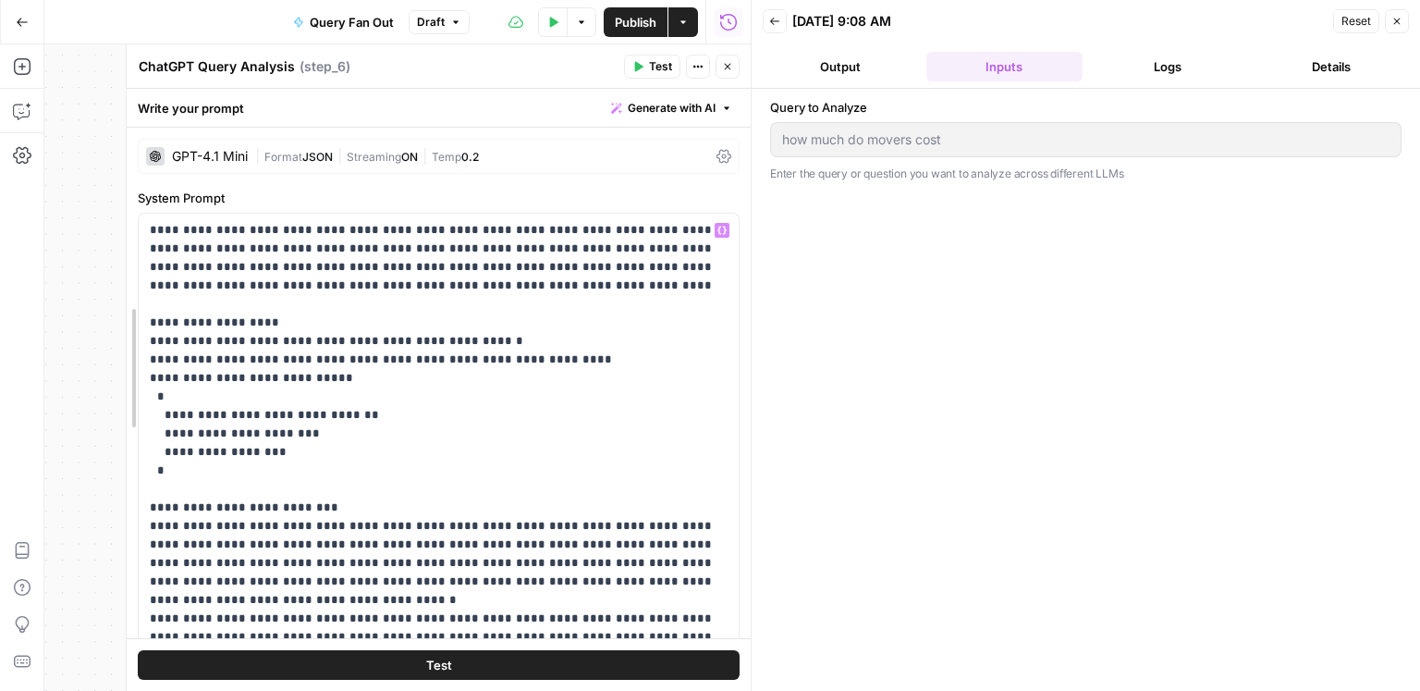
drag, startPoint x: 305, startPoint y: 209, endPoint x: 130, endPoint y: 206, distance: 174.8
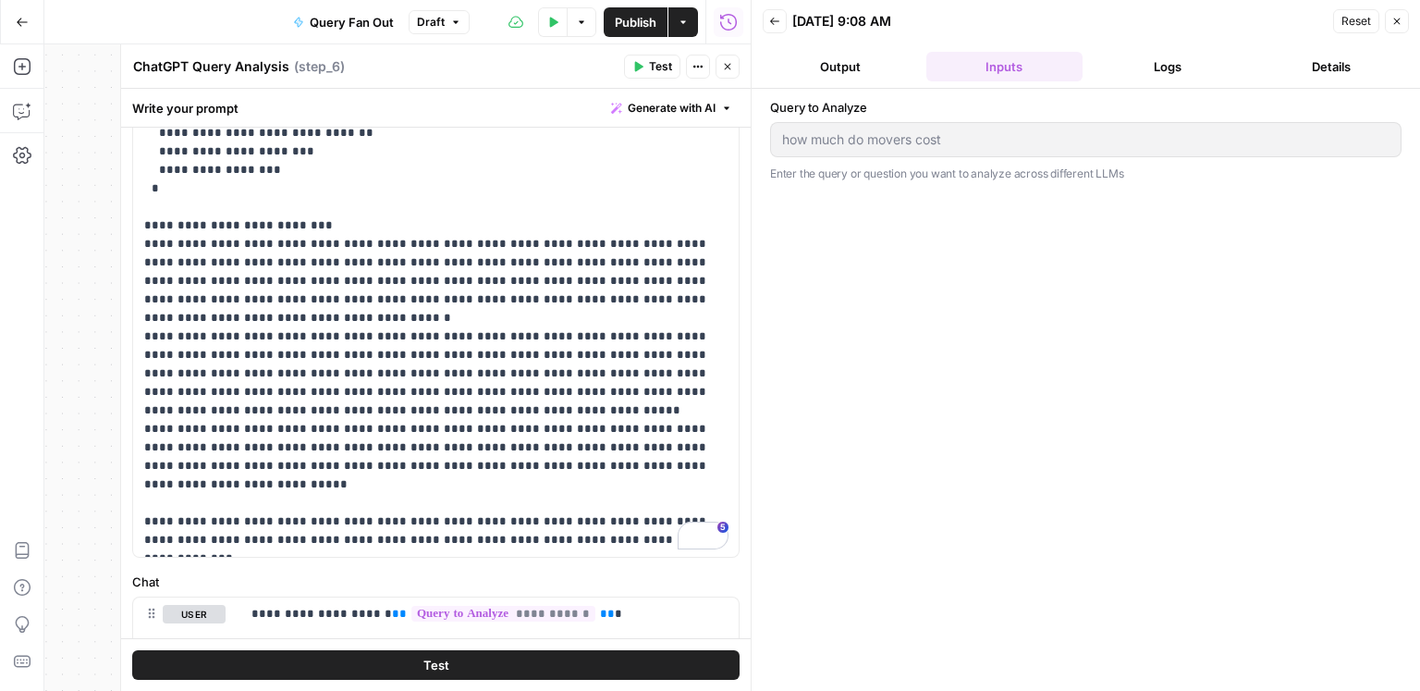
scroll to position [371, 0]
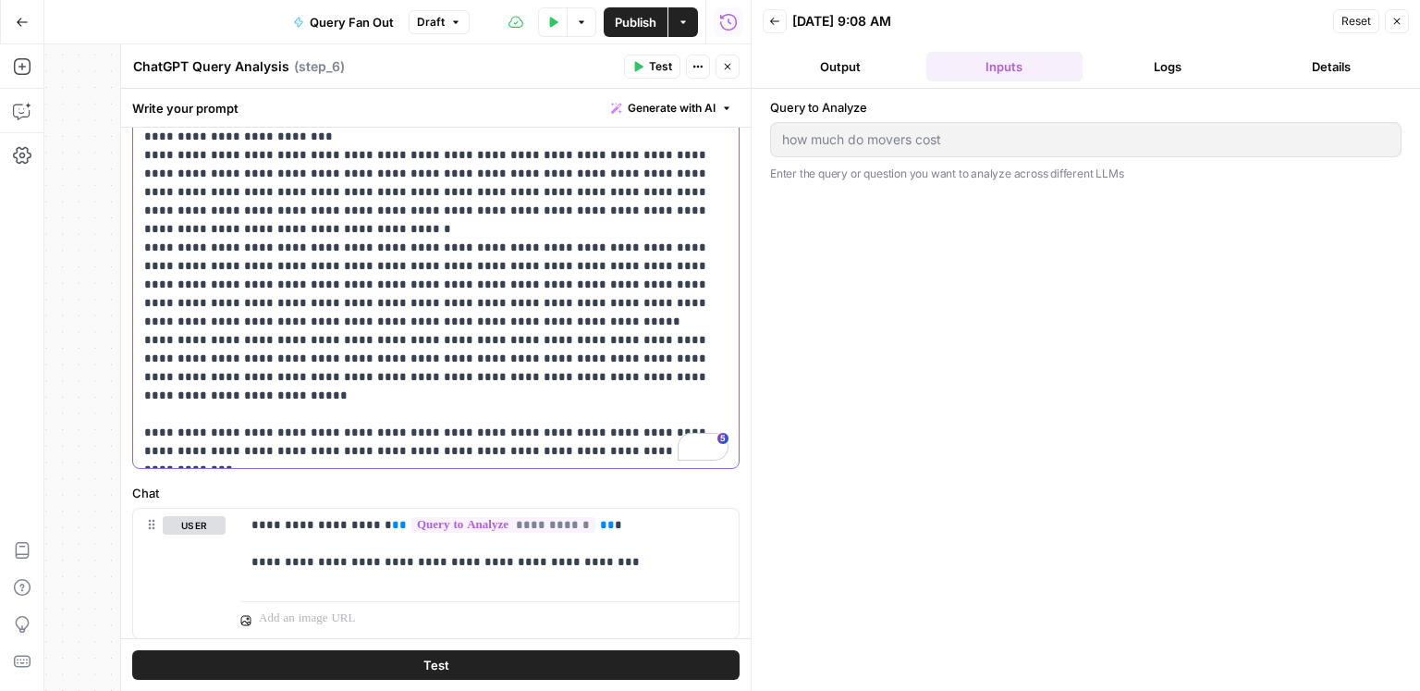
click at [412, 219] on p "**********" at bounding box center [436, 155] width 584 height 610
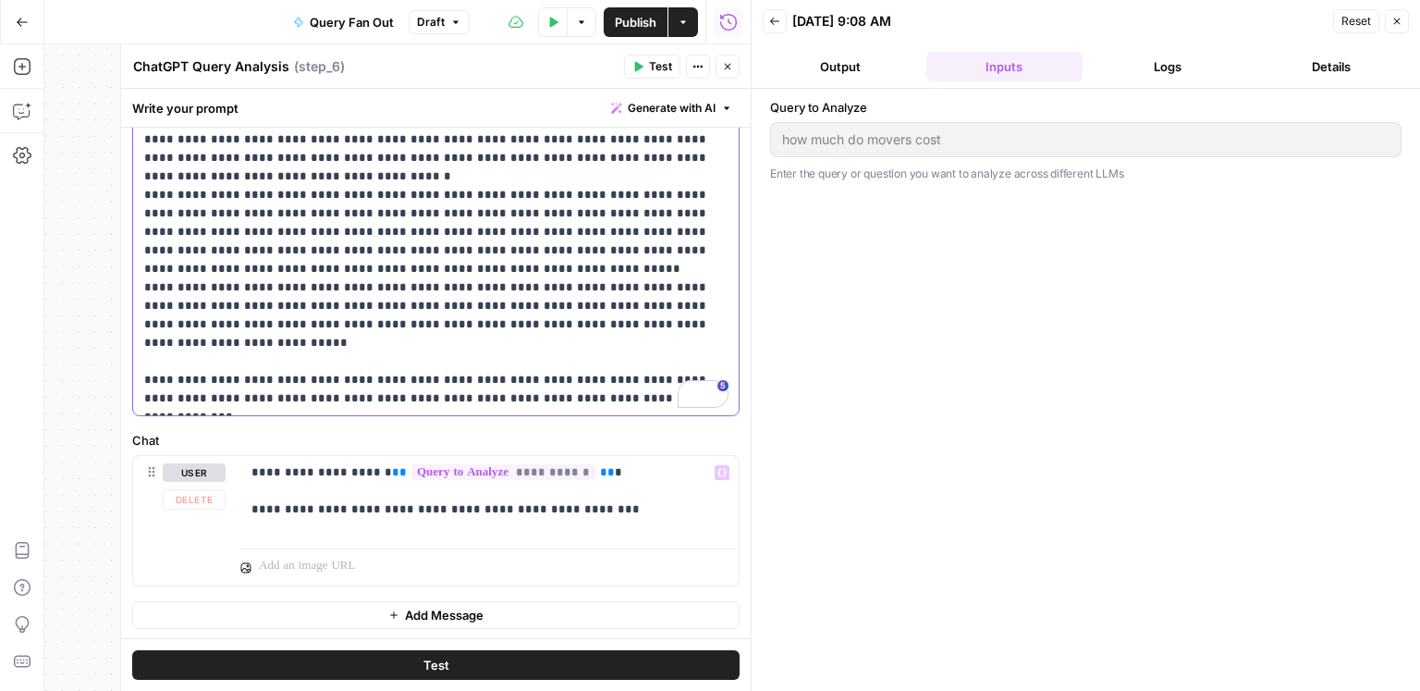
click at [473, 277] on p "**********" at bounding box center [436, 103] width 584 height 610
click at [481, 516] on p "**********" at bounding box center [489, 490] width 477 height 55
click at [507, 504] on p "**********" at bounding box center [489, 490] width 477 height 55
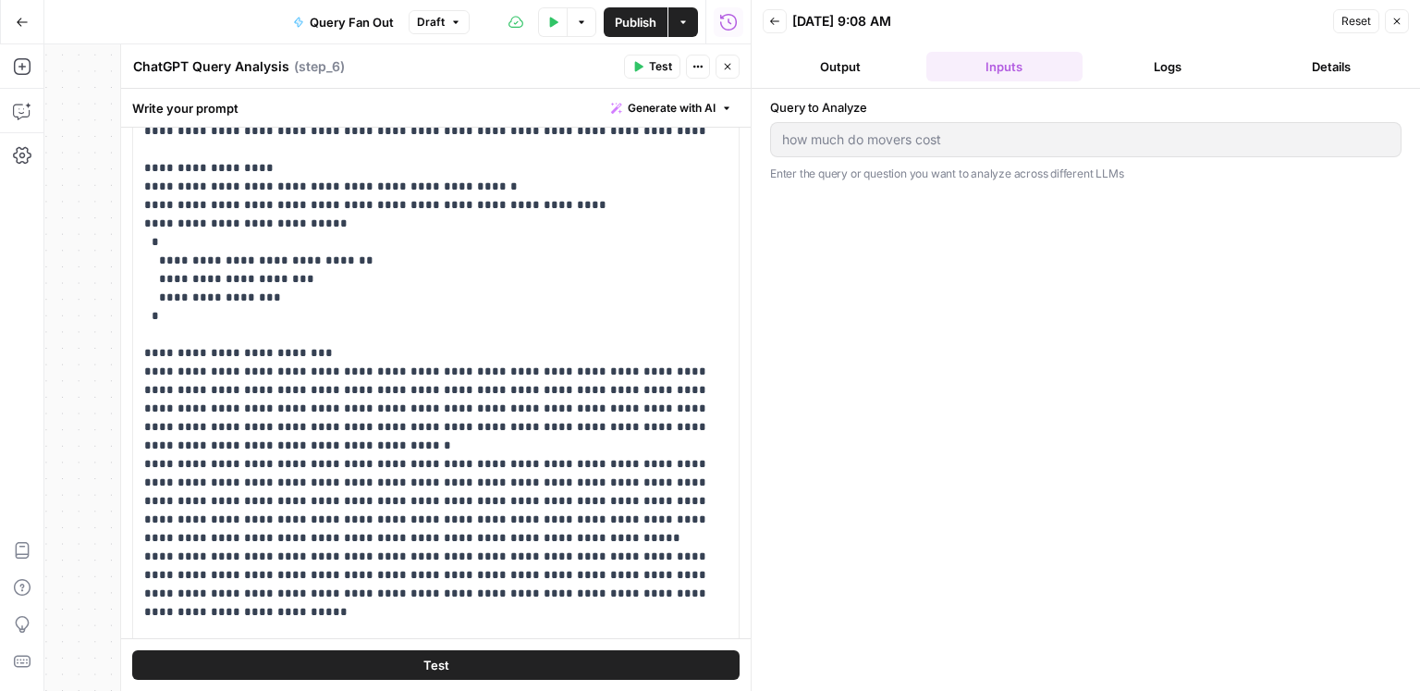
click at [730, 68] on icon "button" at bounding box center [727, 66] width 11 height 11
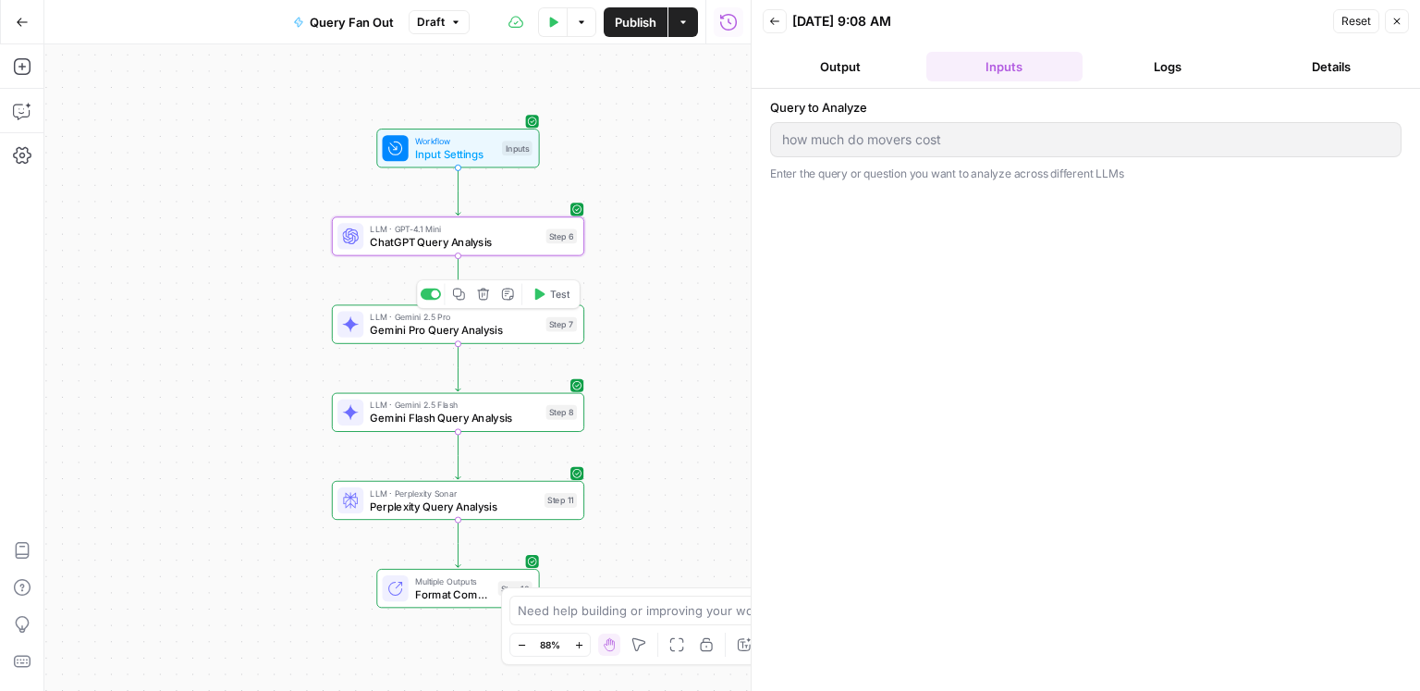
click at [518, 330] on span "Gemini Pro Query Analysis" at bounding box center [454, 330] width 169 height 17
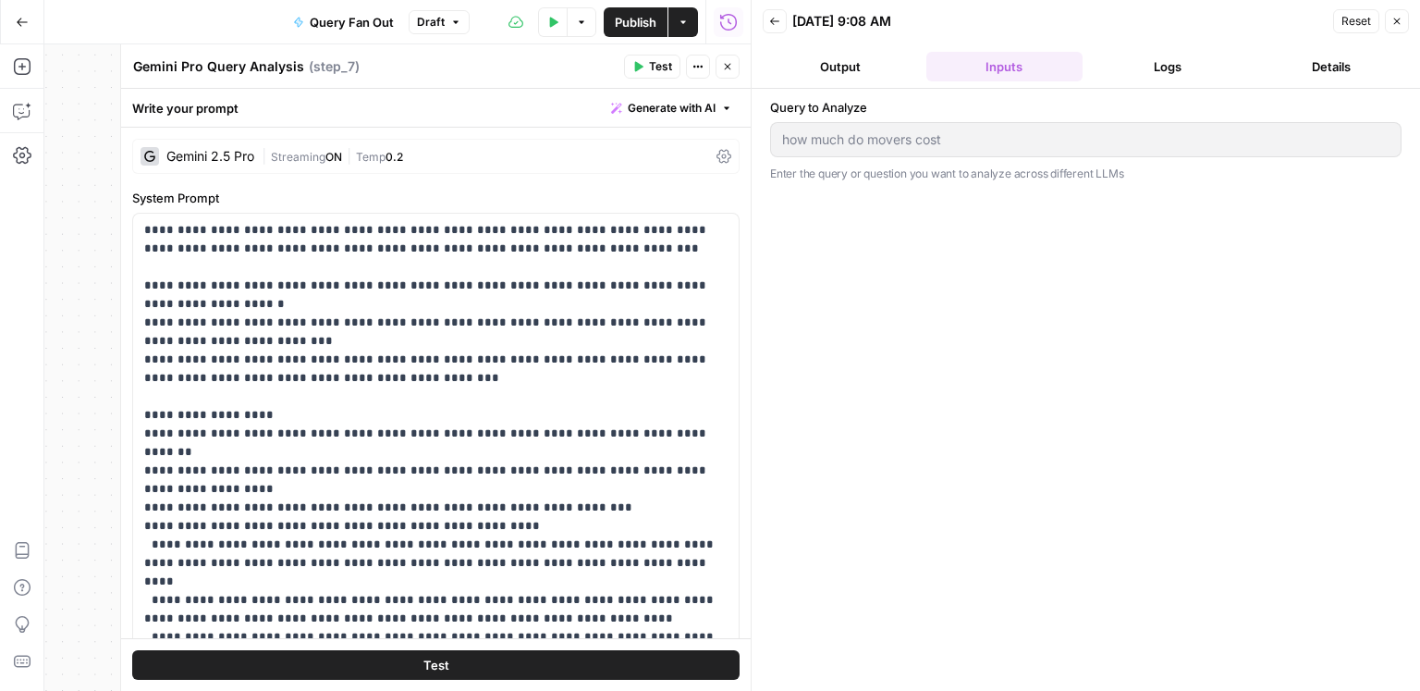
click at [735, 68] on button "Close" at bounding box center [728, 67] width 24 height 24
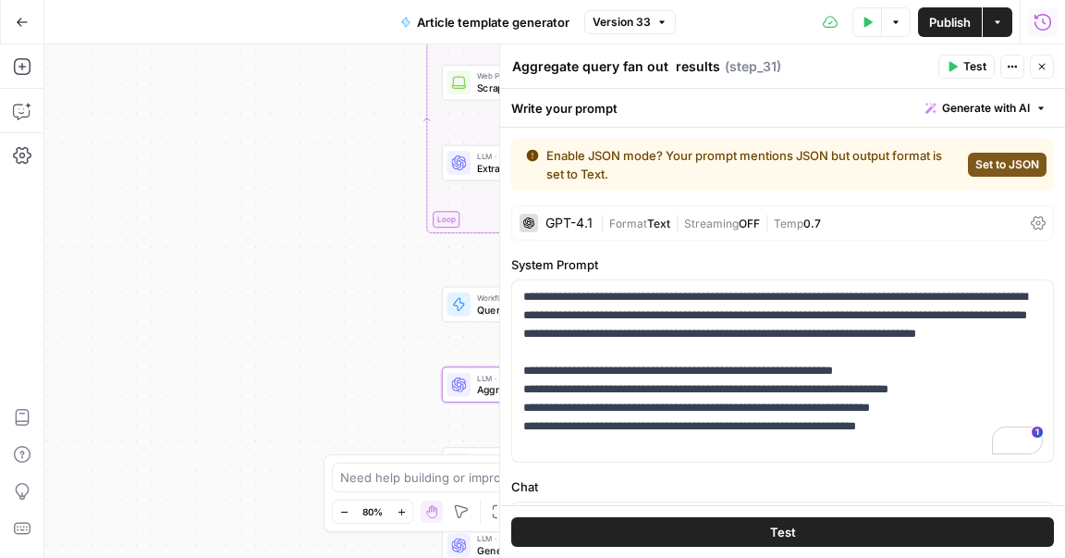
scroll to position [151, 0]
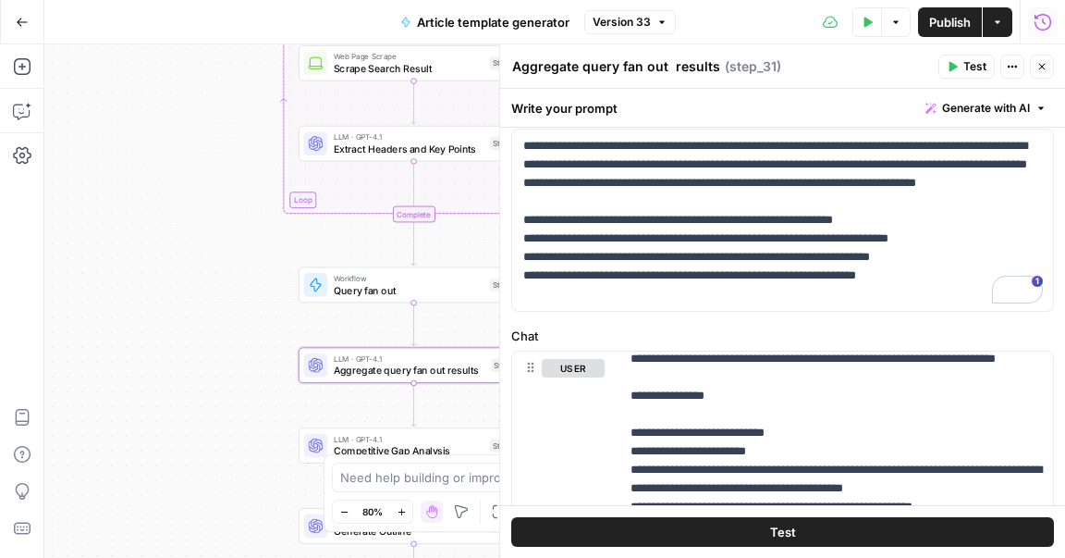
drag, startPoint x: 262, startPoint y: 247, endPoint x: 118, endPoint y: 227, distance: 144.6
click at [118, 227] on div "Workflow Input Settings Inputs Google Search Search Google for Keyword Step 24 …" at bounding box center [554, 300] width 1021 height 513
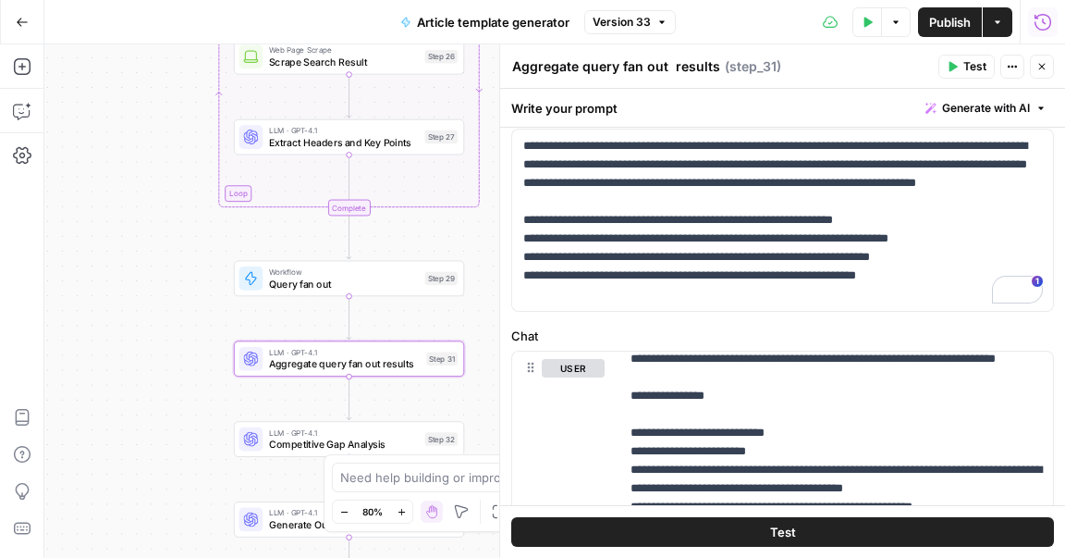
drag, startPoint x: 194, startPoint y: 245, endPoint x: 125, endPoint y: 239, distance: 69.6
click at [125, 239] on div "Workflow Input Settings Inputs Google Search Search Google for Keyword Step 24 …" at bounding box center [554, 300] width 1021 height 513
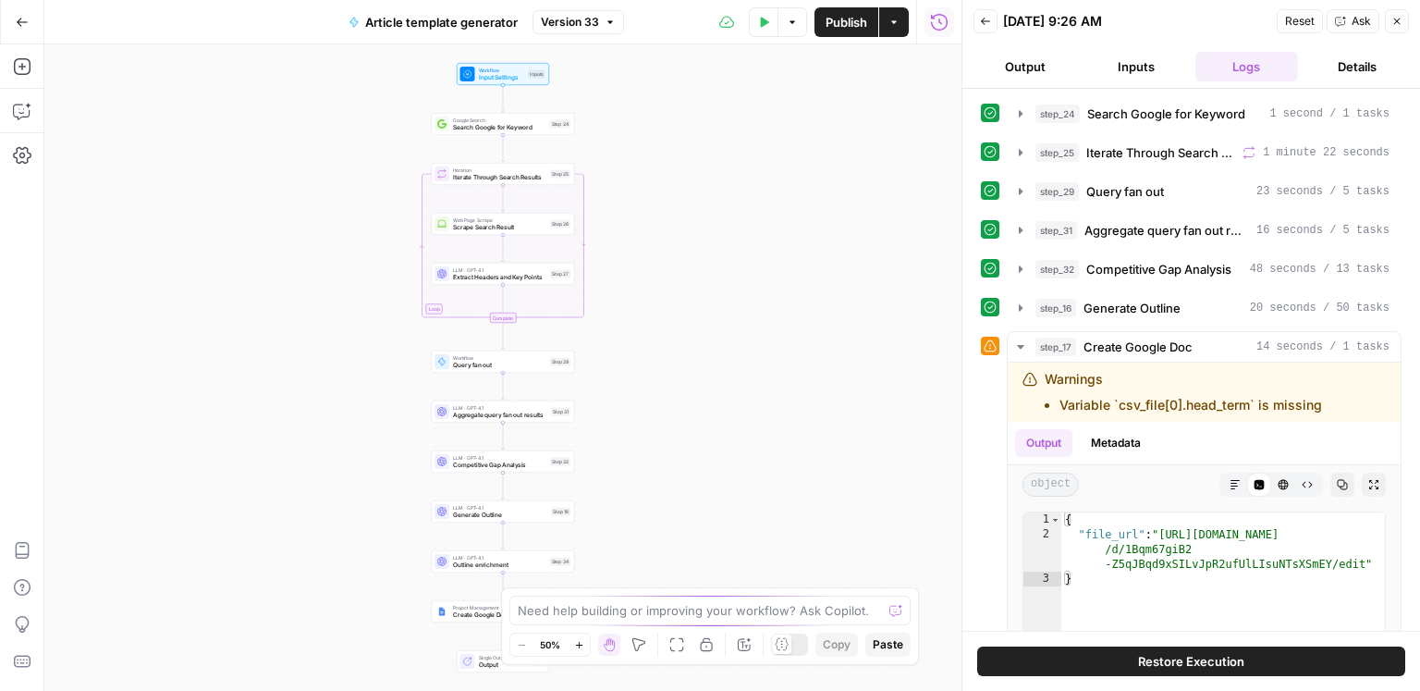
click at [596, 22] on span "Version 33" at bounding box center [570, 22] width 58 height 17
click at [766, 18] on icon "button" at bounding box center [763, 22] width 11 height 11
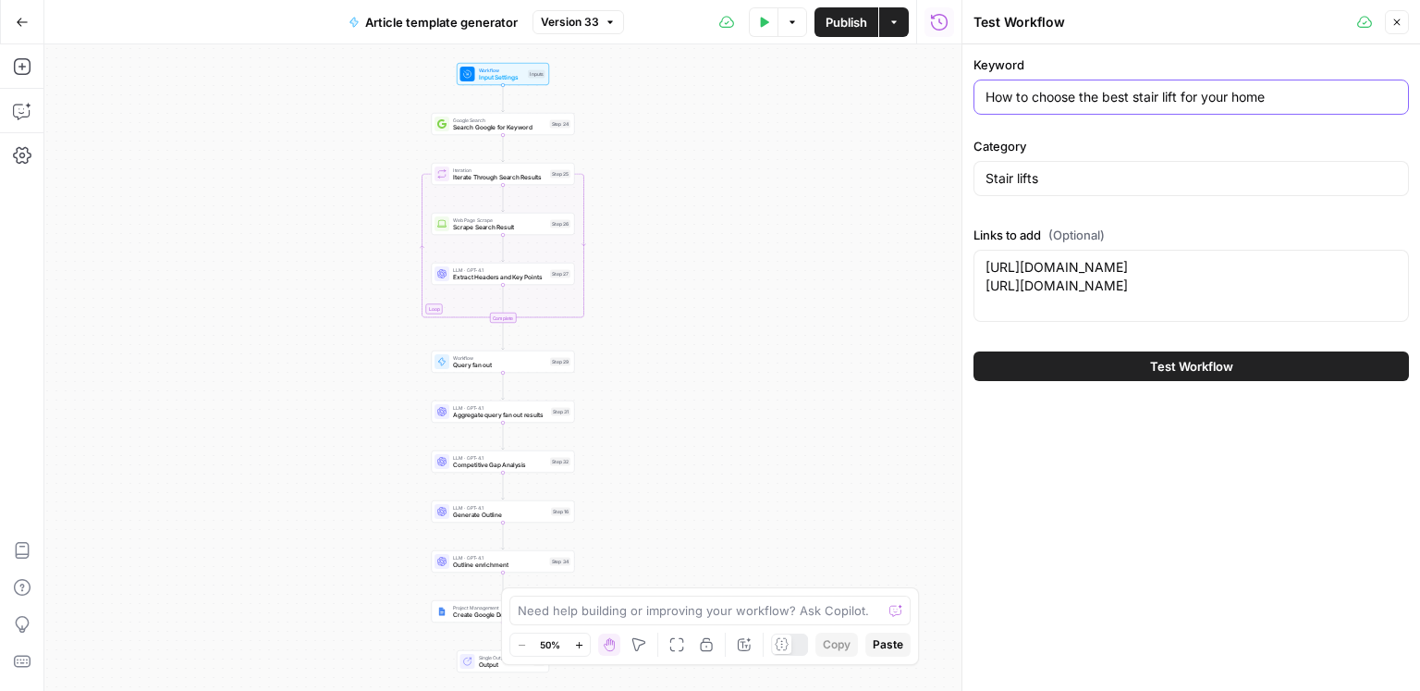
click at [1130, 97] on input "How to choose the best stair lift for your home" at bounding box center [1191, 97] width 411 height 18
paste input "When does a late mortgage payment get reported?"
type input "When does a late mortgage payment get reported?"
click at [1084, 172] on input "Stair lifts" at bounding box center [1191, 178] width 411 height 18
paste input "Mortgage Lender"
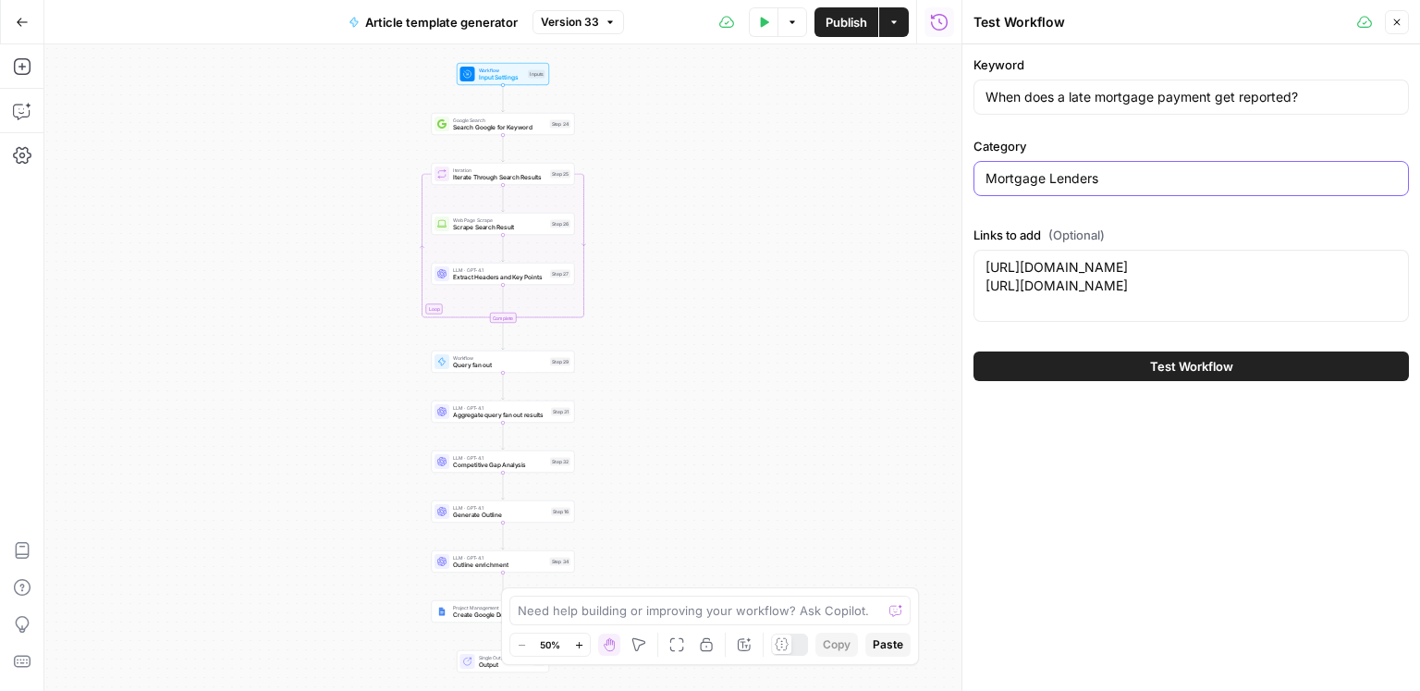
type input "Mortgage Lenders"
click at [1195, 274] on textarea "https://www.consumeraffairs.com/homeowners/stairlifts/ https://www.consumeraffa…" at bounding box center [1191, 276] width 411 height 37
paste textarea "finance/finance__companies.htm https://www.consumeraffairs.com/finance/what-are…"
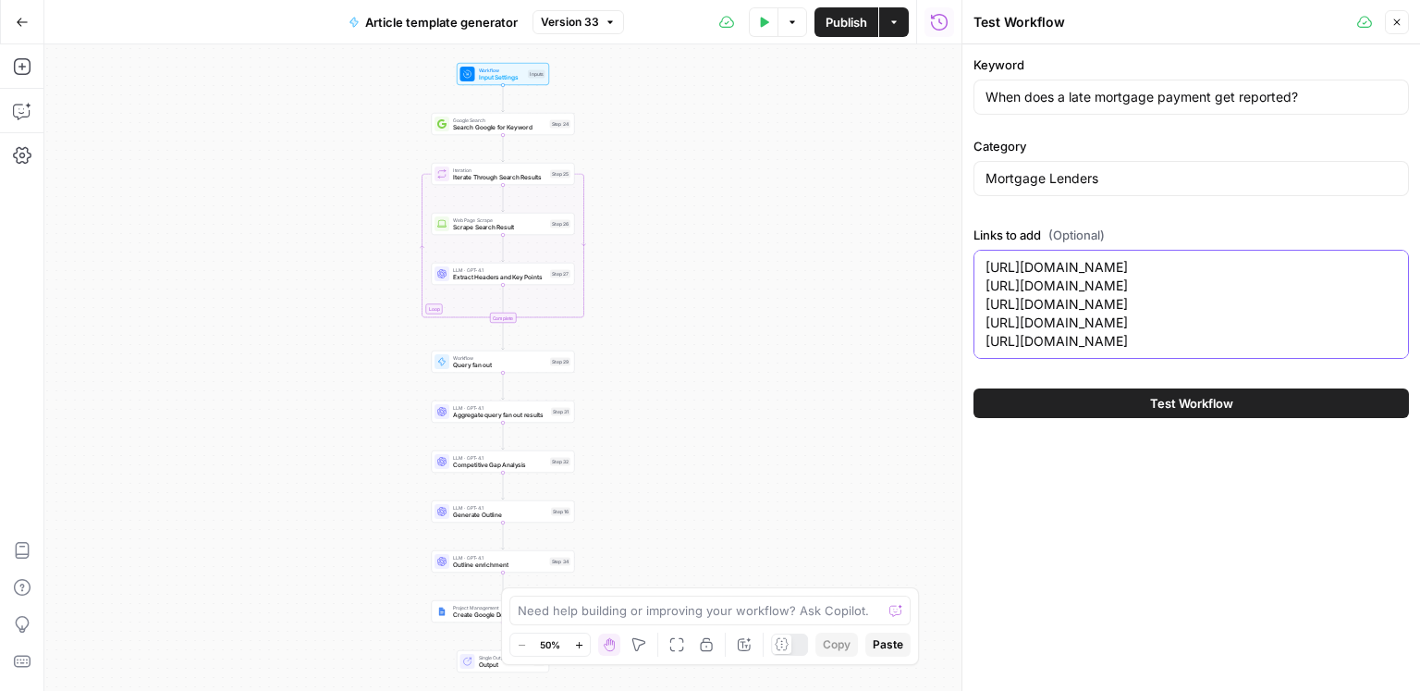
type textarea "https://www.consumeraffairs.com/finance/finance__companies.htm https://www.cons…"
click at [1163, 412] on span "Test Workflow" at bounding box center [1191, 403] width 83 height 18
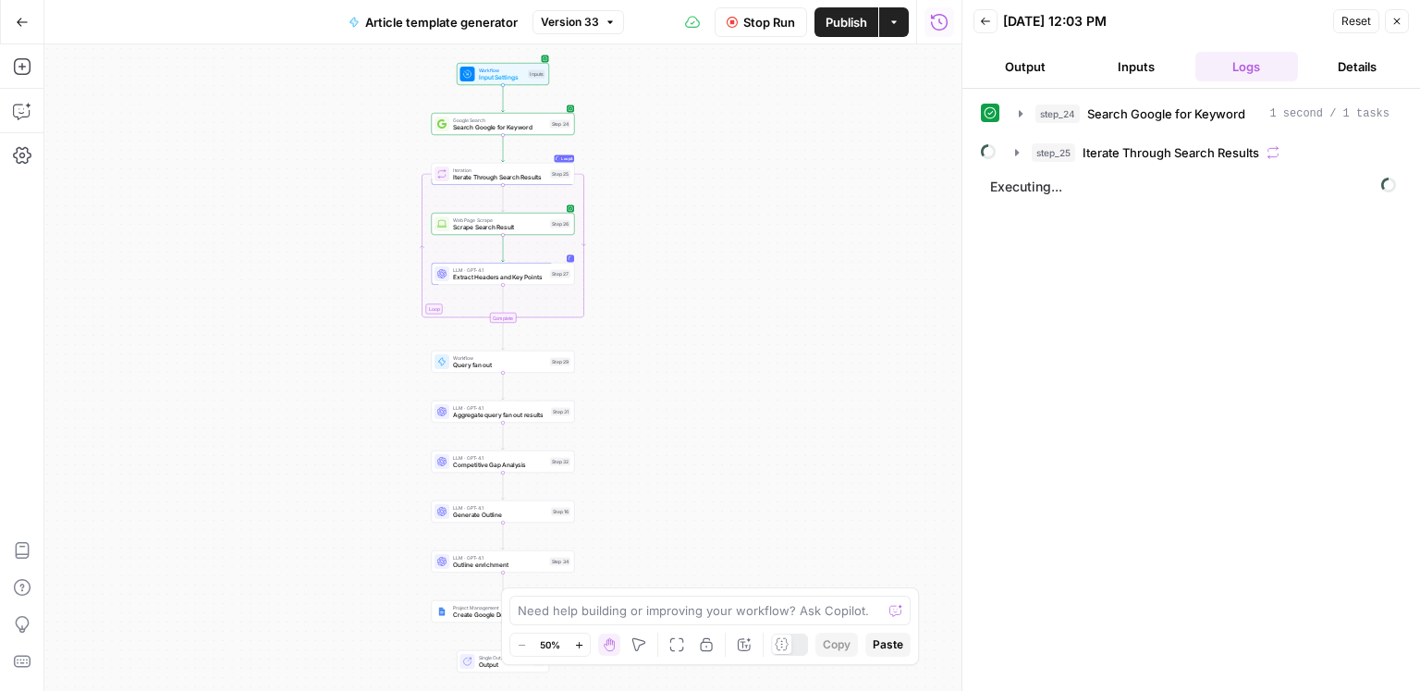
click at [852, 386] on div "Workflow Input Settings Inputs Google Search Search Google for Keyword Step 24 …" at bounding box center [502, 367] width 917 height 646
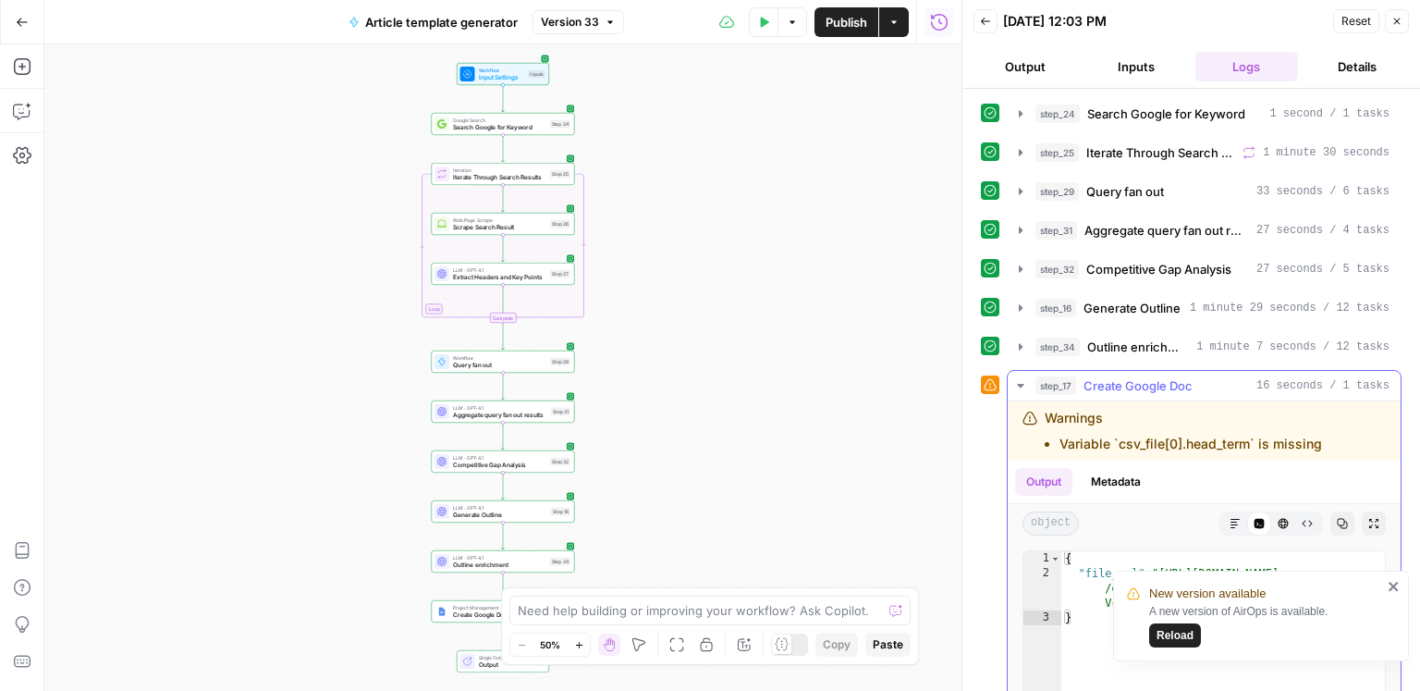
click at [1236, 523] on icon "button" at bounding box center [1235, 523] width 11 height 11
click at [1088, 603] on link "**********" at bounding box center [1200, 622] width 333 height 38
click at [1355, 54] on button "Details" at bounding box center [1358, 67] width 104 height 30
